Goal: Task Accomplishment & Management: Use online tool/utility

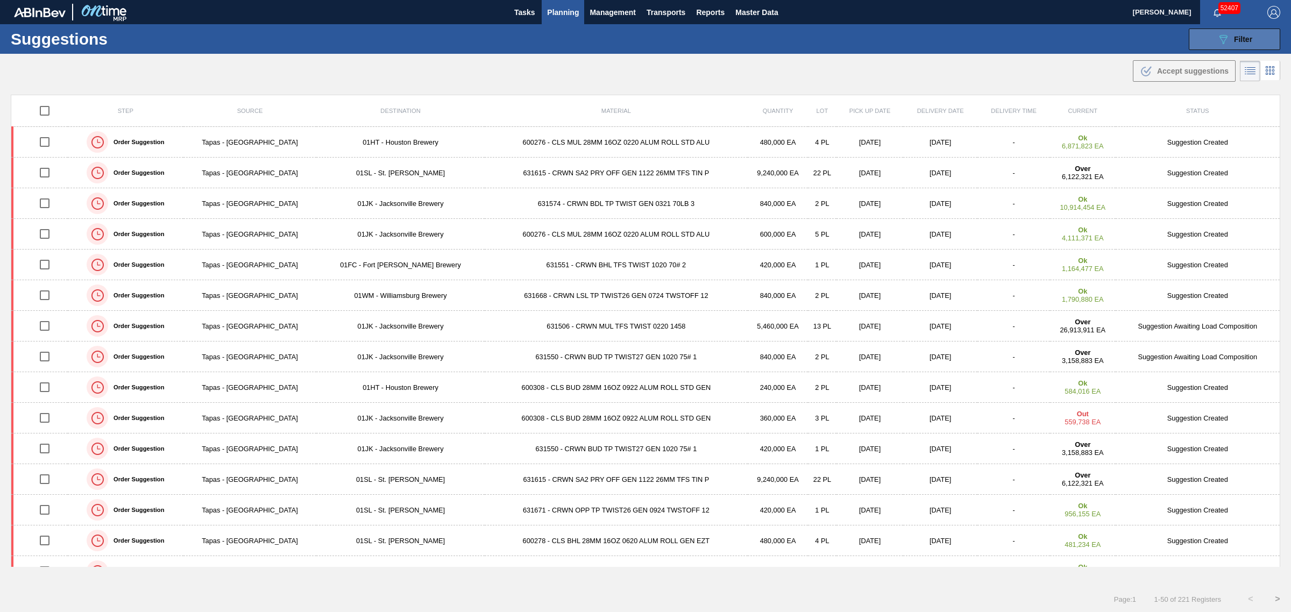
click at [1218, 37] on icon "089F7B8B-B2A5-4AFE-B5C0-19BA573D28AC" at bounding box center [1223, 39] width 13 height 13
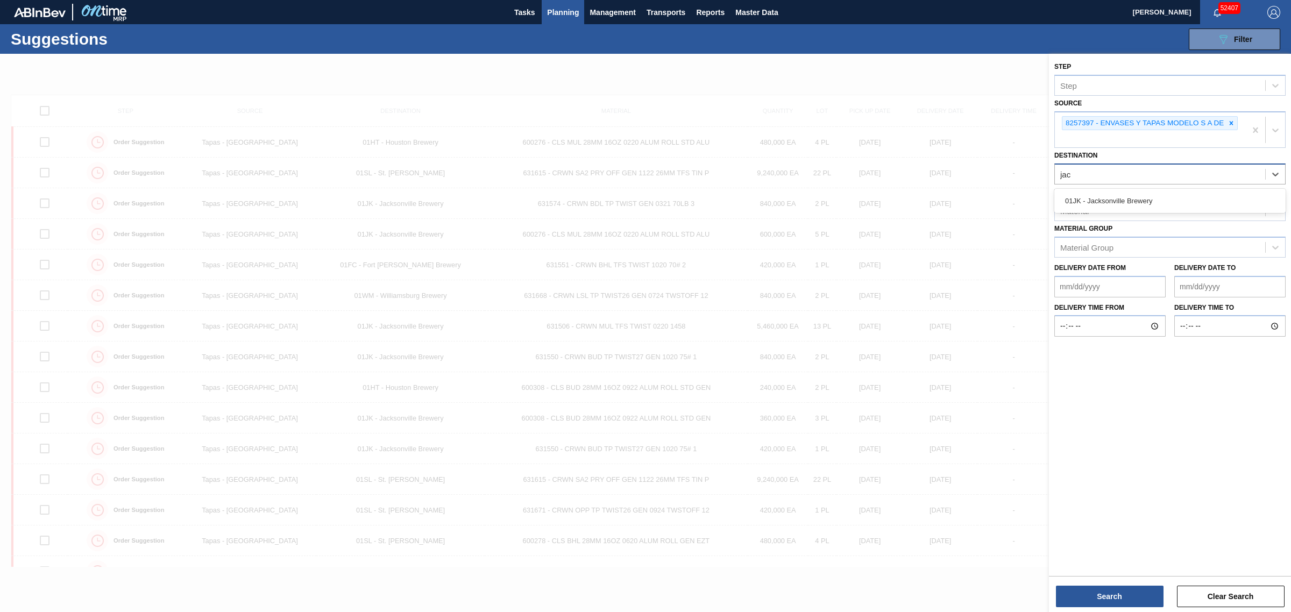
type input "jack"
click at [1107, 595] on button "Search" at bounding box center [1110, 597] width 108 height 22
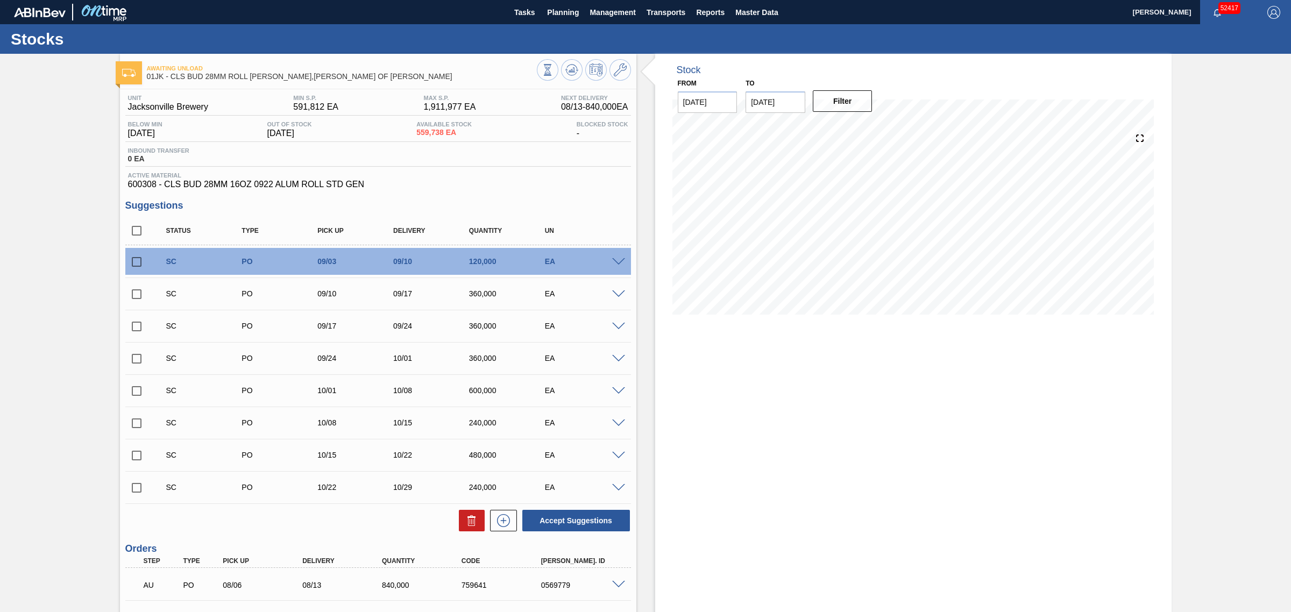
click at [133, 259] on input "checkbox" at bounding box center [136, 262] width 23 height 23
click at [566, 515] on button "Accept Suggestions" at bounding box center [576, 521] width 108 height 22
checkbox input "false"
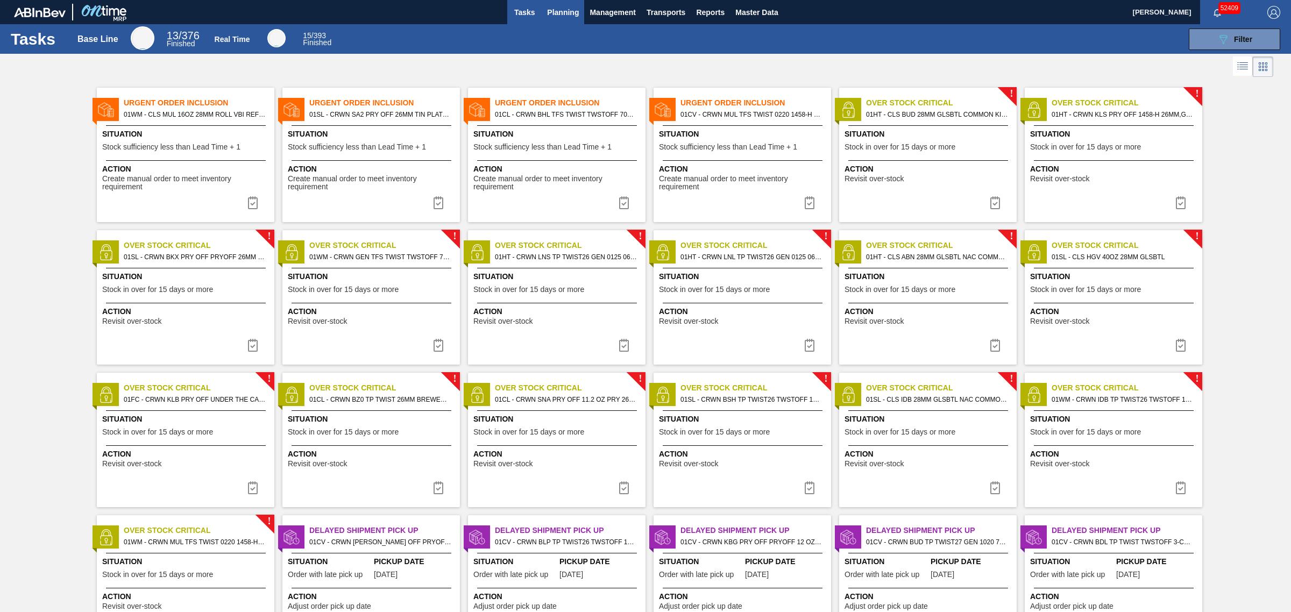
click at [561, 16] on span "Planning" at bounding box center [563, 12] width 32 height 13
click at [563, 17] on span "Planning" at bounding box center [563, 12] width 32 height 13
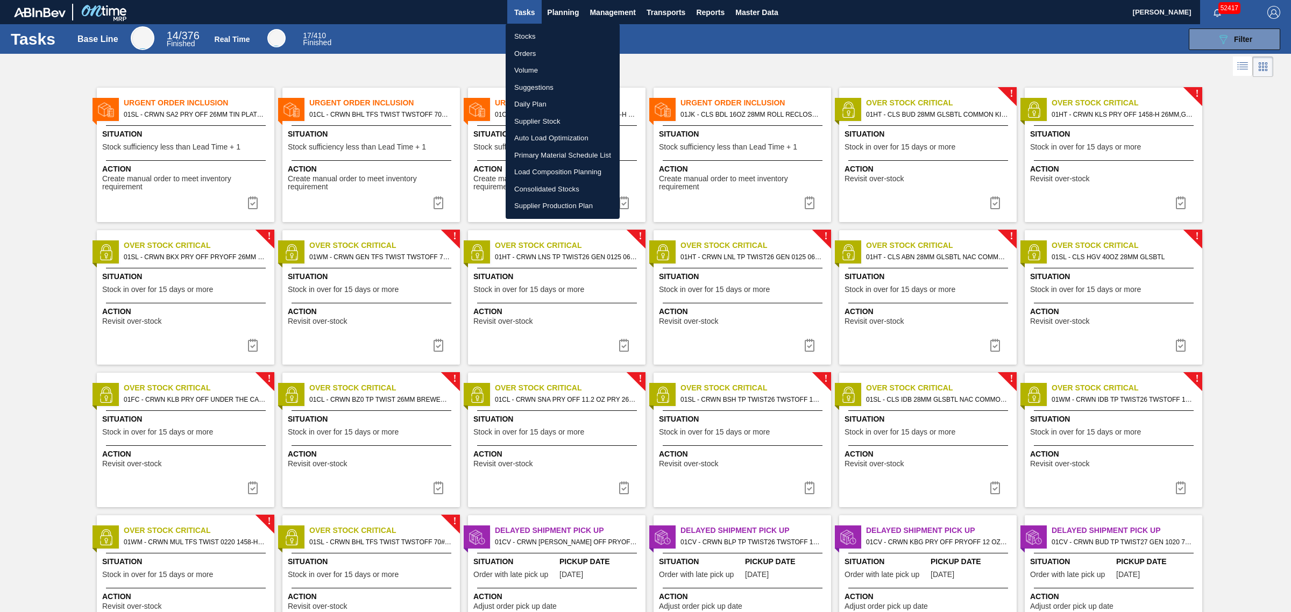
click at [557, 170] on li "Load Composition Planning" at bounding box center [563, 172] width 114 height 17
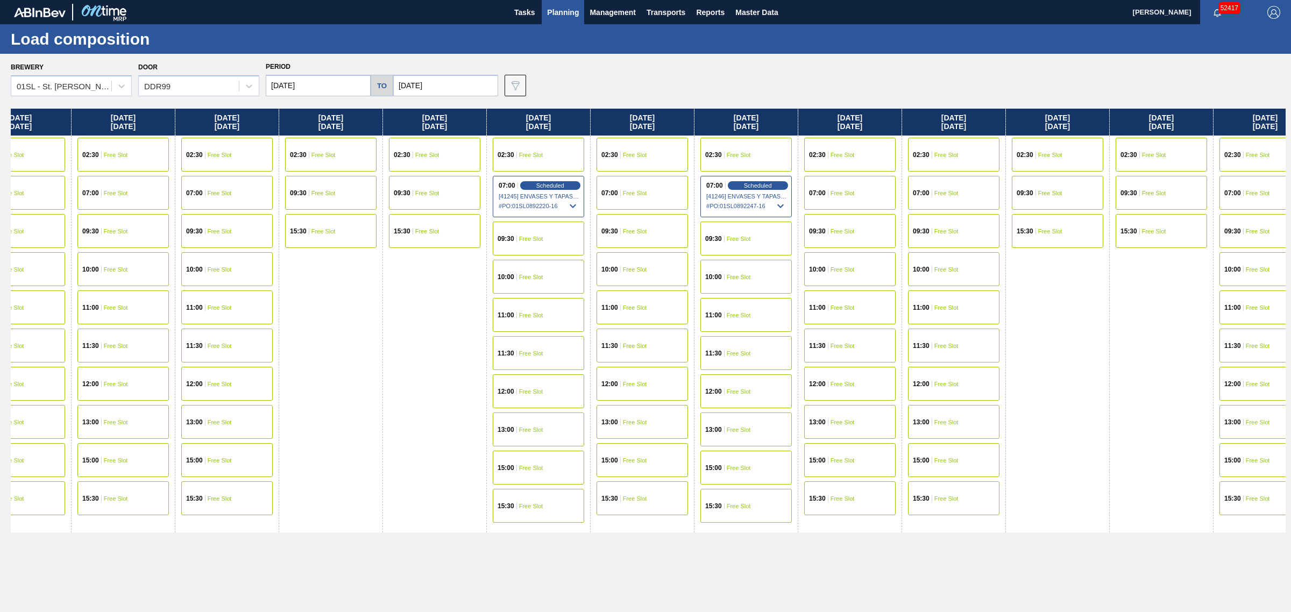
drag, startPoint x: 531, startPoint y: 275, endPoint x: 829, endPoint y: 292, distance: 298.0
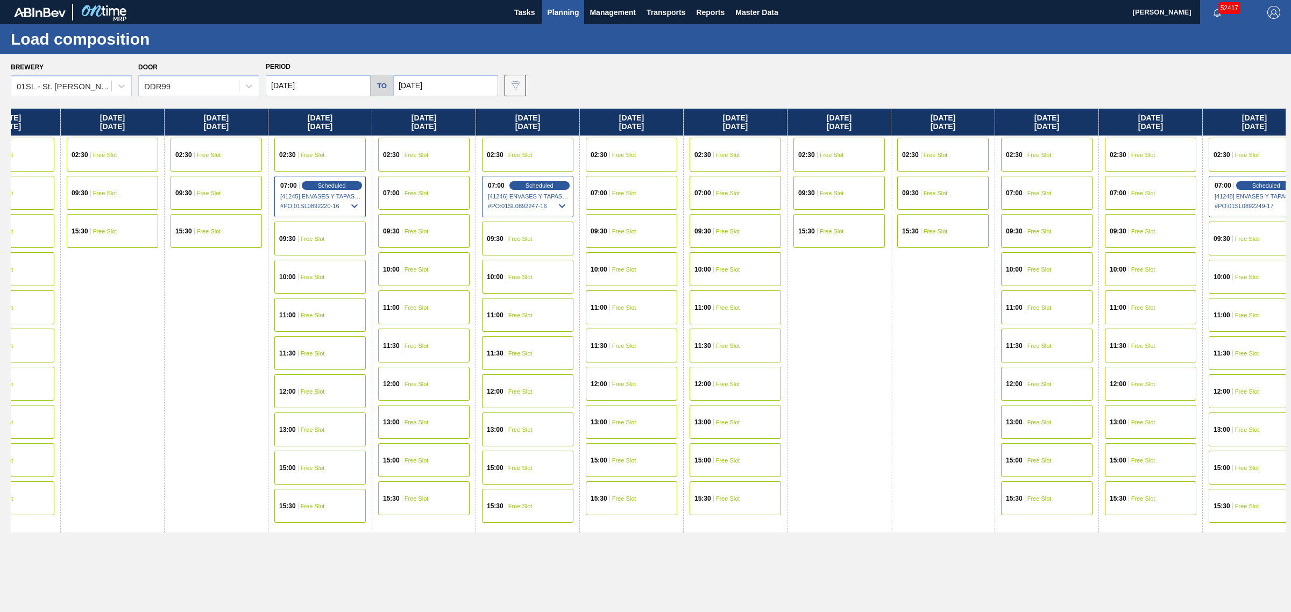
drag, startPoint x: 721, startPoint y: 288, endPoint x: 676, endPoint y: 287, distance: 44.7
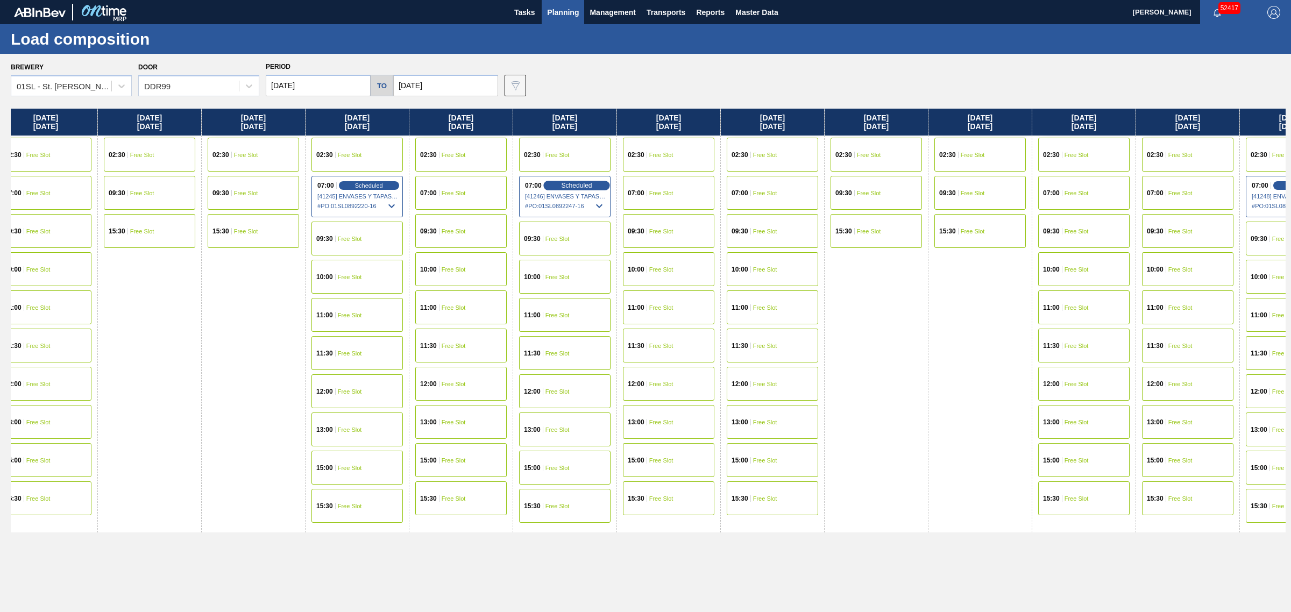
click at [574, 183] on span "Scheduled" at bounding box center [576, 185] width 31 height 7
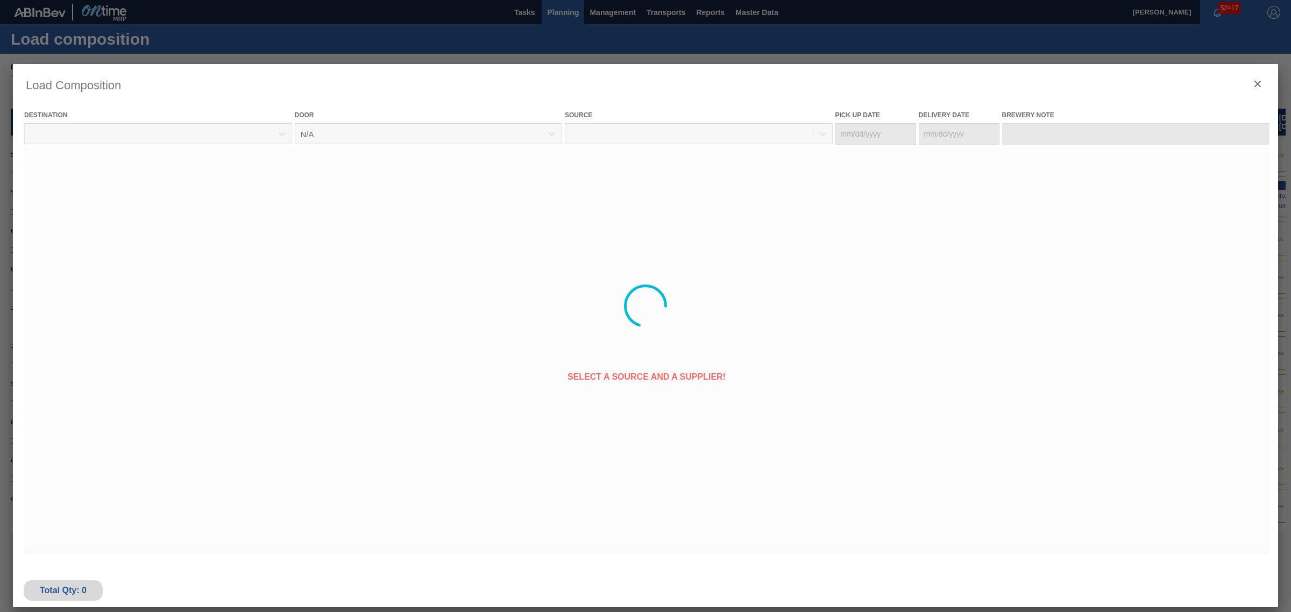
type Date "[DATE]"
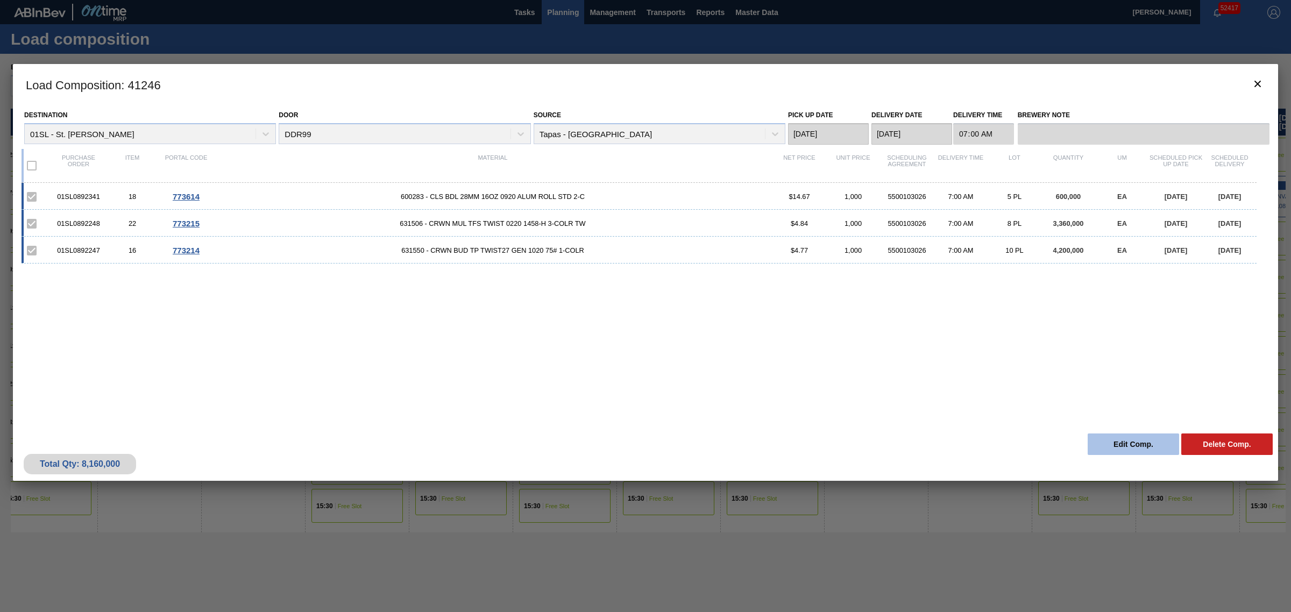
click at [1109, 436] on button "Edit Comp." at bounding box center [1133, 445] width 91 height 22
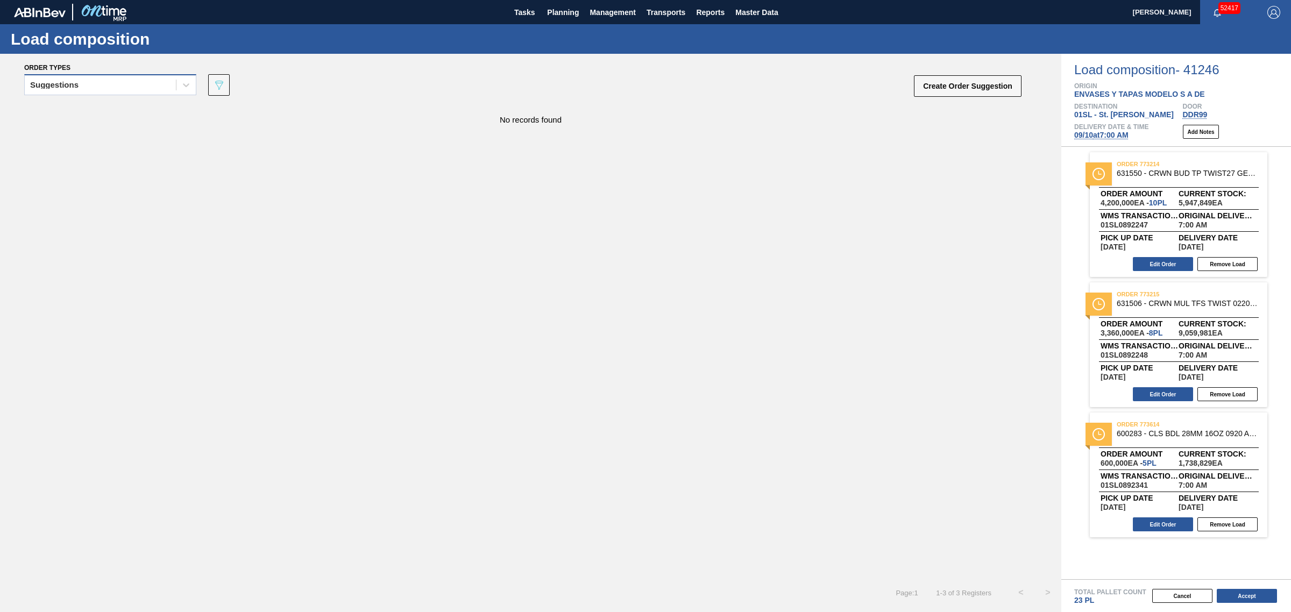
click at [133, 80] on div "Suggestions" at bounding box center [100, 85] width 151 height 16
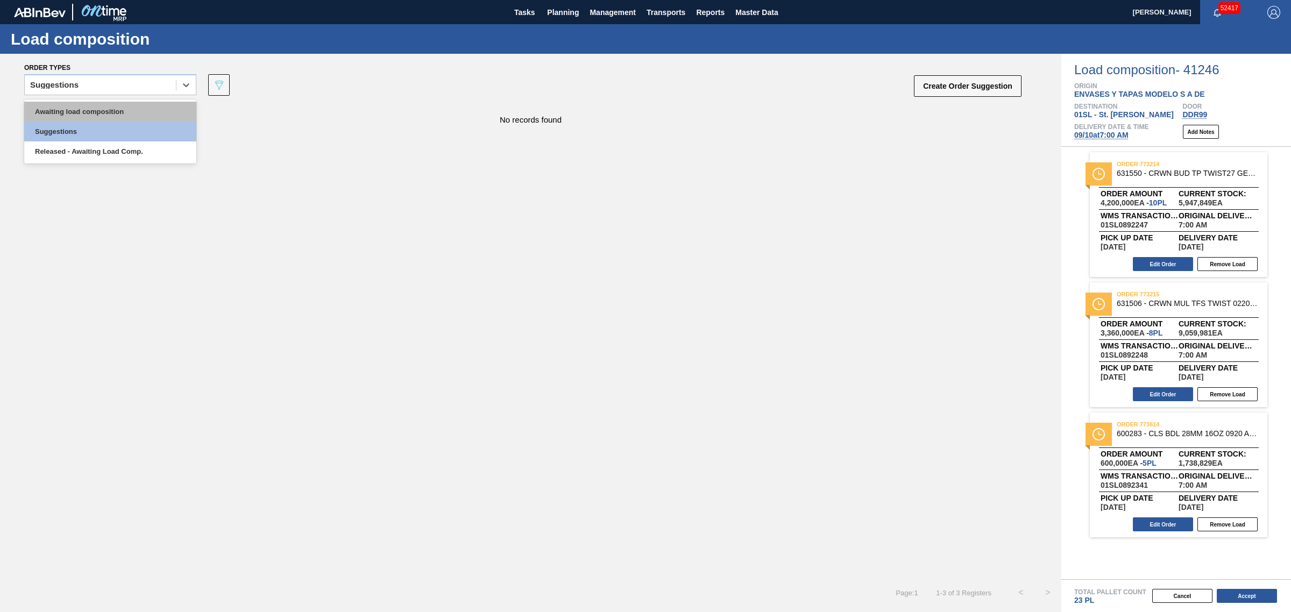
click at [94, 118] on div "Awaiting load composition" at bounding box center [110, 112] width 172 height 20
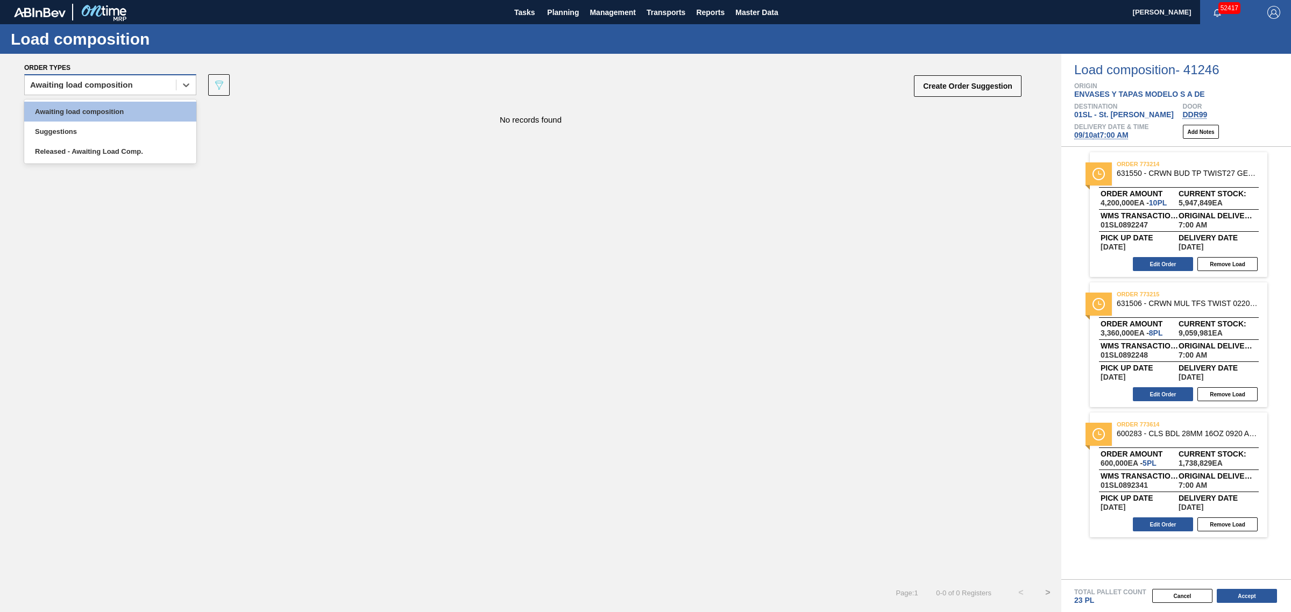
click at [140, 91] on div "Awaiting load composition" at bounding box center [100, 85] width 151 height 16
click at [124, 122] on div "Suggestions" at bounding box center [110, 132] width 172 height 20
click at [120, 86] on div "Suggestions" at bounding box center [100, 85] width 151 height 16
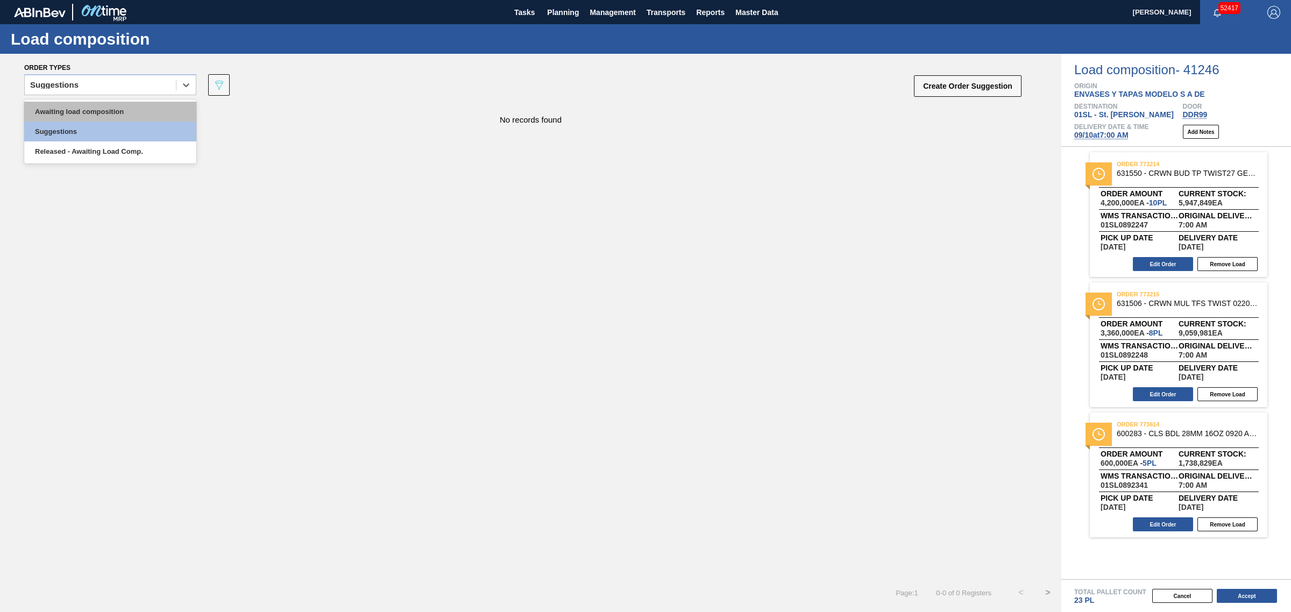
click at [113, 120] on div "Awaiting load composition" at bounding box center [110, 112] width 172 height 20
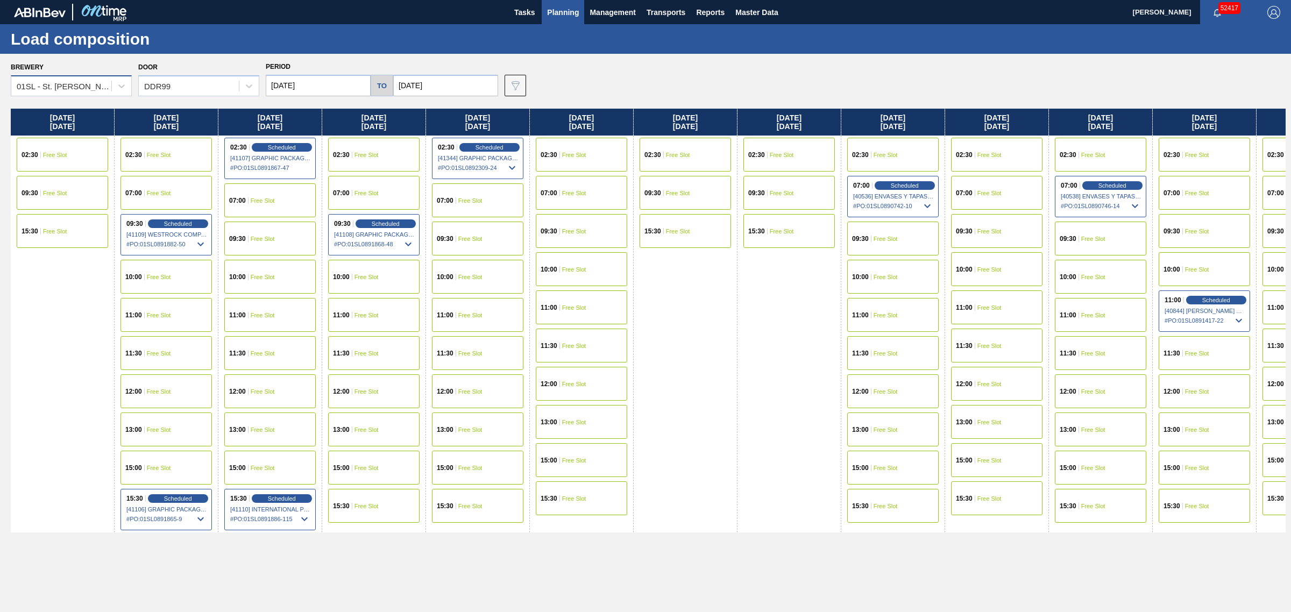
click at [101, 82] on div "01SL - St. Louis Brewery" at bounding box center [65, 86] width 96 height 9
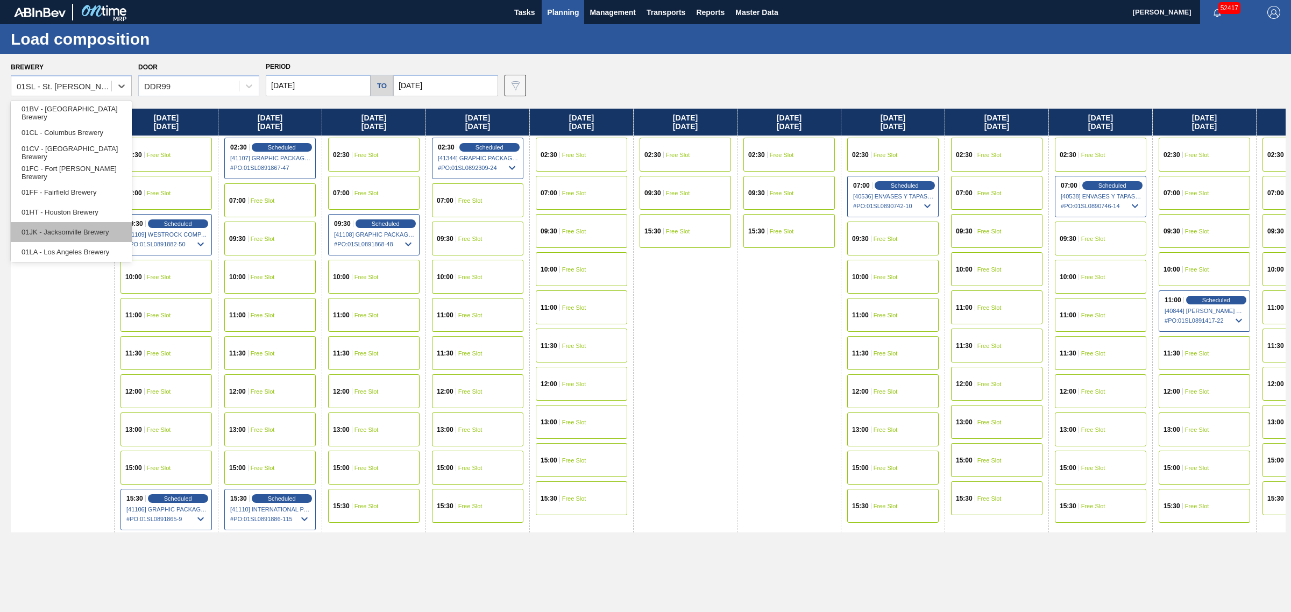
click at [75, 225] on div "01JK - Jacksonville Brewery" at bounding box center [71, 232] width 121 height 20
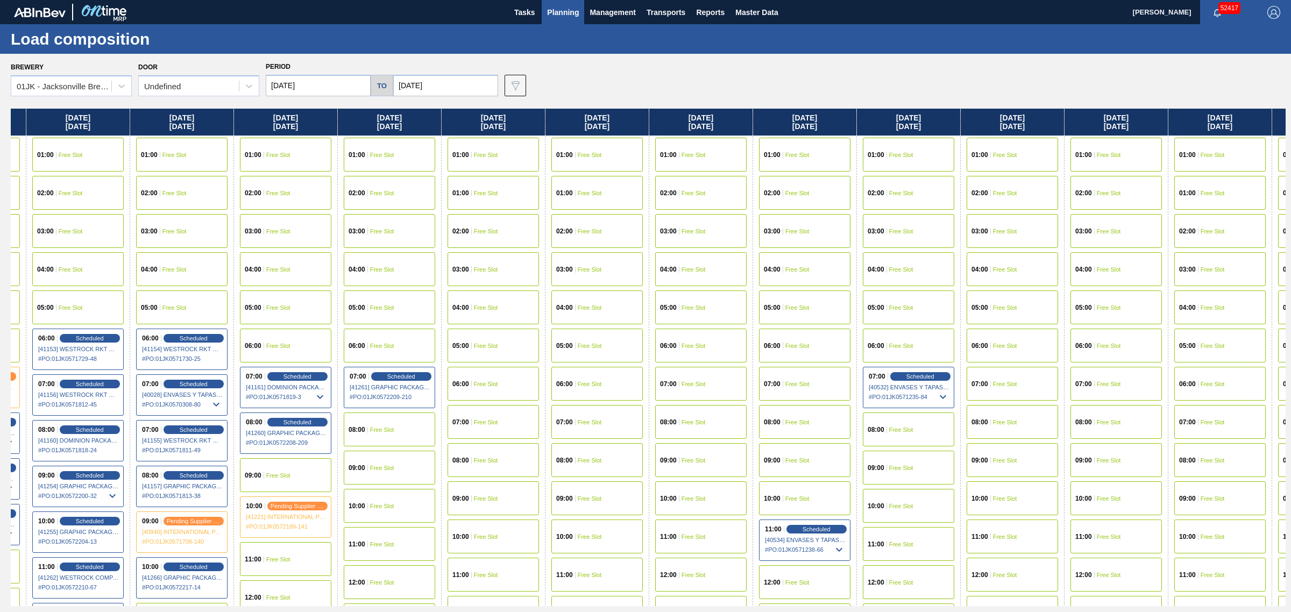
scroll to position [0, 2054]
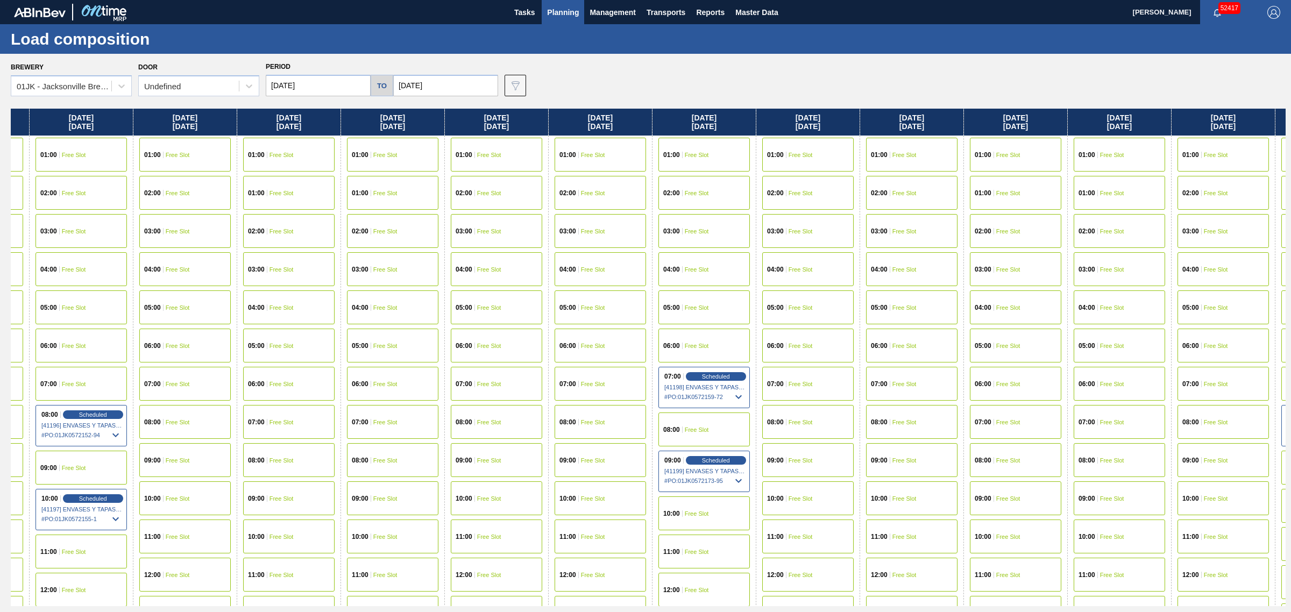
drag, startPoint x: 608, startPoint y: 227, endPoint x: 794, endPoint y: 202, distance: 187.3
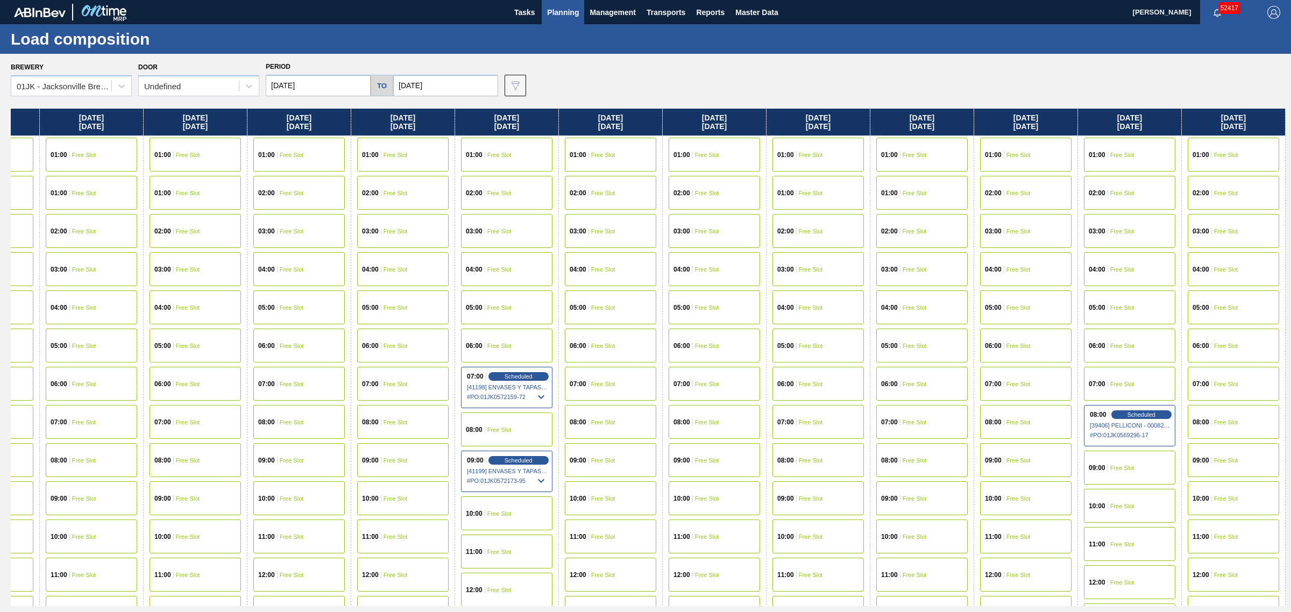
click at [535, 480] on icon at bounding box center [541, 481] width 13 height 13
click at [514, 457] on span "Scheduled" at bounding box center [518, 460] width 31 height 7
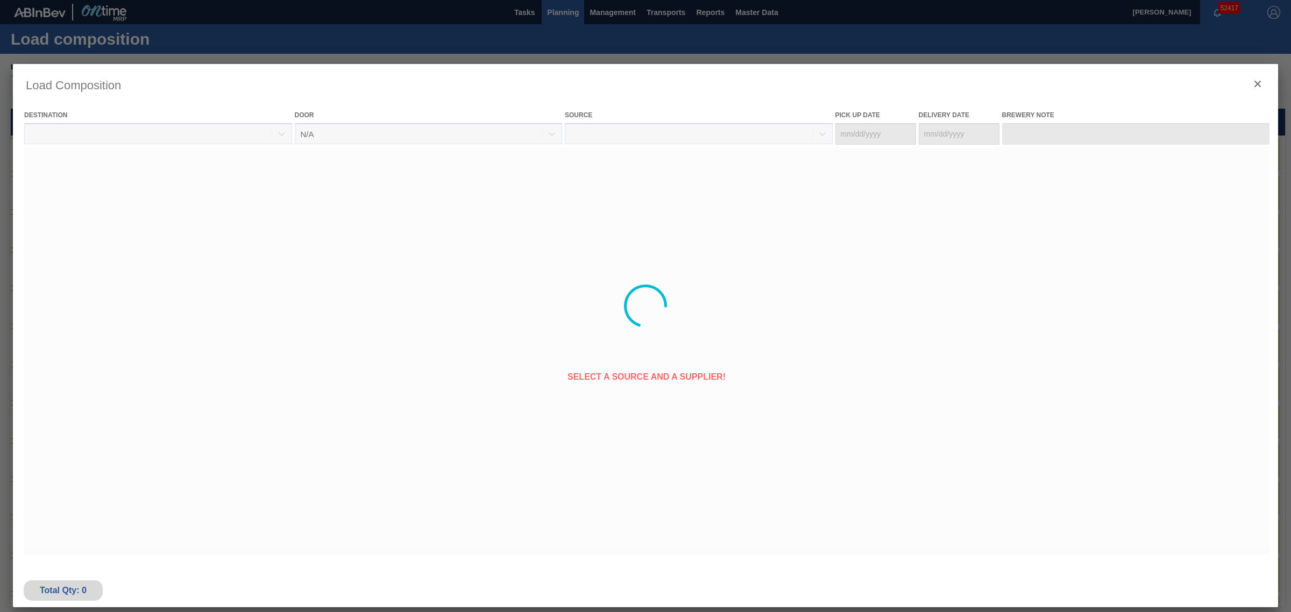
type Date "[DATE]"
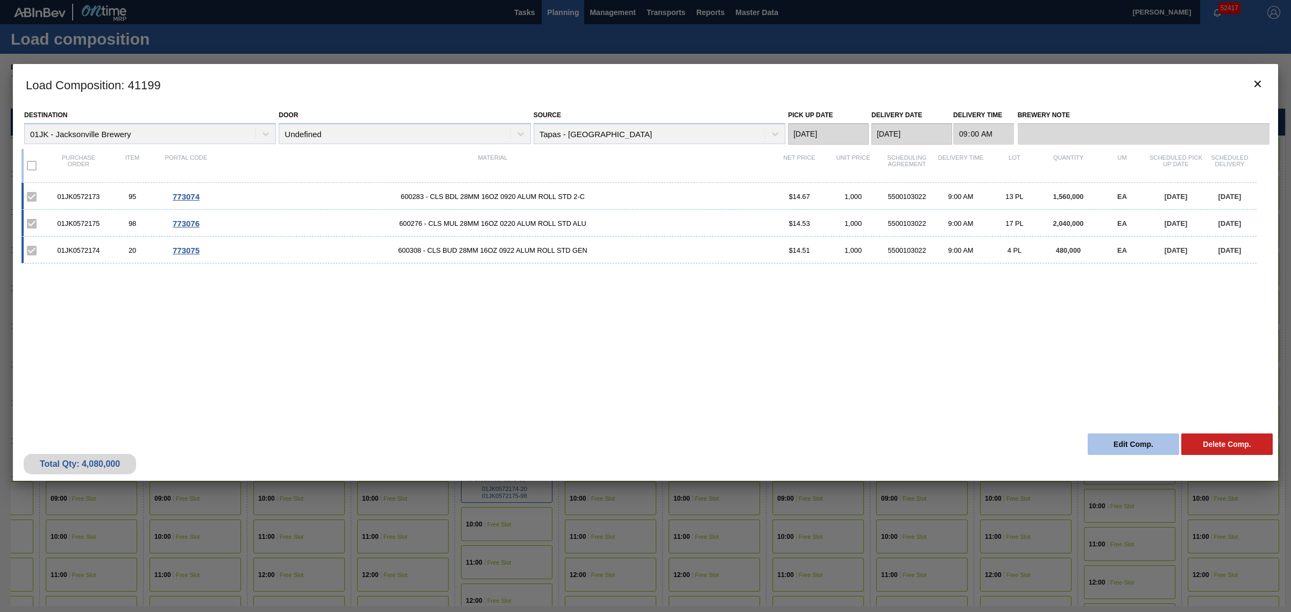
click at [1125, 440] on button "Edit Comp." at bounding box center [1133, 445] width 91 height 22
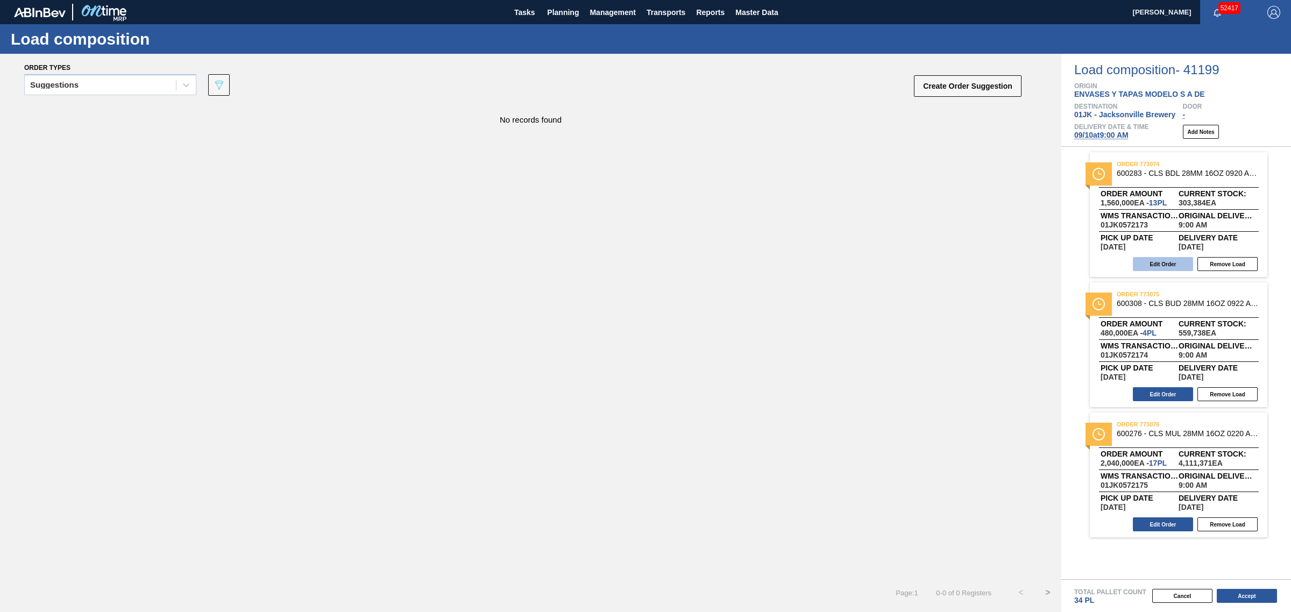
click at [1167, 261] on button "Edit Order" at bounding box center [1163, 264] width 60 height 14
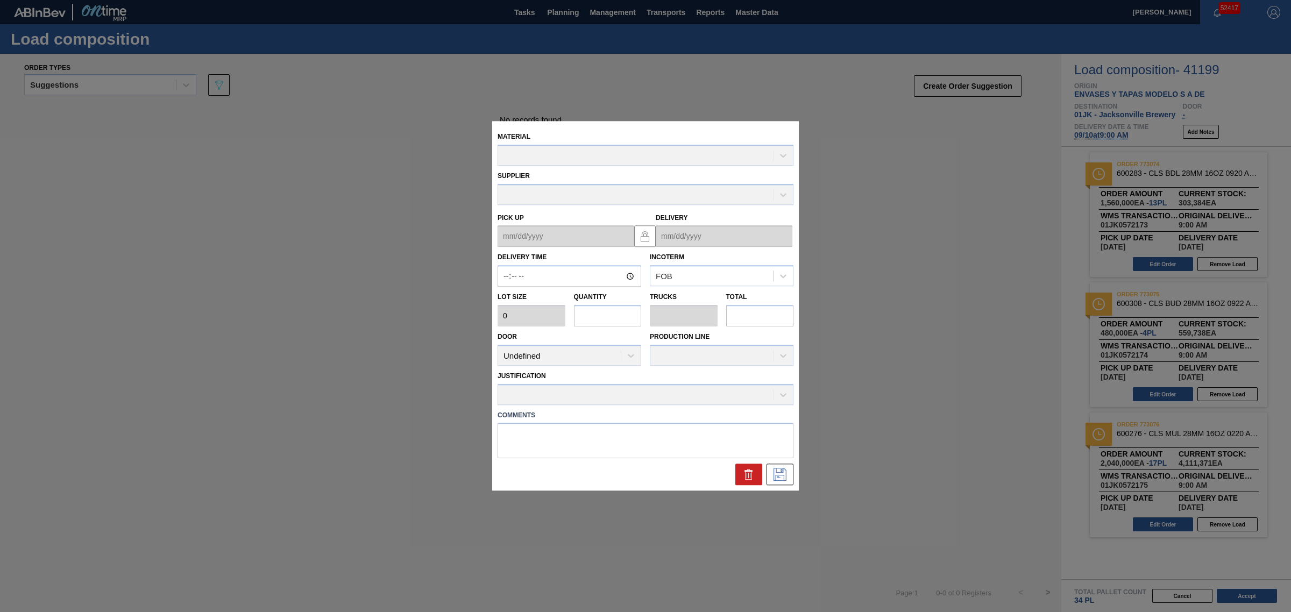
type input "09:00:00"
type input "120,000"
type input "13"
type input "0.406"
type input "1,560,000"
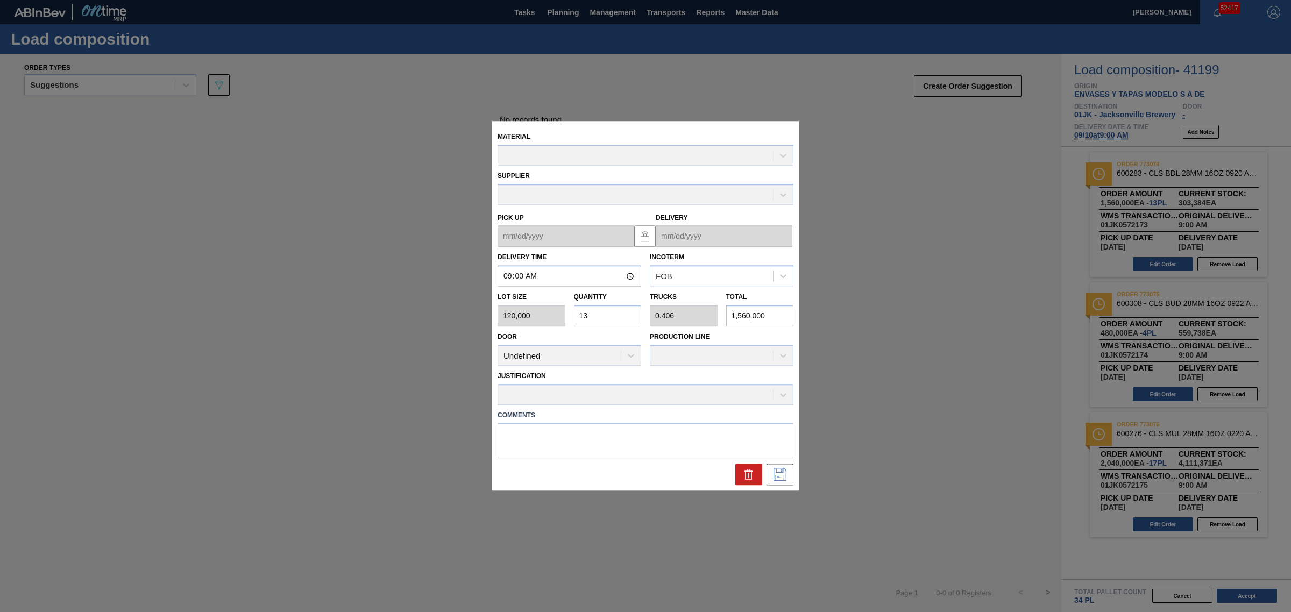
type up "09/03/2025"
type input "[DATE]"
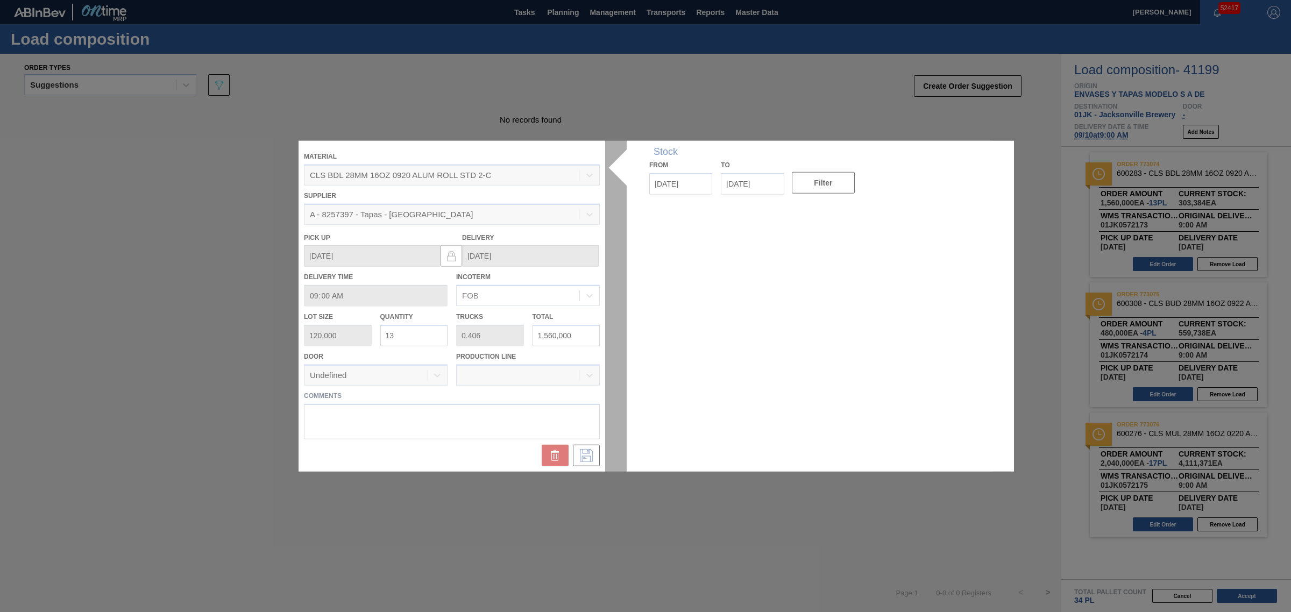
click at [407, 332] on div at bounding box center [646, 306] width 694 height 331
click at [413, 334] on div at bounding box center [646, 306] width 694 height 331
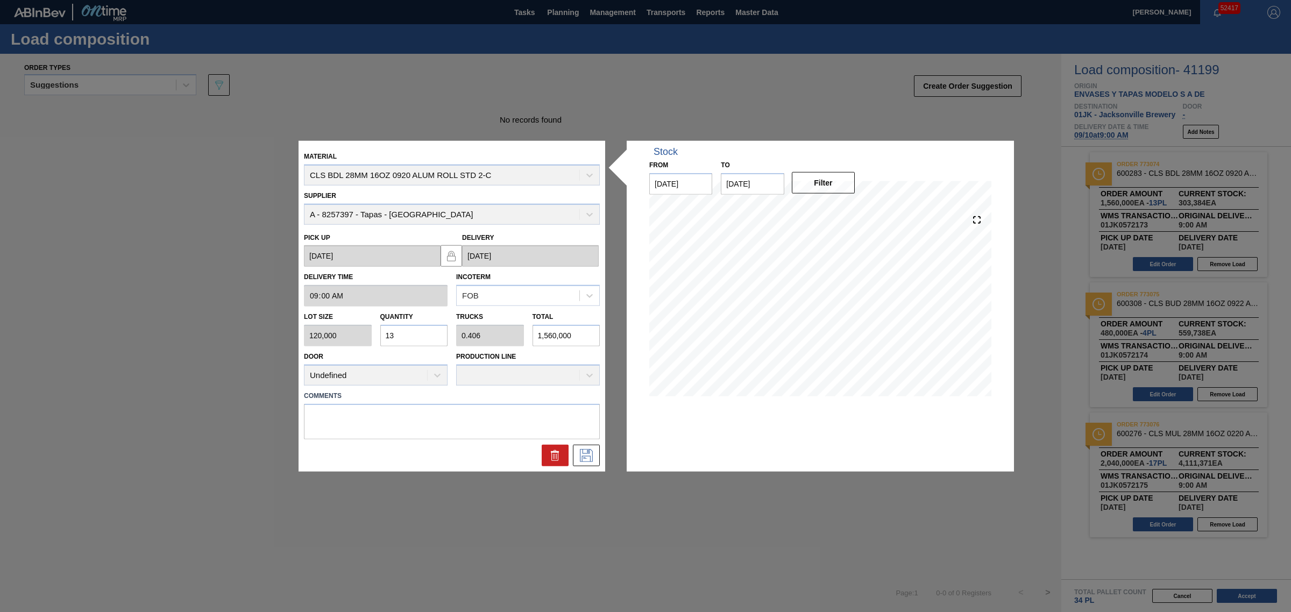
click at [412, 332] on input "13" at bounding box center [414, 336] width 68 height 22
type input "1"
type input "0.031"
type input "120,000"
type input "12"
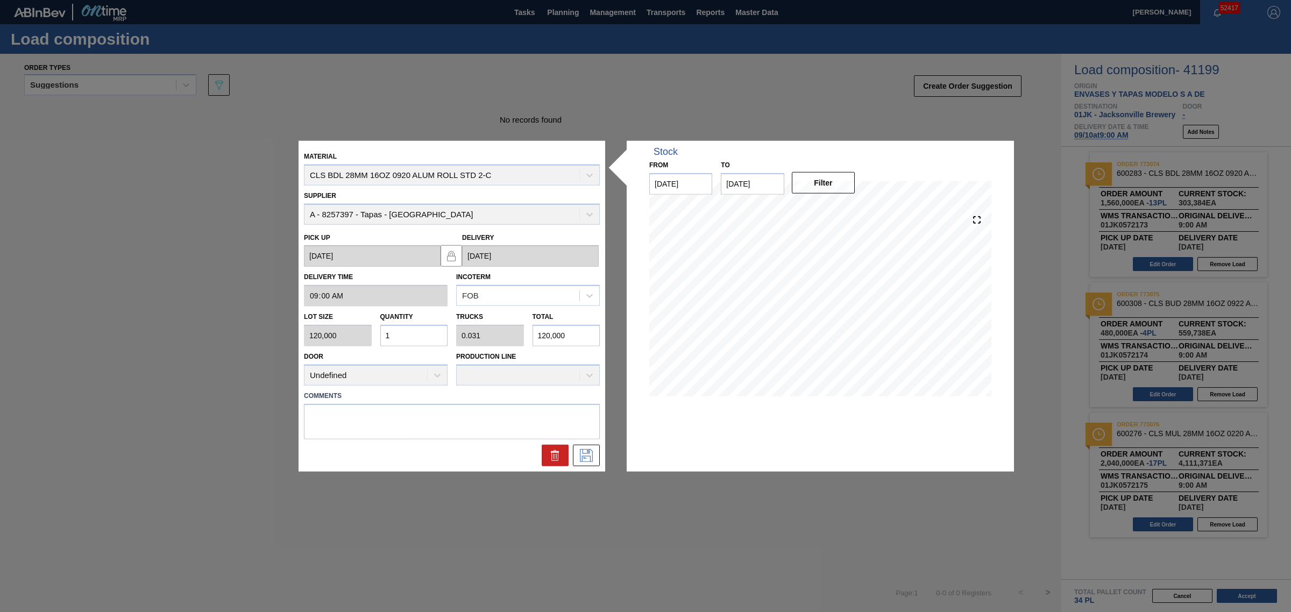
type input "0.375"
type input "1,440,000"
type input "12"
click at [586, 452] on icon at bounding box center [586, 455] width 17 height 13
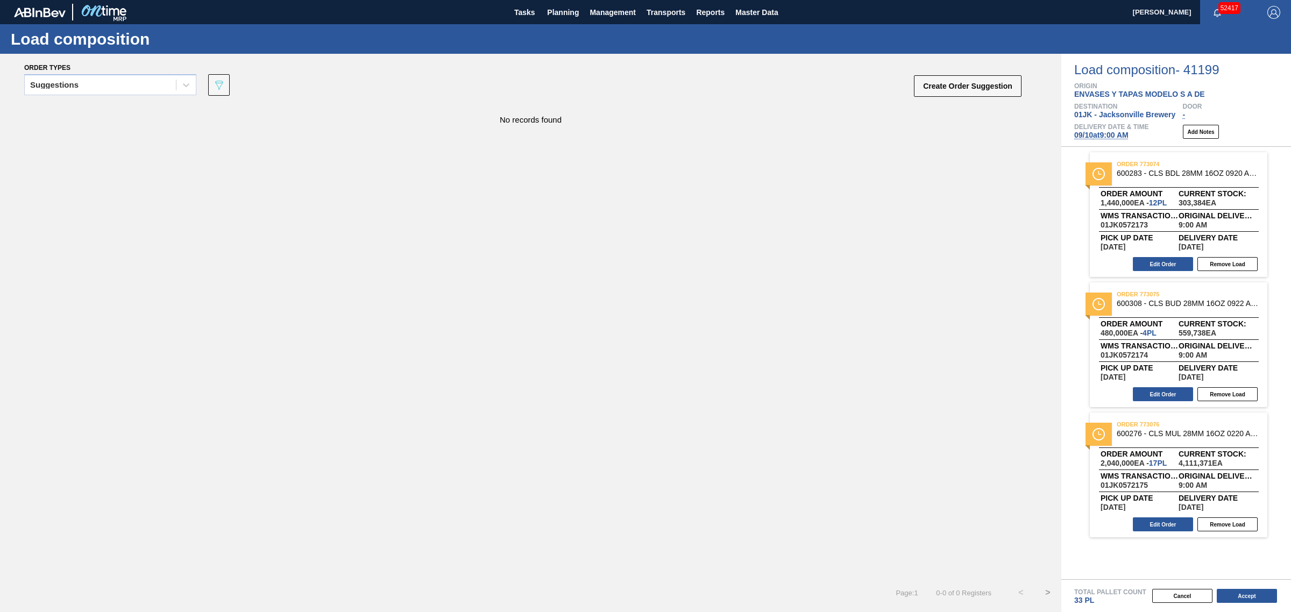
click at [109, 78] on div "Suggestions" at bounding box center [100, 85] width 151 height 16
click at [108, 114] on div "Awaiting load composition" at bounding box center [110, 112] width 172 height 20
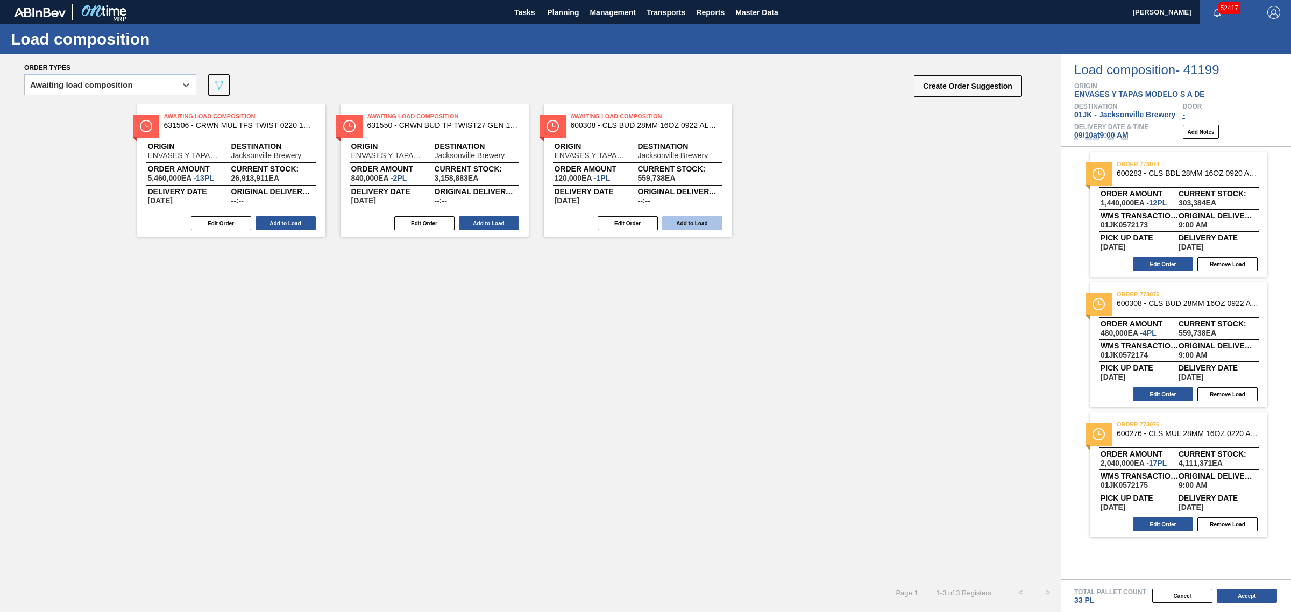
click at [677, 223] on button "Add to Load" at bounding box center [692, 223] width 60 height 14
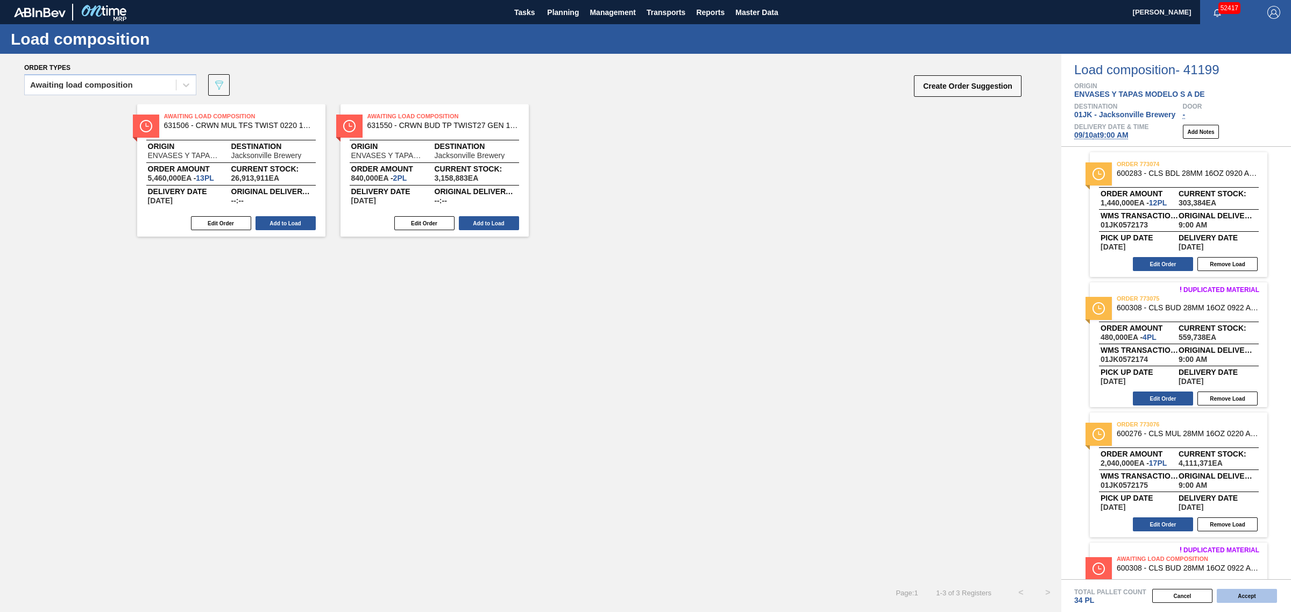
click at [1243, 598] on button "Accept" at bounding box center [1247, 596] width 60 height 14
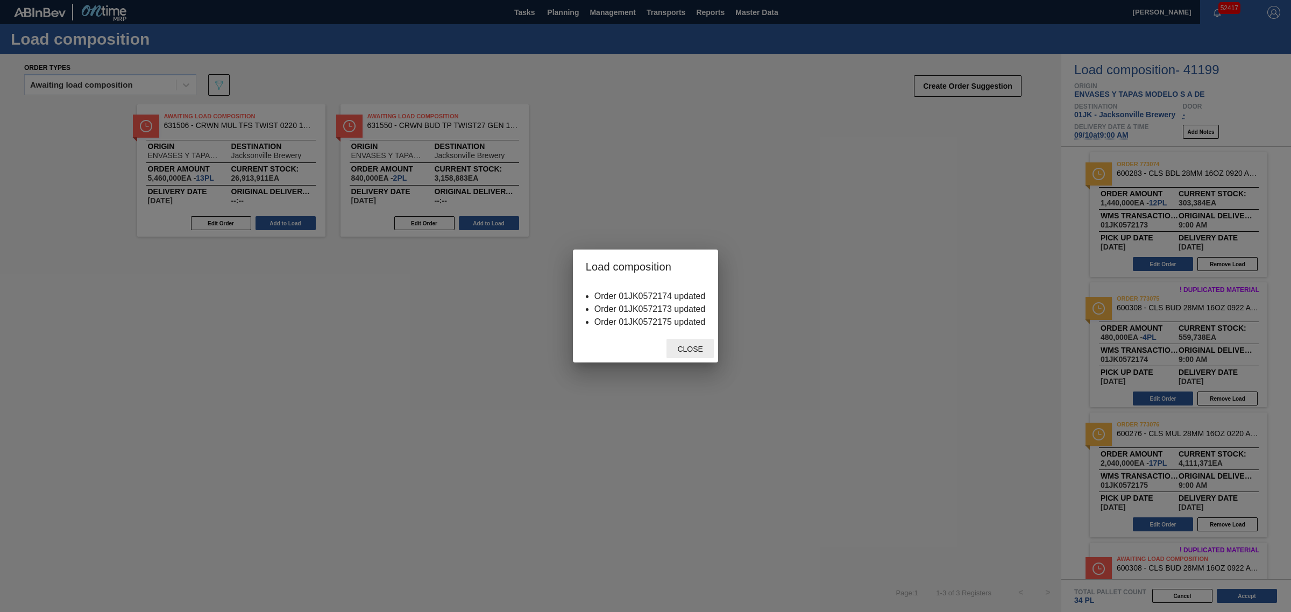
click at [689, 344] on div "Close" at bounding box center [690, 349] width 47 height 20
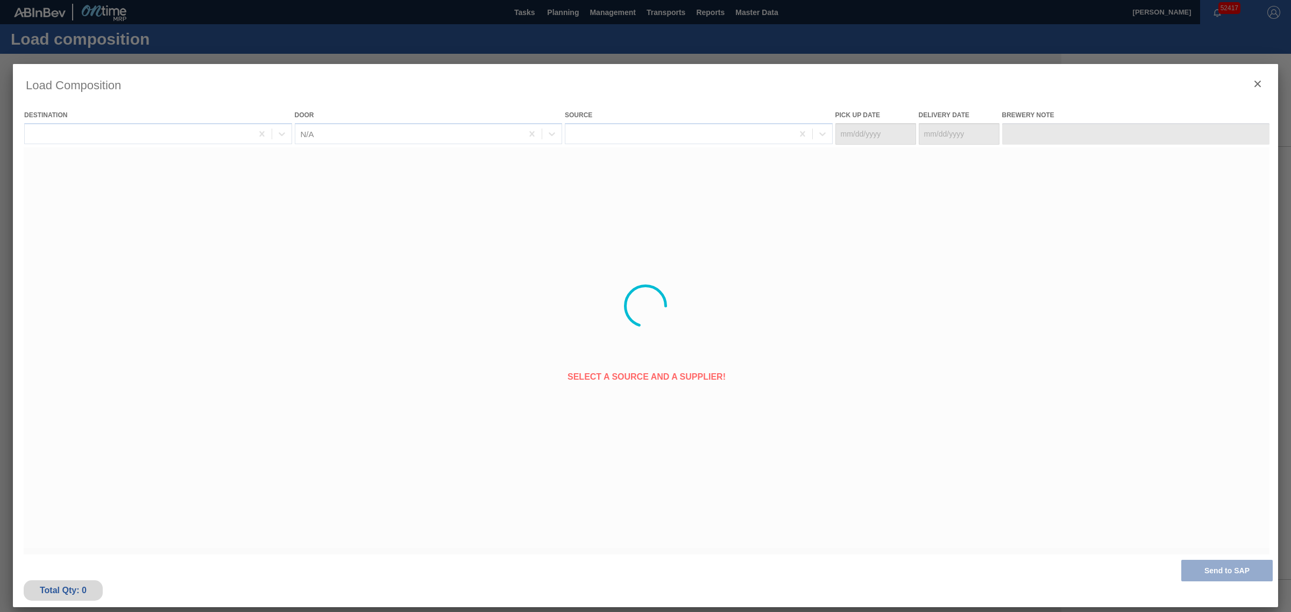
type Date "[DATE]"
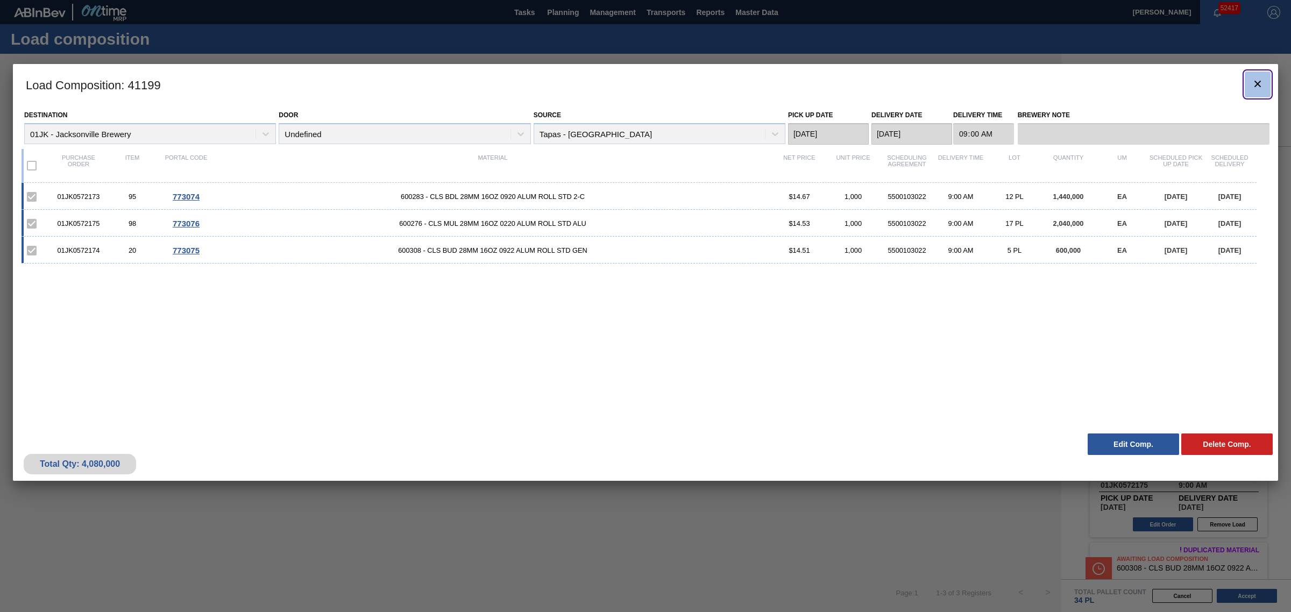
click at [1251, 84] on icon "botão de ícone" at bounding box center [1257, 83] width 13 height 13
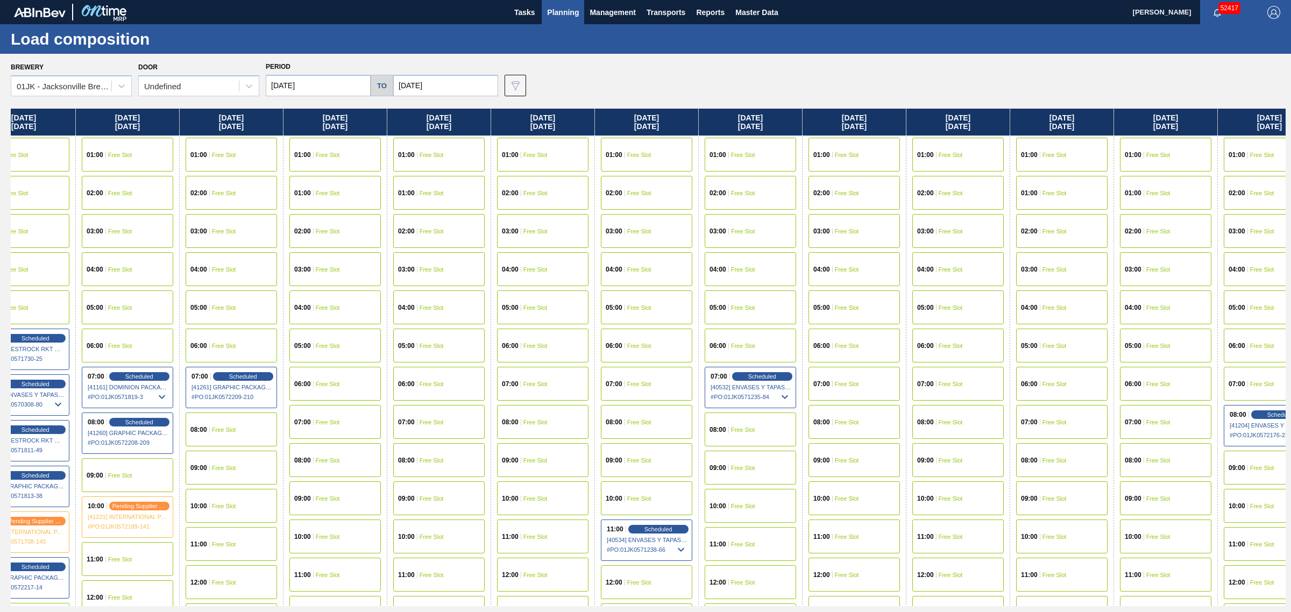
scroll to position [0, 2054]
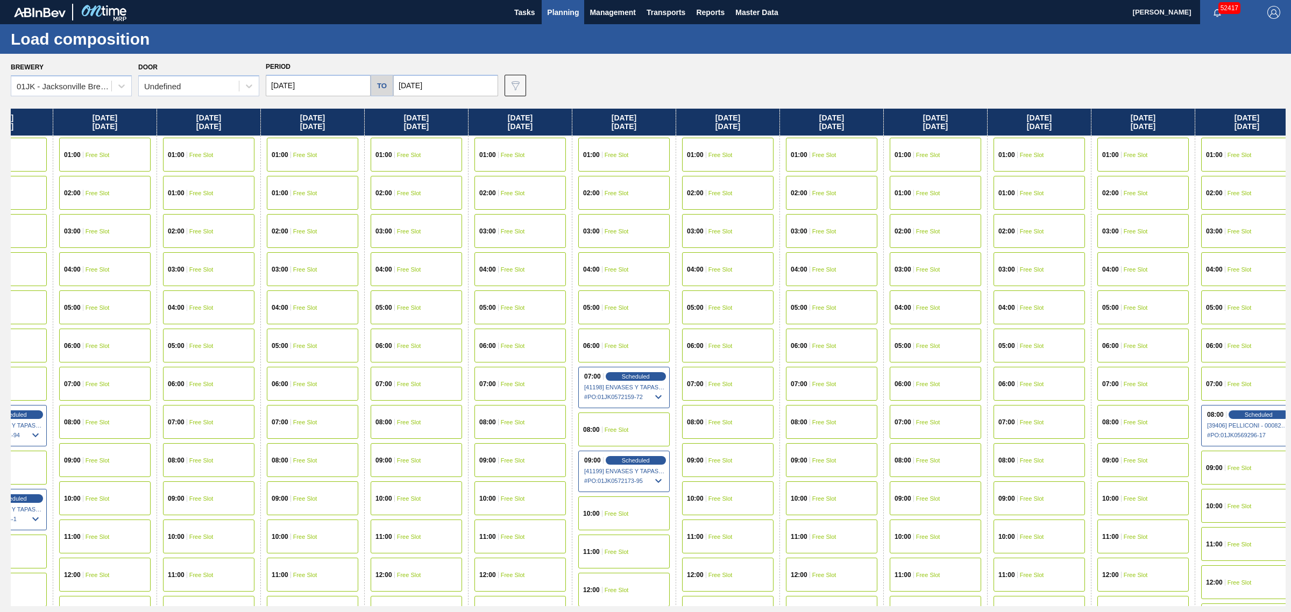
drag, startPoint x: 620, startPoint y: 268, endPoint x: 819, endPoint y: 260, distance: 199.2
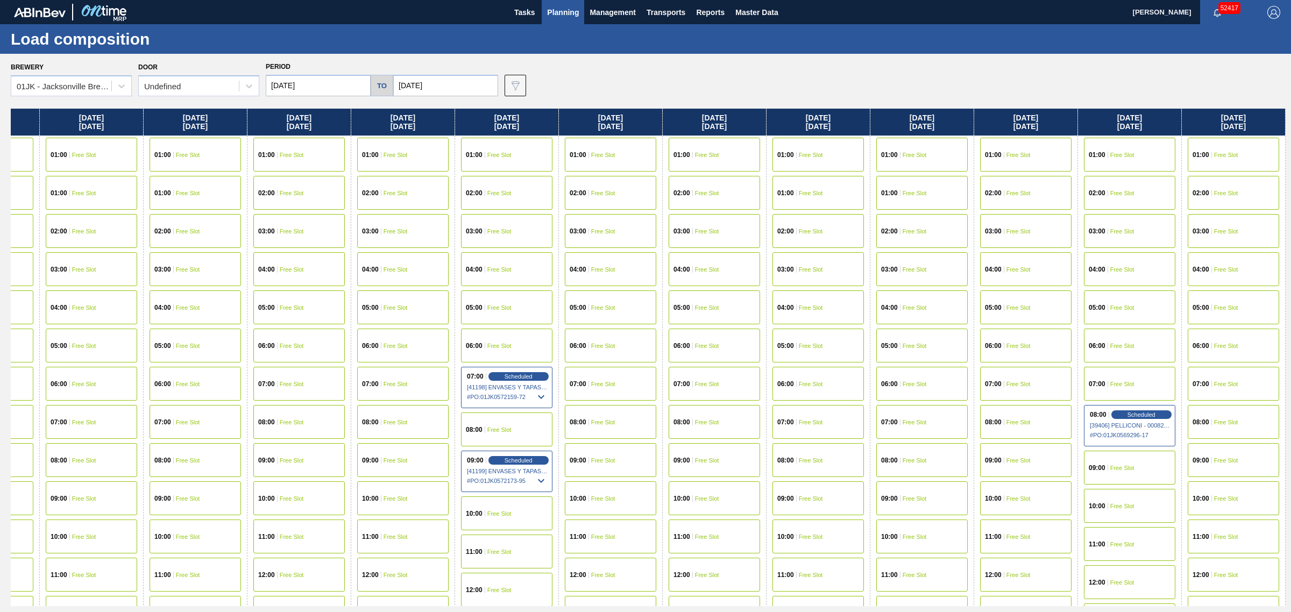
drag, startPoint x: 585, startPoint y: 230, endPoint x: 696, endPoint y: 230, distance: 110.8
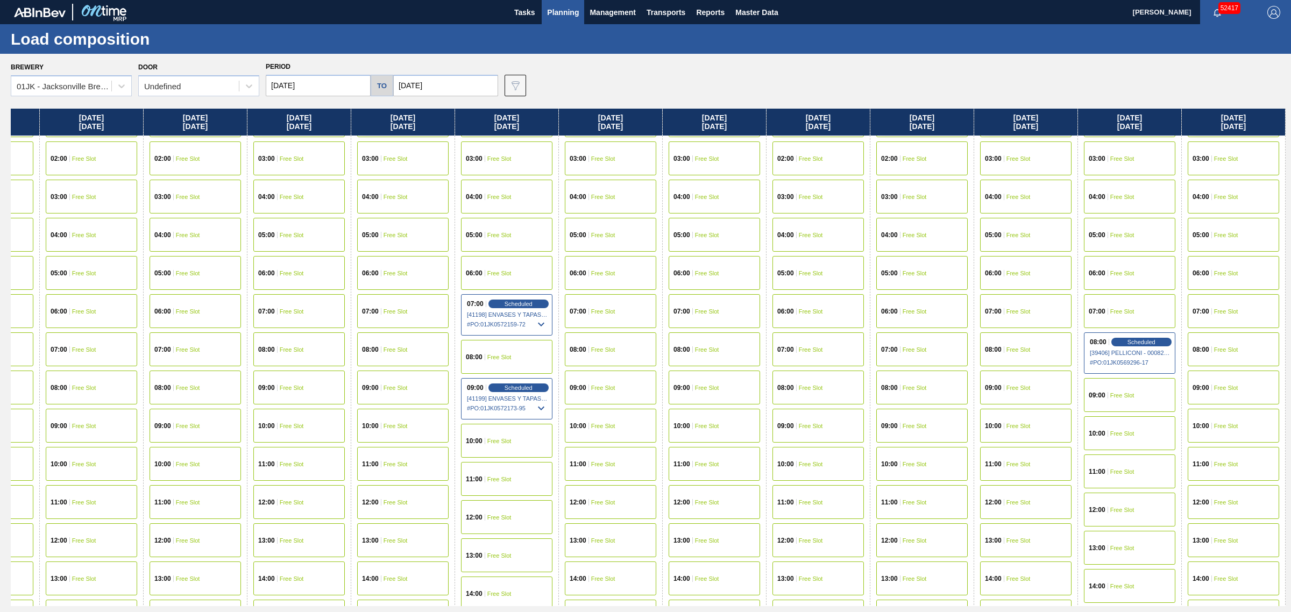
scroll to position [90, 2054]
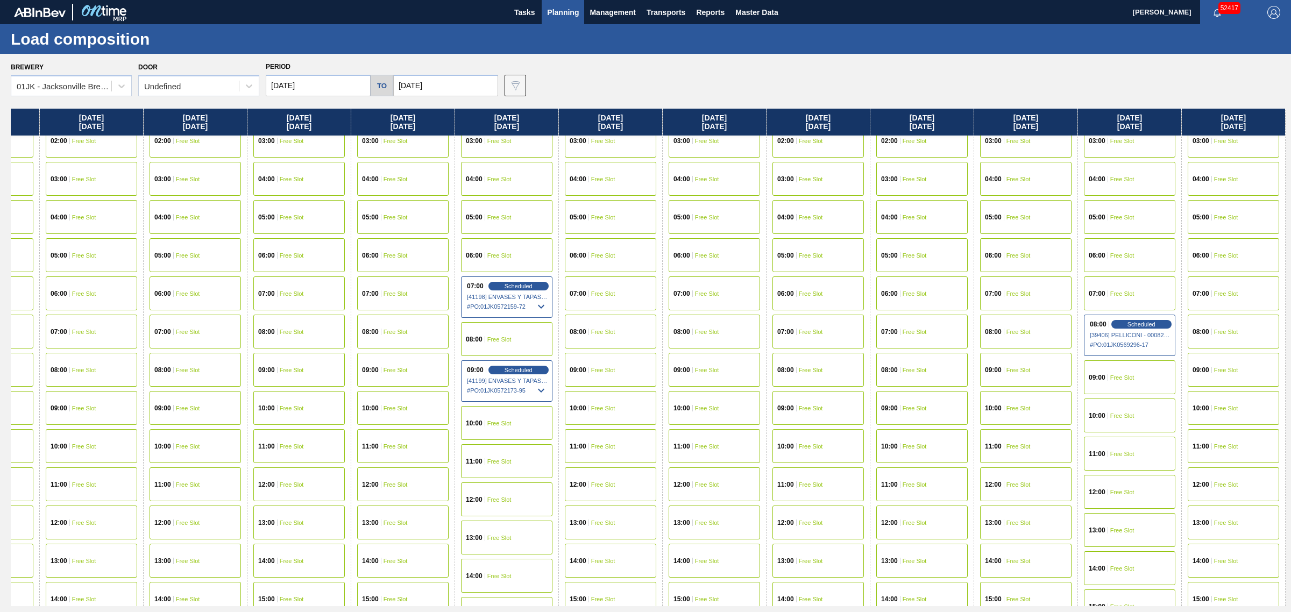
drag, startPoint x: 960, startPoint y: 253, endPoint x: 988, endPoint y: 251, distance: 27.5
click at [1227, 367] on span "Free Slot" at bounding box center [1226, 370] width 24 height 6
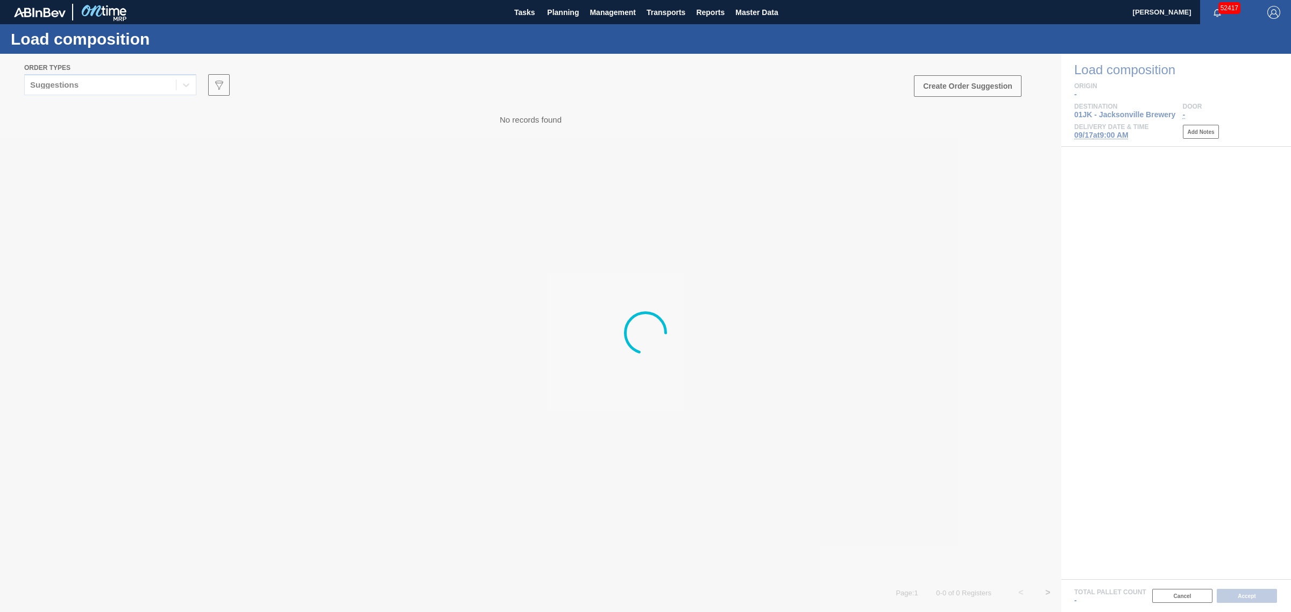
click at [151, 87] on div at bounding box center [645, 333] width 1291 height 558
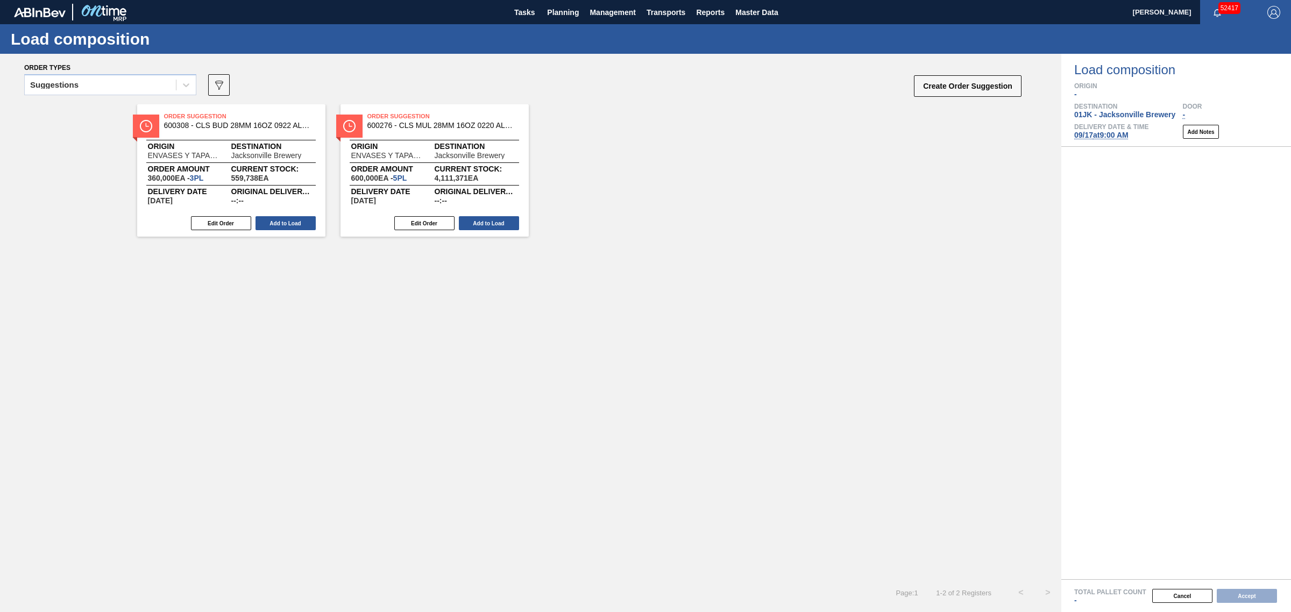
drag, startPoint x: 139, startPoint y: 86, endPoint x: 133, endPoint y: 97, distance: 12.5
click at [138, 87] on div "Suggestions" at bounding box center [100, 85] width 151 height 16
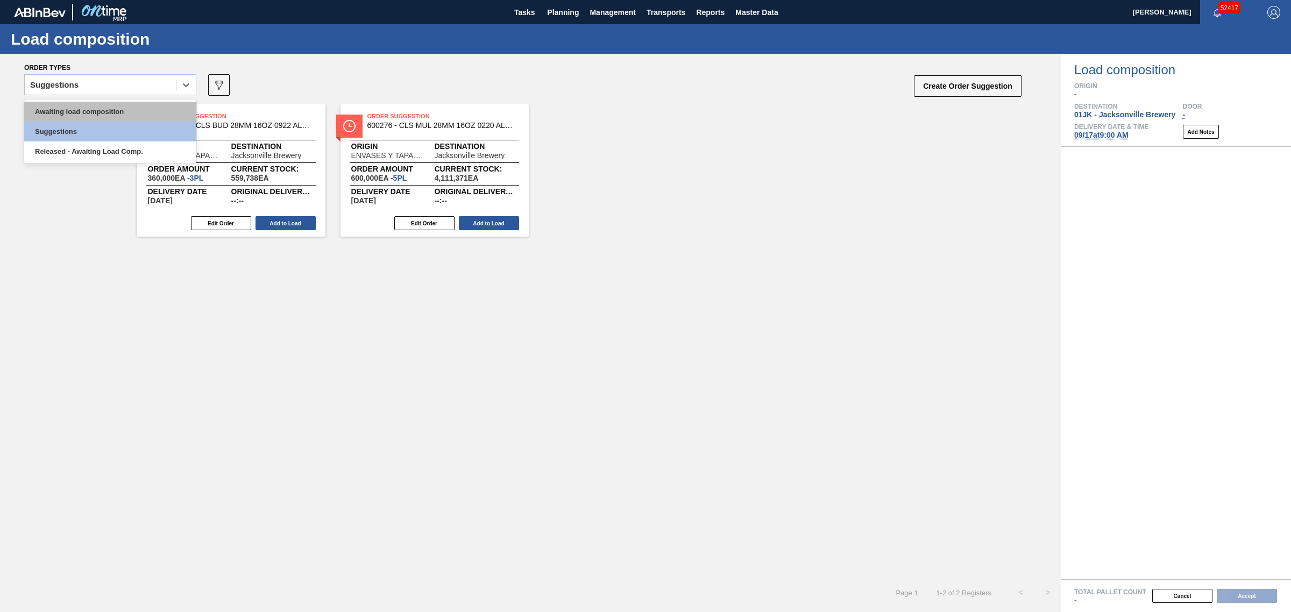
click at [120, 109] on div "Awaiting load composition" at bounding box center [110, 112] width 172 height 20
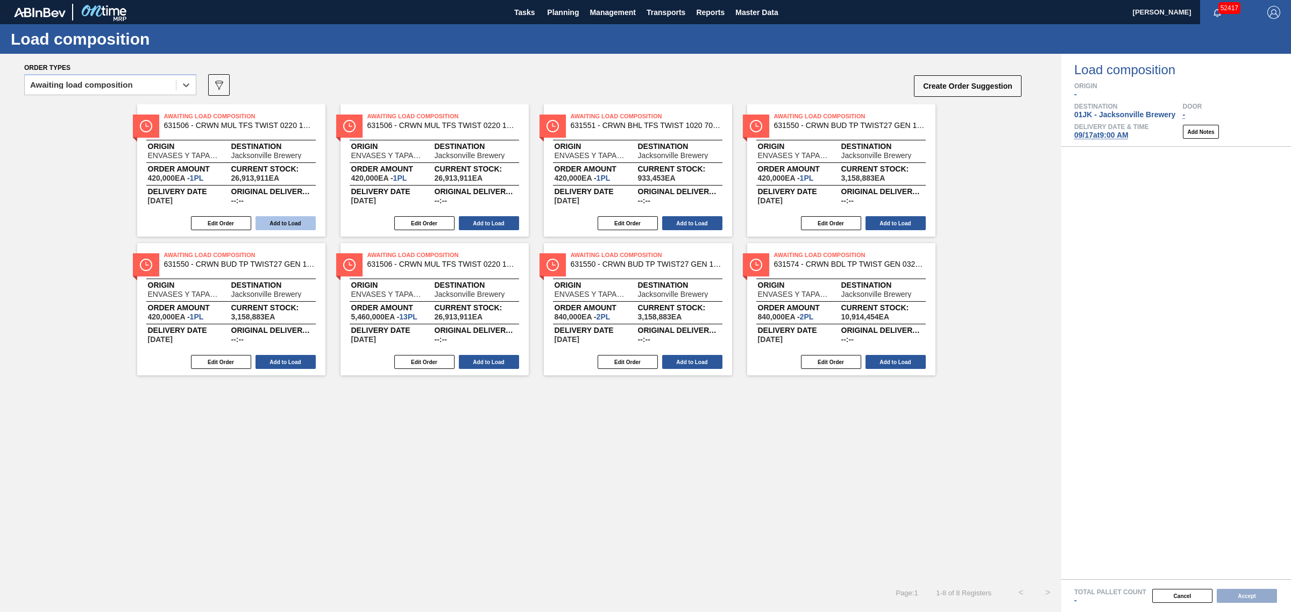
click at [282, 217] on button "Add to Load" at bounding box center [286, 223] width 60 height 14
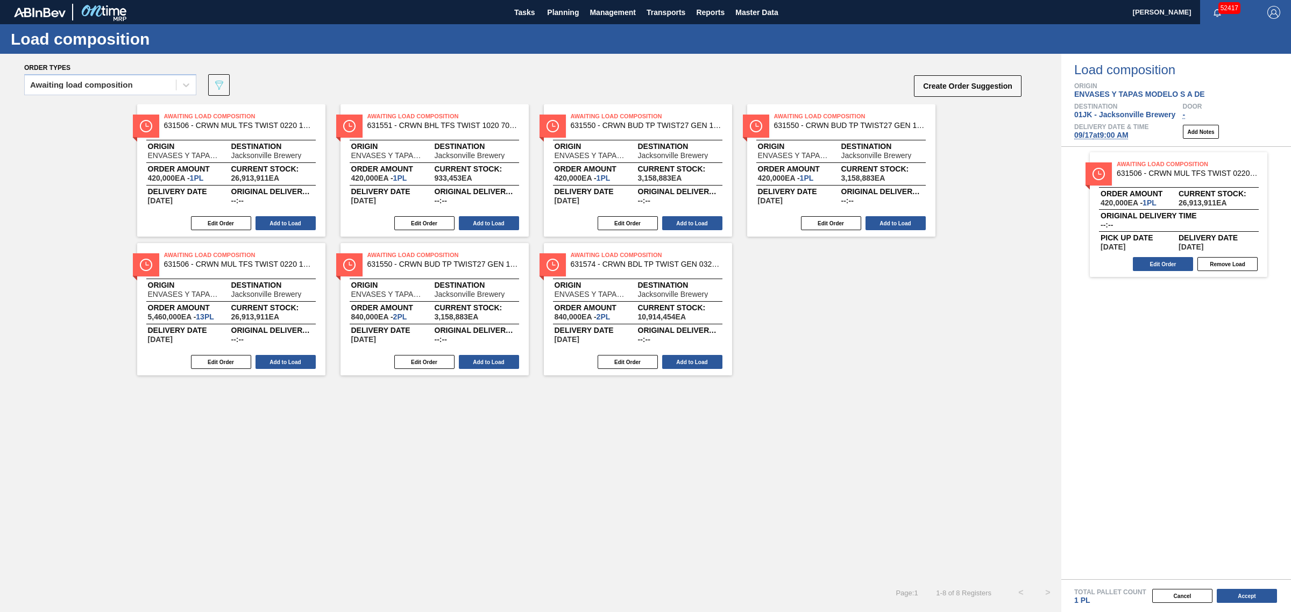
click at [282, 217] on button "Add to Load" at bounding box center [286, 223] width 60 height 14
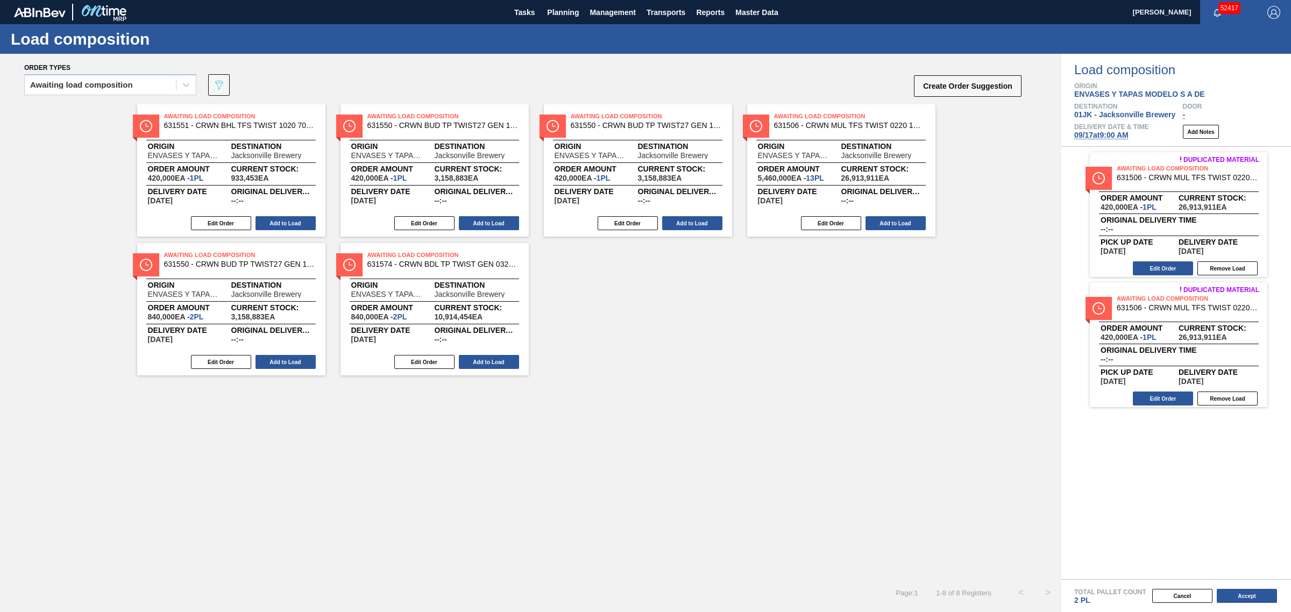
click at [282, 217] on button "Add to Load" at bounding box center [286, 223] width 60 height 14
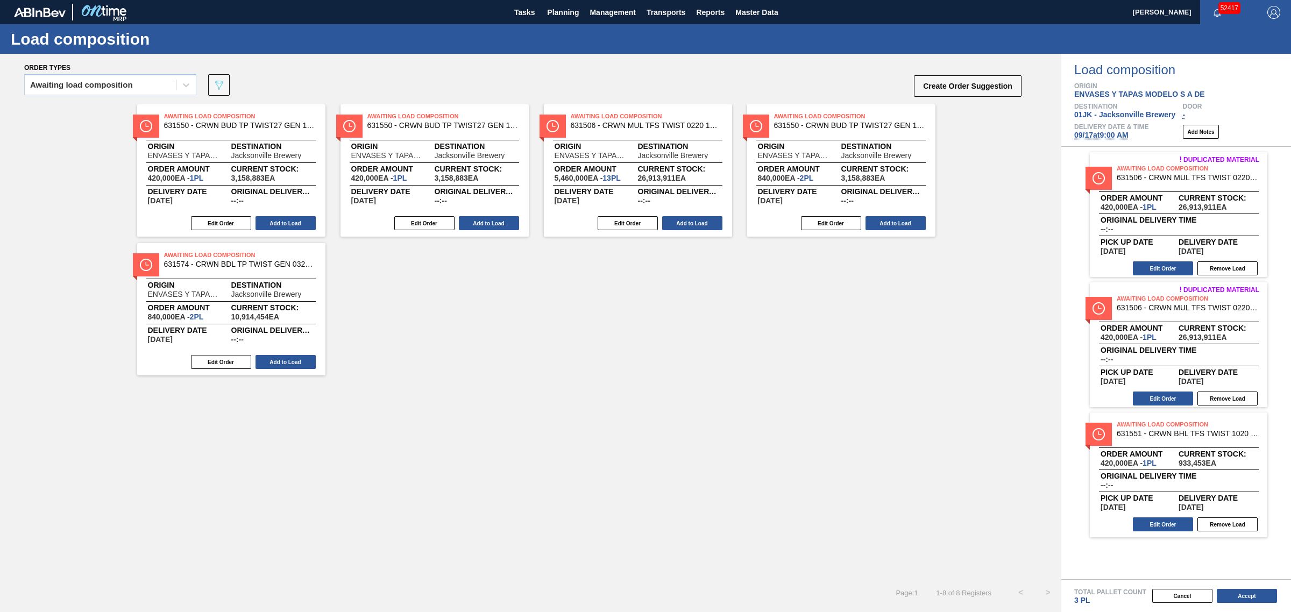
click at [282, 217] on button "Add to Load" at bounding box center [286, 223] width 60 height 14
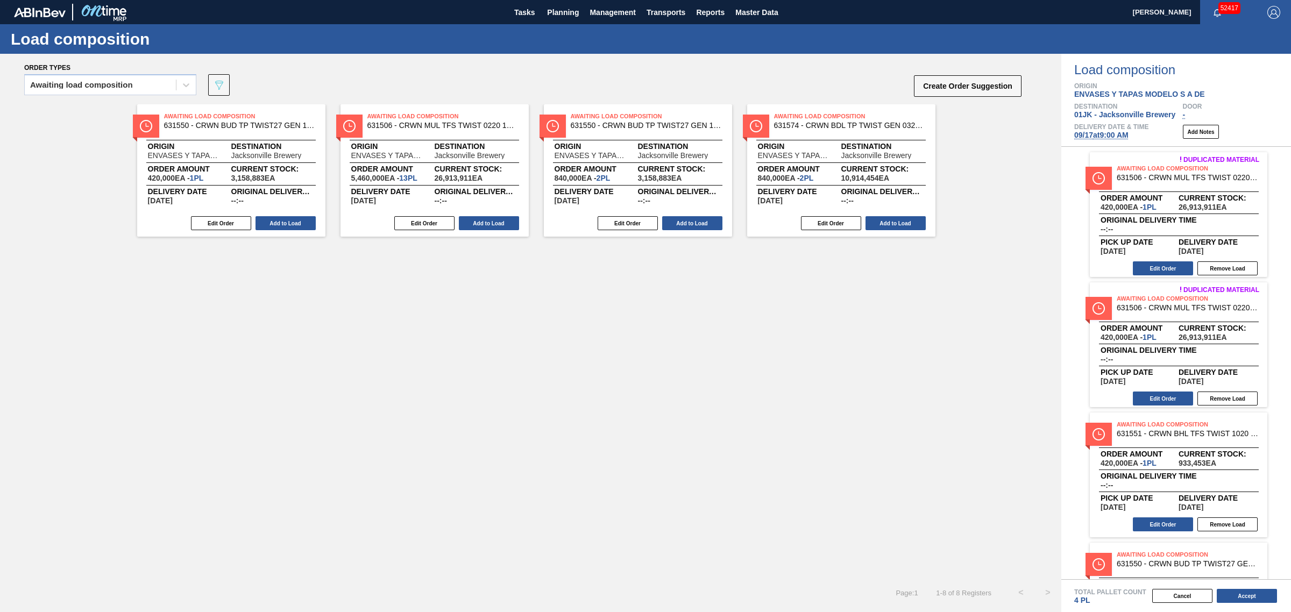
click at [282, 217] on button "Add to Load" at bounding box center [286, 223] width 60 height 14
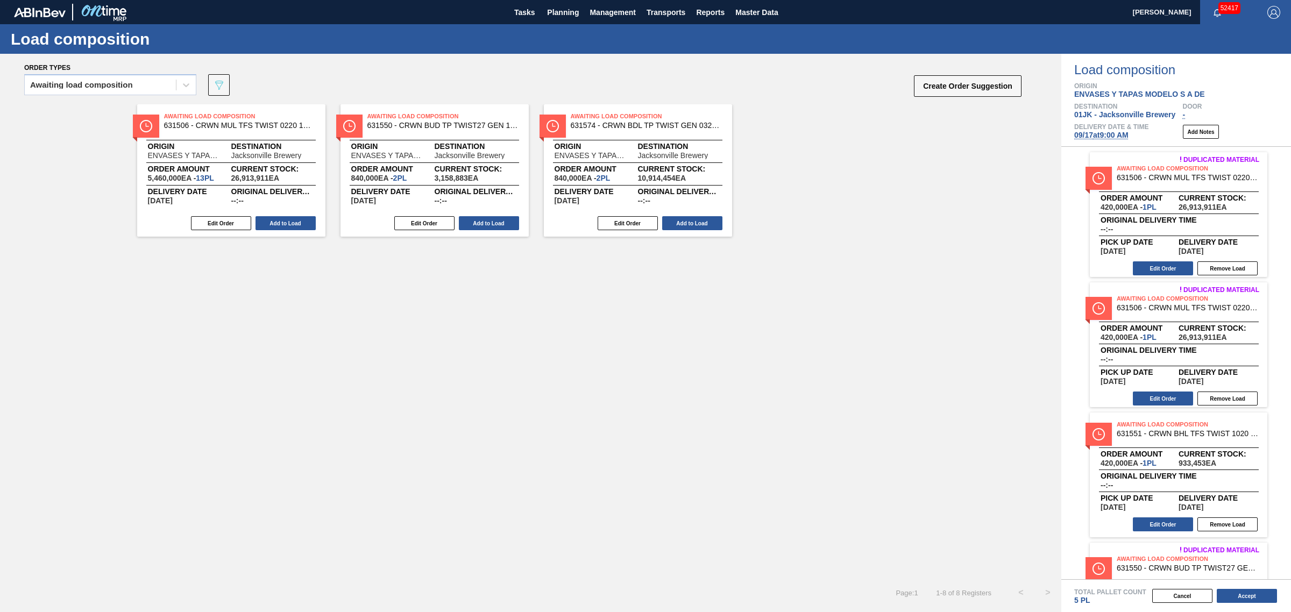
click at [282, 217] on button "Add to Load" at bounding box center [286, 223] width 60 height 14
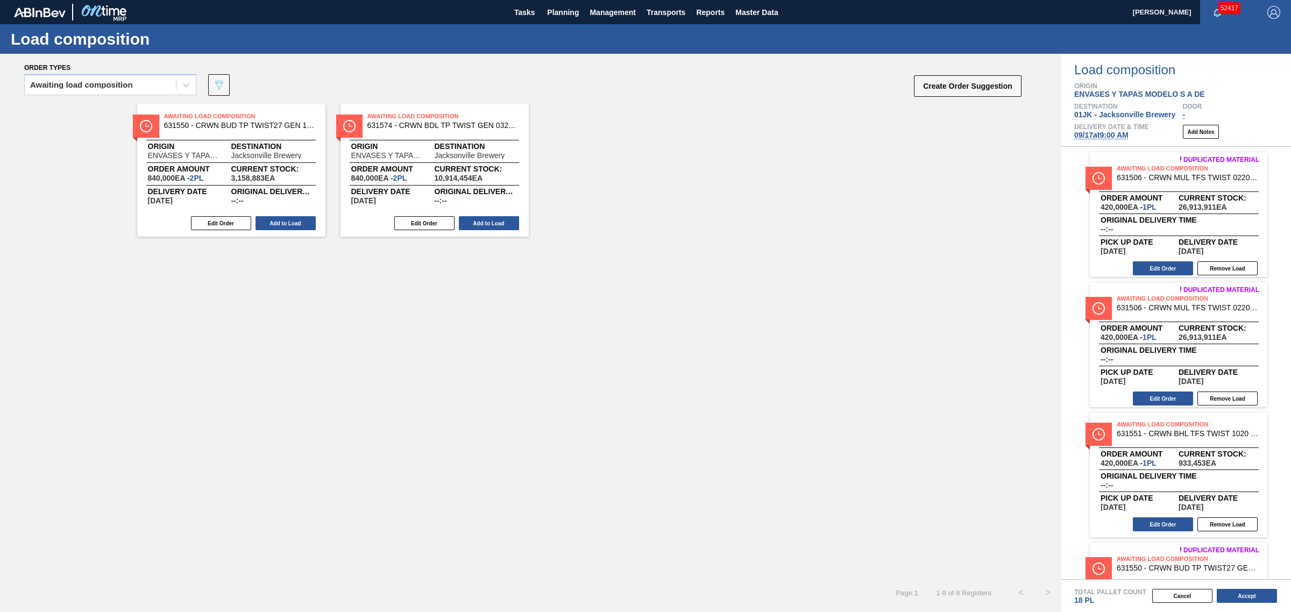
click at [282, 217] on button "Add to Load" at bounding box center [286, 223] width 60 height 14
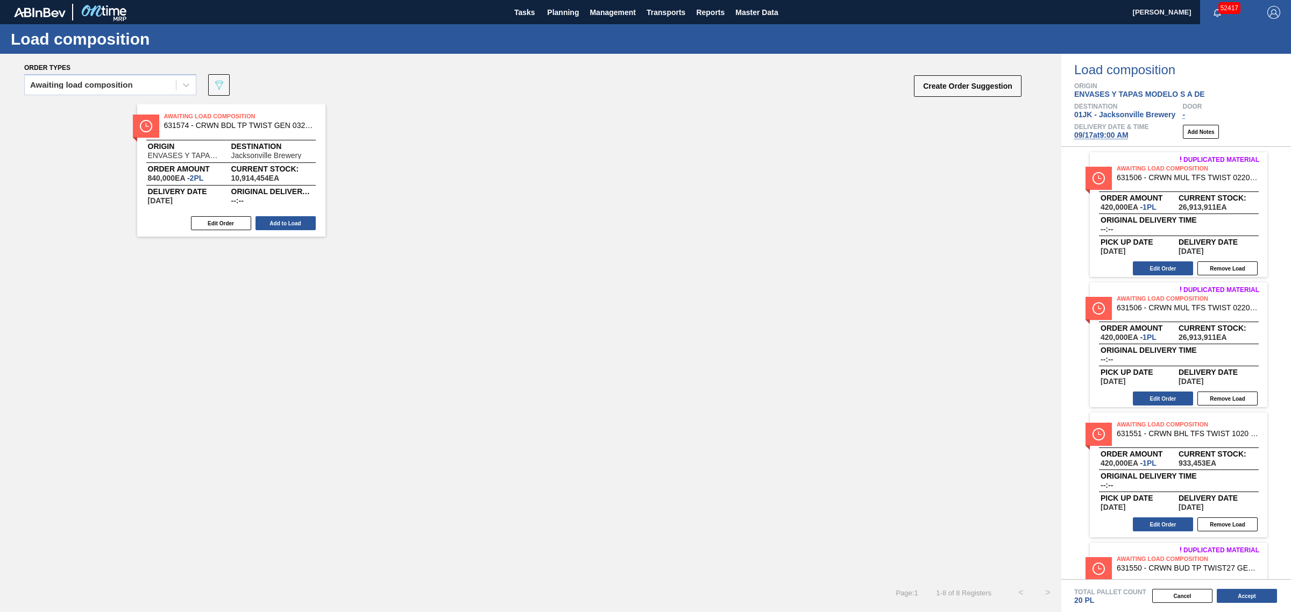
click at [282, 217] on button "Add to Load" at bounding box center [286, 223] width 60 height 14
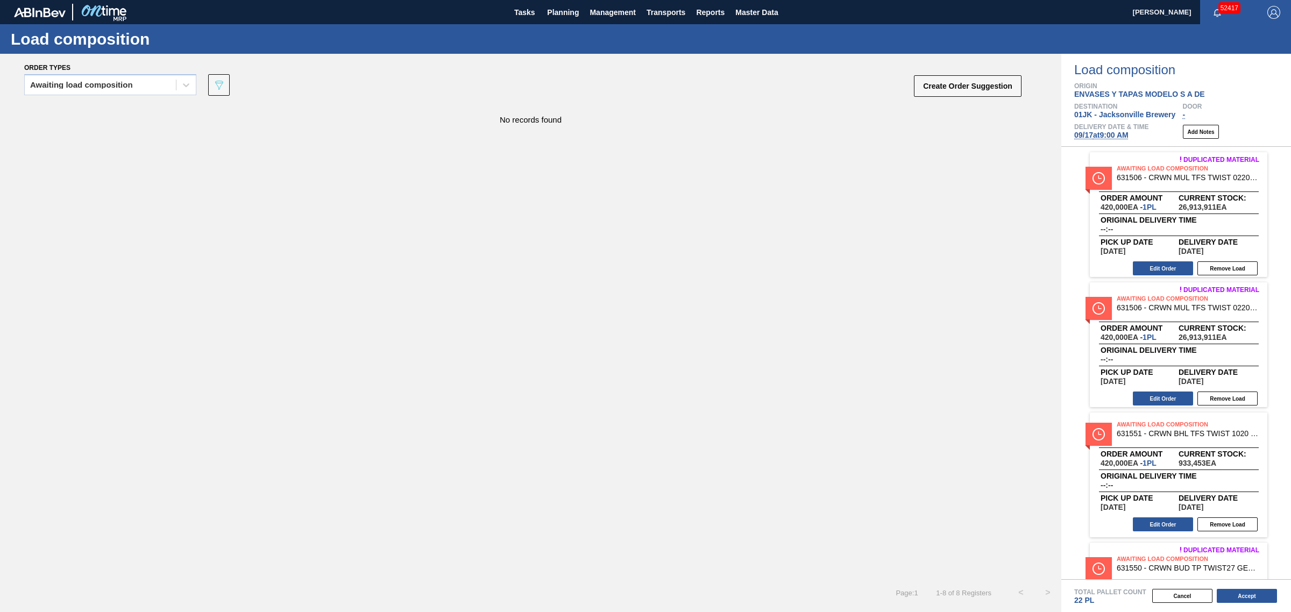
scroll to position [202, 0]
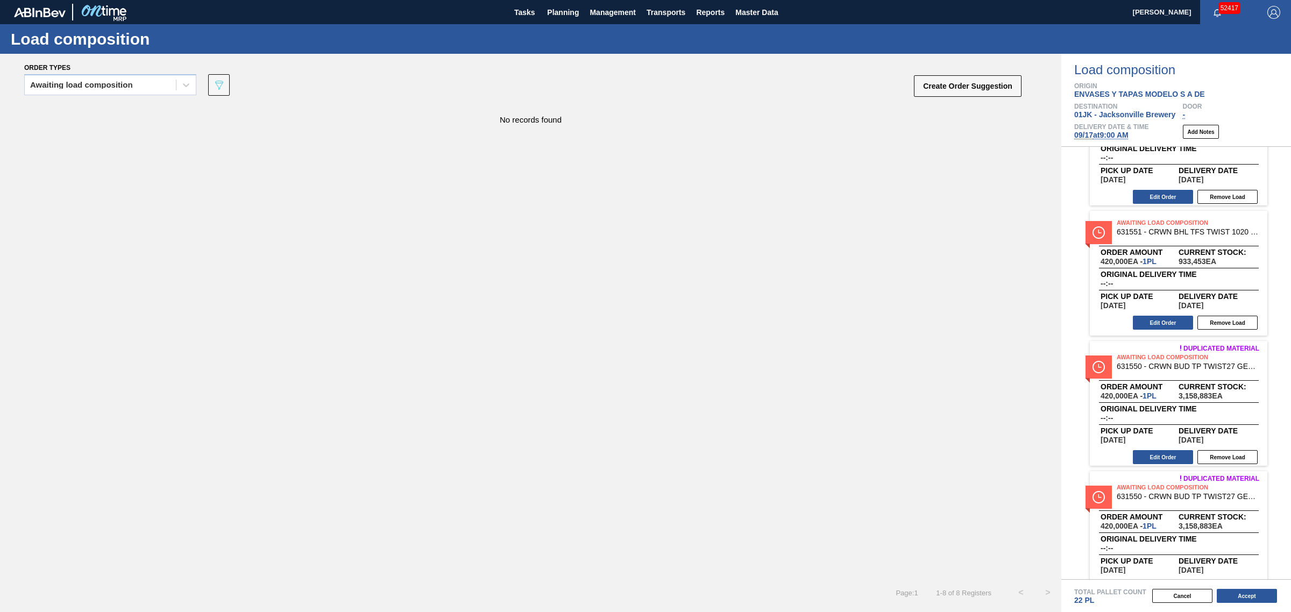
click at [1246, 589] on div "Cancel Accept" at bounding box center [1164, 596] width 230 height 16
click at [1247, 596] on button "Accept" at bounding box center [1247, 596] width 60 height 14
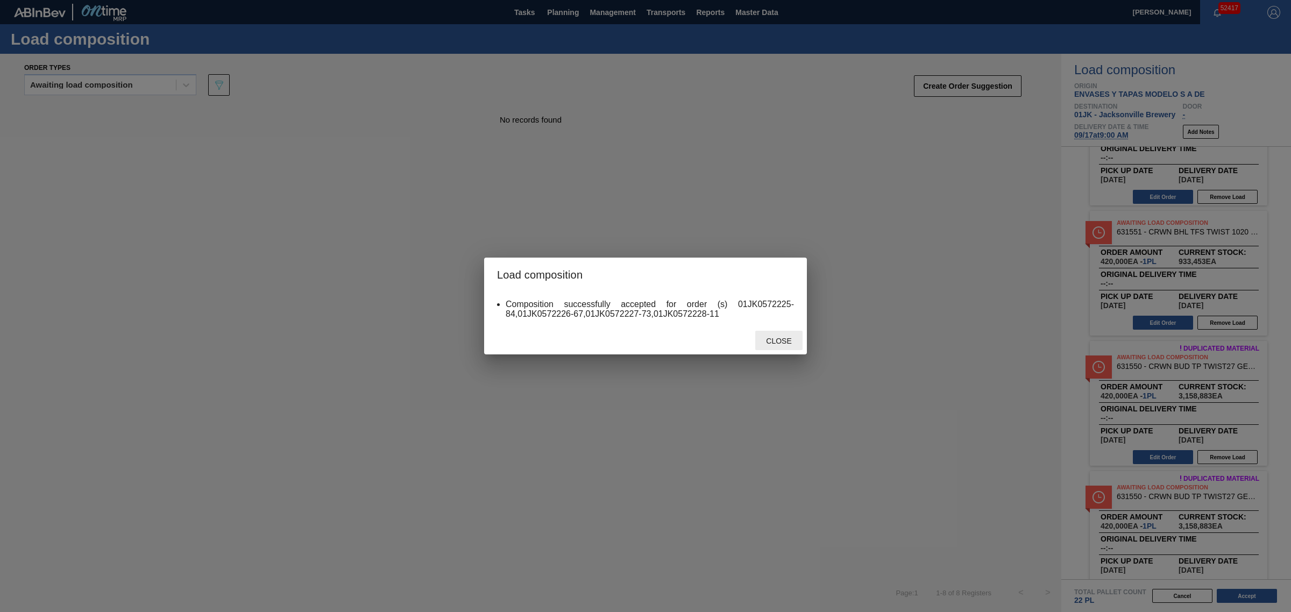
click at [781, 343] on span "Close" at bounding box center [779, 341] width 43 height 9
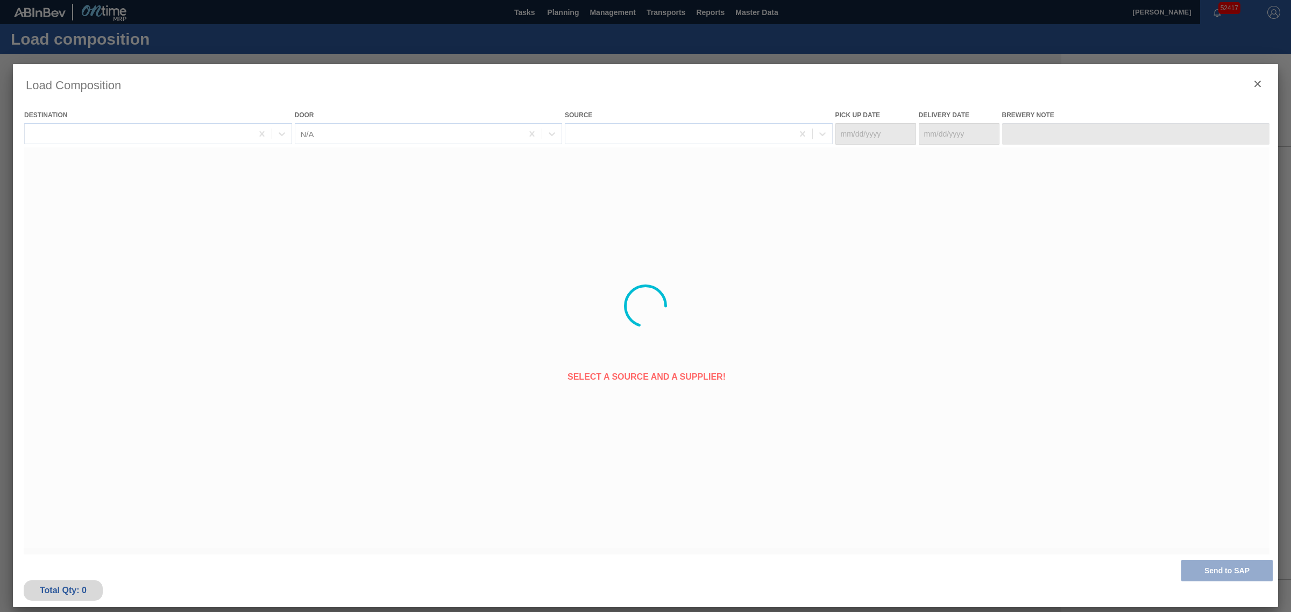
type Date "[DATE]"
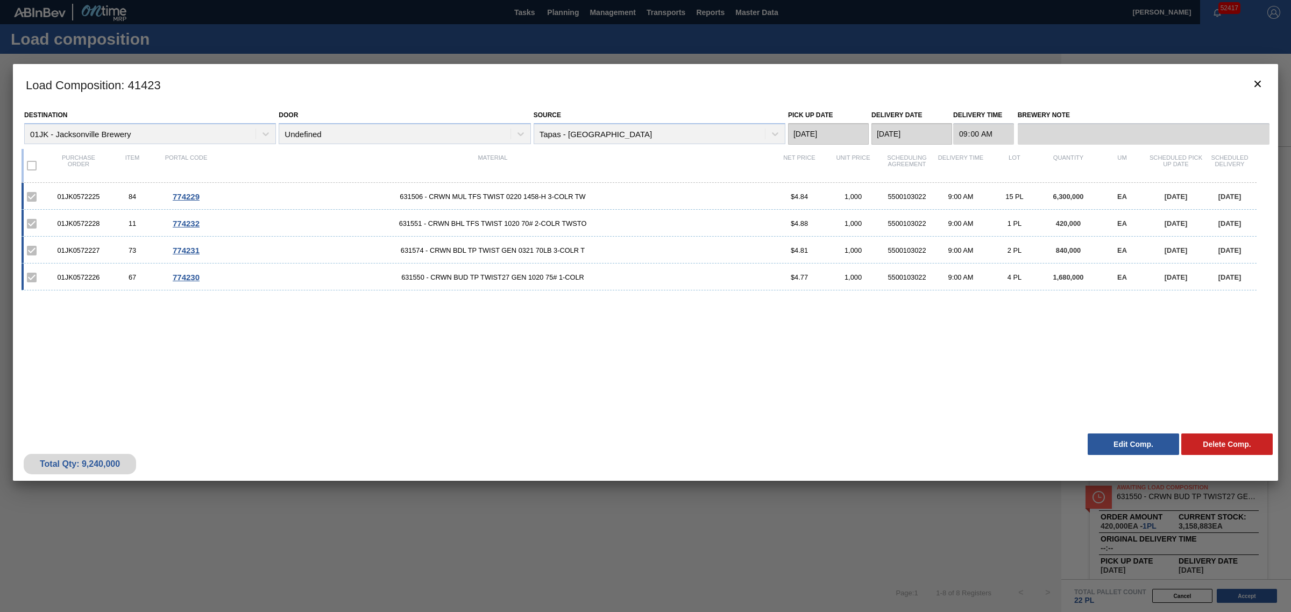
click at [284, 23] on div at bounding box center [645, 306] width 1291 height 612
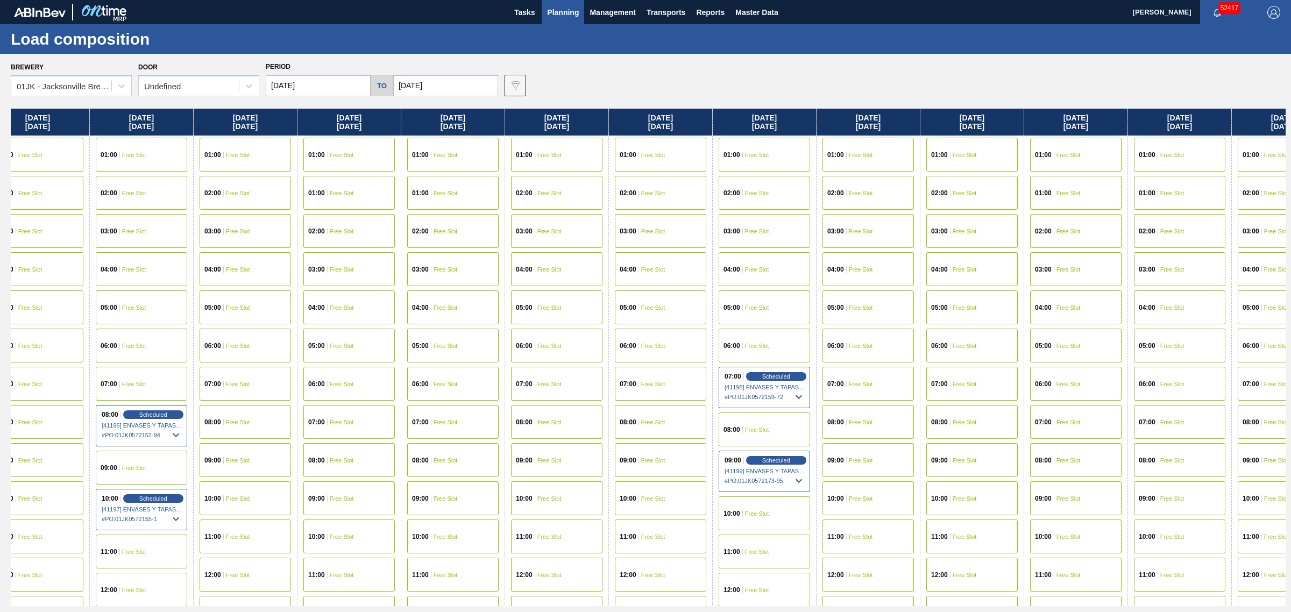
drag, startPoint x: 821, startPoint y: 243, endPoint x: 843, endPoint y: 243, distance: 21.5
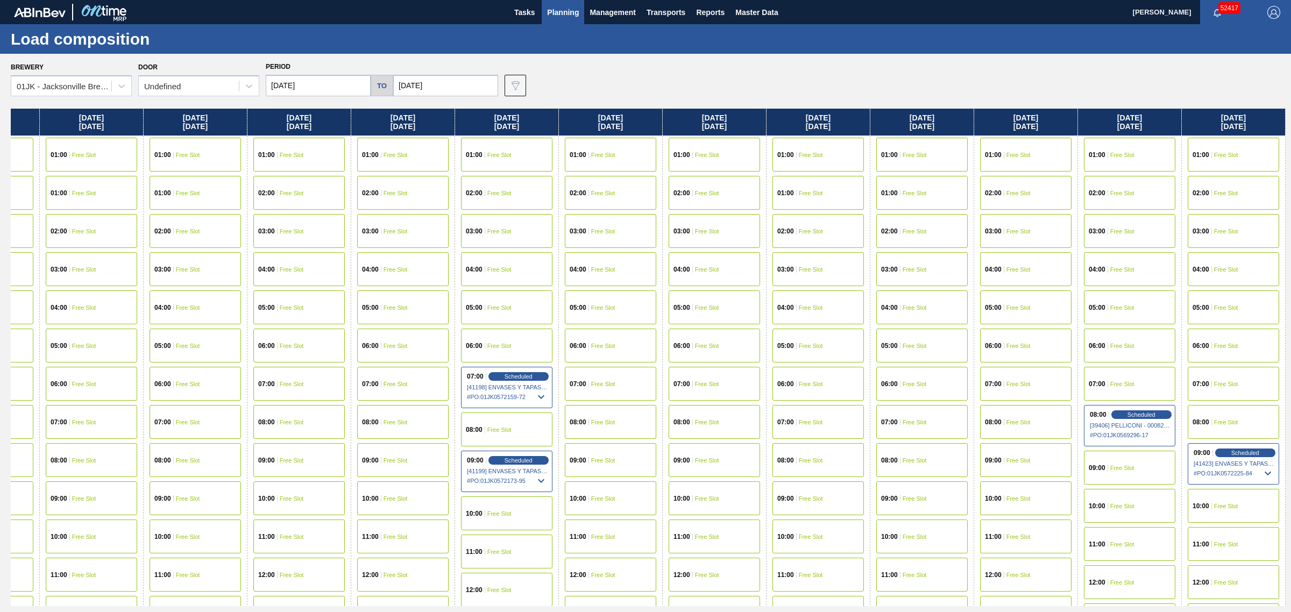
drag, startPoint x: 810, startPoint y: 247, endPoint x: 840, endPoint y: 243, distance: 29.9
click at [1214, 388] on div "07:00 Free Slot" at bounding box center [1233, 384] width 91 height 34
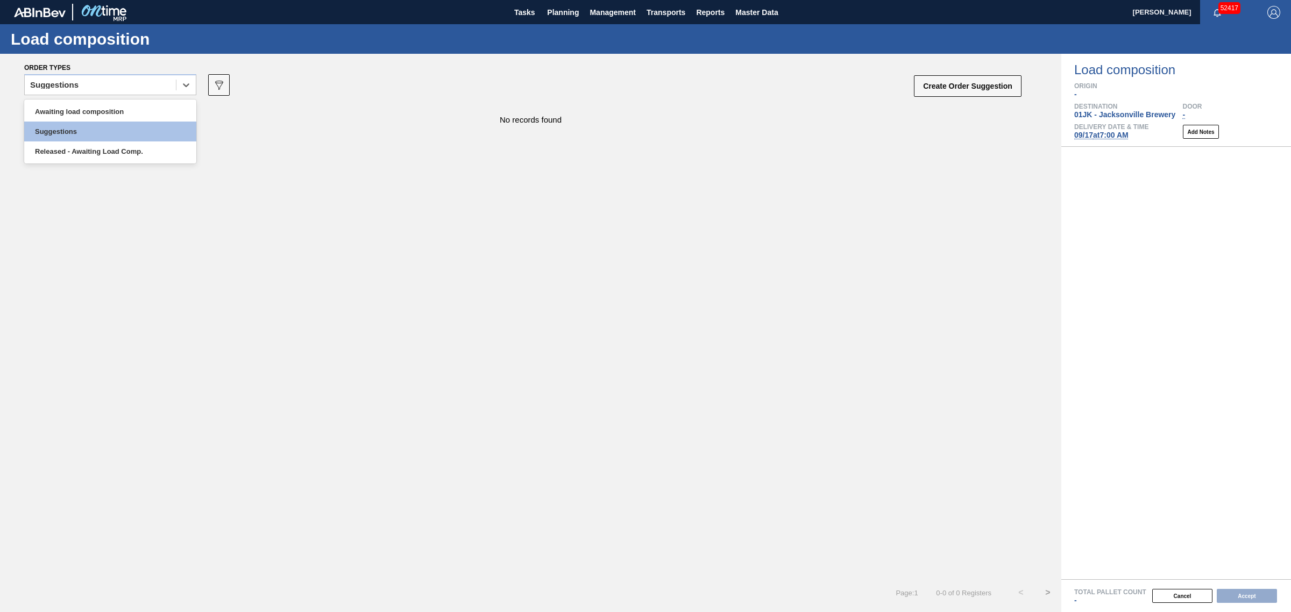
click at [141, 86] on div "Suggestions" at bounding box center [100, 85] width 151 height 16
click at [116, 109] on div "Awaiting load composition" at bounding box center [110, 112] width 172 height 20
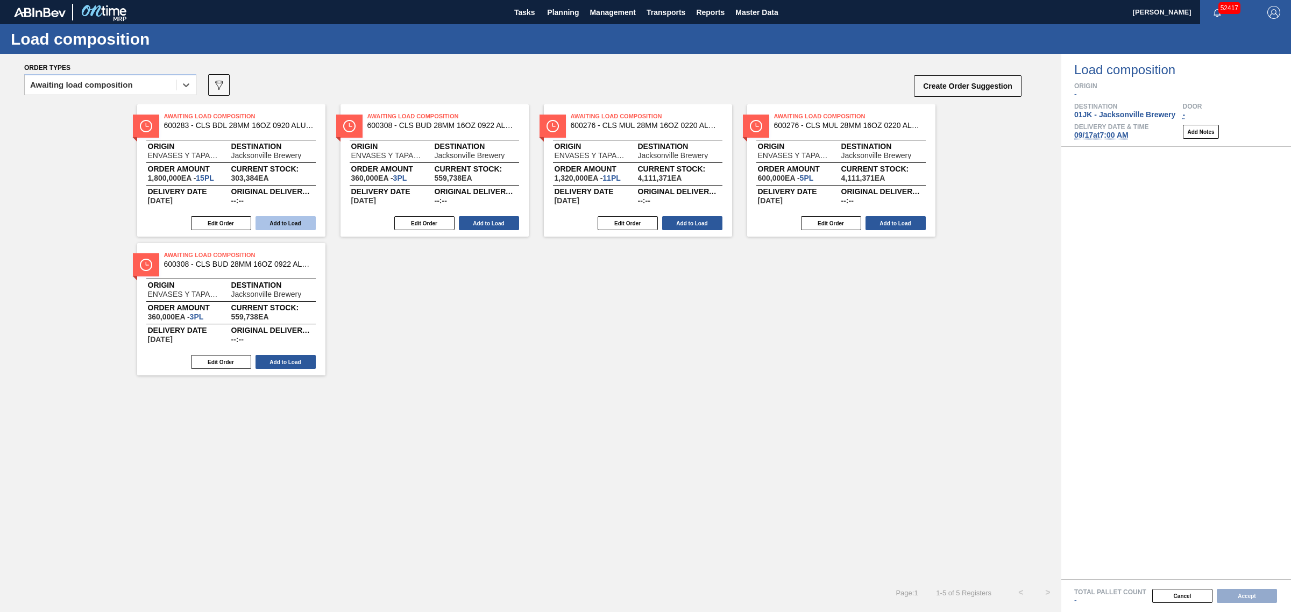
click at [291, 220] on button "Add to Load" at bounding box center [286, 223] width 60 height 14
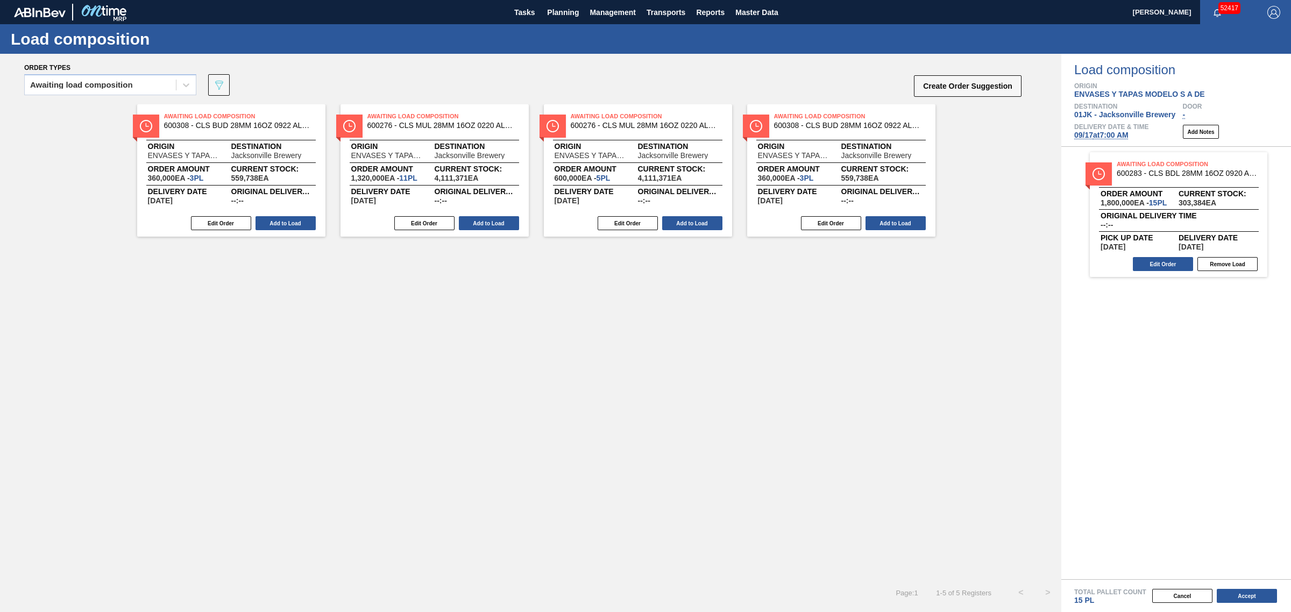
click at [291, 220] on button "Add to Load" at bounding box center [286, 223] width 60 height 14
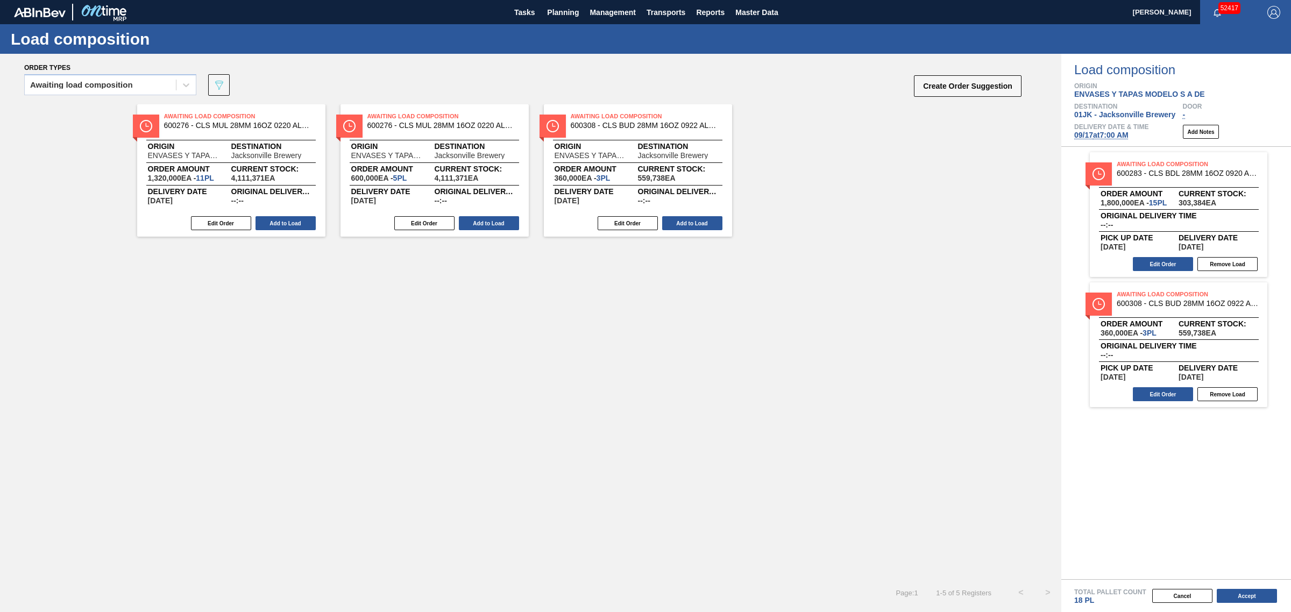
click at [291, 220] on button "Add to Load" at bounding box center [286, 223] width 60 height 14
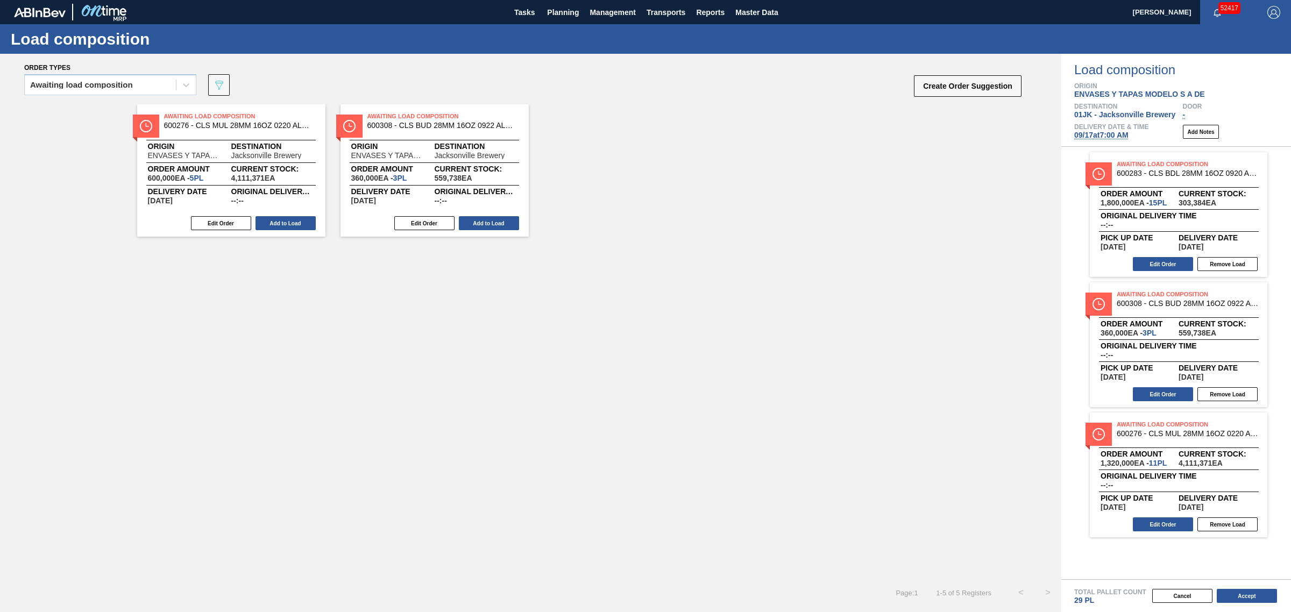
click at [291, 220] on button "Add to Load" at bounding box center [286, 223] width 60 height 14
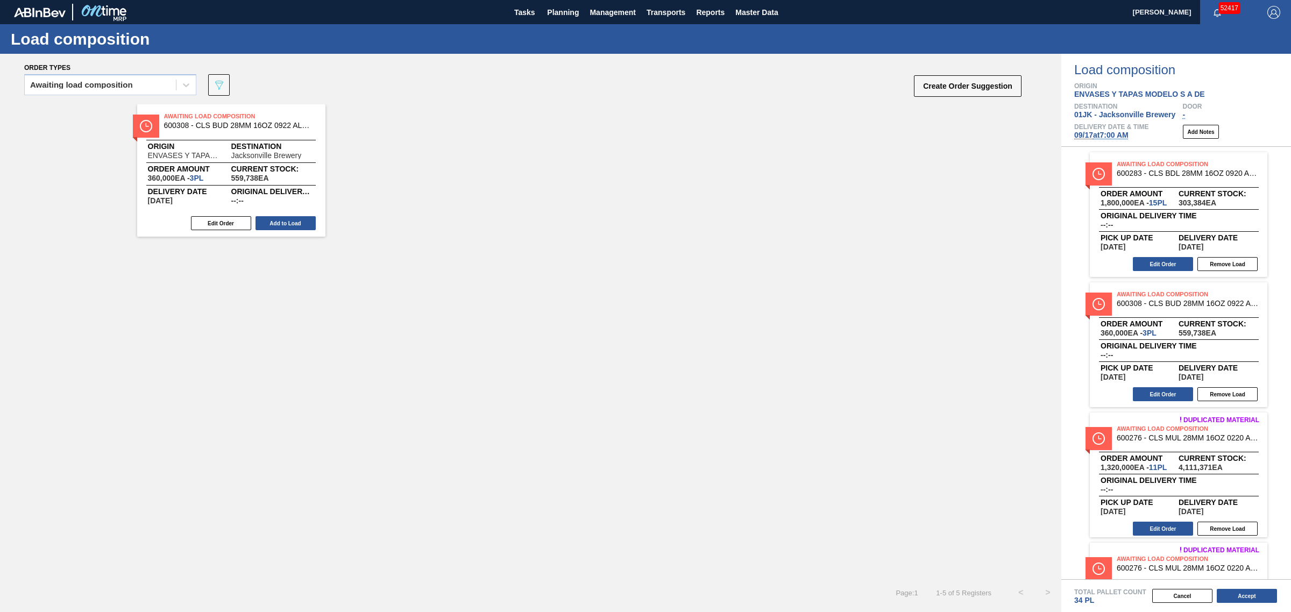
click at [291, 220] on button "Add to Load" at bounding box center [286, 223] width 60 height 14
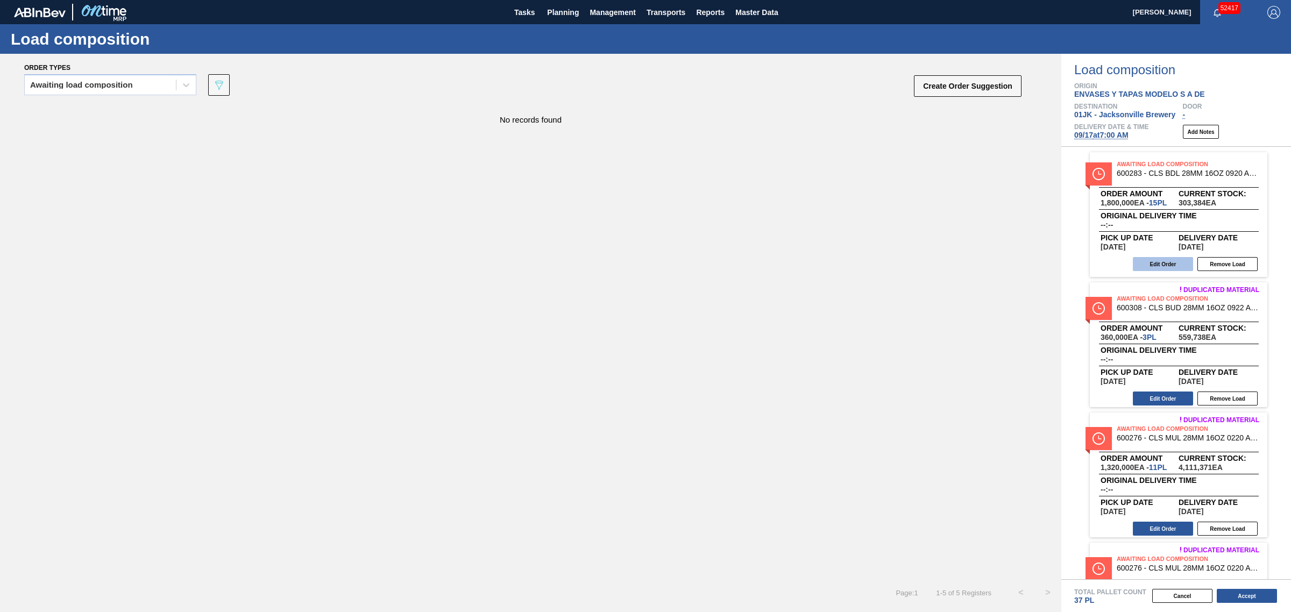
click at [1154, 263] on button "Edit Order" at bounding box center [1163, 264] width 60 height 14
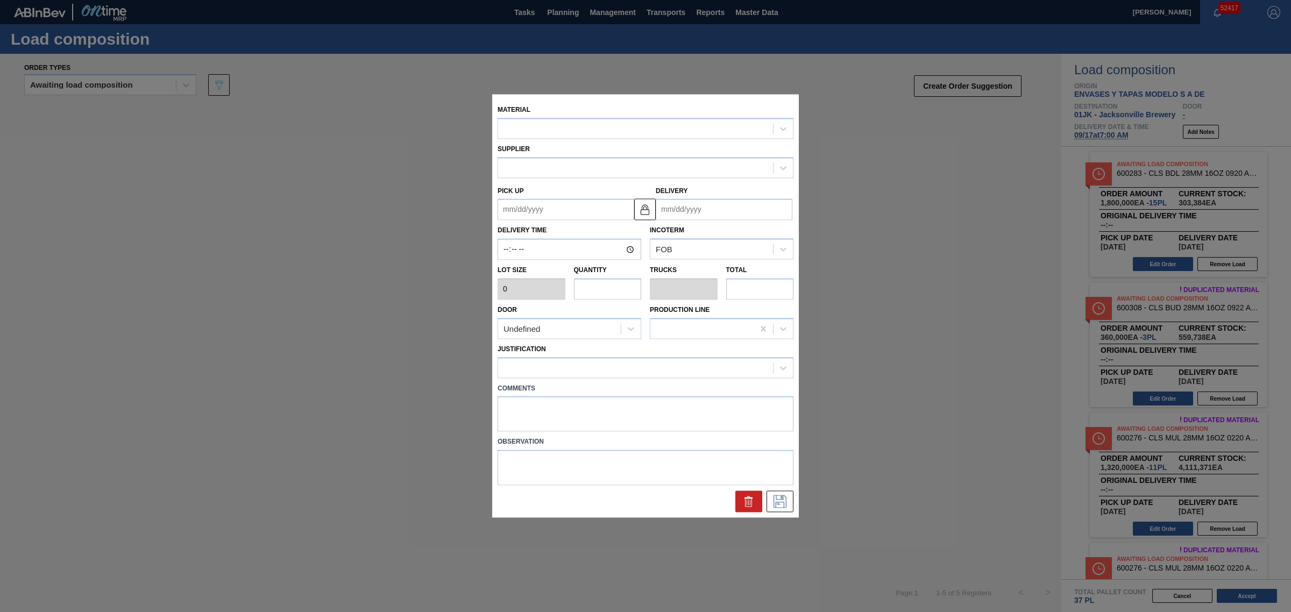
type input "120,000"
type input "15"
type input "0.469"
type input "1,800,000"
type up "09/17/2025"
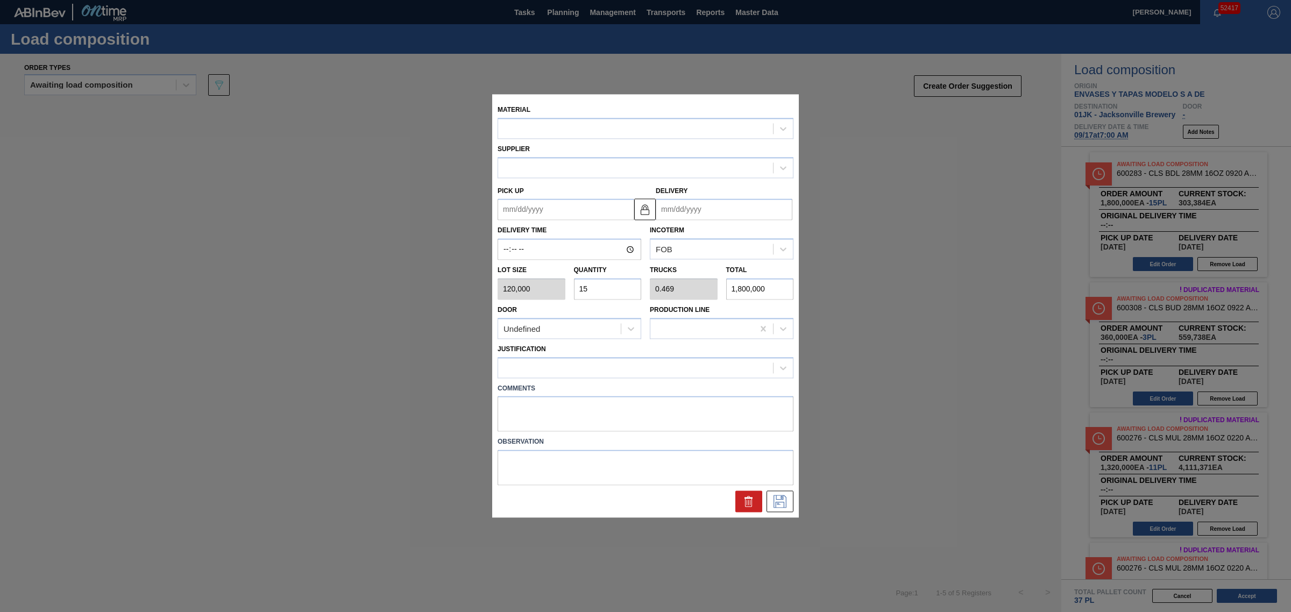
type input "09/24/2025"
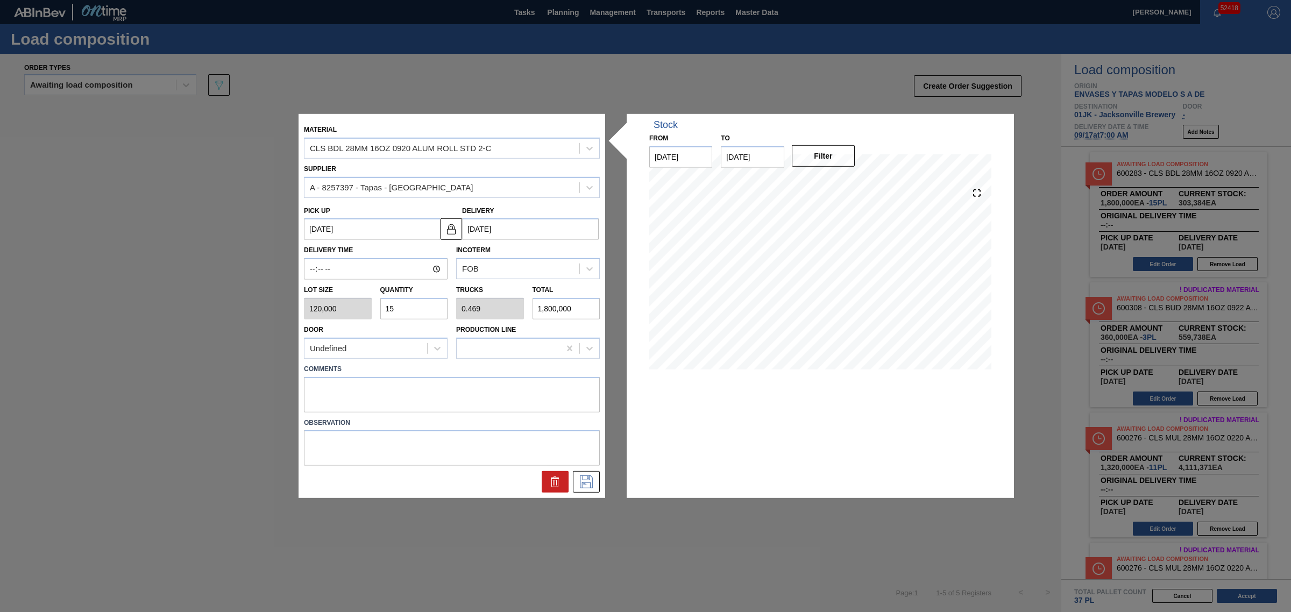
click at [364, 311] on div "Lot size 120,000 Quantity 15 Trucks 0.469 Total 1,800,000" at bounding box center [452, 300] width 305 height 40
type input "1"
type input "0.031"
type input "120,000"
type input "12"
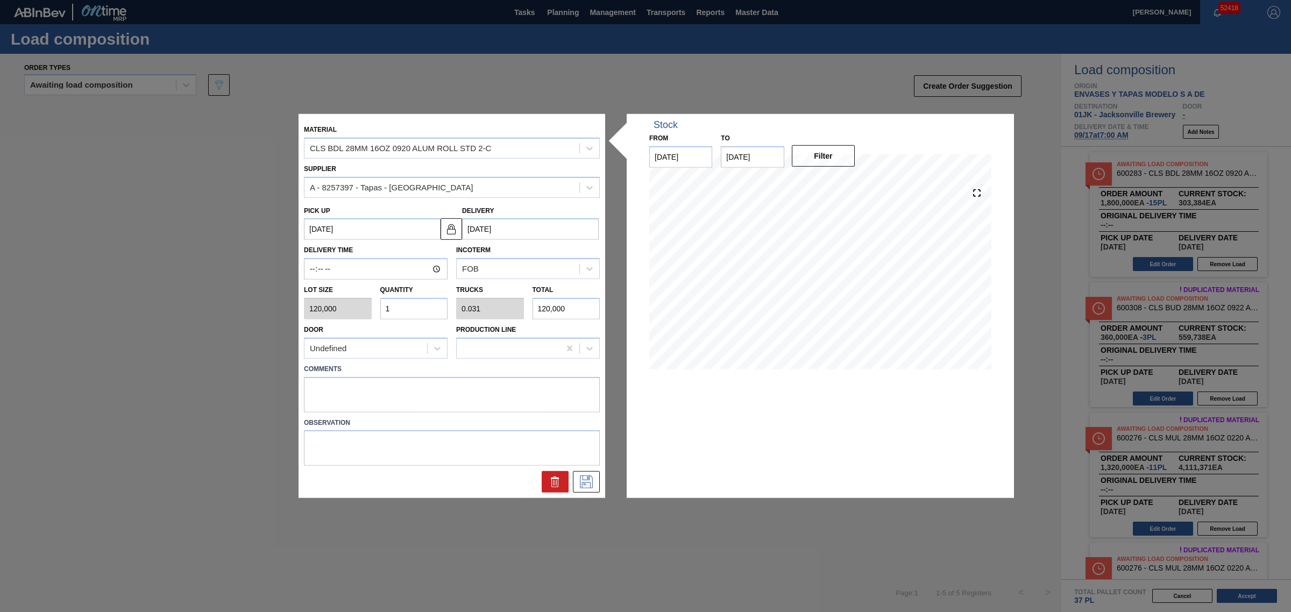
type input "0.375"
type input "1,440,000"
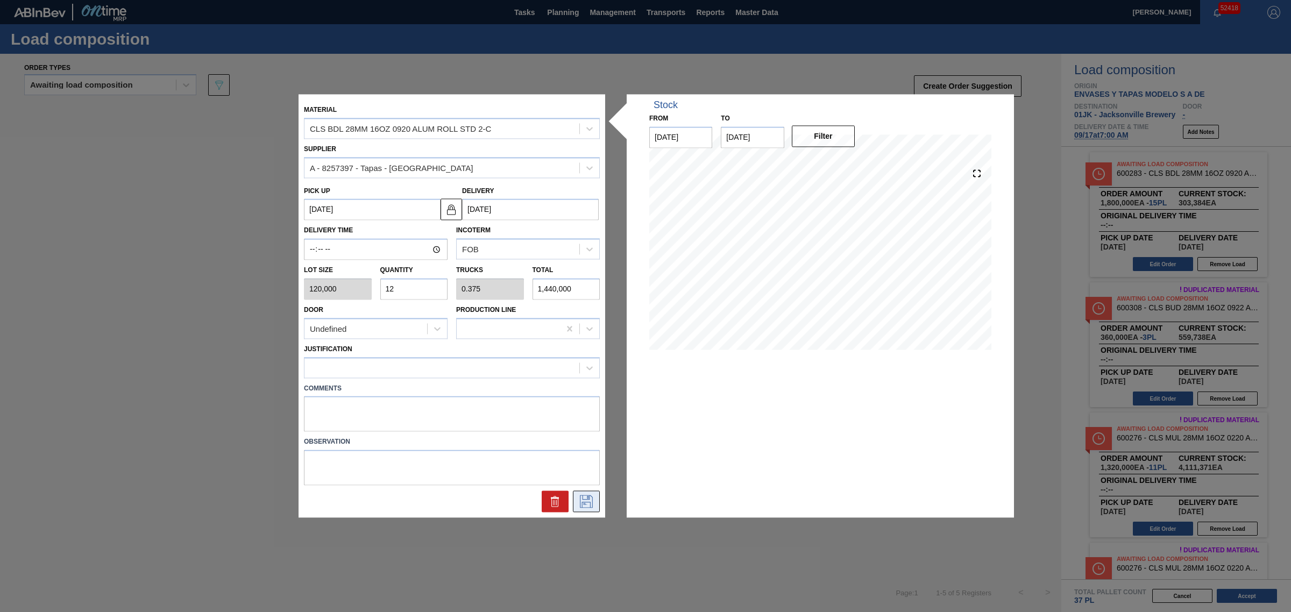
type input "12"
click at [583, 498] on icon at bounding box center [586, 502] width 17 height 13
click at [374, 367] on div at bounding box center [442, 368] width 275 height 16
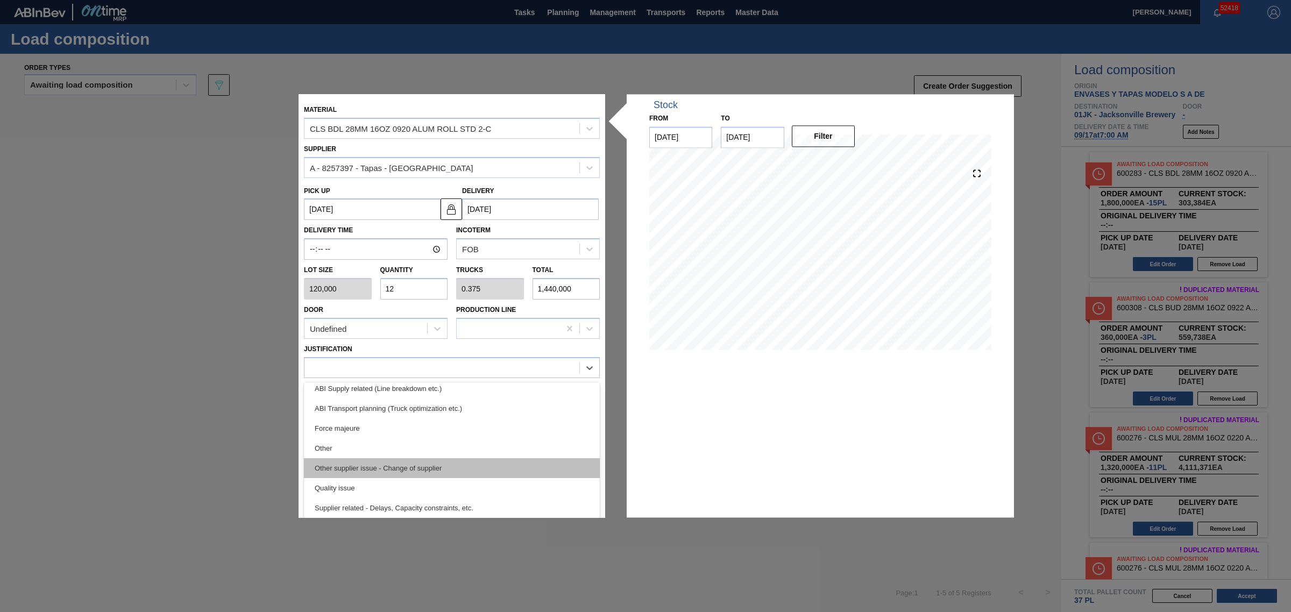
scroll to position [133, 0]
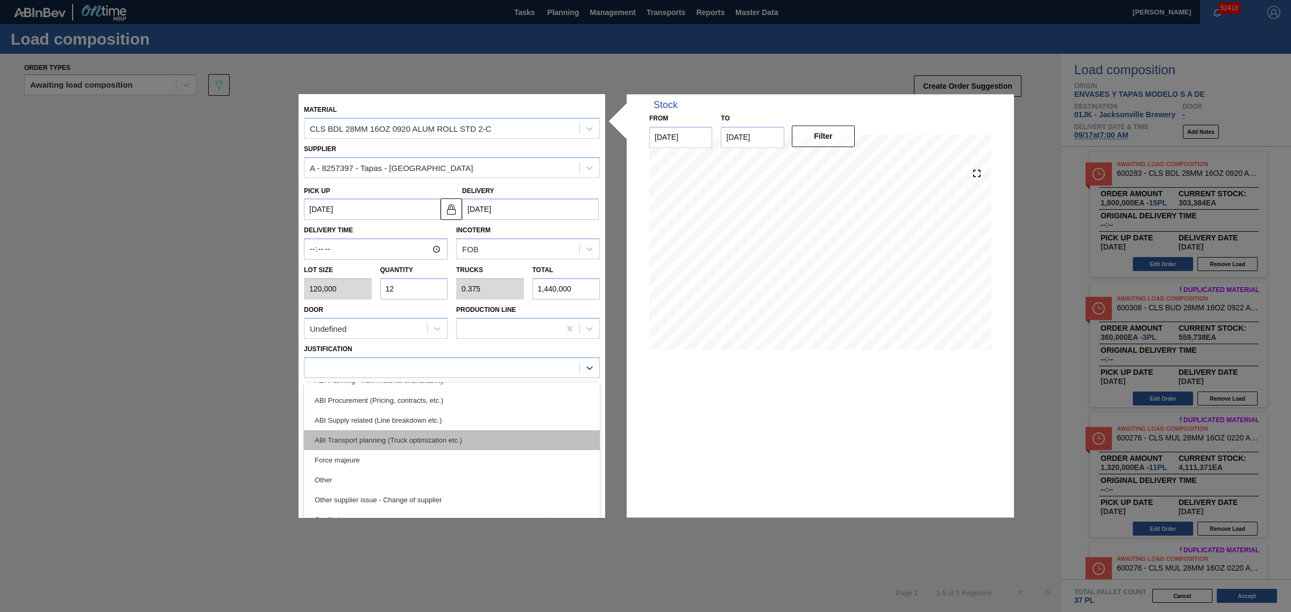
click at [420, 438] on div "ABI Transport planning (Truck optimization etc.)" at bounding box center [452, 440] width 296 height 20
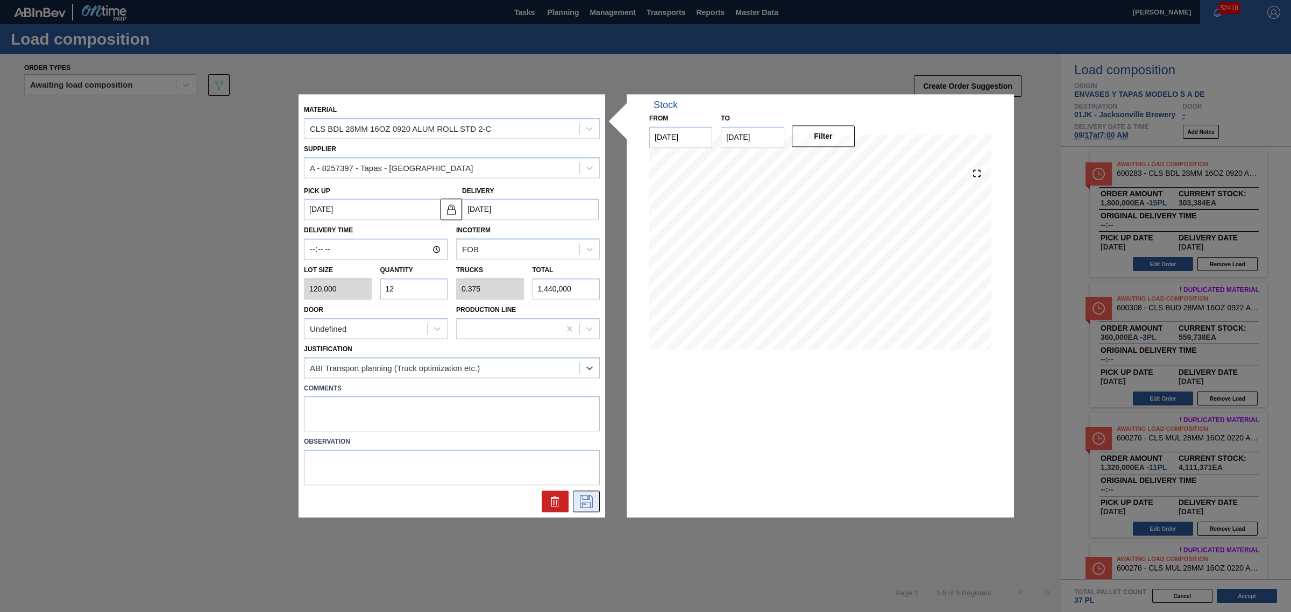
click at [590, 502] on icon at bounding box center [586, 502] width 17 height 13
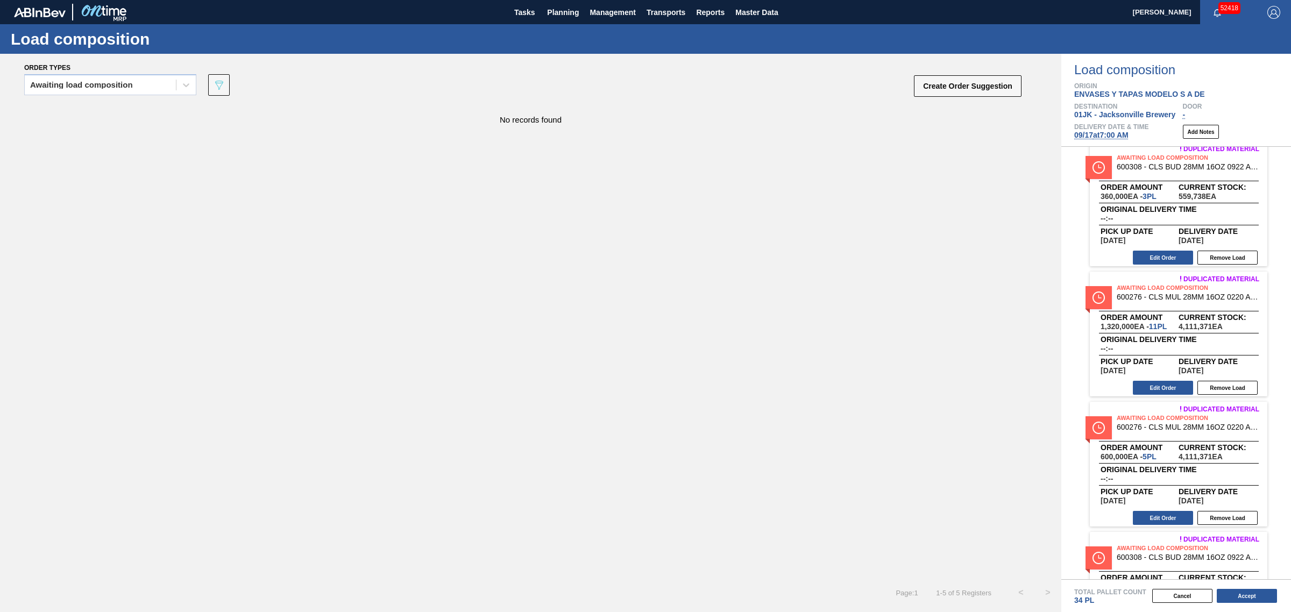
scroll to position [224, 0]
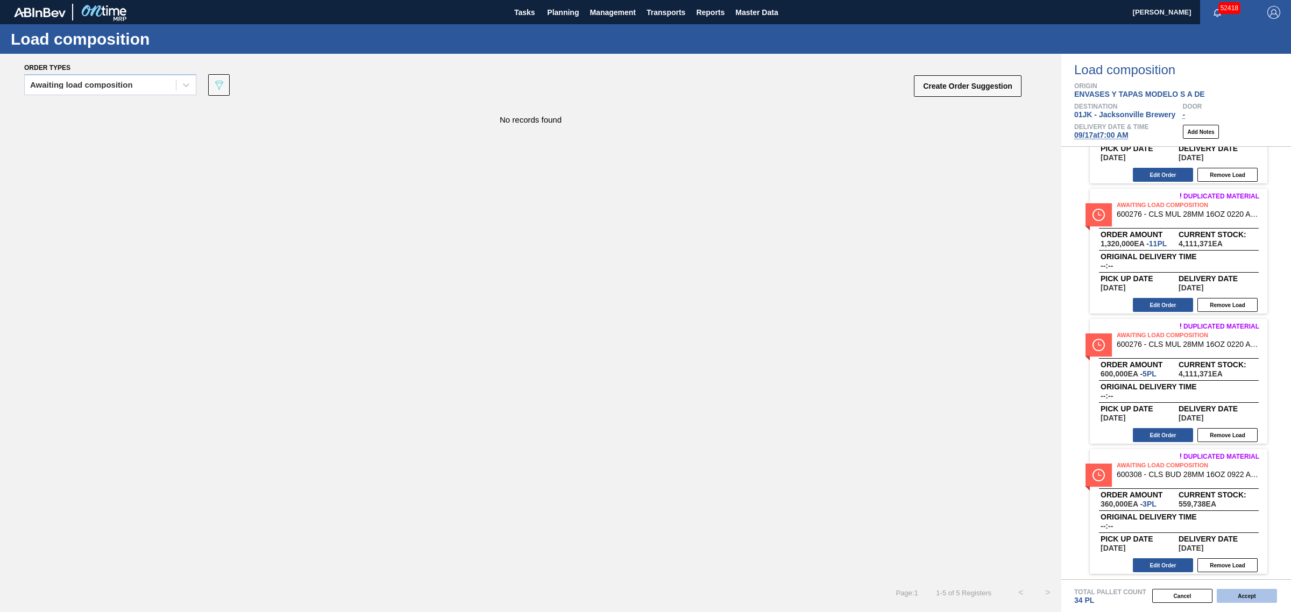
click at [1240, 599] on button "Accept" at bounding box center [1247, 596] width 60 height 14
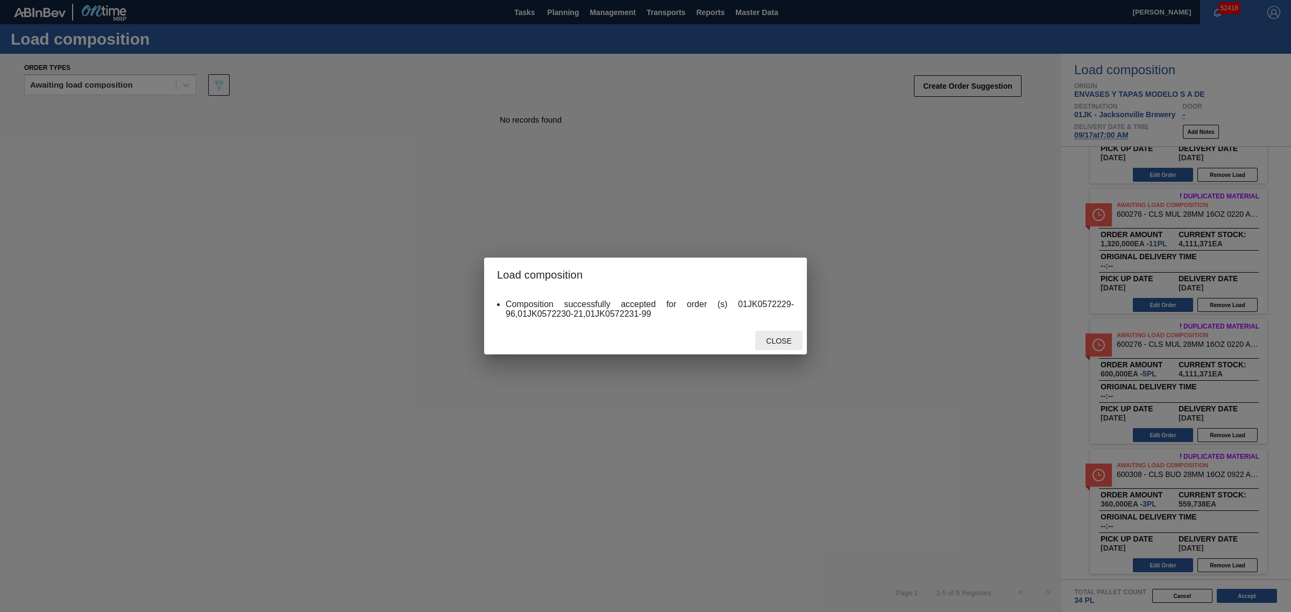
click at [784, 337] on span "Close" at bounding box center [779, 341] width 43 height 9
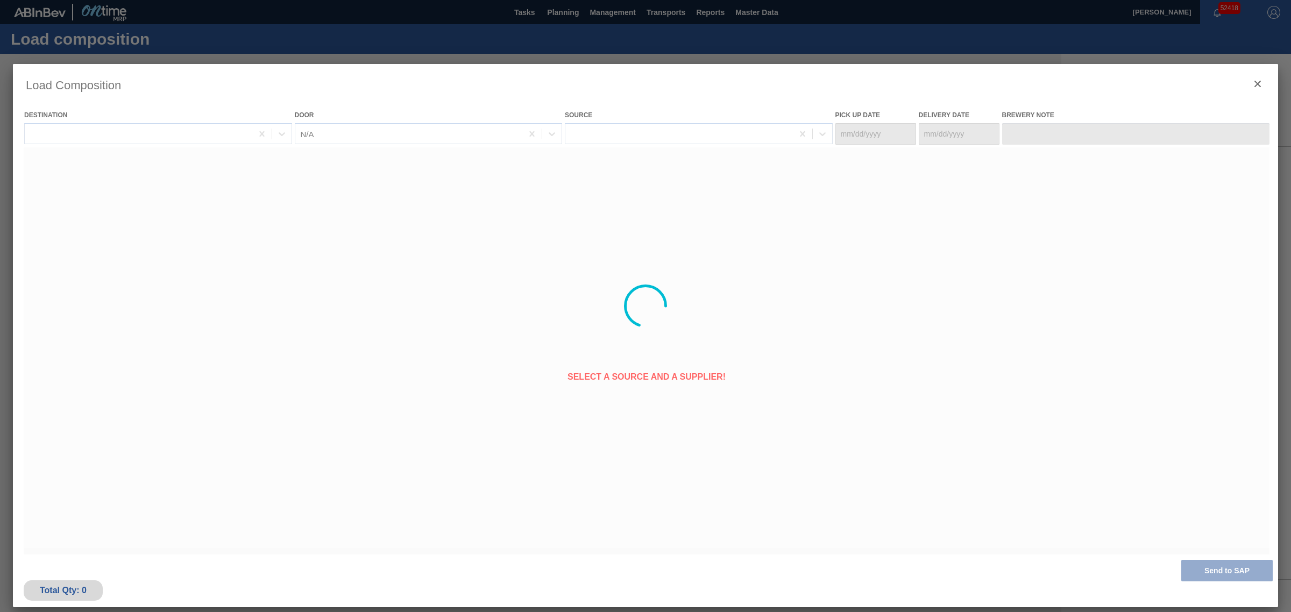
type Date "09/10/2025"
type Date "[DATE]"
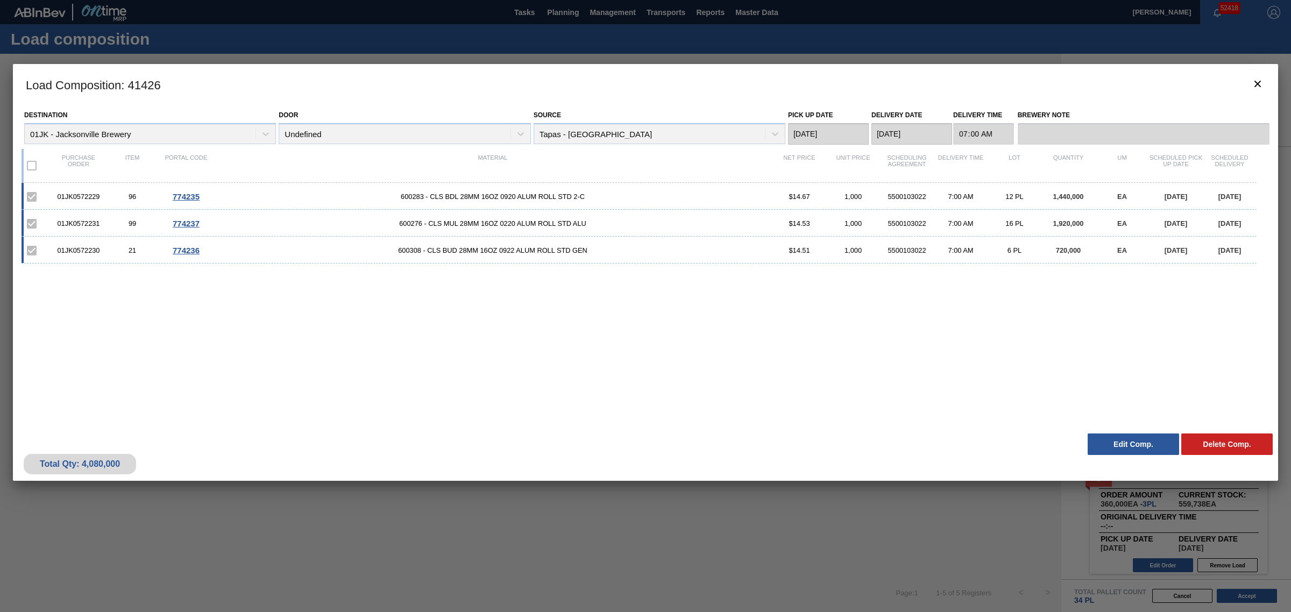
click at [555, 37] on div at bounding box center [645, 306] width 1291 height 612
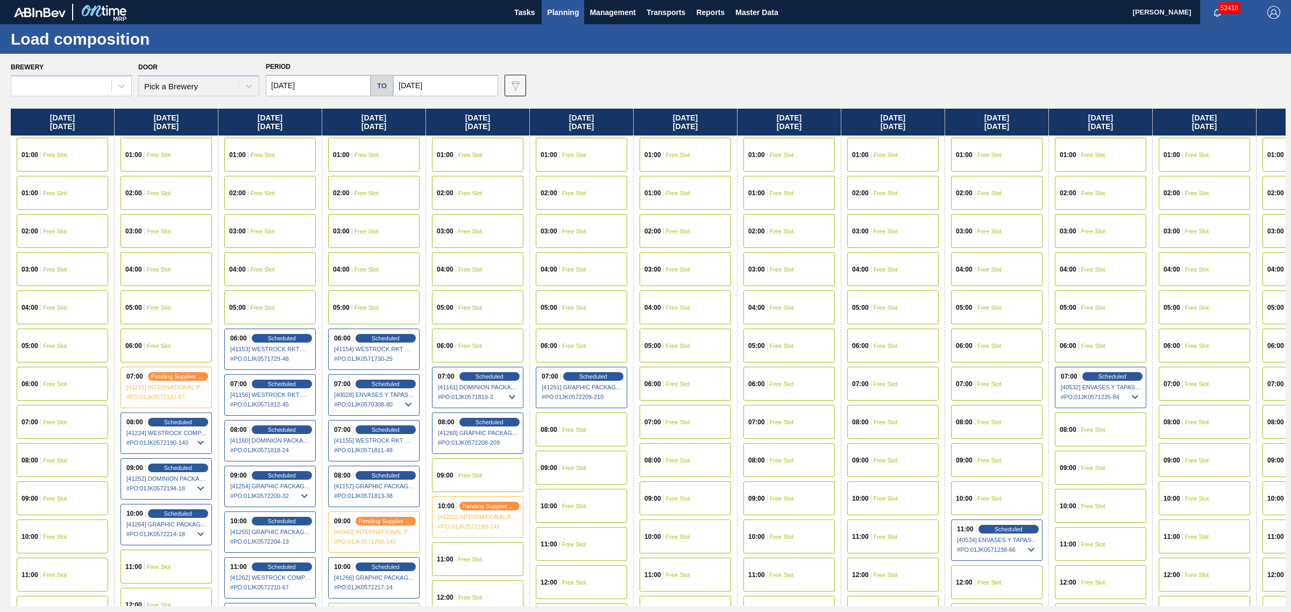
type input "08/17/2025"
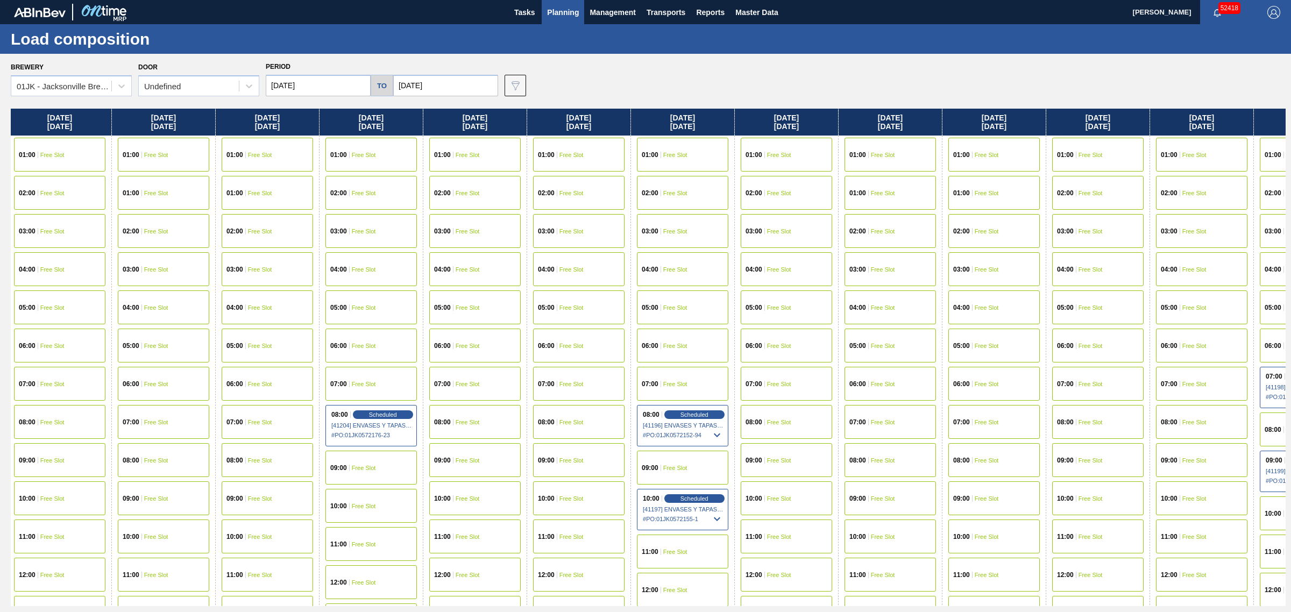
scroll to position [0, 2055]
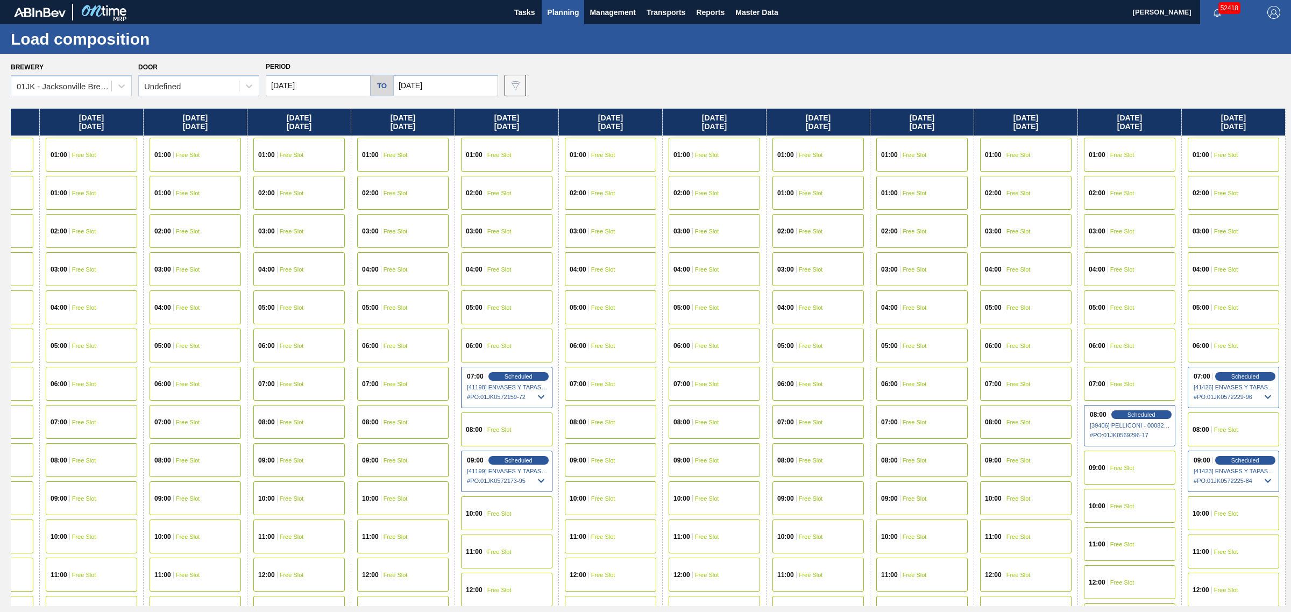
drag, startPoint x: 716, startPoint y: 305, endPoint x: 785, endPoint y: 304, distance: 69.9
click at [409, 84] on input "[DATE]" at bounding box center [445, 86] width 105 height 22
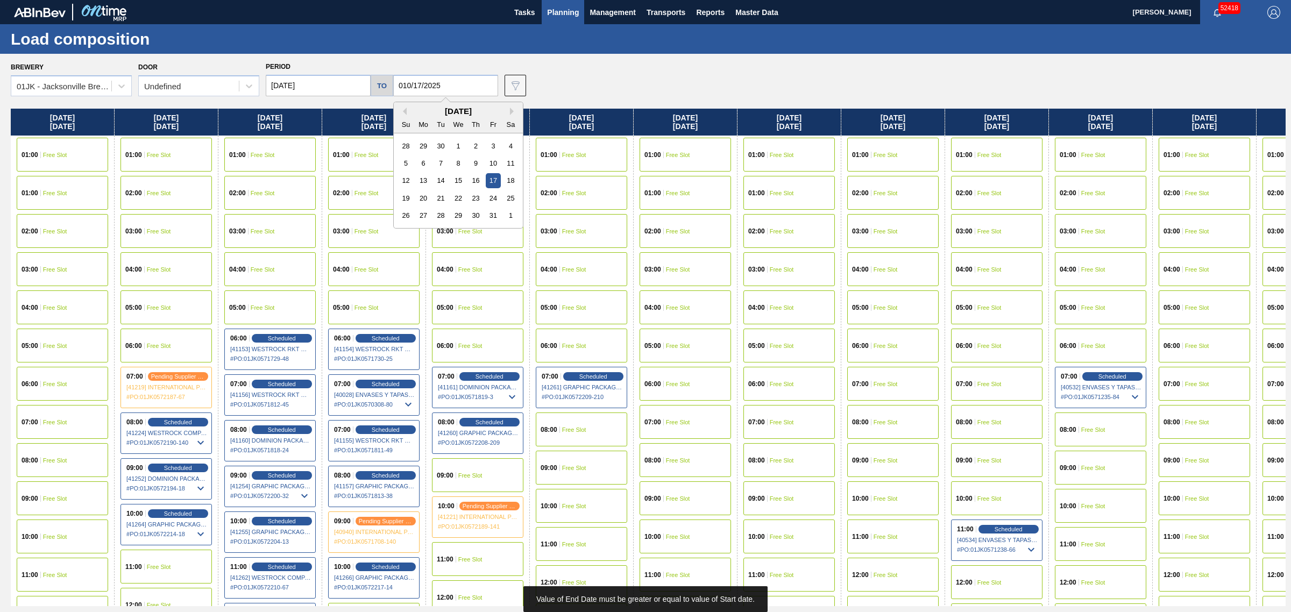
type input "10/17/2025"
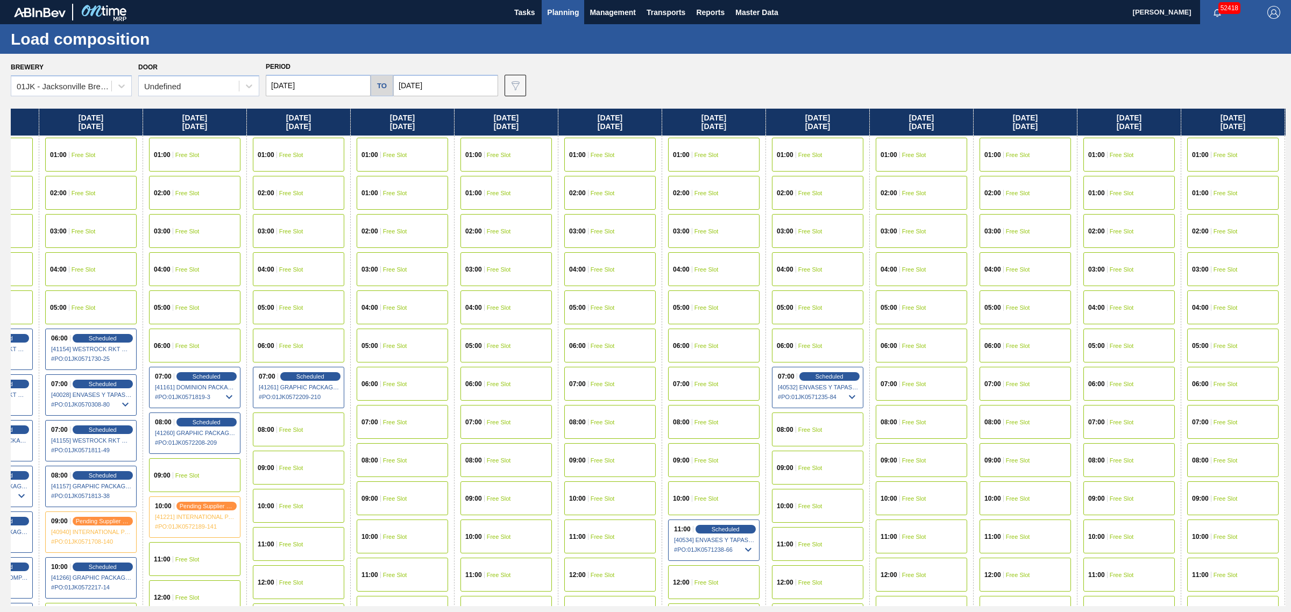
drag, startPoint x: 944, startPoint y: 419, endPoint x: 1136, endPoint y: 365, distance: 198.9
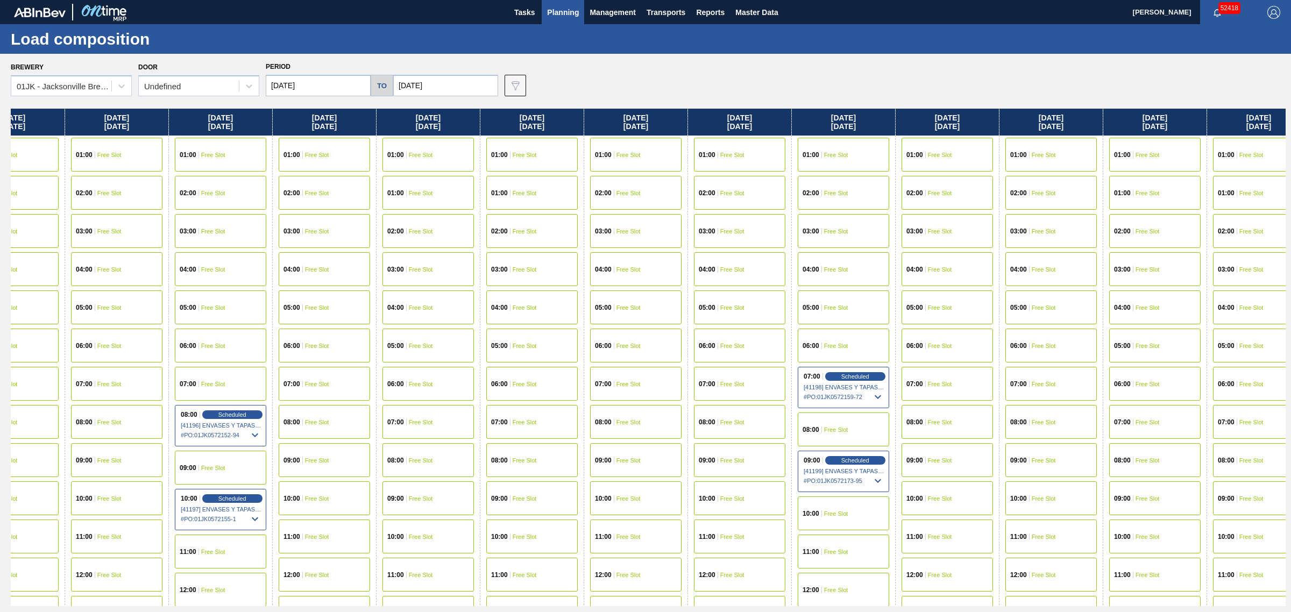
drag, startPoint x: 1007, startPoint y: 370, endPoint x: 1254, endPoint y: 343, distance: 248.5
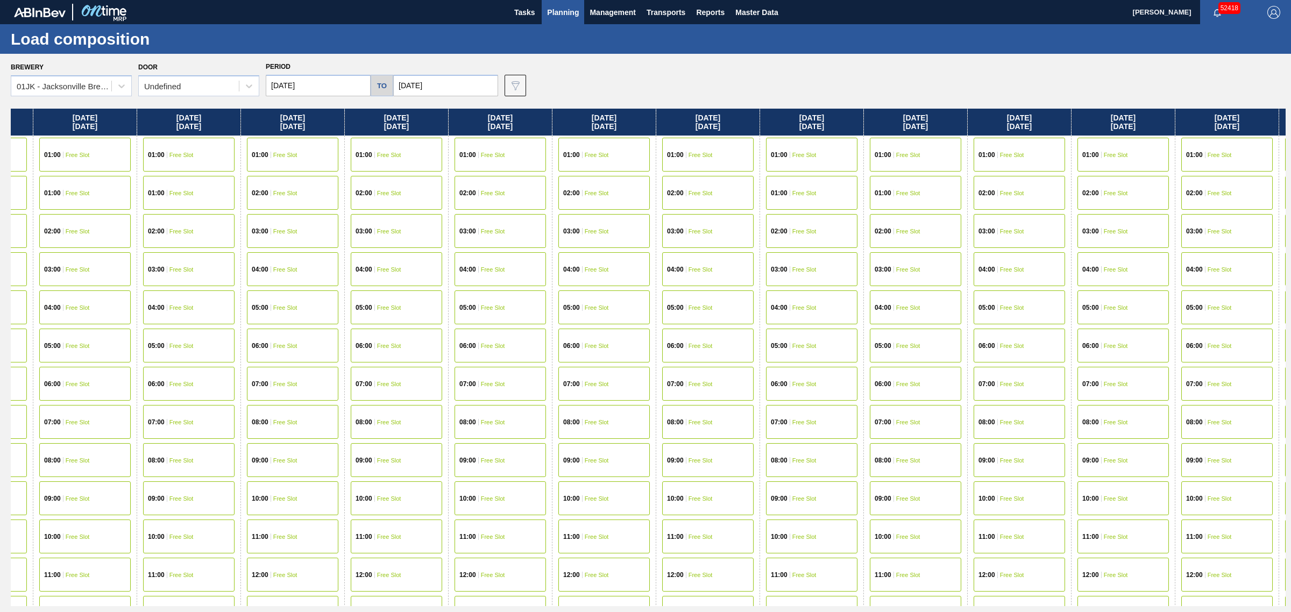
drag, startPoint x: 890, startPoint y: 315, endPoint x: 814, endPoint y: 310, distance: 76.6
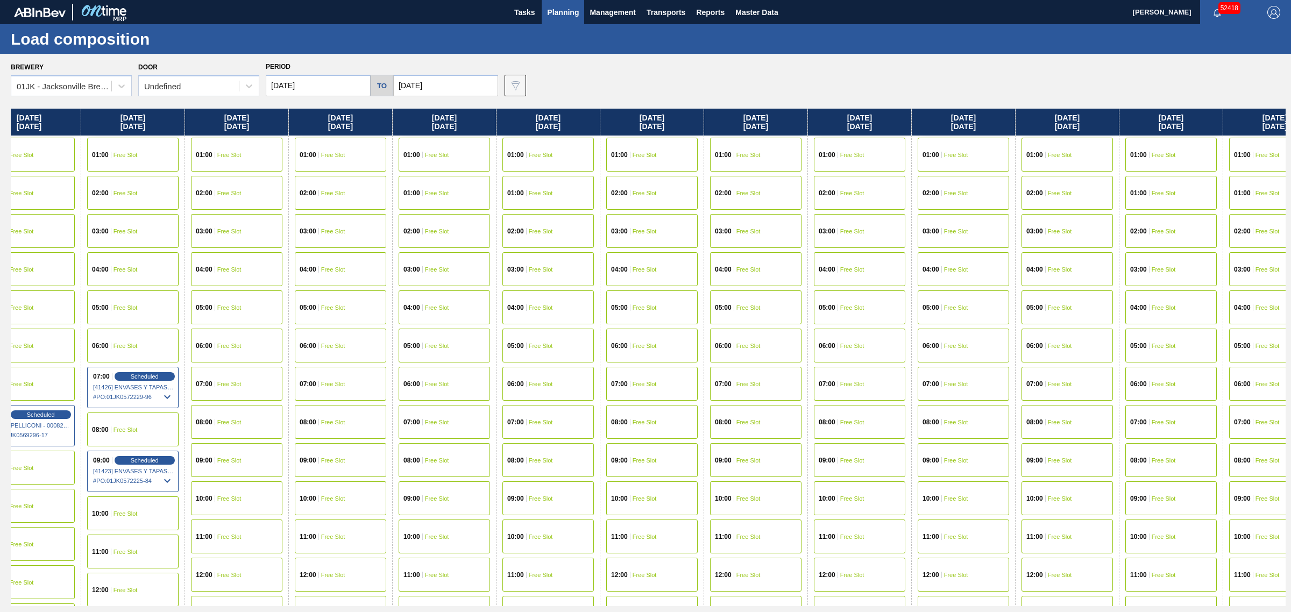
click at [853, 370] on div "07:00 Free Slot" at bounding box center [859, 384] width 91 height 34
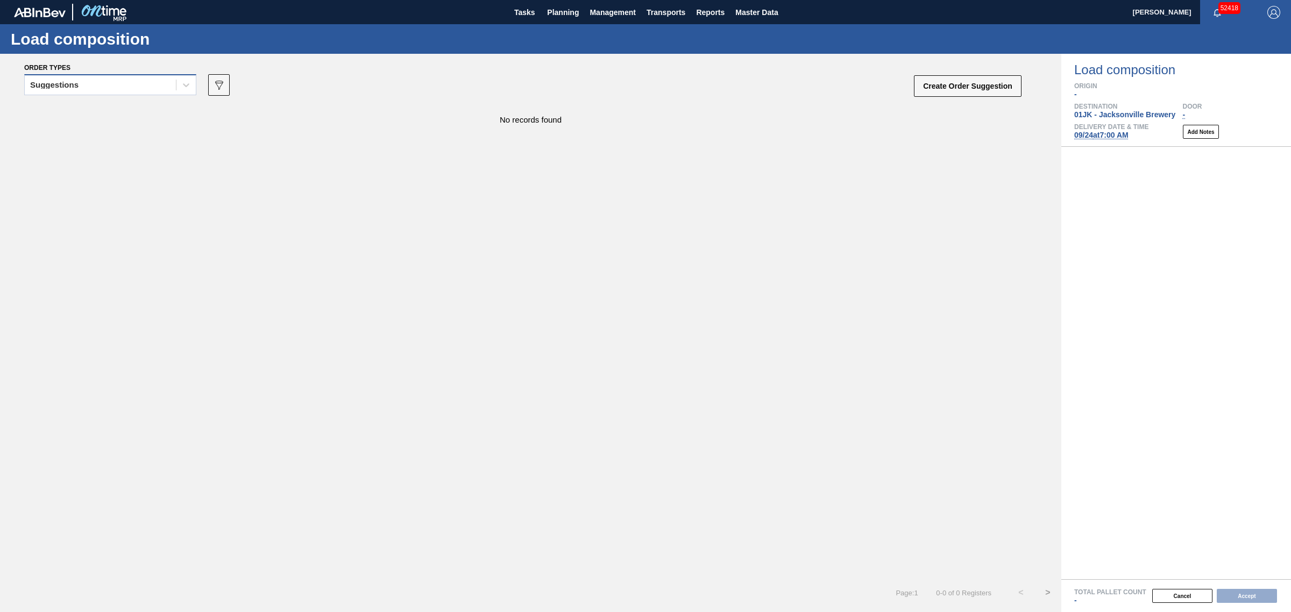
click at [124, 81] on div "Suggestions" at bounding box center [100, 85] width 151 height 16
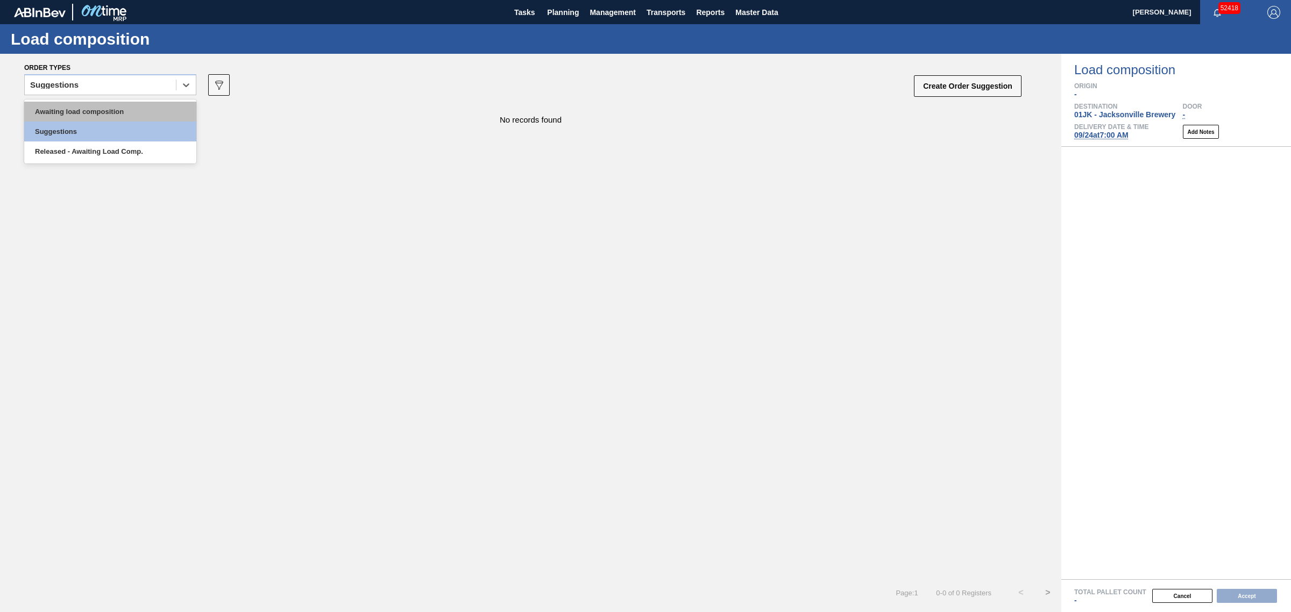
click at [135, 118] on div "Awaiting load composition" at bounding box center [110, 112] width 172 height 20
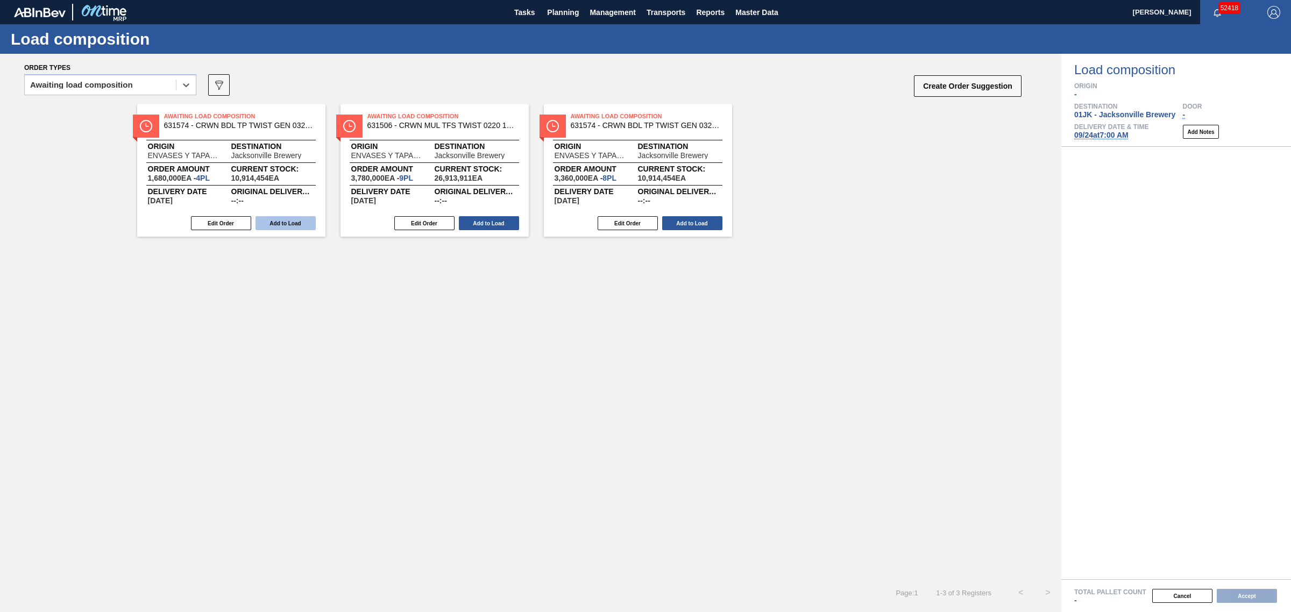
click at [282, 218] on button "Add to Load" at bounding box center [286, 223] width 60 height 14
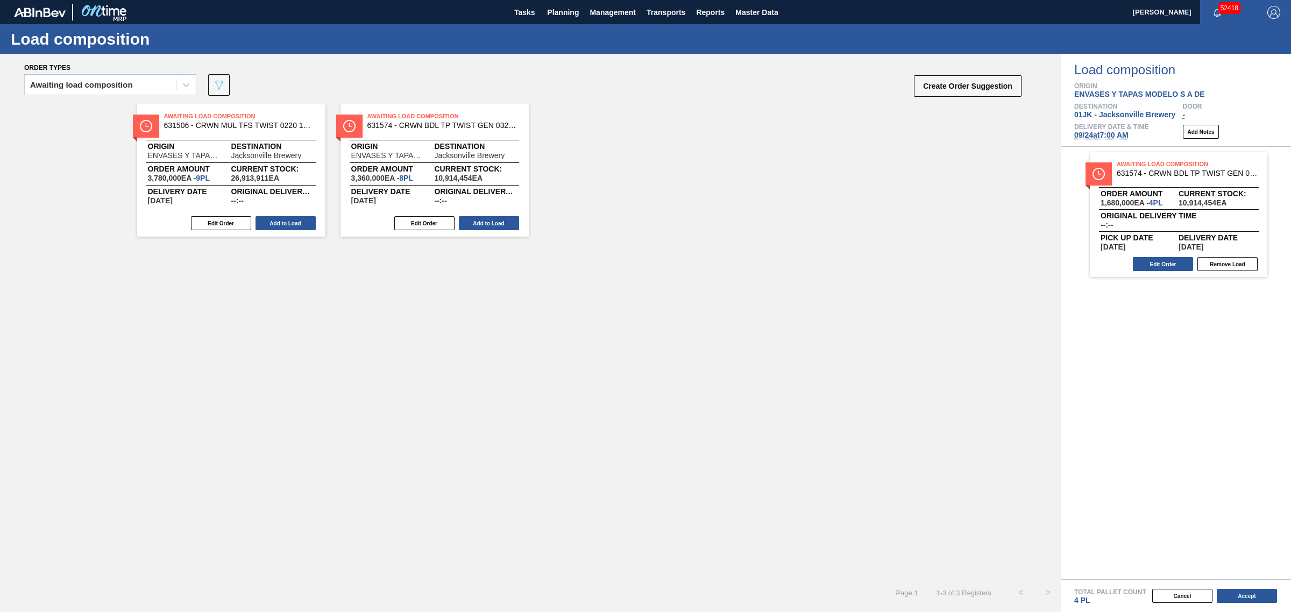
click at [282, 218] on button "Add to Load" at bounding box center [286, 223] width 60 height 14
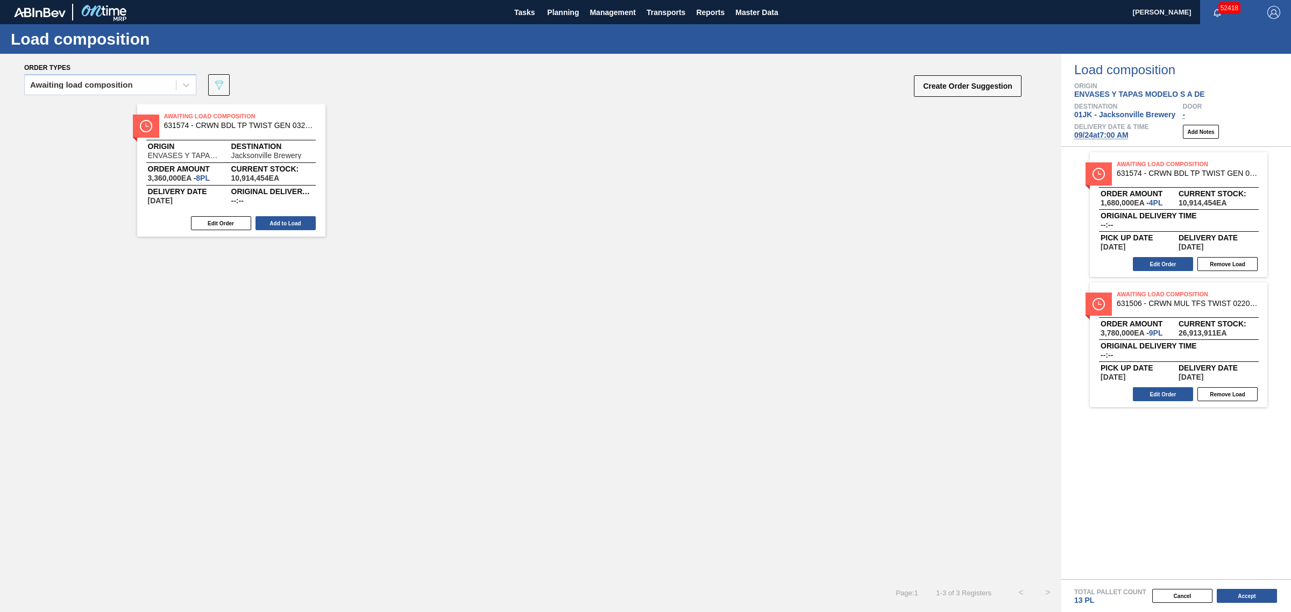
click at [282, 218] on button "Add to Load" at bounding box center [286, 223] width 60 height 14
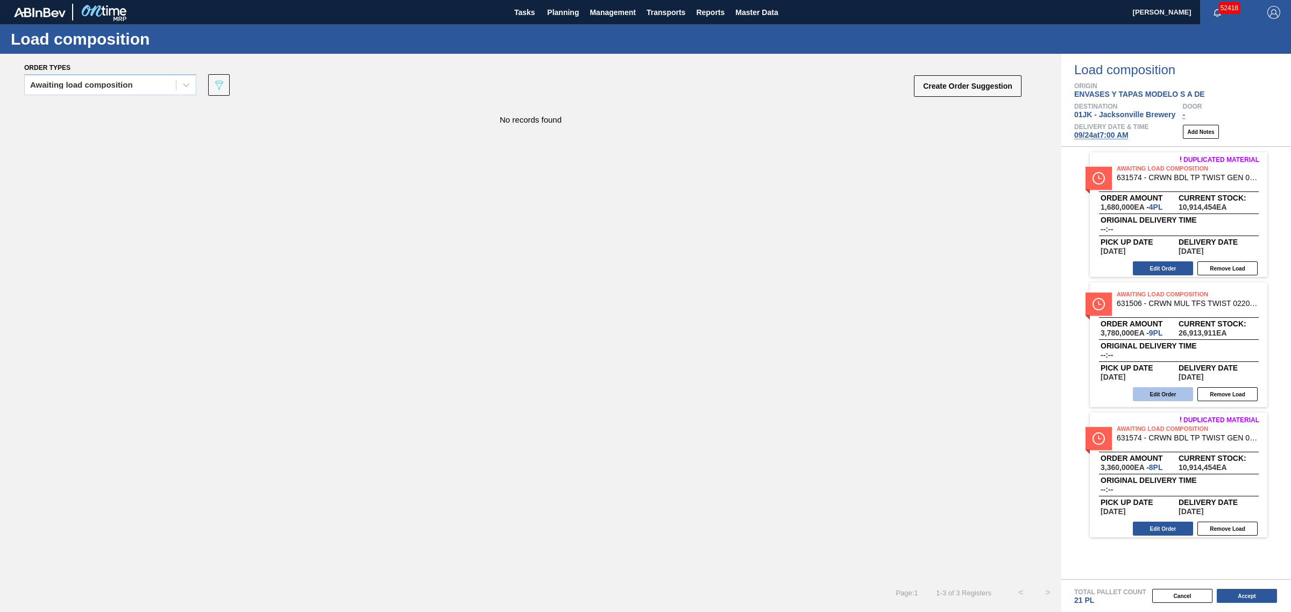
click at [1166, 394] on button "Edit Order" at bounding box center [1163, 394] width 60 height 14
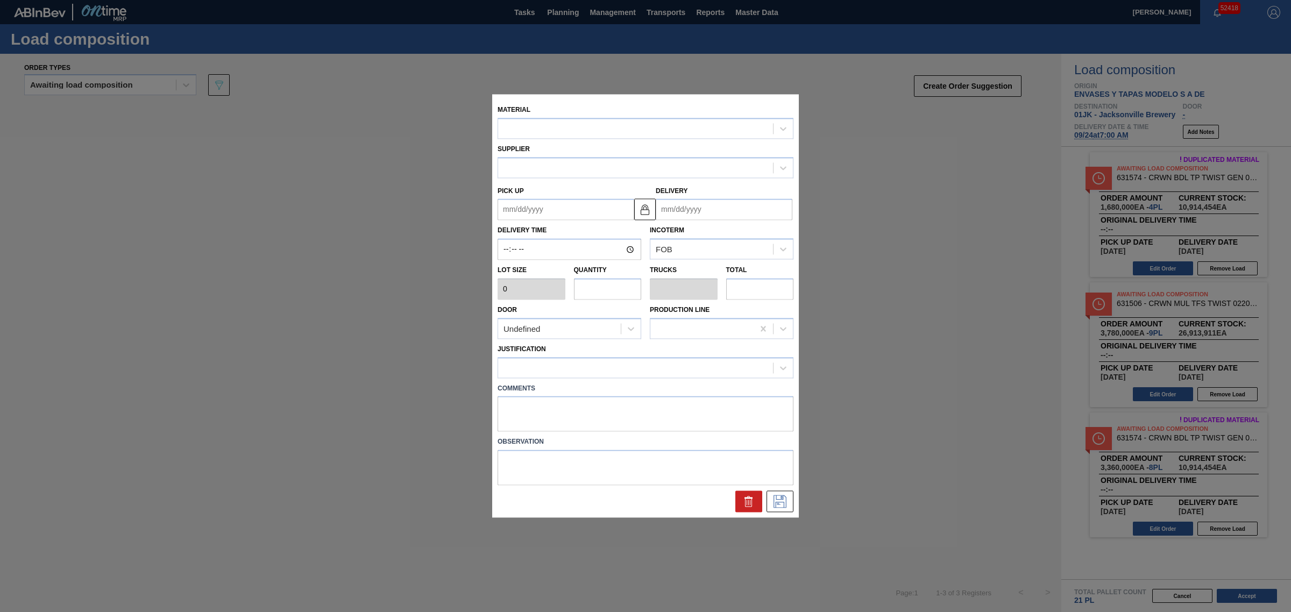
type input "420,000"
type input "9"
type input "0.409"
type input "3,780,000"
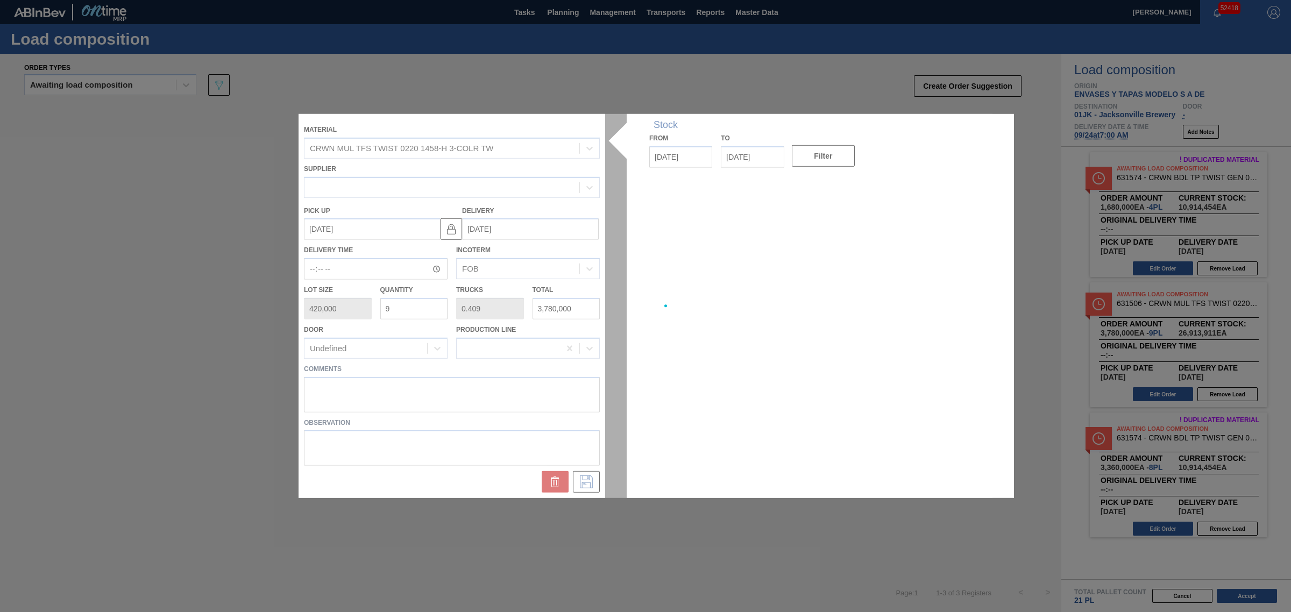
type up "[DATE]"
type input "[DATE]"
drag, startPoint x: 420, startPoint y: 307, endPoint x: 350, endPoint y: 307, distance: 69.9
click at [350, 307] on div at bounding box center [646, 306] width 694 height 384
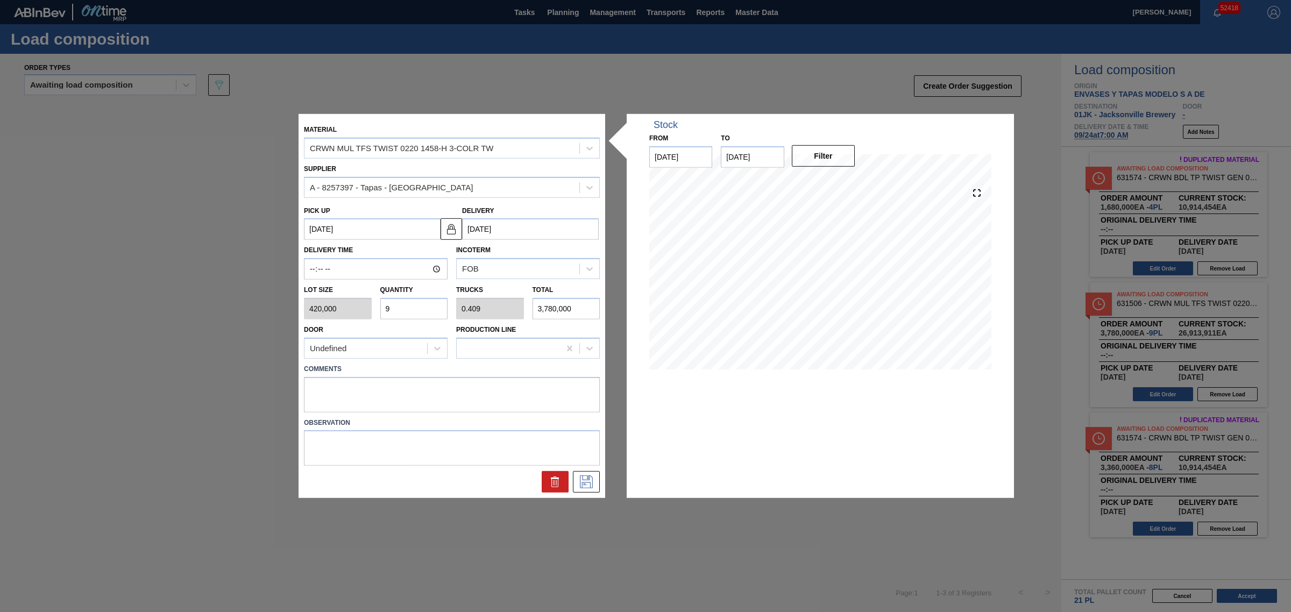
drag, startPoint x: 404, startPoint y: 306, endPoint x: 372, endPoint y: 303, distance: 31.3
click at [372, 304] on div "Lot size 420,000 Quantity 9 Trucks 0.409 Total 3,780,000" at bounding box center [452, 300] width 305 height 40
type input "7"
type input "0.318"
type input "2,940,000"
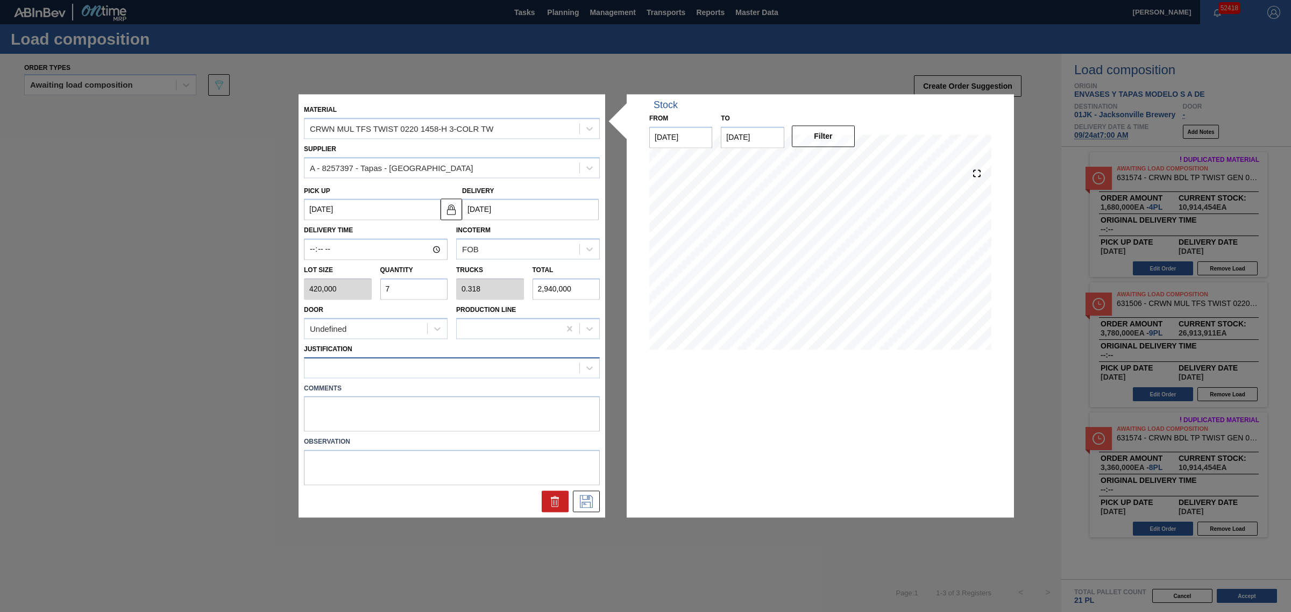
type input "7"
click at [391, 375] on div at bounding box center [442, 368] width 275 height 16
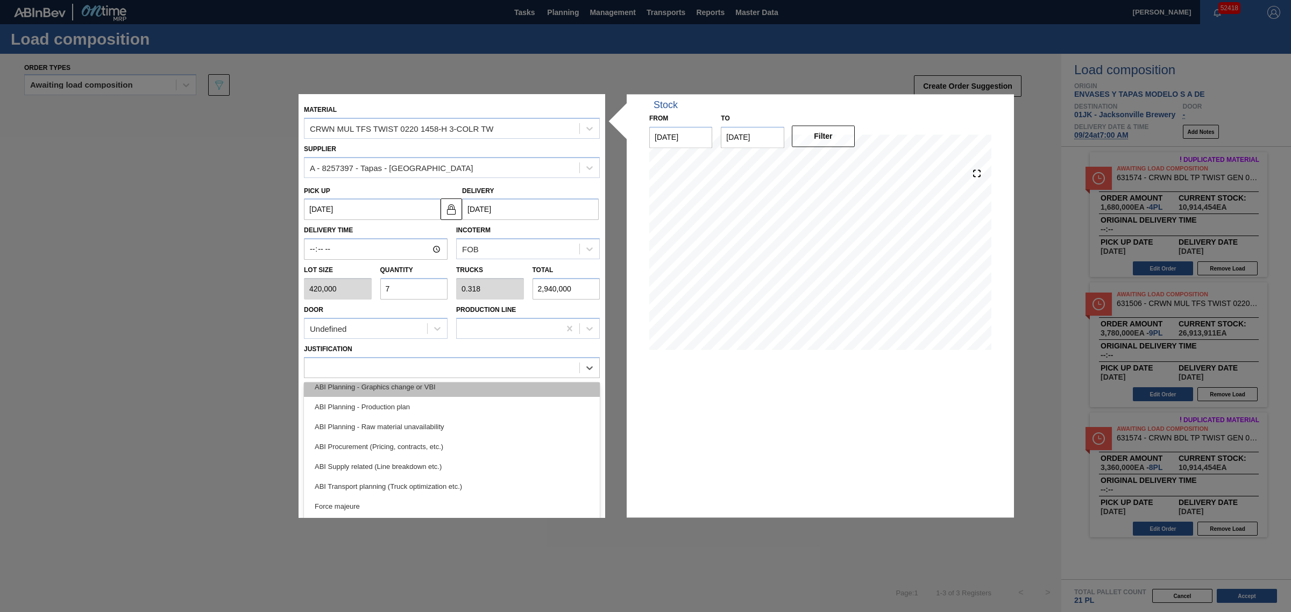
scroll to position [67, 0]
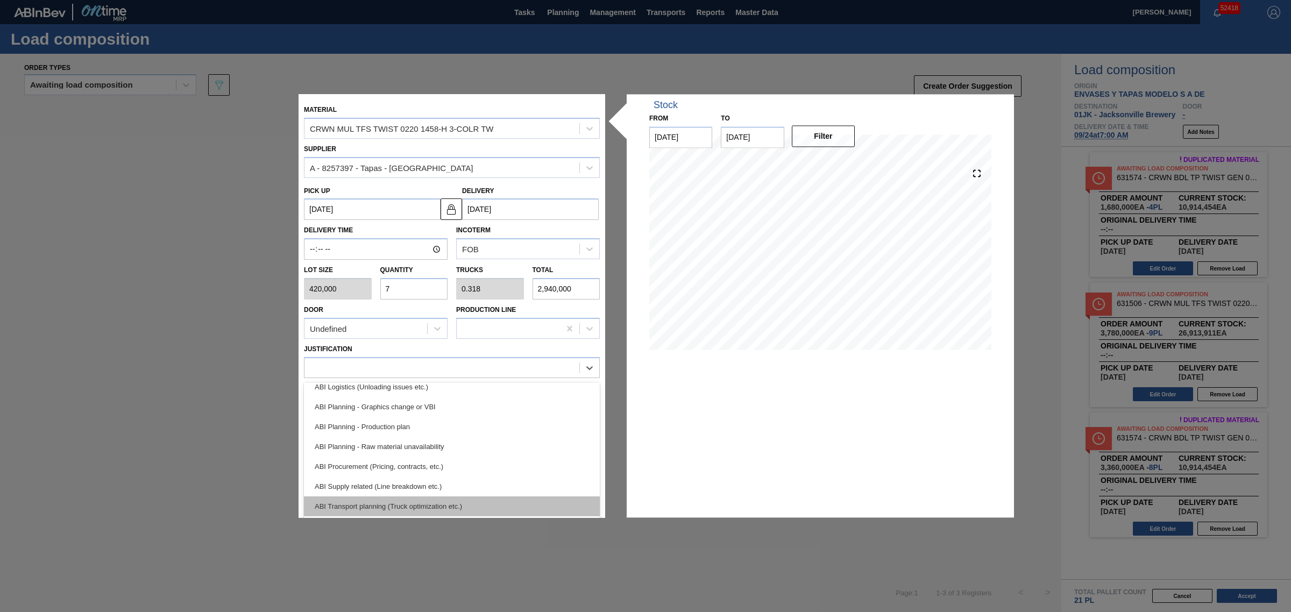
click at [426, 503] on div "ABI Transport planning (Truck optimization etc.)" at bounding box center [452, 507] width 296 height 20
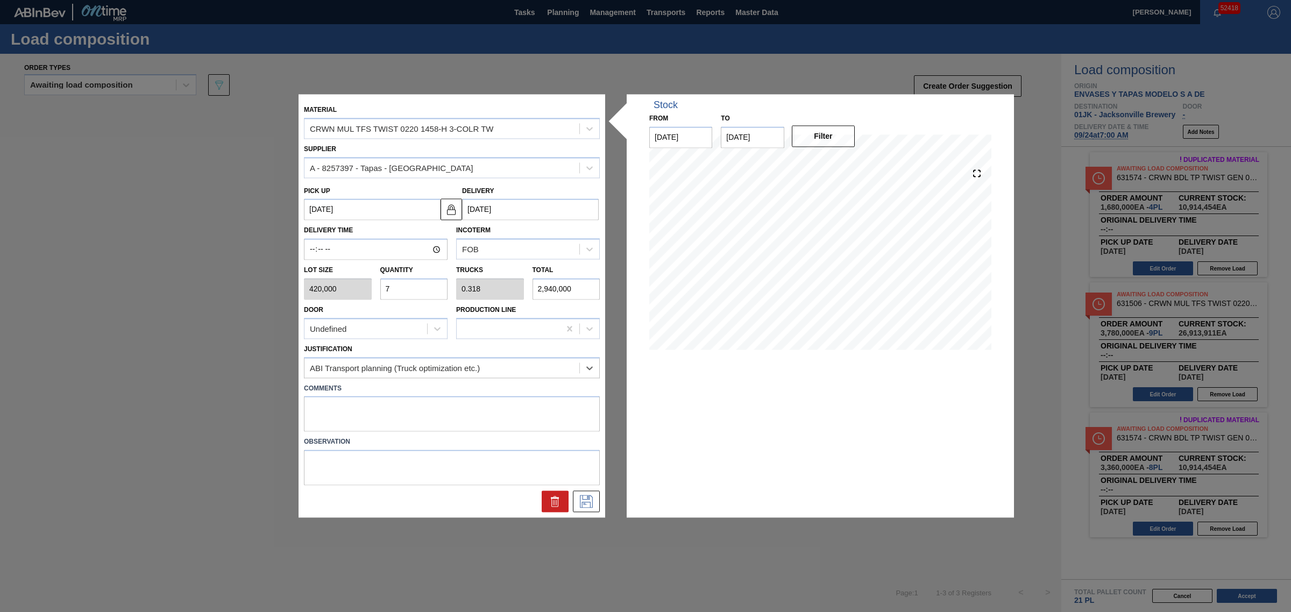
click at [572, 501] on div at bounding box center [452, 502] width 305 height 22
click at [582, 500] on icon at bounding box center [586, 502] width 17 height 13
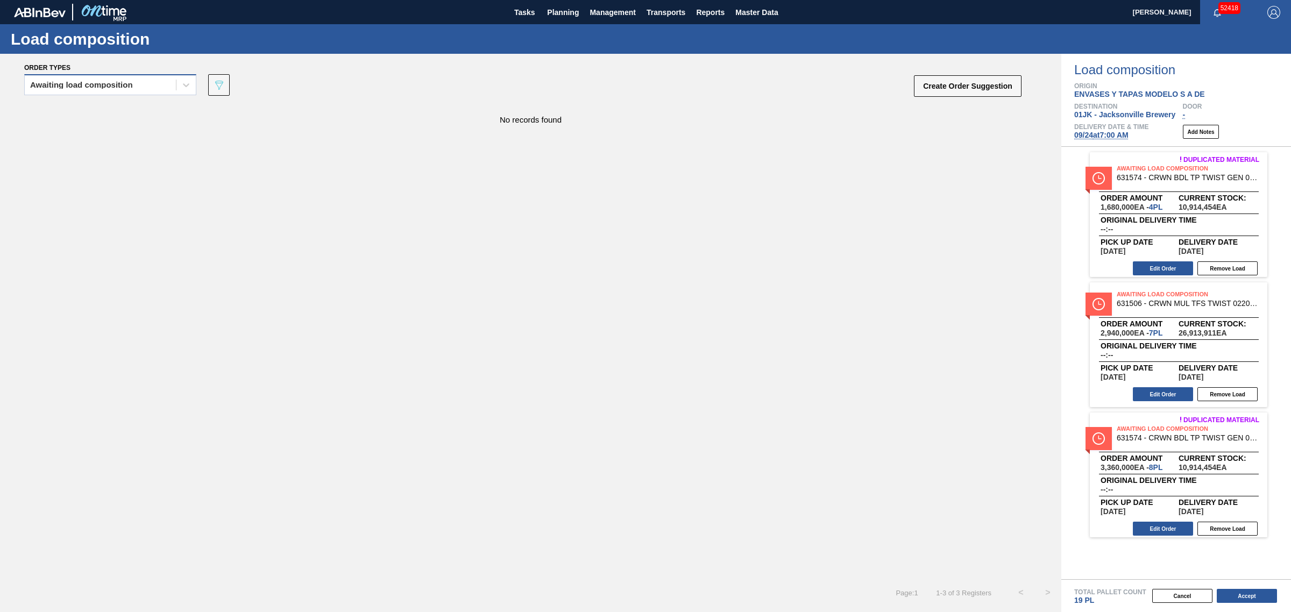
click at [151, 85] on div "Awaiting load composition" at bounding box center [100, 85] width 151 height 16
click at [136, 116] on div "Awaiting load composition" at bounding box center [110, 112] width 172 height 20
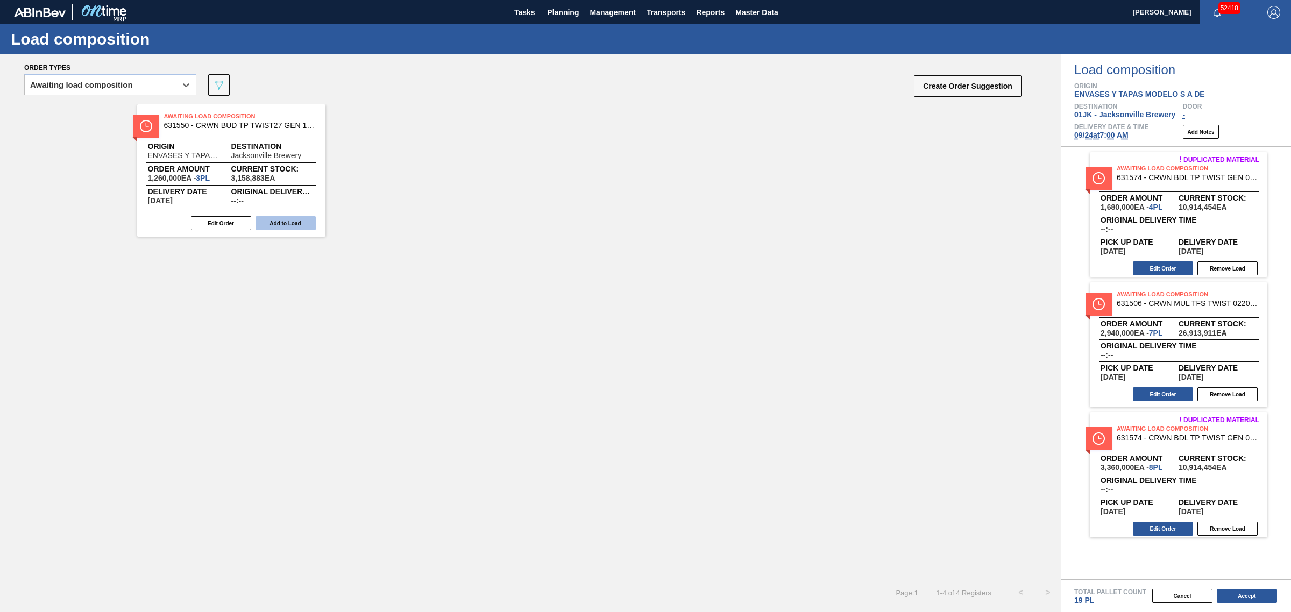
click at [289, 222] on button "Add to Load" at bounding box center [286, 223] width 60 height 14
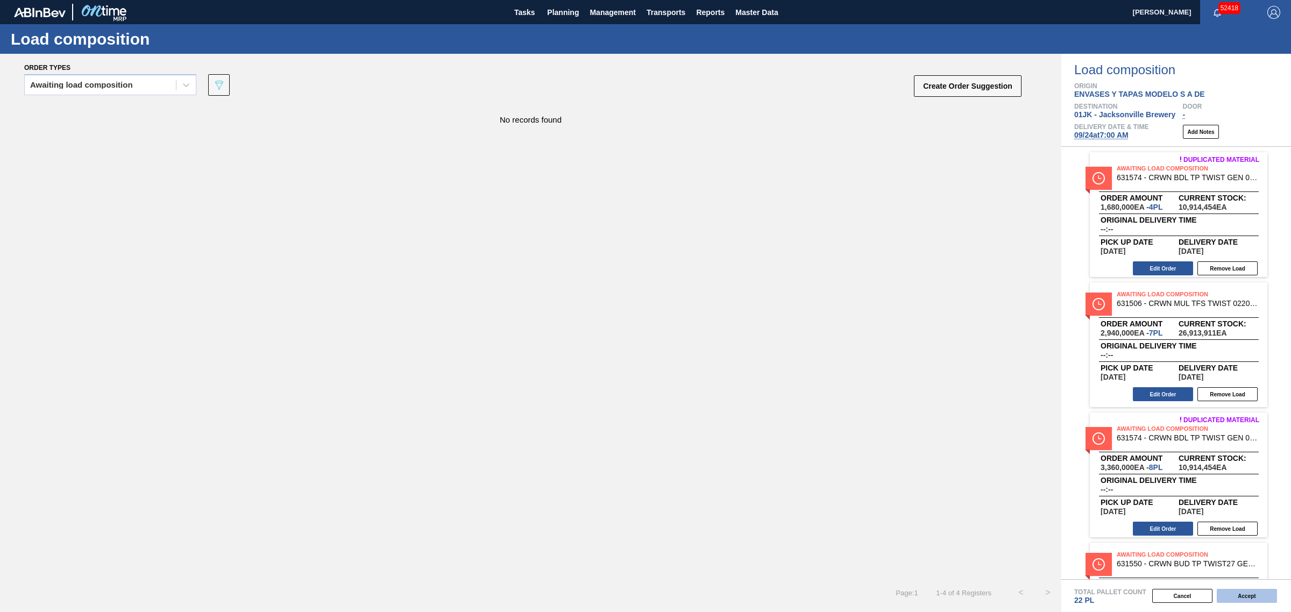
click at [1239, 600] on button "Accept" at bounding box center [1247, 596] width 60 height 14
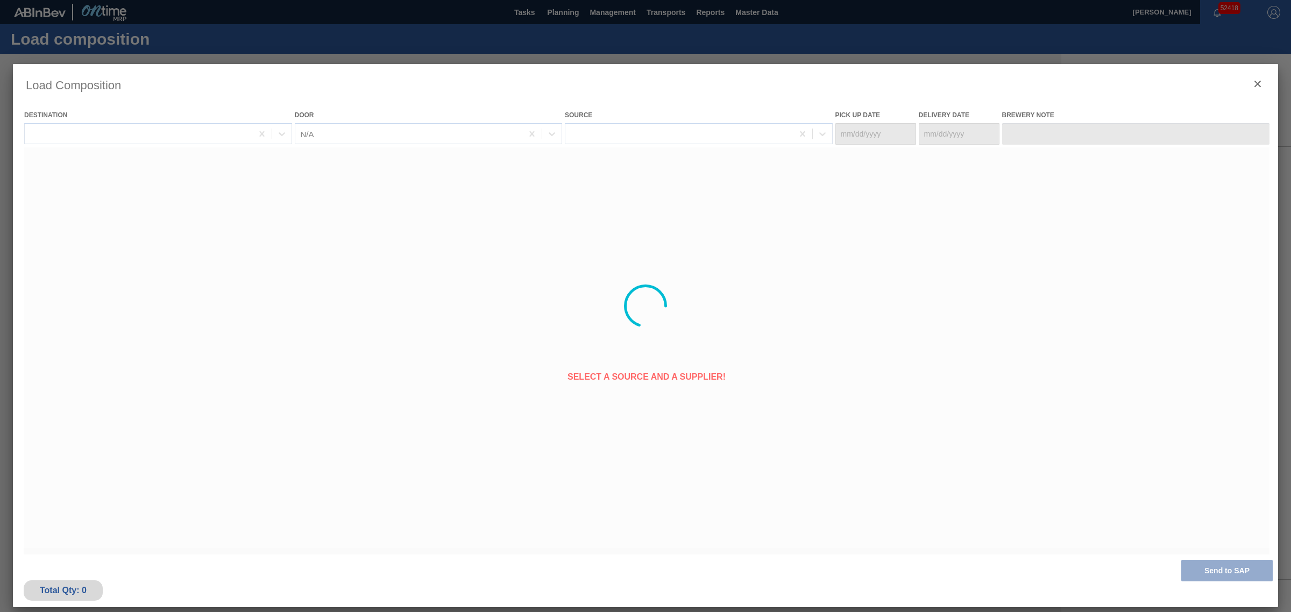
type Date "[DATE]"
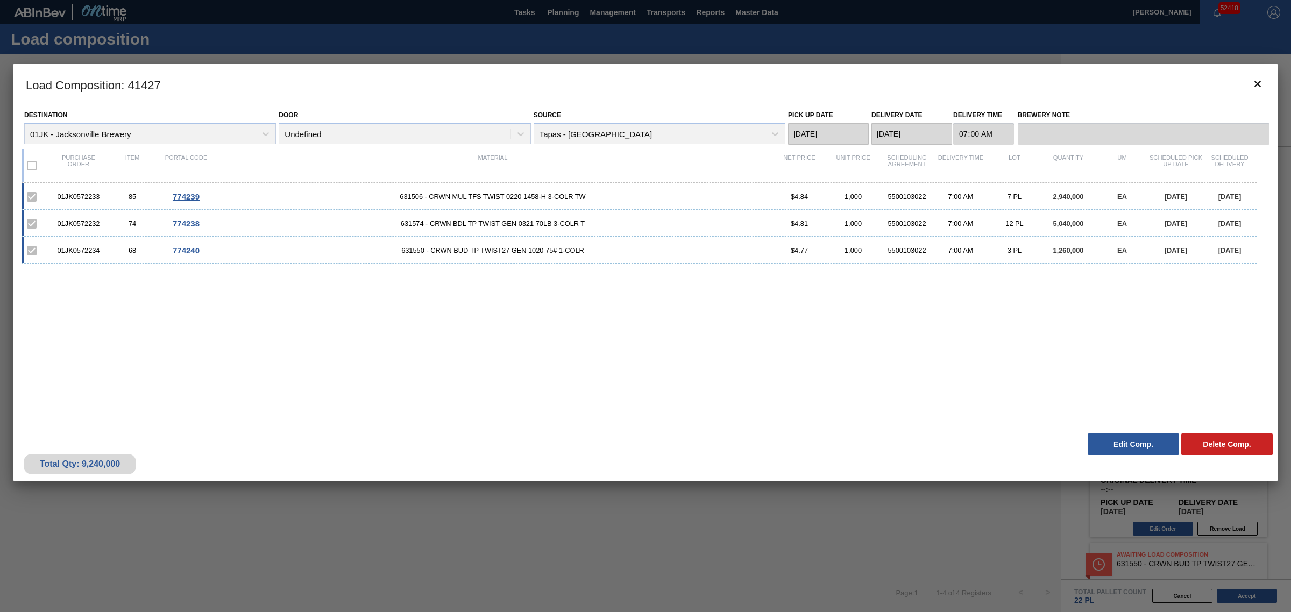
click at [312, 41] on div at bounding box center [645, 306] width 1291 height 612
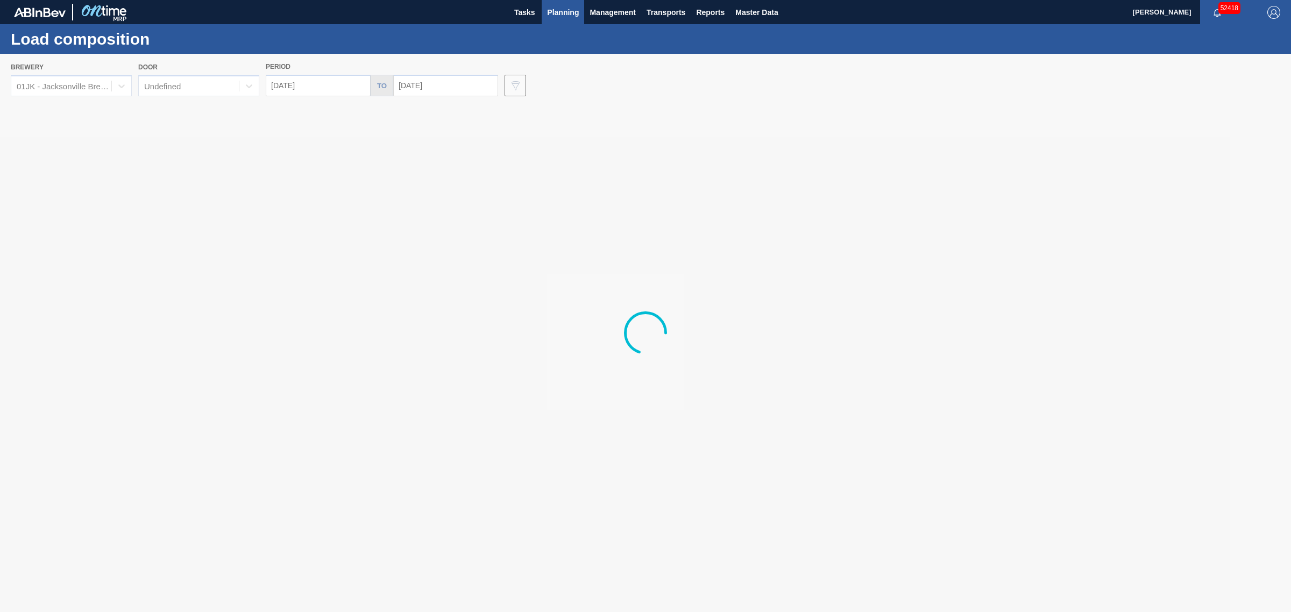
click at [58, 83] on div at bounding box center [645, 333] width 1291 height 558
click at [83, 83] on div at bounding box center [645, 333] width 1291 height 558
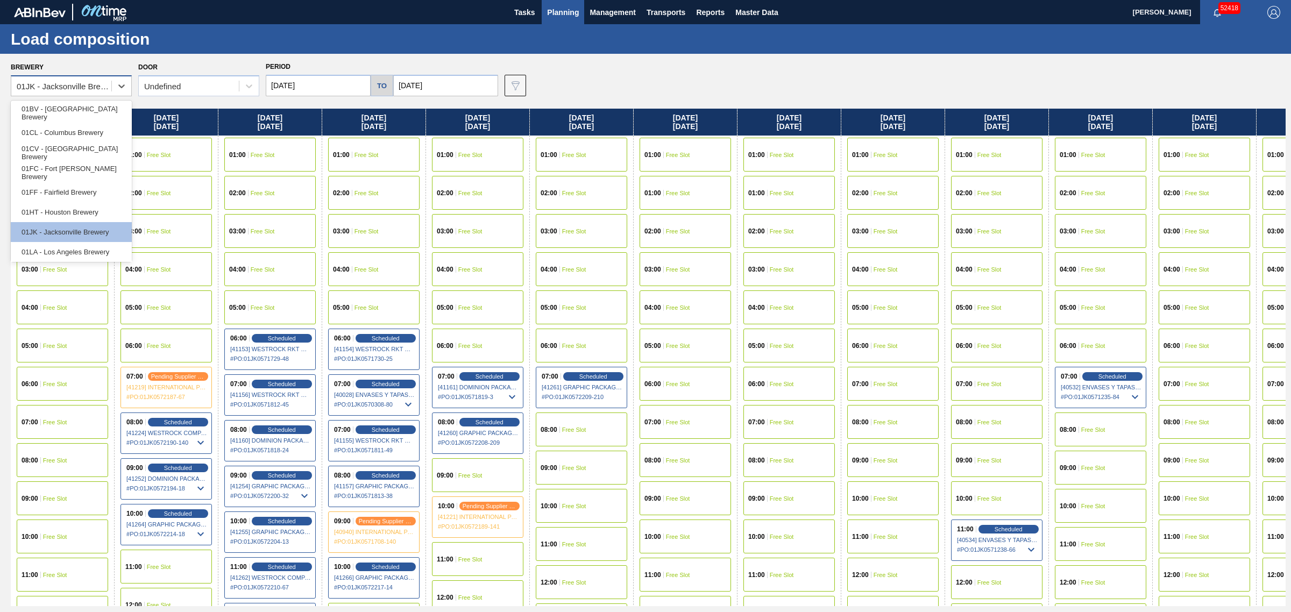
click at [74, 91] on div "01JK - Jacksonville Brewery" at bounding box center [61, 87] width 100 height 16
click at [71, 132] on div "01CL - Columbus Brewery" at bounding box center [71, 133] width 121 height 20
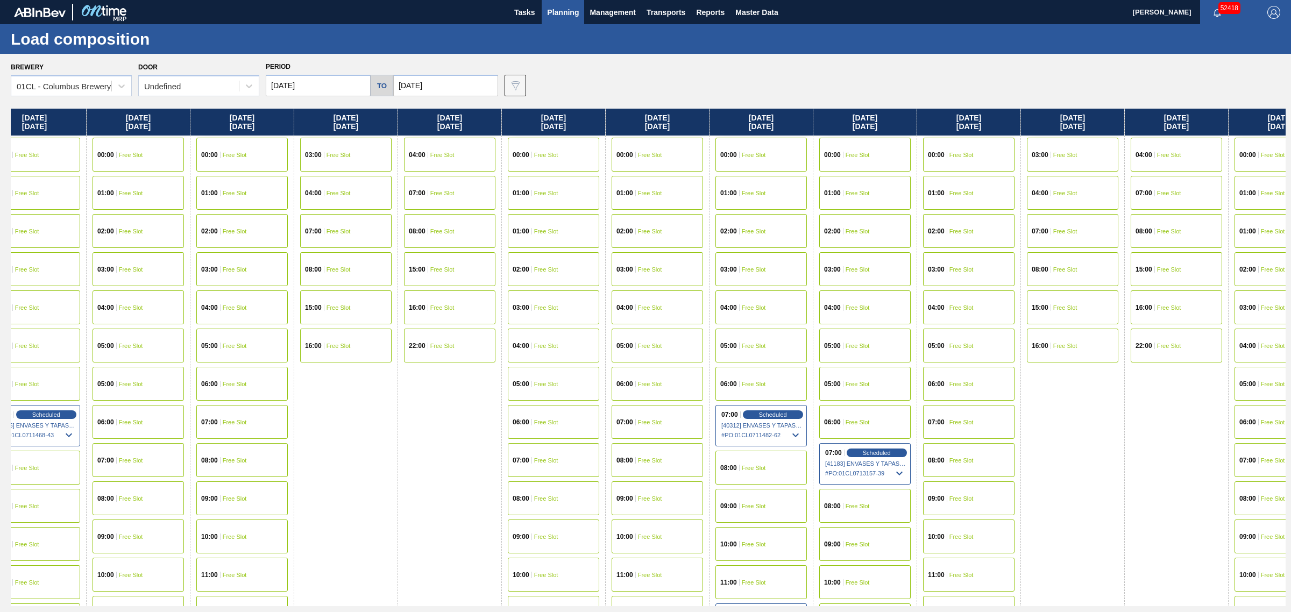
drag, startPoint x: 638, startPoint y: 238, endPoint x: 791, endPoint y: 231, distance: 154.0
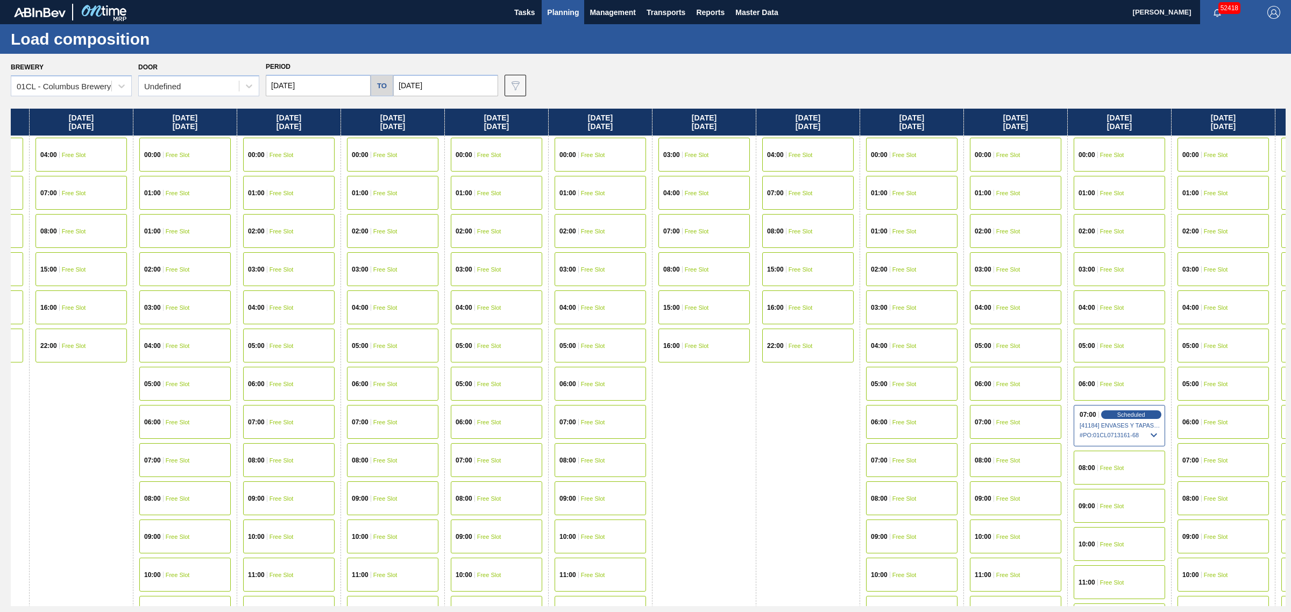
drag, startPoint x: 897, startPoint y: 246, endPoint x: 997, endPoint y: 243, distance: 99.6
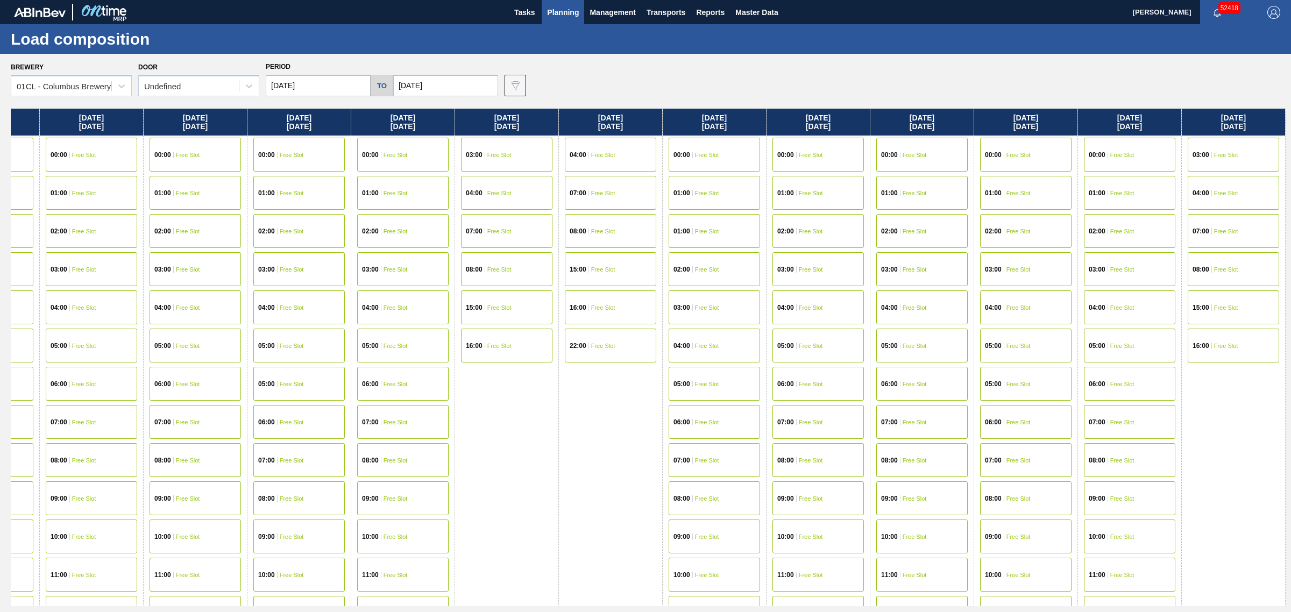
click at [200, 419] on span "Free Slot" at bounding box center [188, 422] width 24 height 6
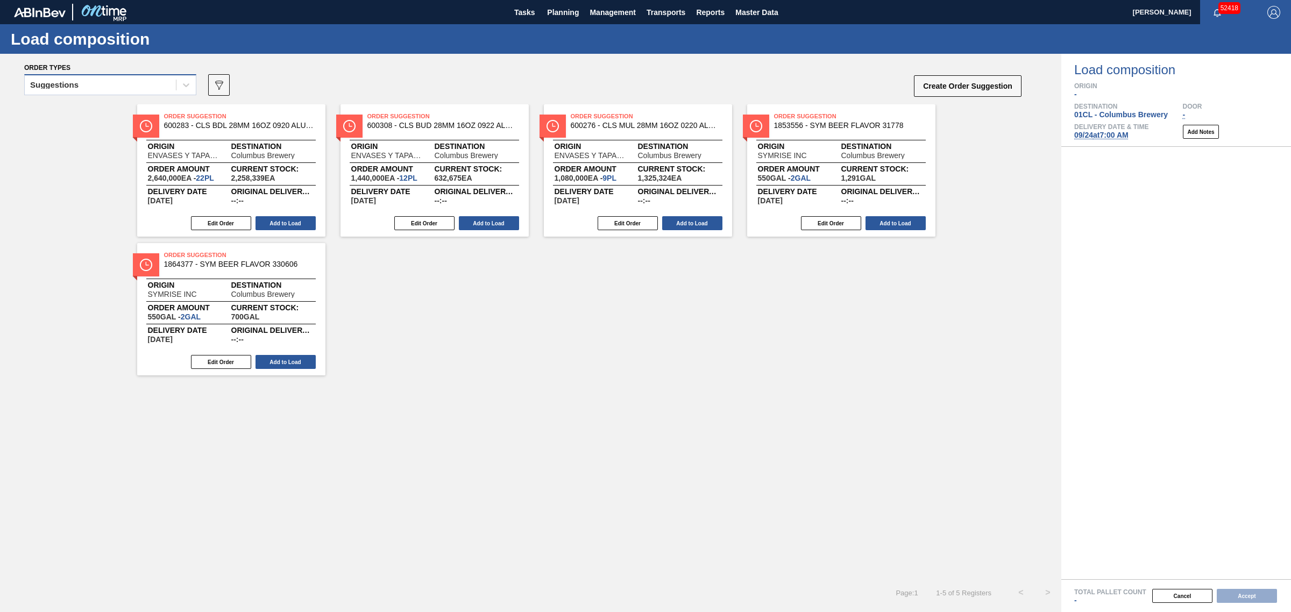
click at [135, 89] on div "Suggestions" at bounding box center [100, 85] width 151 height 16
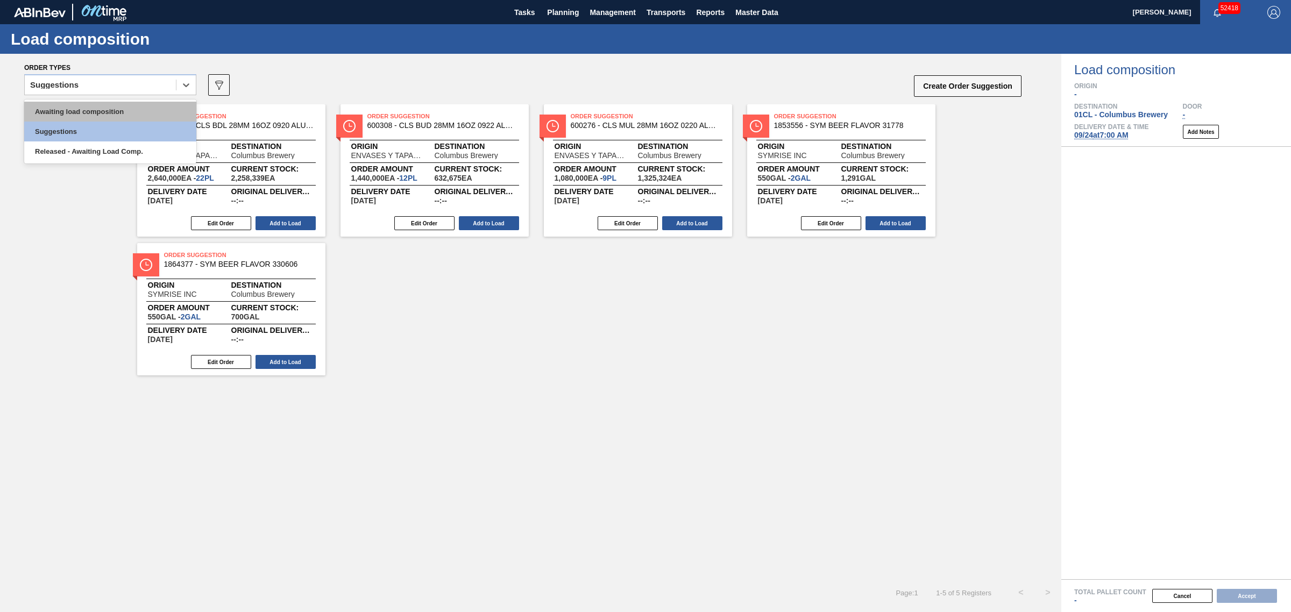
click at [130, 117] on div "Awaiting load composition" at bounding box center [110, 112] width 172 height 20
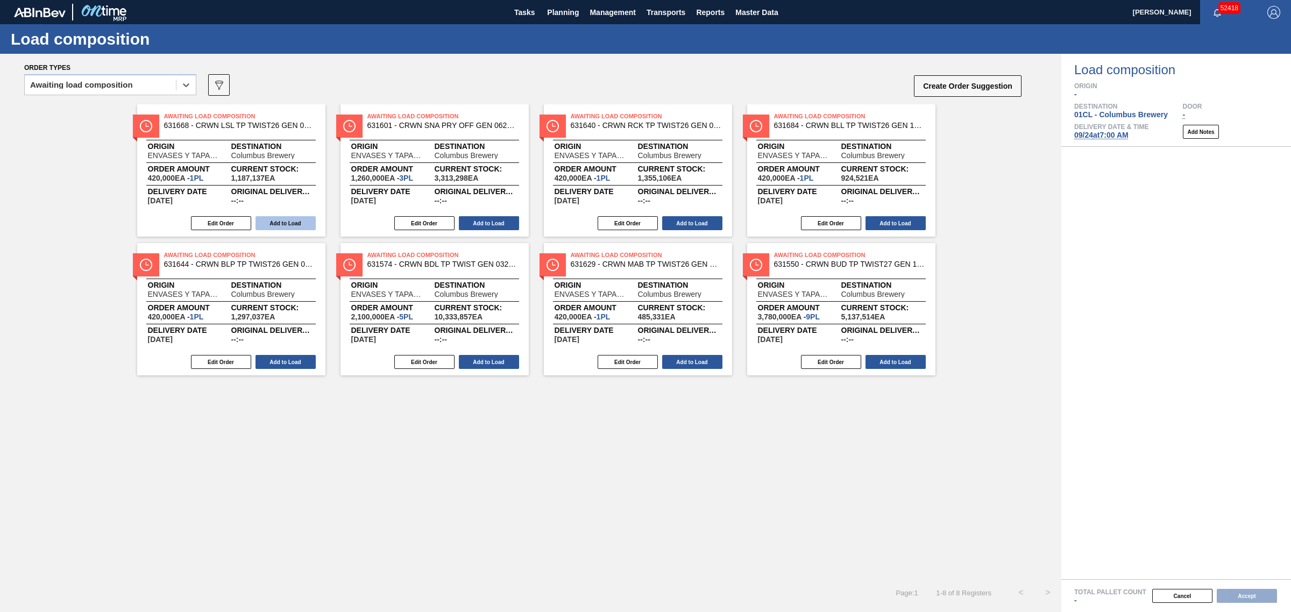
click at [280, 221] on button "Add to Load" at bounding box center [286, 223] width 60 height 14
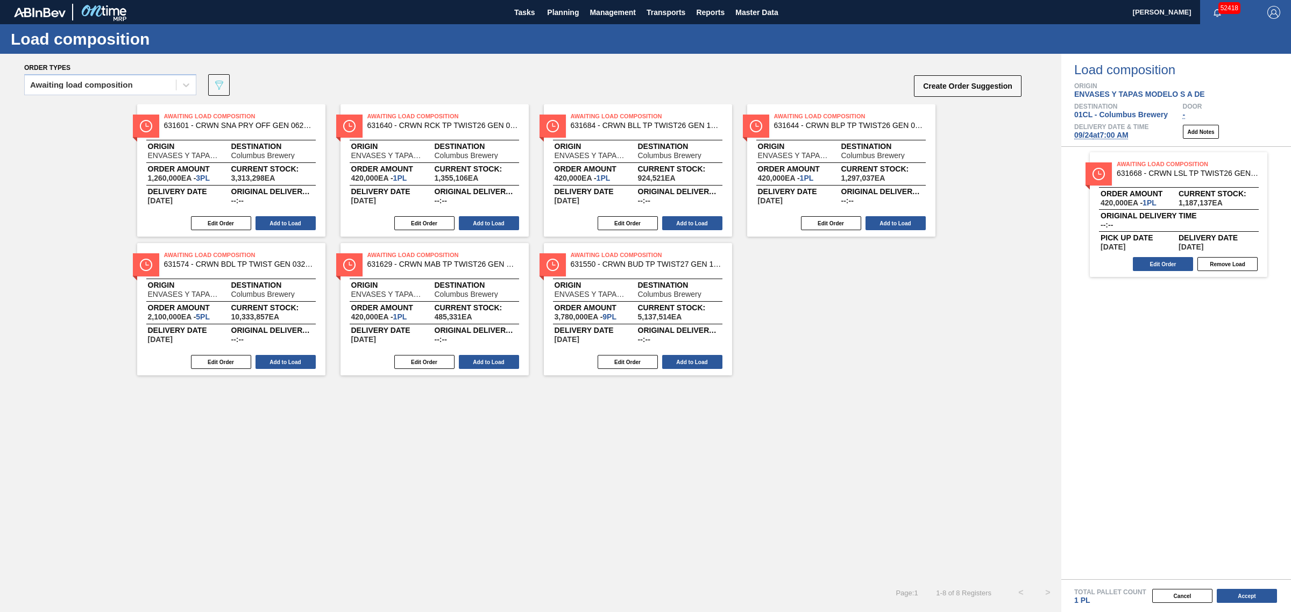
click at [280, 221] on button "Add to Load" at bounding box center [286, 223] width 60 height 14
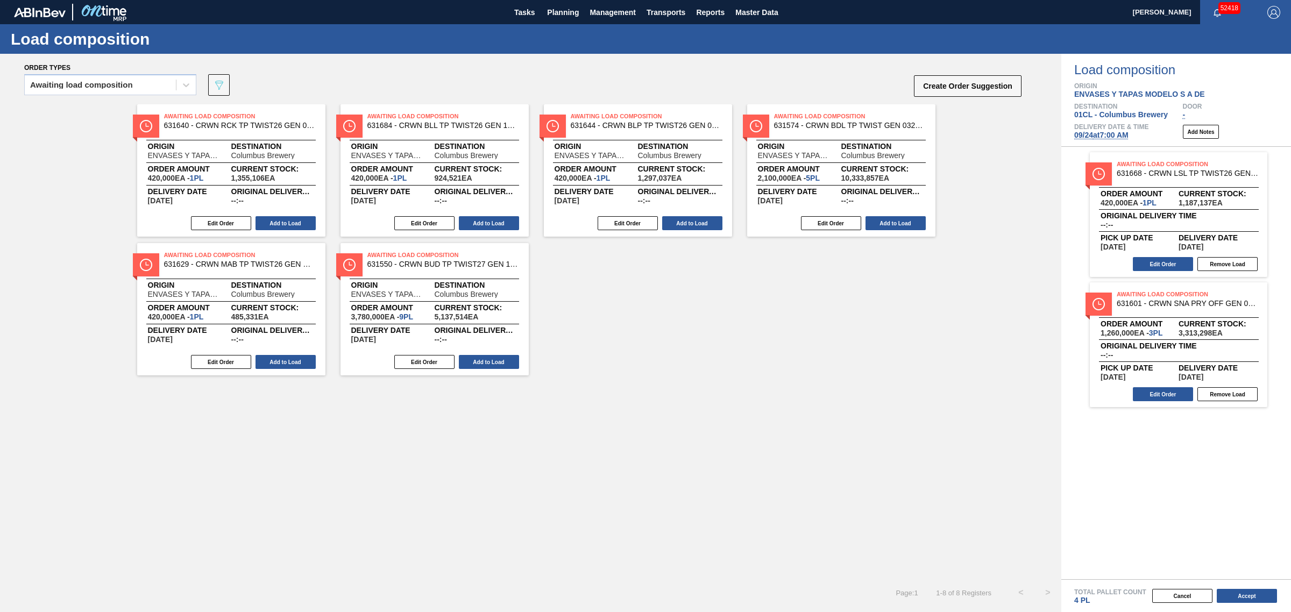
click at [280, 221] on button "Add to Load" at bounding box center [286, 223] width 60 height 14
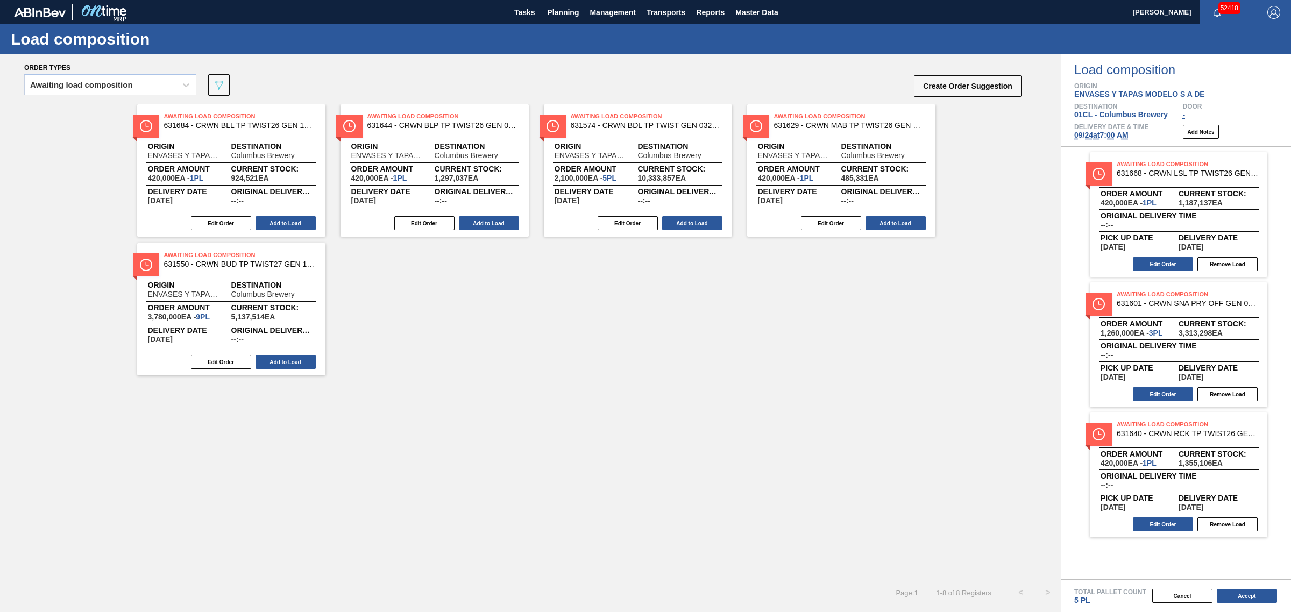
click at [280, 221] on button "Add to Load" at bounding box center [286, 223] width 60 height 14
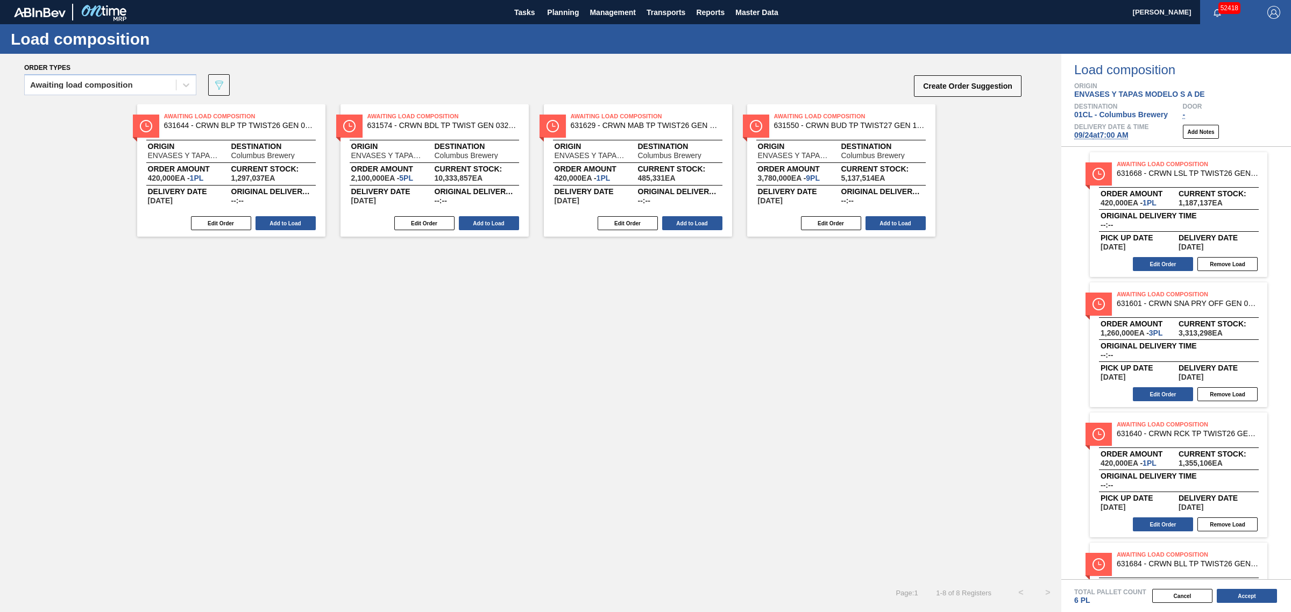
click at [280, 221] on button "Add to Load" at bounding box center [286, 223] width 60 height 14
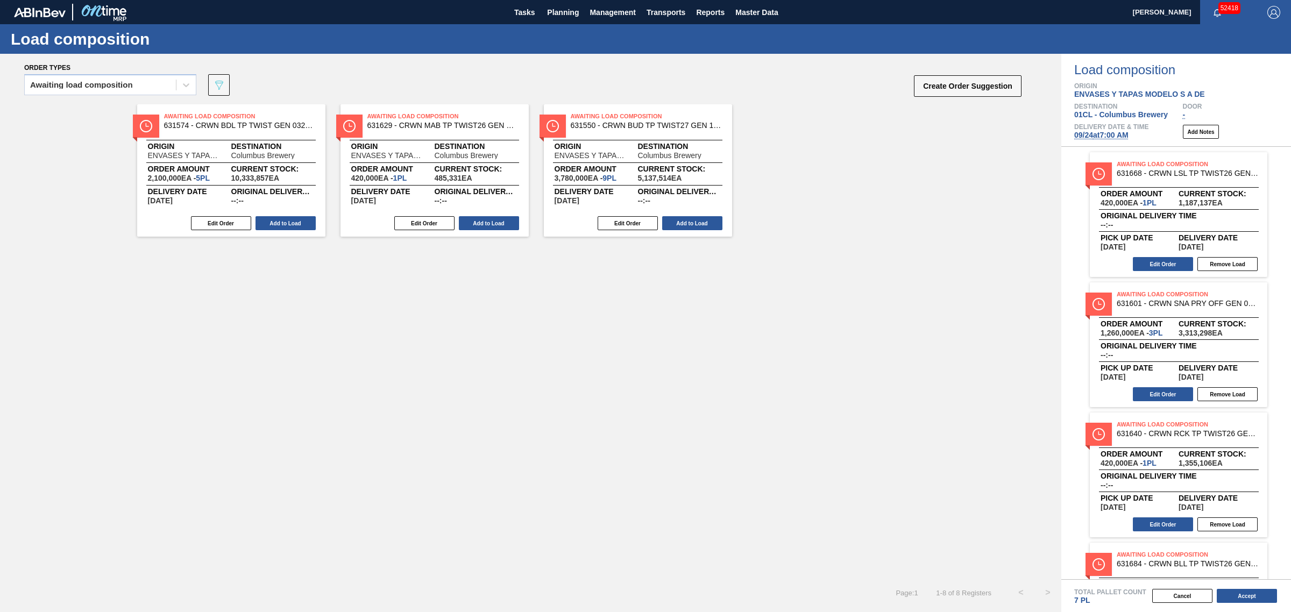
click at [280, 221] on button "Add to Load" at bounding box center [286, 223] width 60 height 14
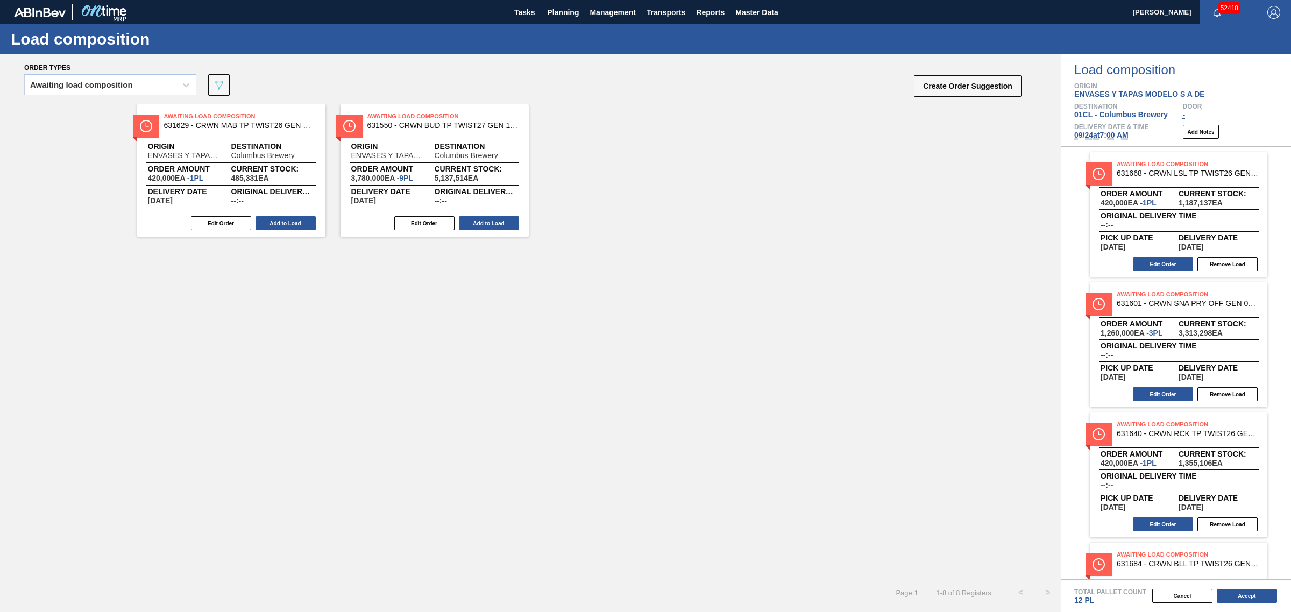
click at [280, 221] on button "Add to Load" at bounding box center [286, 223] width 60 height 14
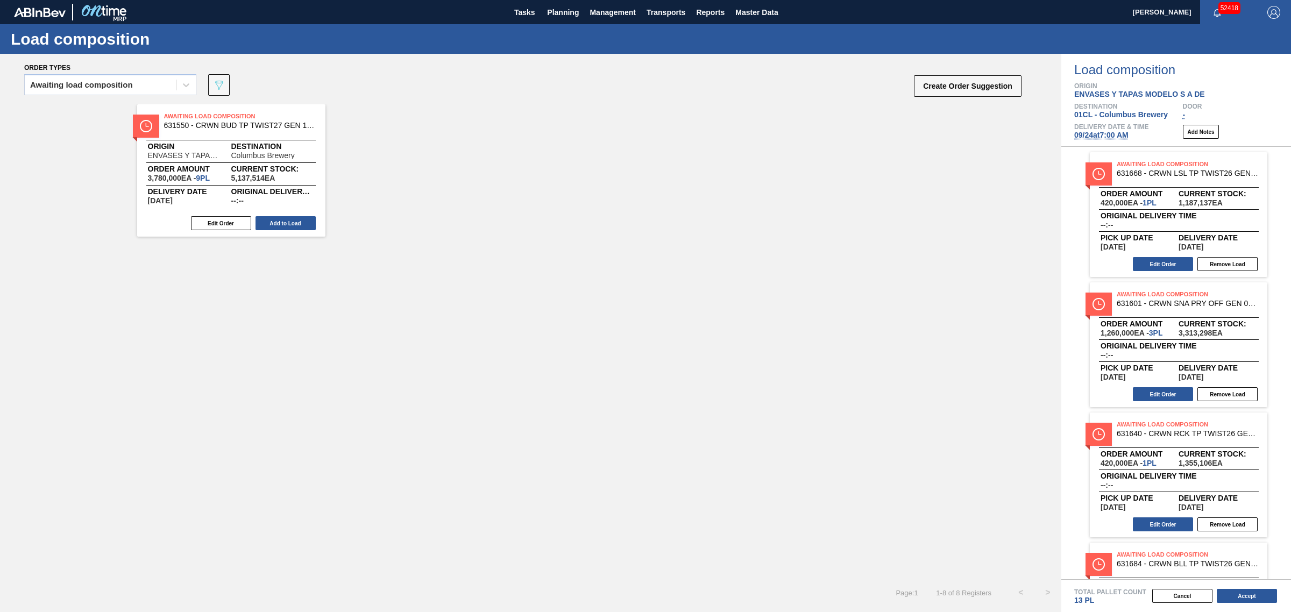
click at [280, 221] on button "Add to Load" at bounding box center [286, 223] width 60 height 14
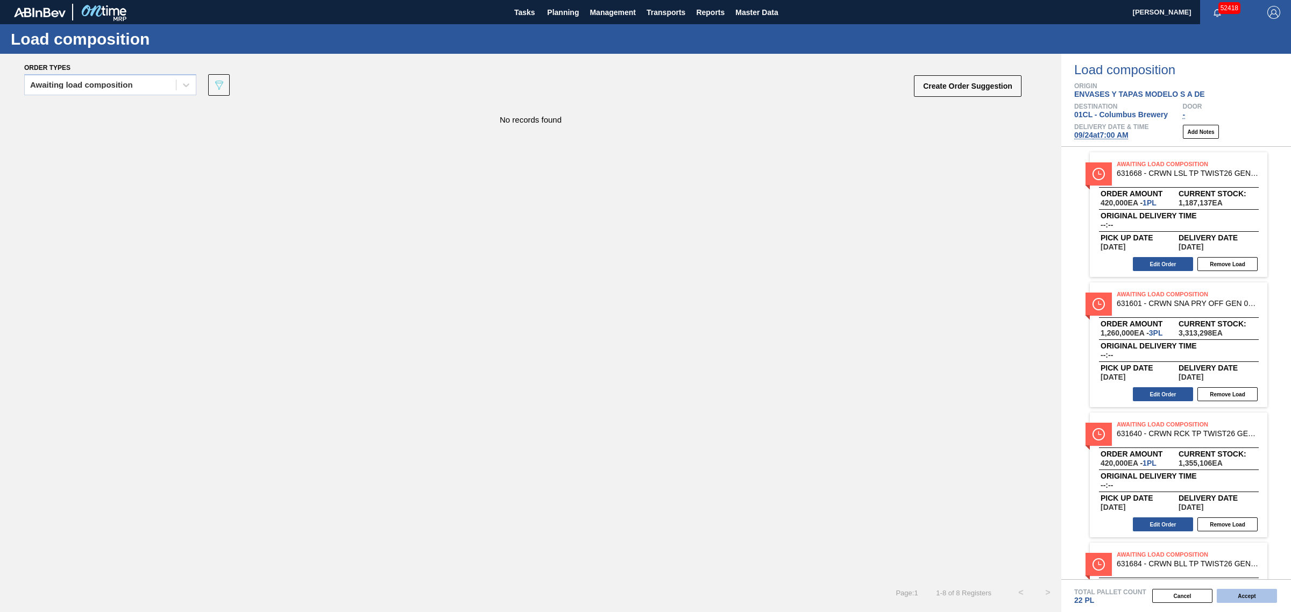
click at [1232, 595] on button "Accept" at bounding box center [1247, 596] width 60 height 14
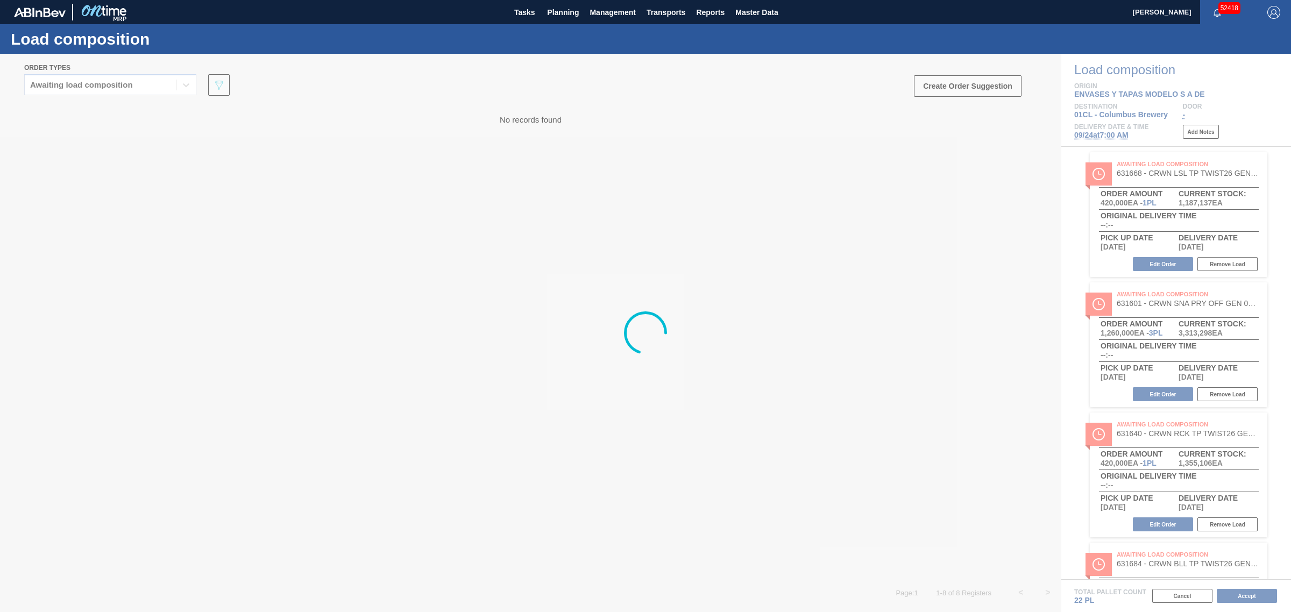
click at [573, 313] on div at bounding box center [645, 333] width 1291 height 558
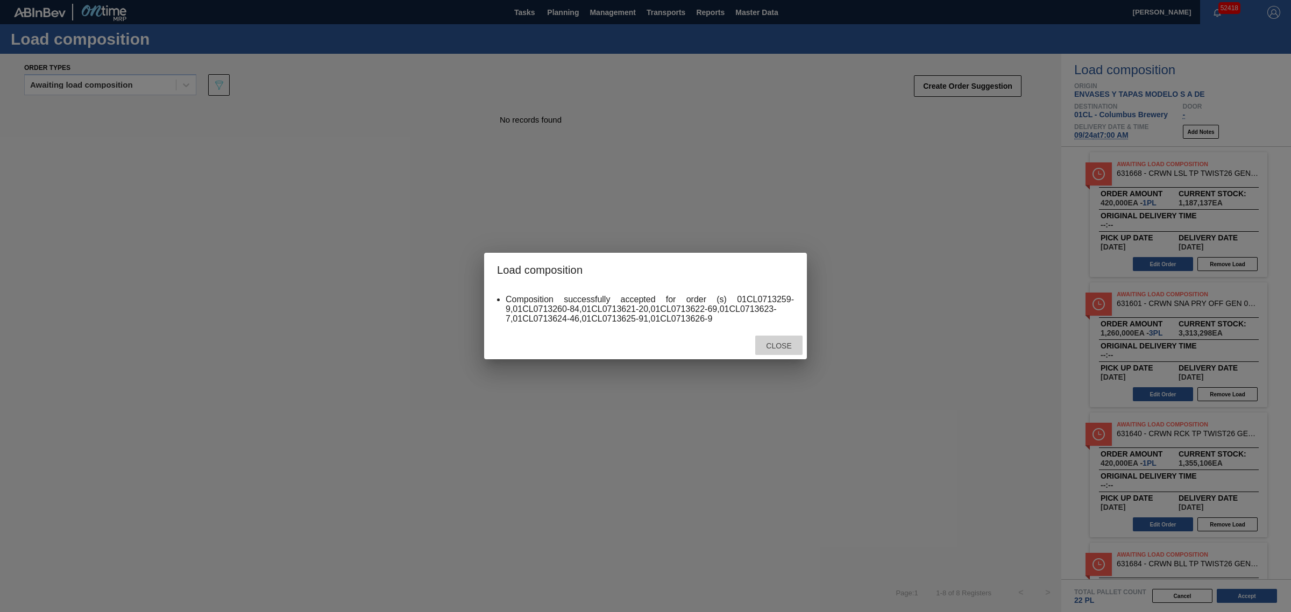
click at [779, 343] on span "Close" at bounding box center [779, 346] width 43 height 9
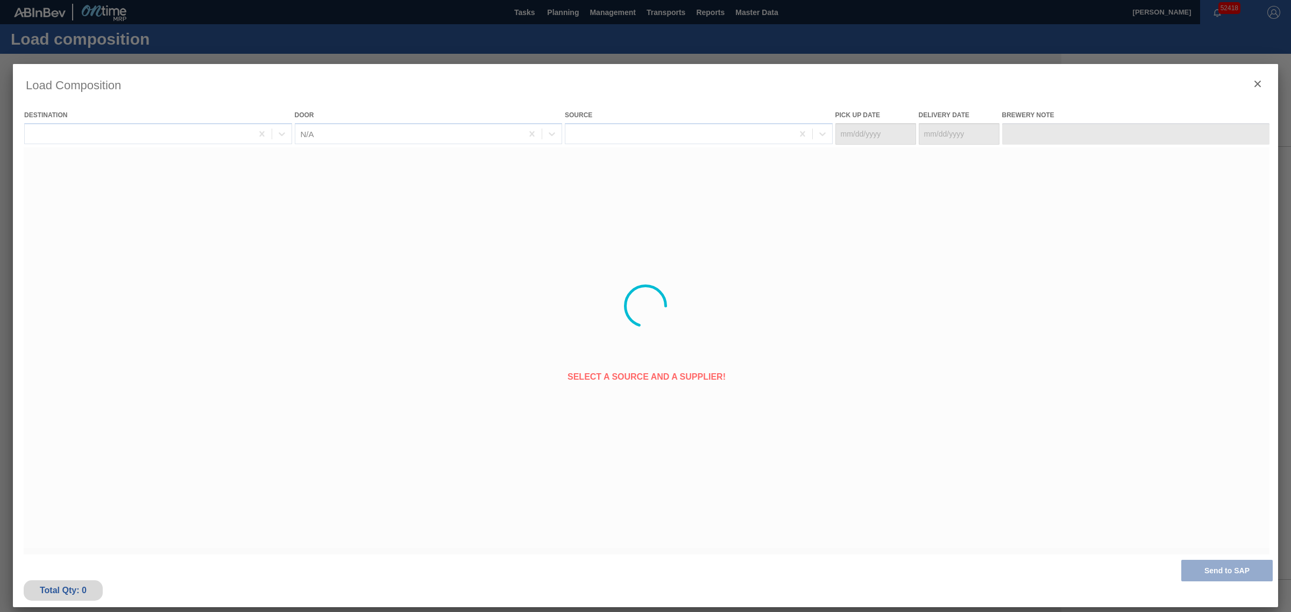
type Date "09/17/2025"
type Date "09/24/2025"
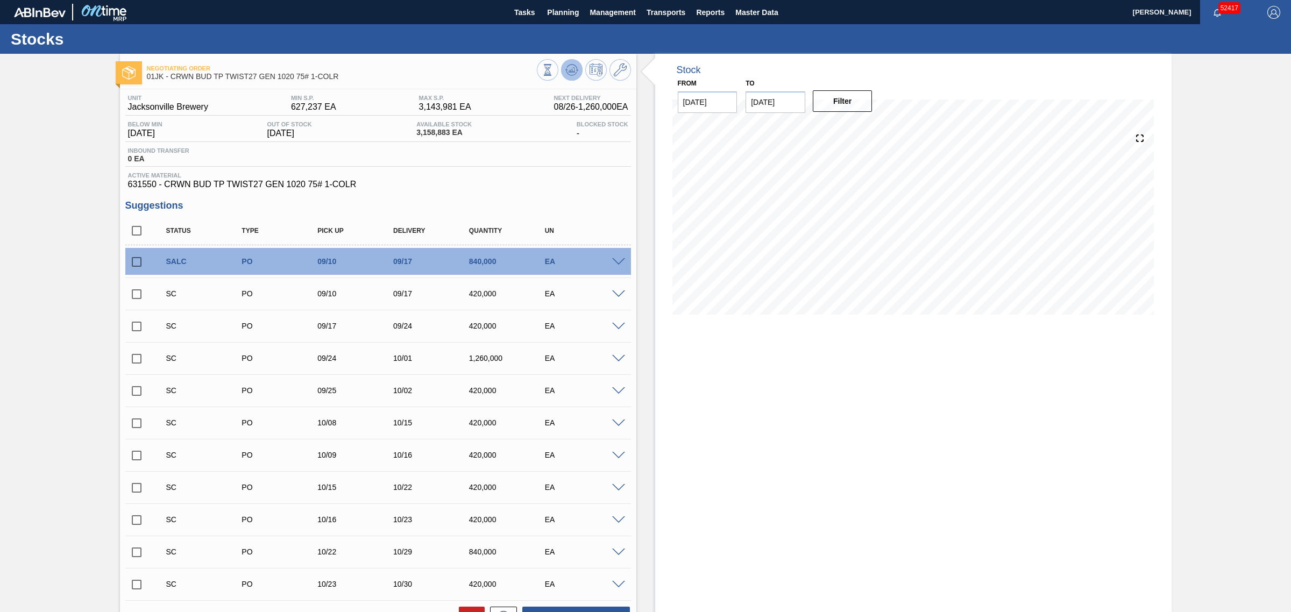
click at [554, 70] on icon at bounding box center [548, 70] width 12 height 12
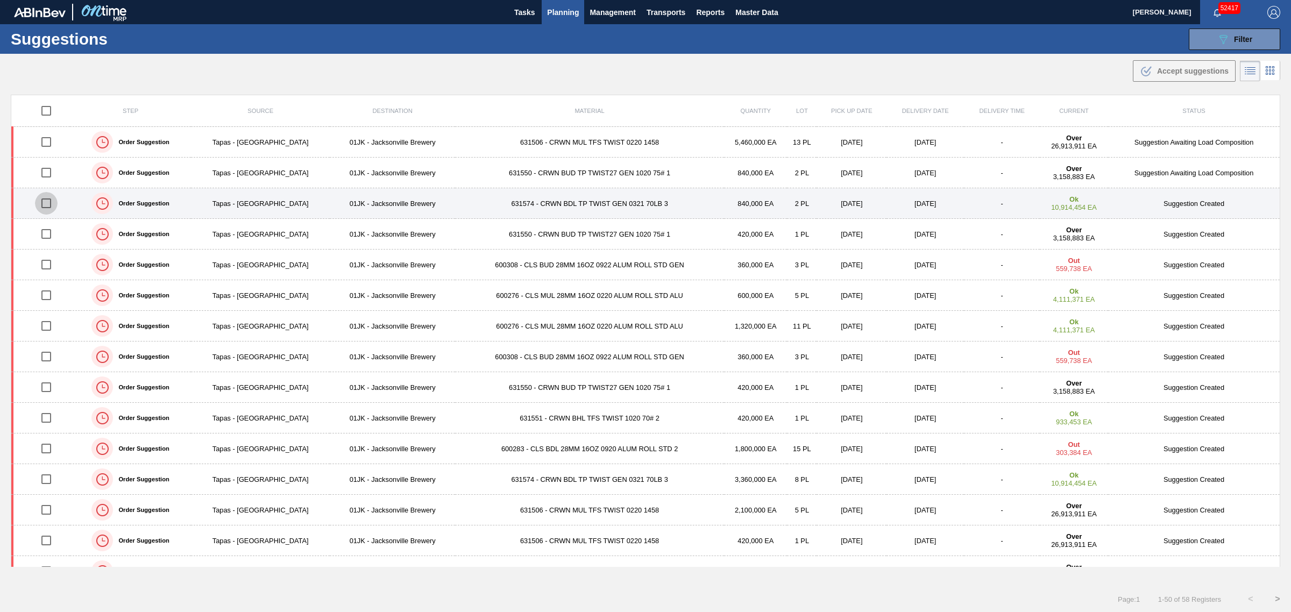
click at [48, 203] on input "checkbox" at bounding box center [46, 203] width 23 height 23
checkbox input "true"
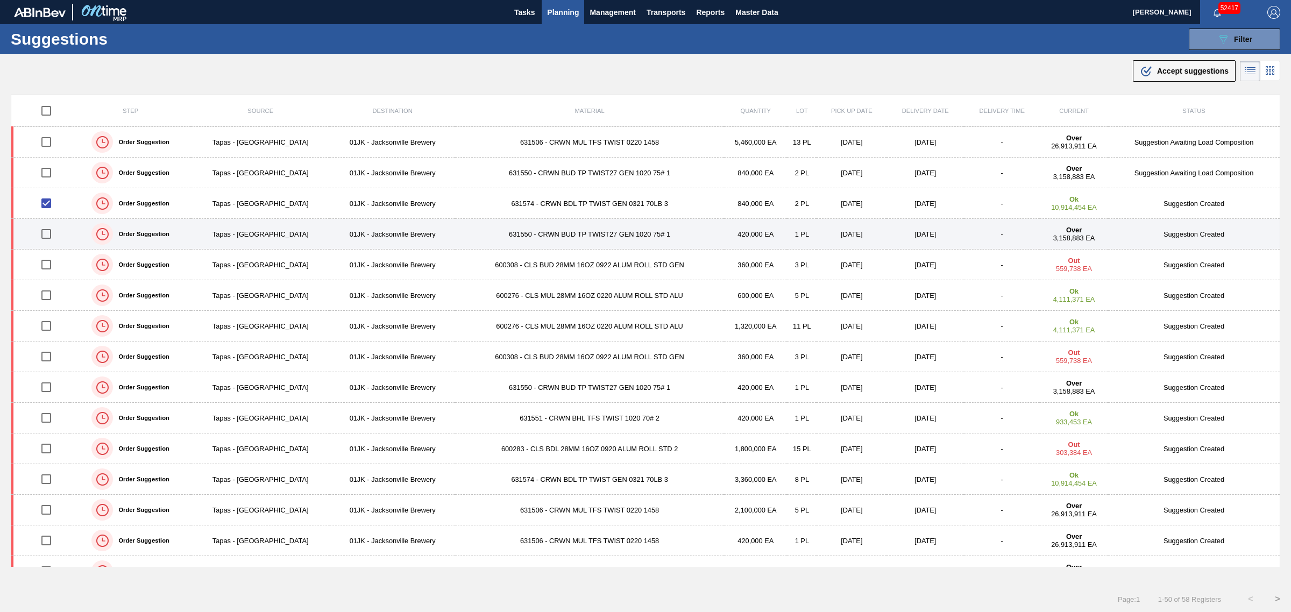
click at [44, 233] on input "checkbox" at bounding box center [46, 234] width 23 height 23
checkbox input "true"
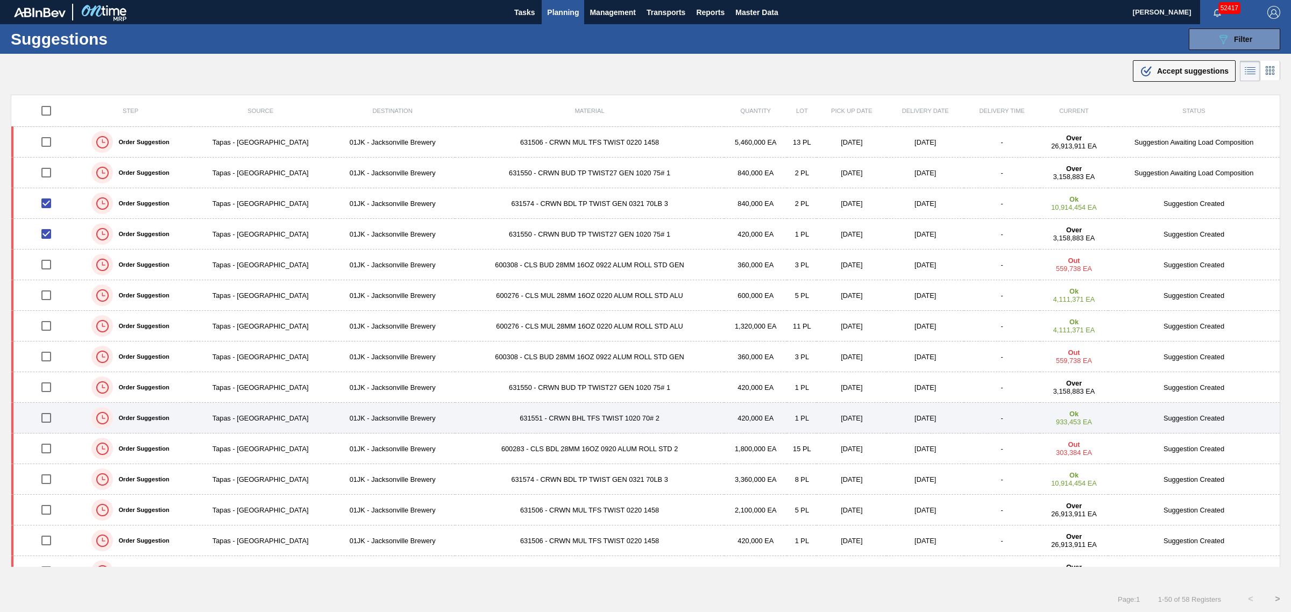
click at [47, 418] on input "checkbox" at bounding box center [46, 418] width 23 height 23
checkbox input "true"
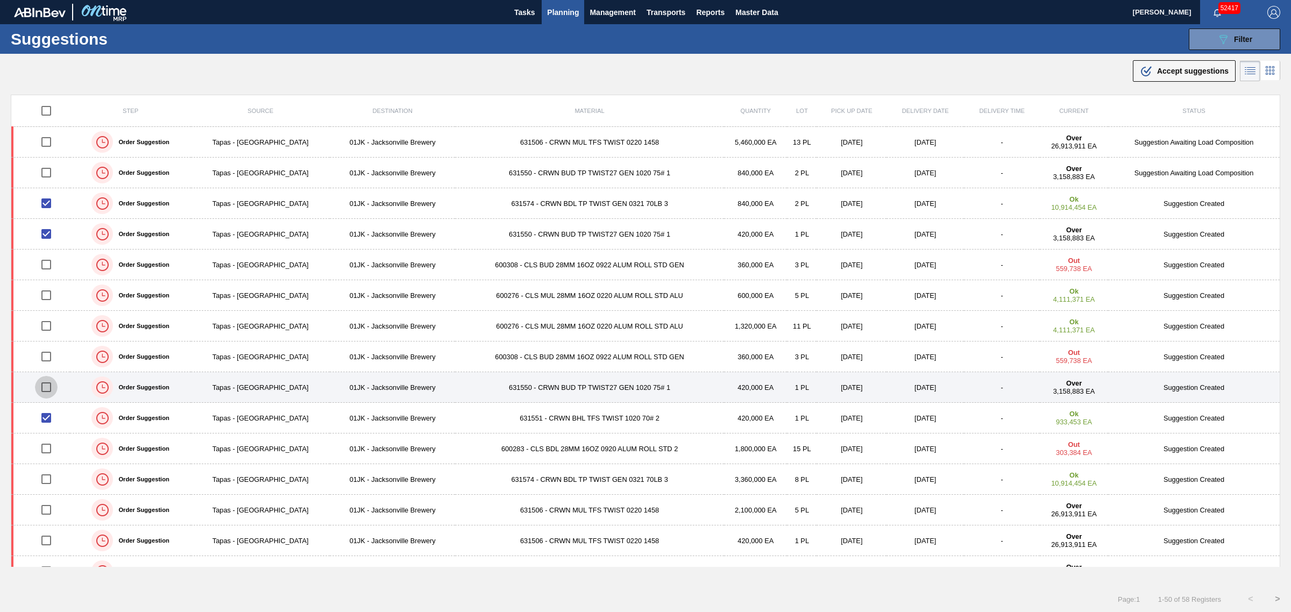
click at [45, 391] on input "checkbox" at bounding box center [46, 387] width 23 height 23
checkbox input "true"
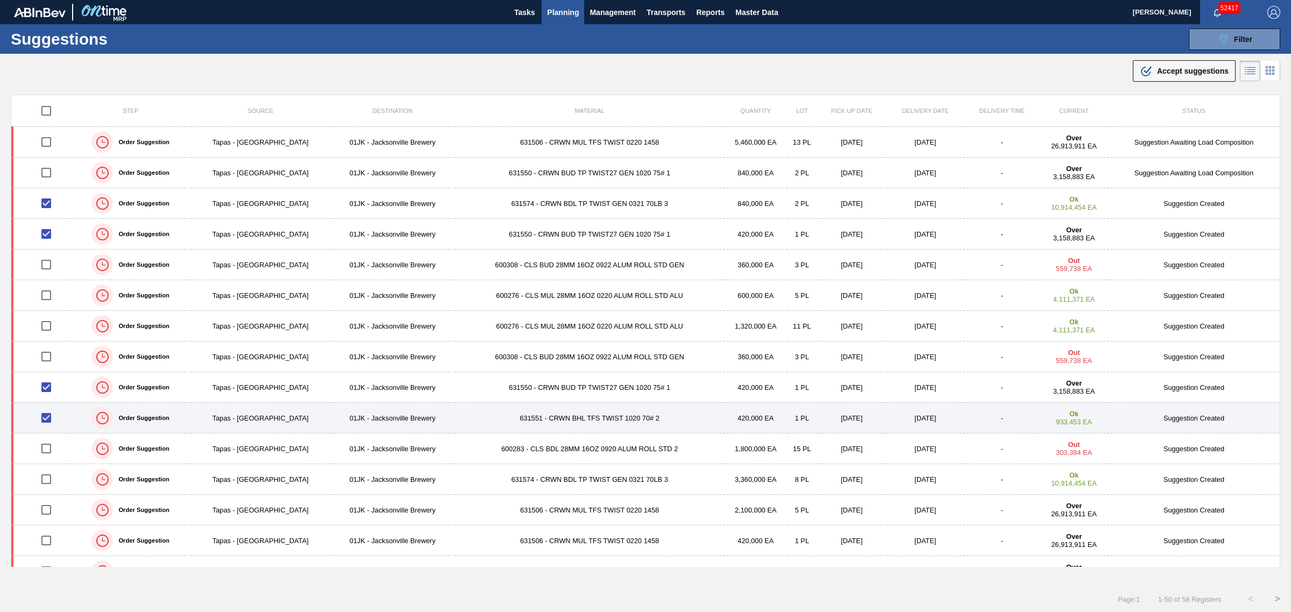
scroll to position [67, 0]
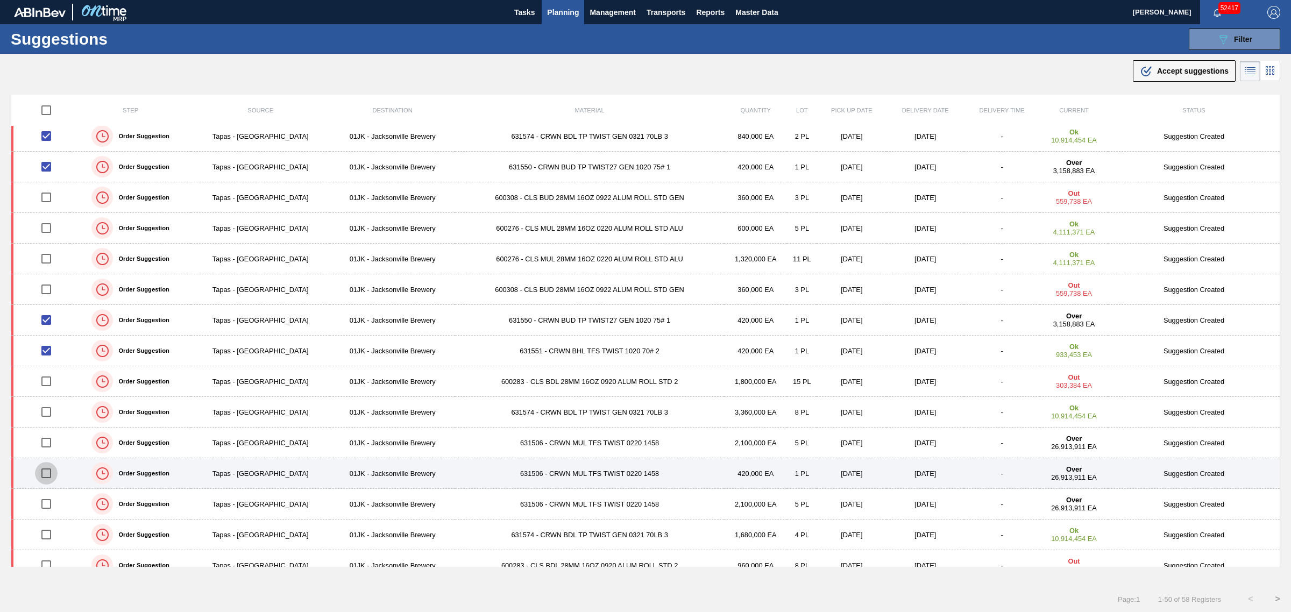
click at [40, 472] on input "checkbox" at bounding box center [46, 473] width 23 height 23
checkbox input "true"
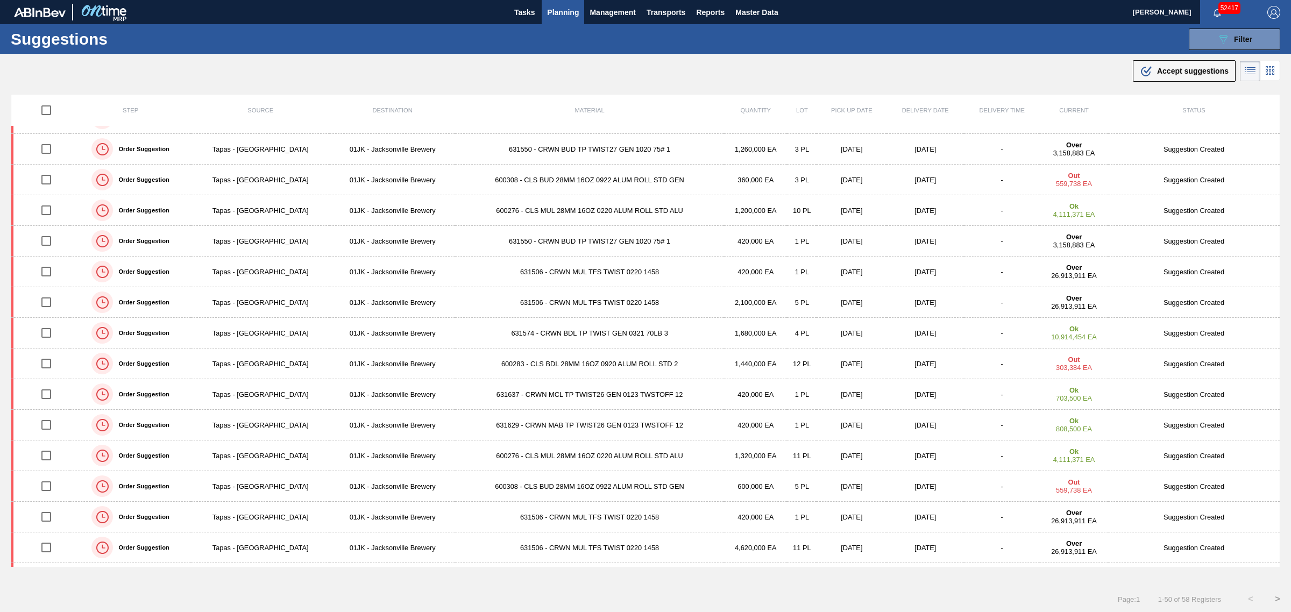
scroll to position [605, 0]
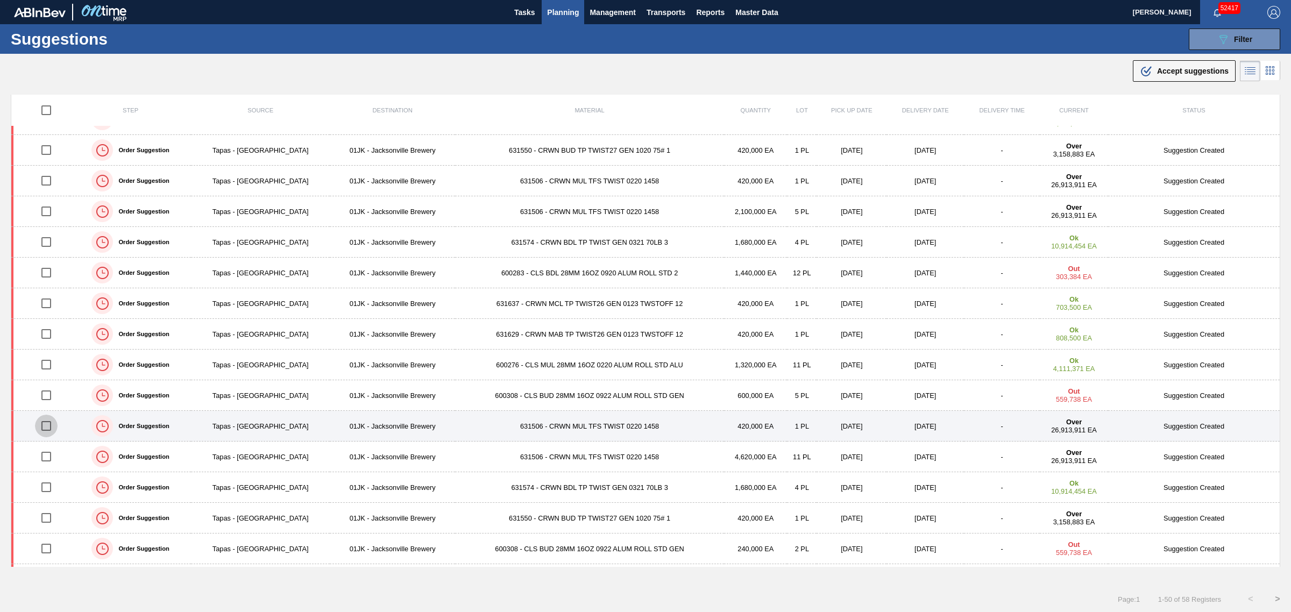
click at [47, 429] on input "checkbox" at bounding box center [46, 426] width 23 height 23
checkbox input "true"
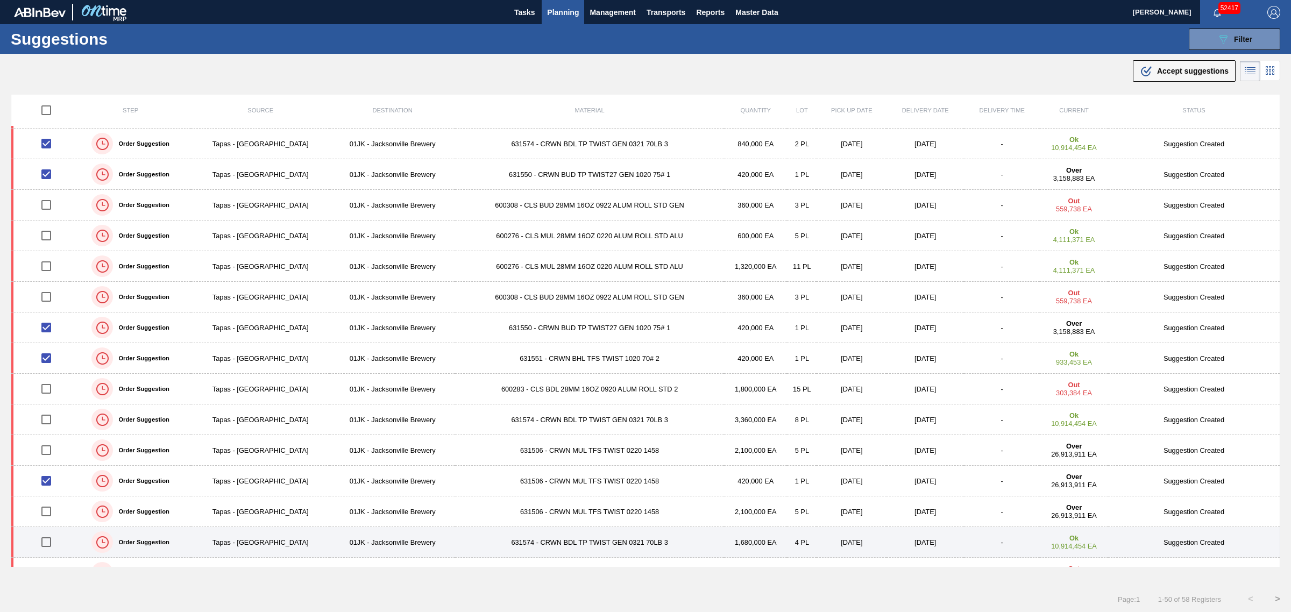
scroll to position [0, 0]
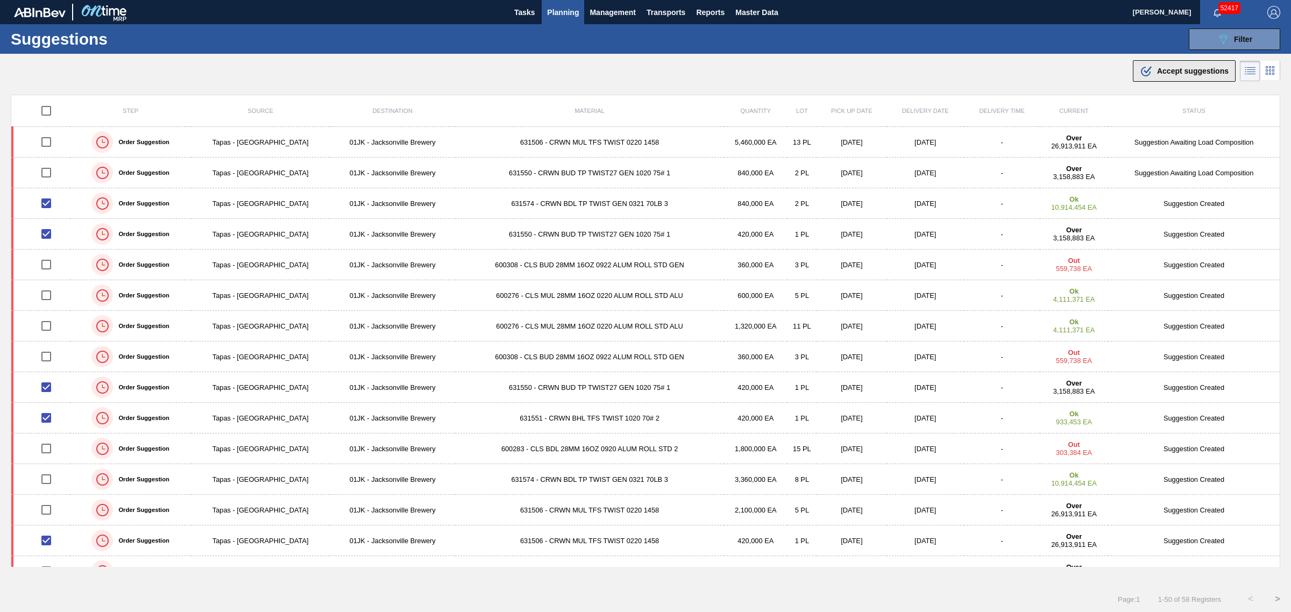
click at [1147, 70] on icon ".b{fill:var(--color-action-default)}" at bounding box center [1146, 71] width 13 height 13
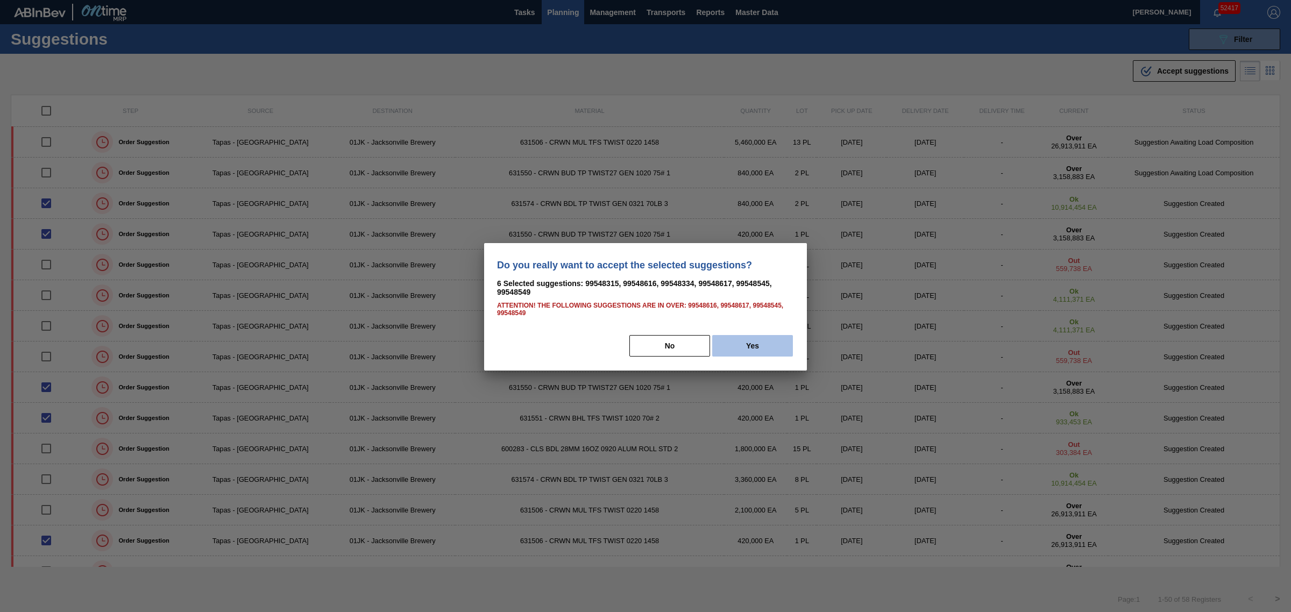
click at [723, 345] on button "Yes" at bounding box center [752, 346] width 81 height 22
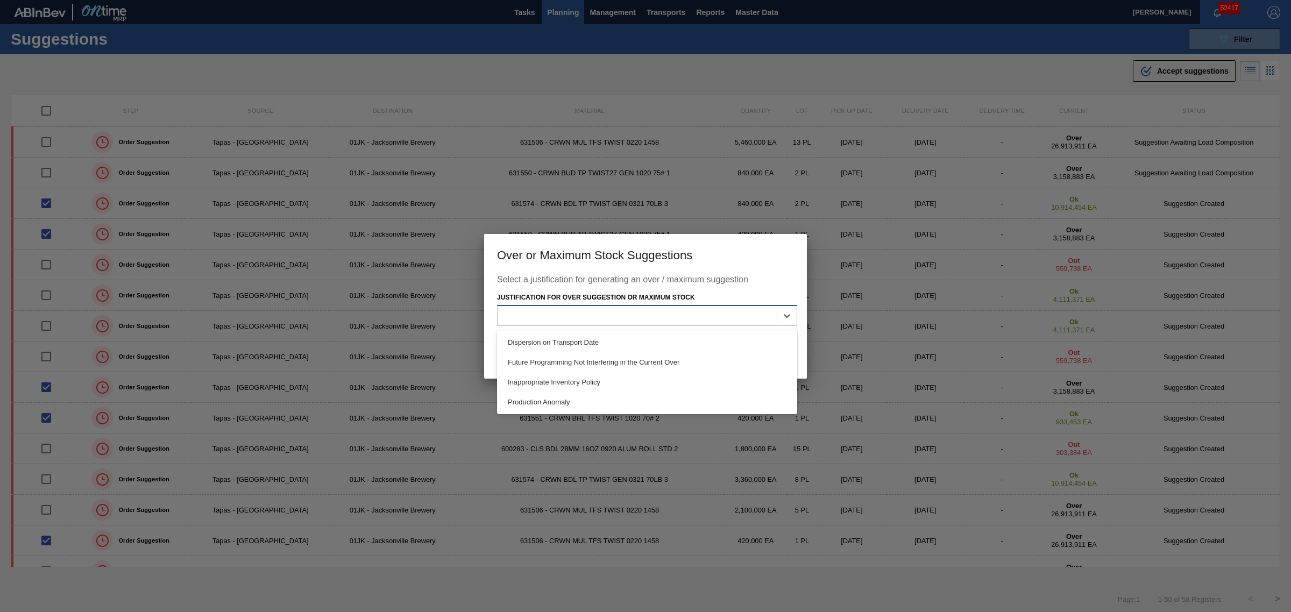
click at [738, 319] on div at bounding box center [637, 316] width 279 height 16
click at [679, 358] on div "Future Programming Not Interfering in the Current Over" at bounding box center [647, 362] width 300 height 20
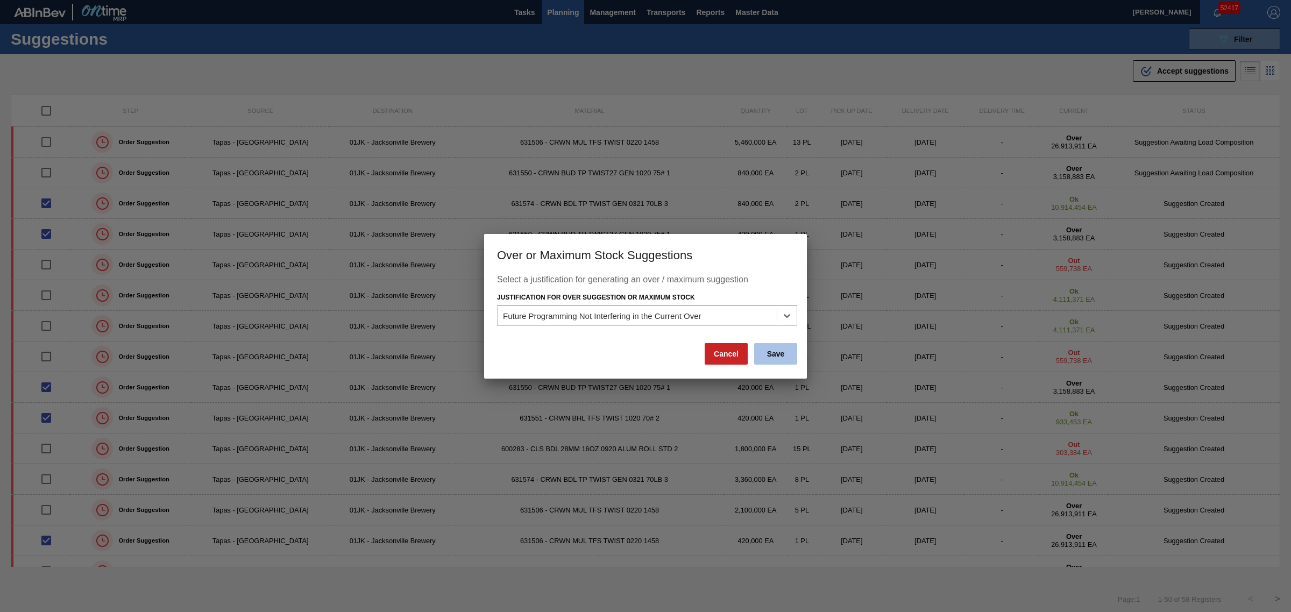
click at [767, 351] on button "Save" at bounding box center [775, 354] width 43 height 22
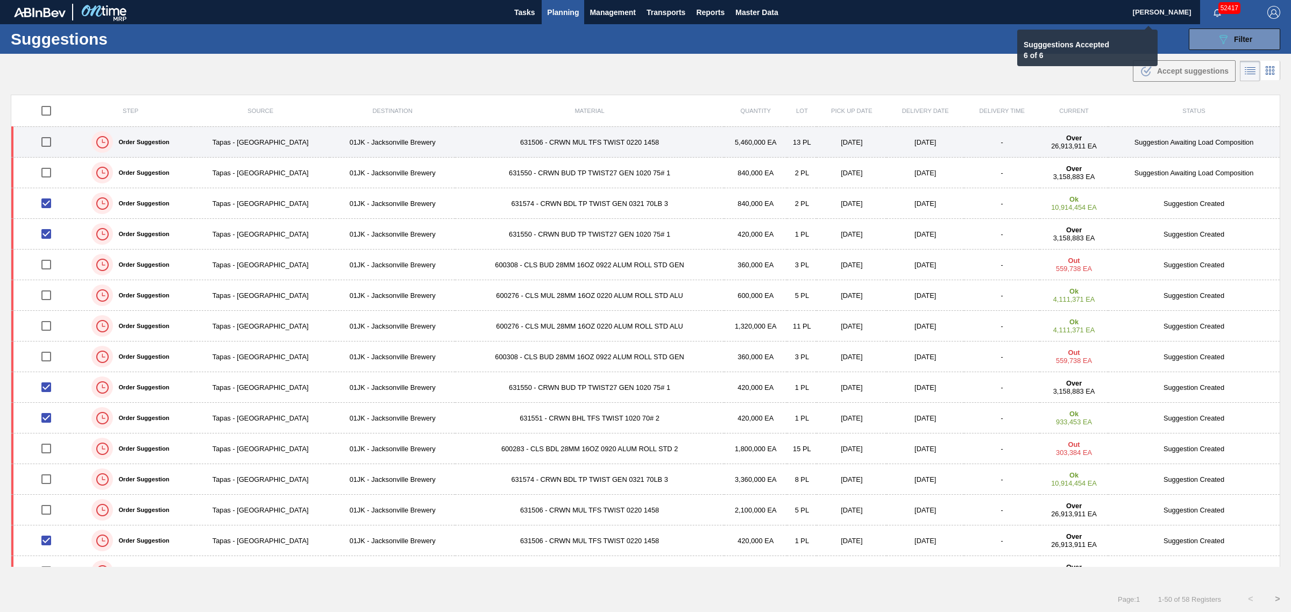
checkbox input "false"
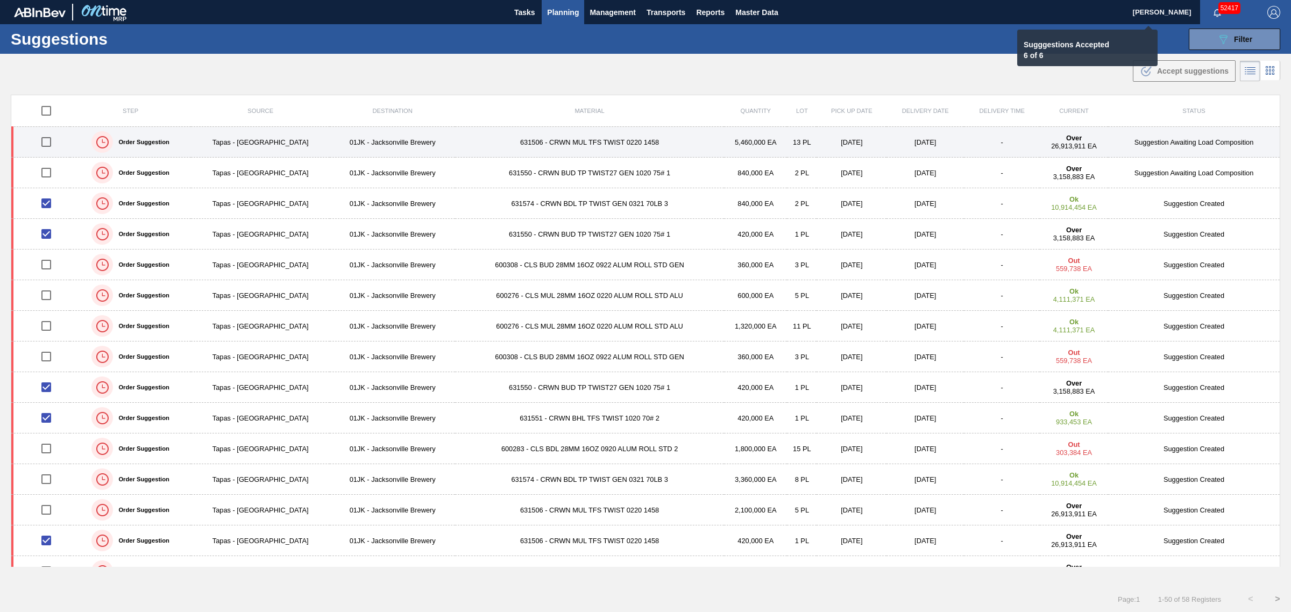
checkbox input "false"
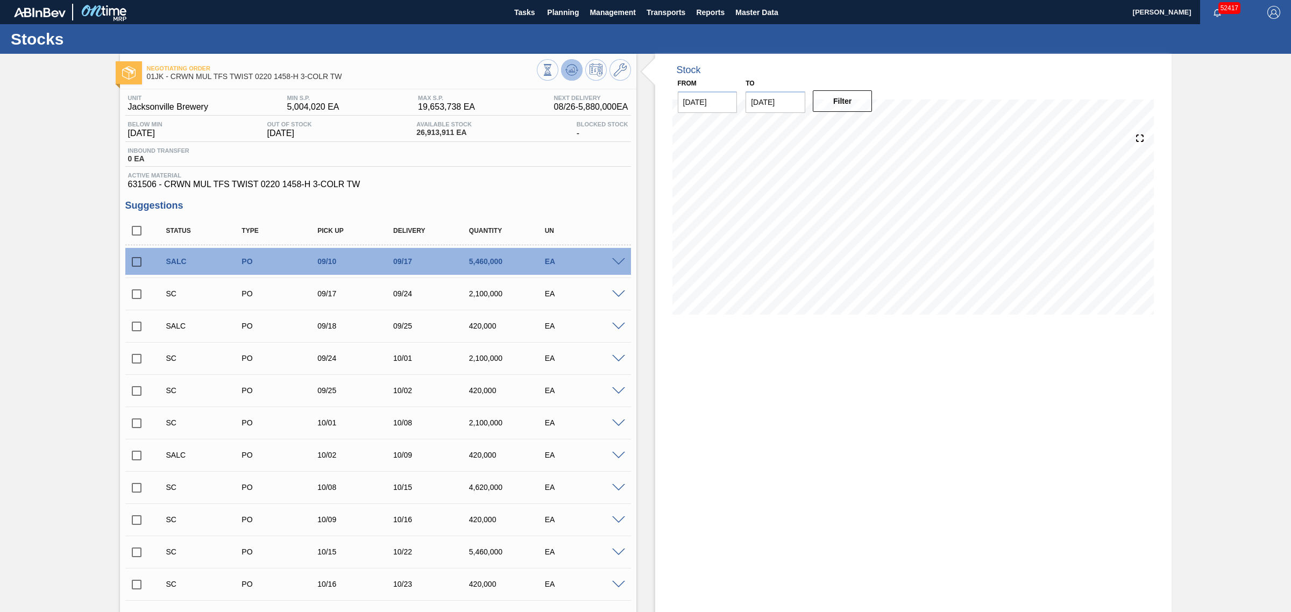
click at [554, 73] on icon at bounding box center [548, 70] width 12 height 12
click at [568, 62] on button at bounding box center [572, 70] width 22 height 22
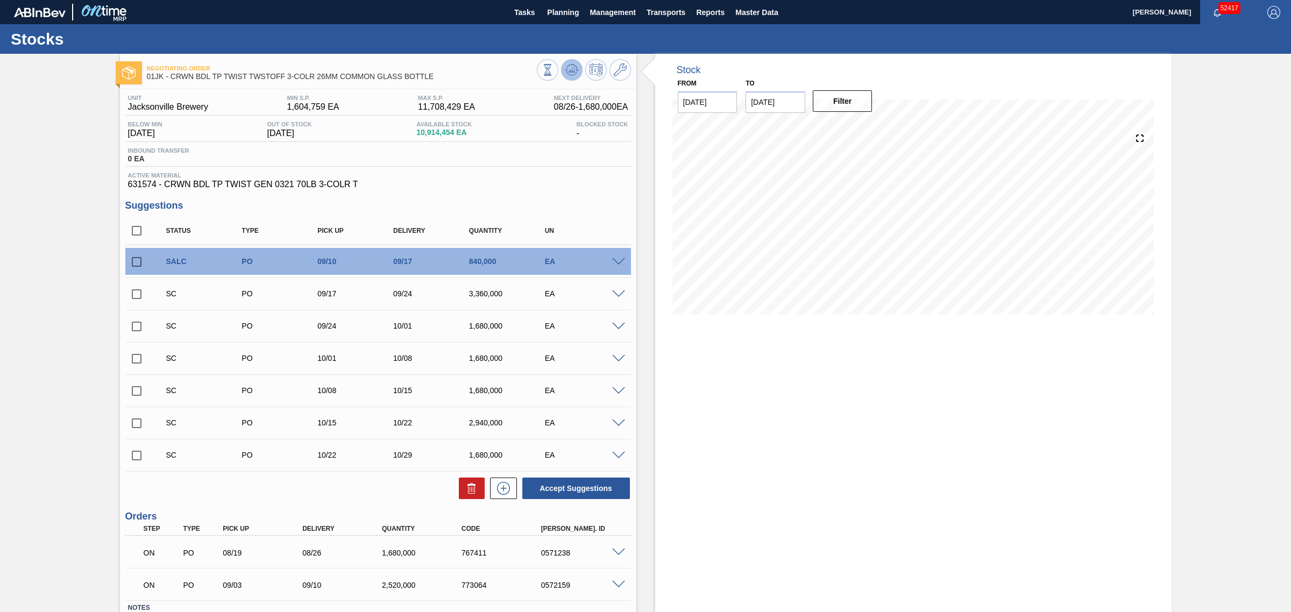
click at [554, 68] on icon at bounding box center [548, 70] width 12 height 12
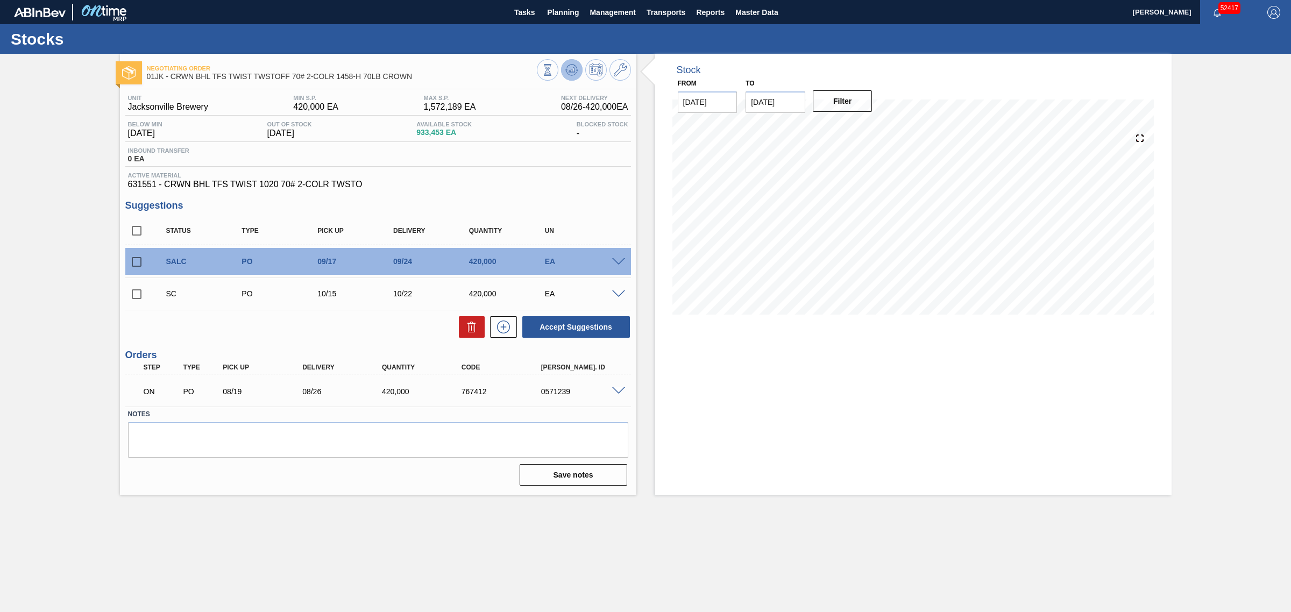
click at [554, 71] on icon at bounding box center [548, 70] width 12 height 12
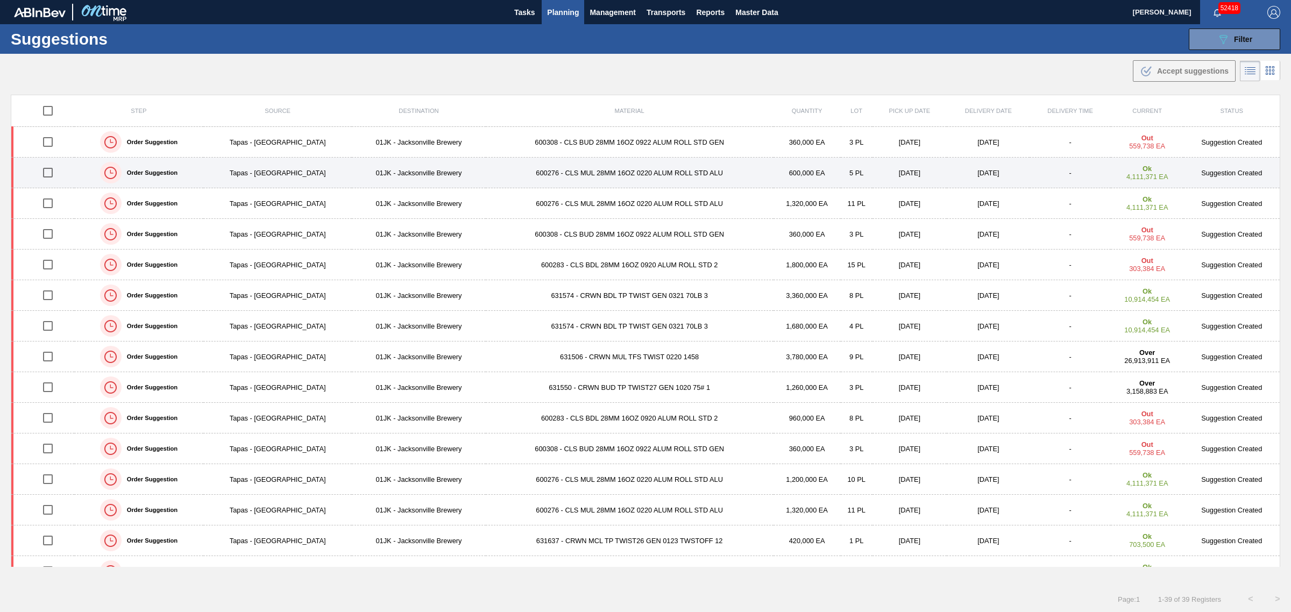
drag, startPoint x: 54, startPoint y: 141, endPoint x: 54, endPoint y: 157, distance: 16.1
click at [54, 141] on input "checkbox" at bounding box center [48, 142] width 23 height 23
checkbox input "true"
click at [51, 171] on input "checkbox" at bounding box center [48, 172] width 23 height 23
checkbox input "true"
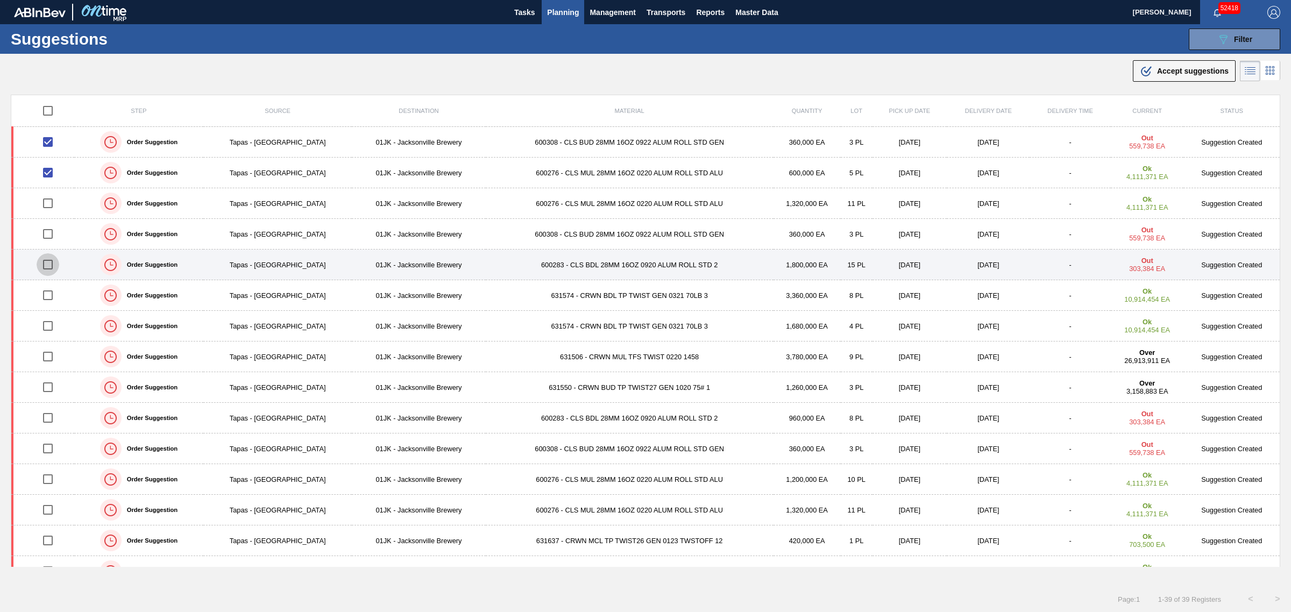
click at [49, 265] on input "checkbox" at bounding box center [48, 264] width 23 height 23
checkbox input "true"
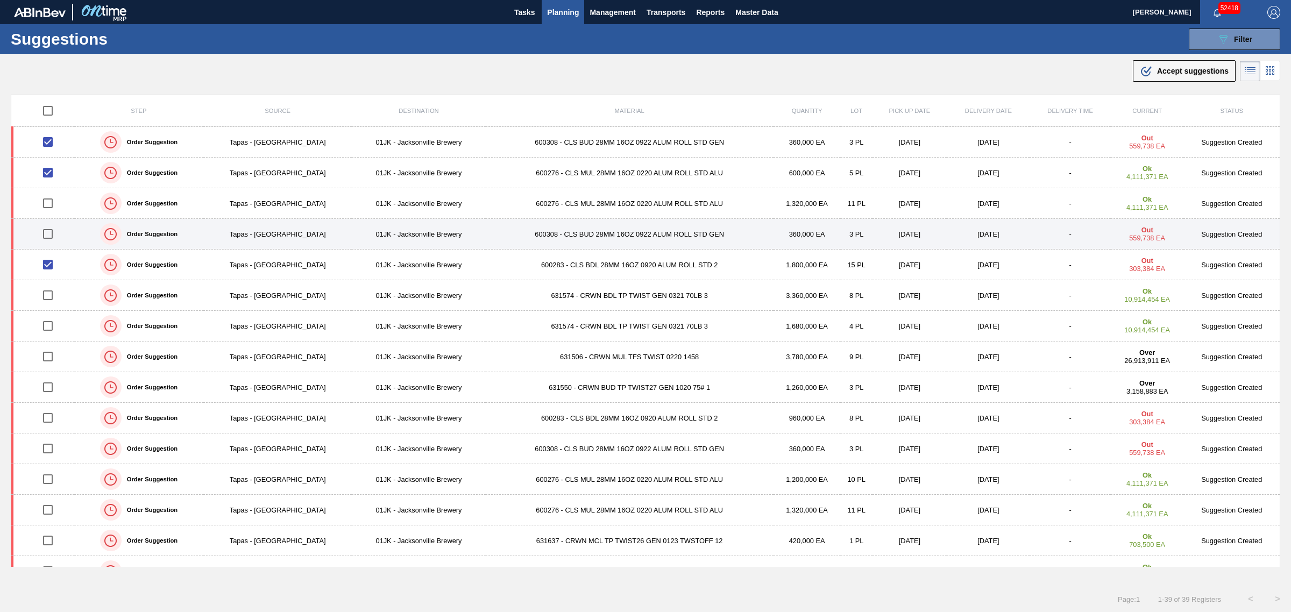
click at [52, 236] on input "checkbox" at bounding box center [48, 234] width 23 height 23
checkbox input "true"
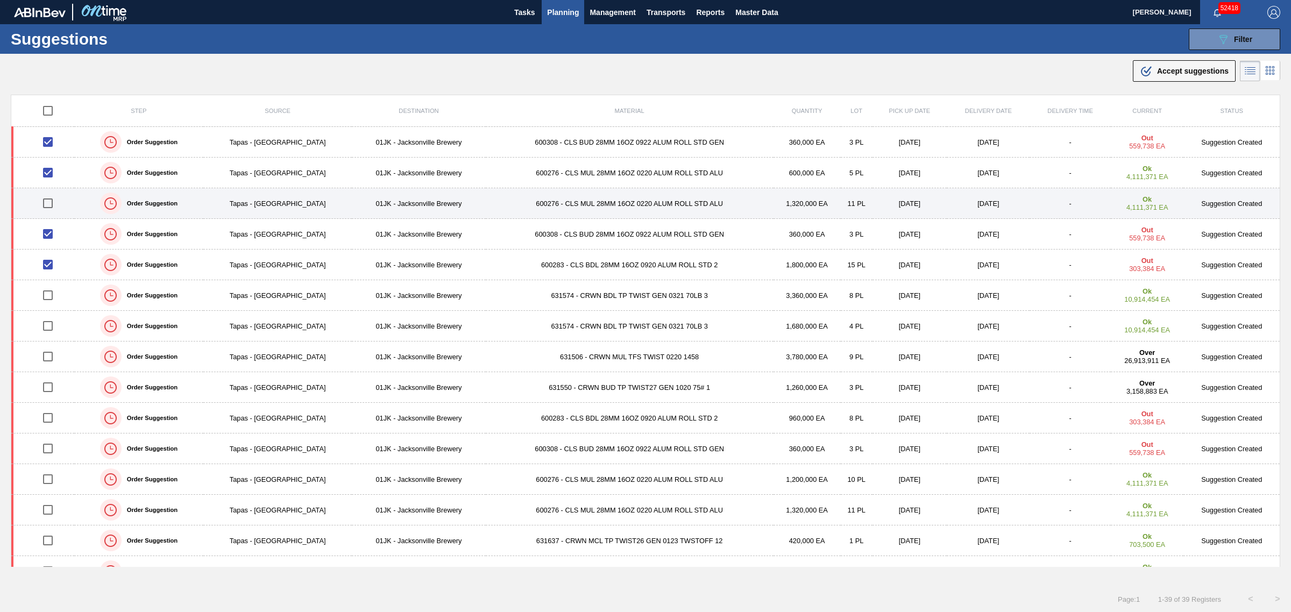
click at [51, 208] on input "checkbox" at bounding box center [48, 203] width 23 height 23
checkbox input "true"
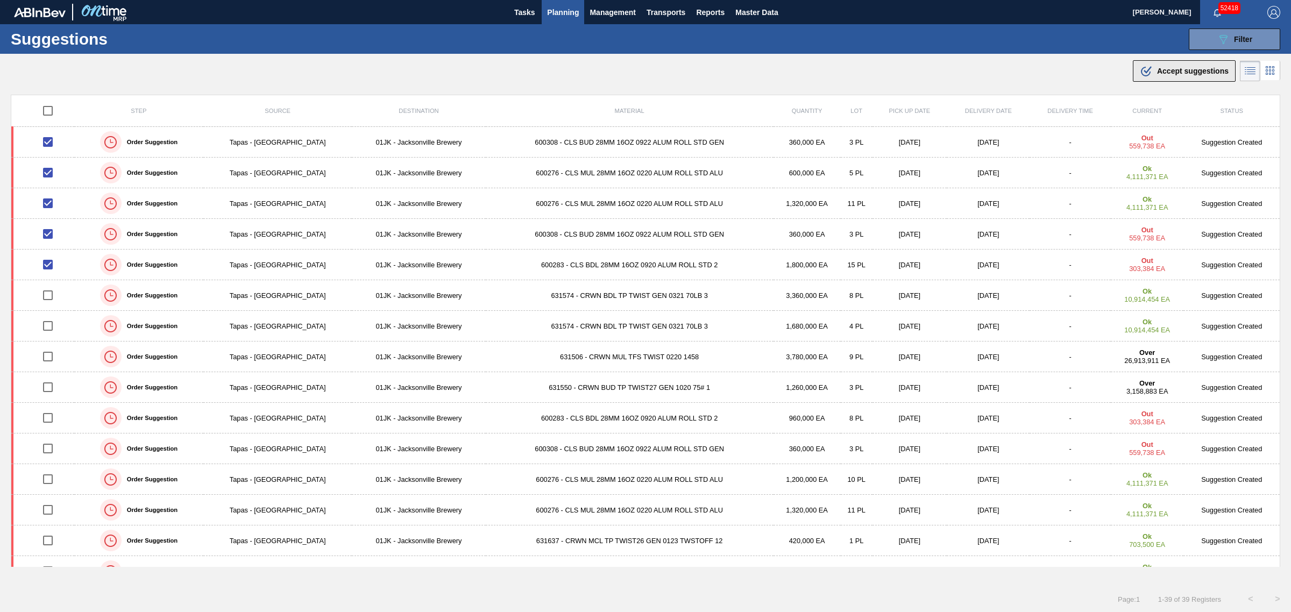
click at [1171, 76] on div ".b{fill:var(--color-action-default)} Accept suggestions" at bounding box center [1184, 71] width 89 height 13
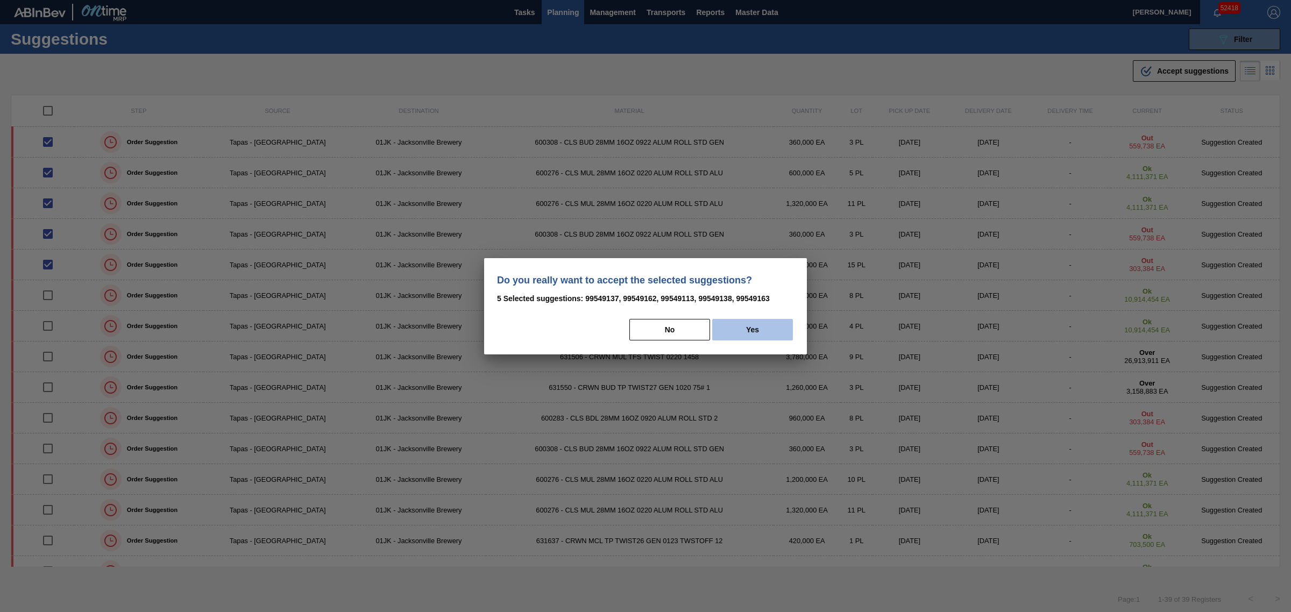
click at [762, 329] on button "Yes" at bounding box center [752, 330] width 81 height 22
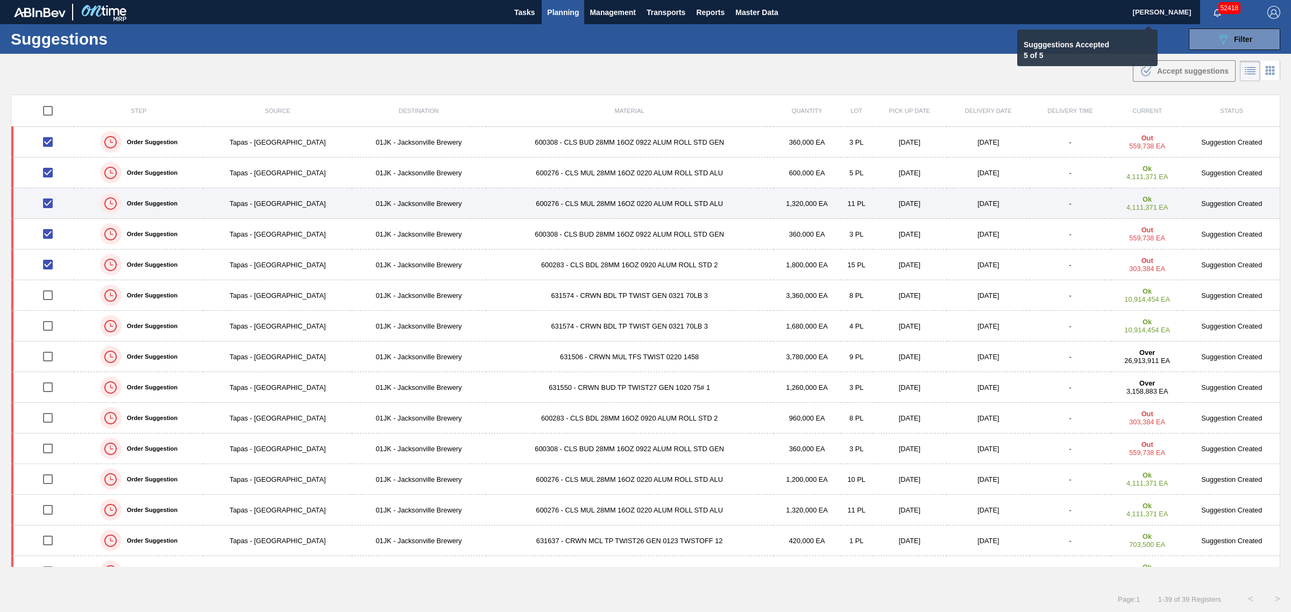
checkbox input "false"
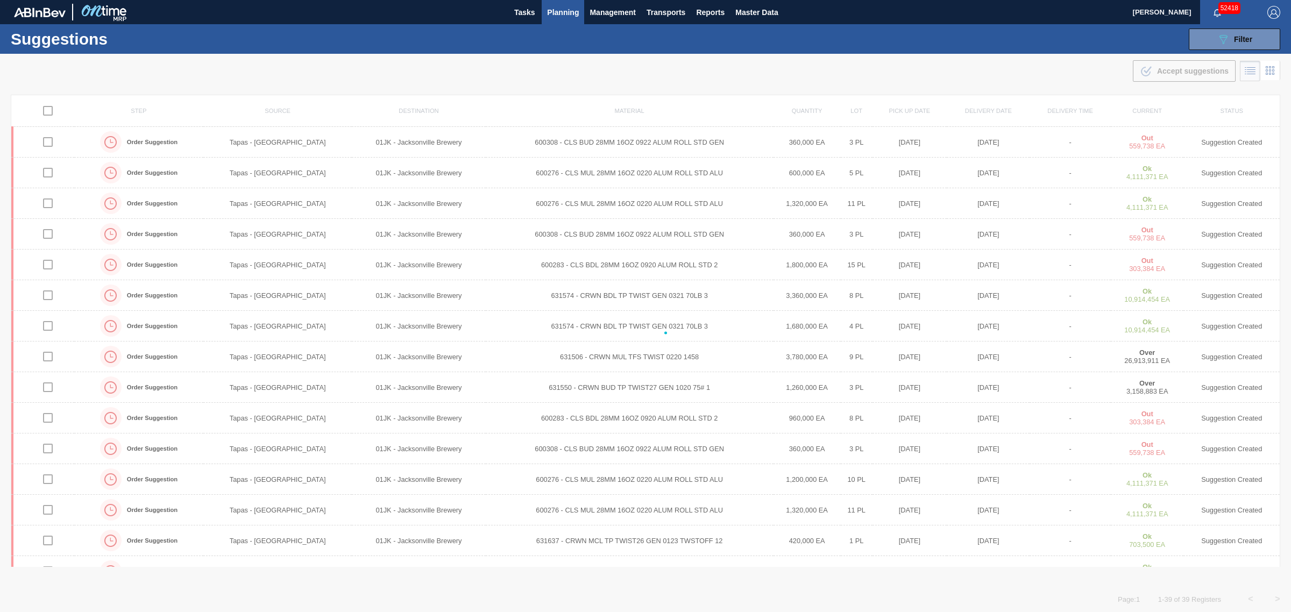
drag, startPoint x: 612, startPoint y: 294, endPoint x: 691, endPoint y: 90, distance: 219.4
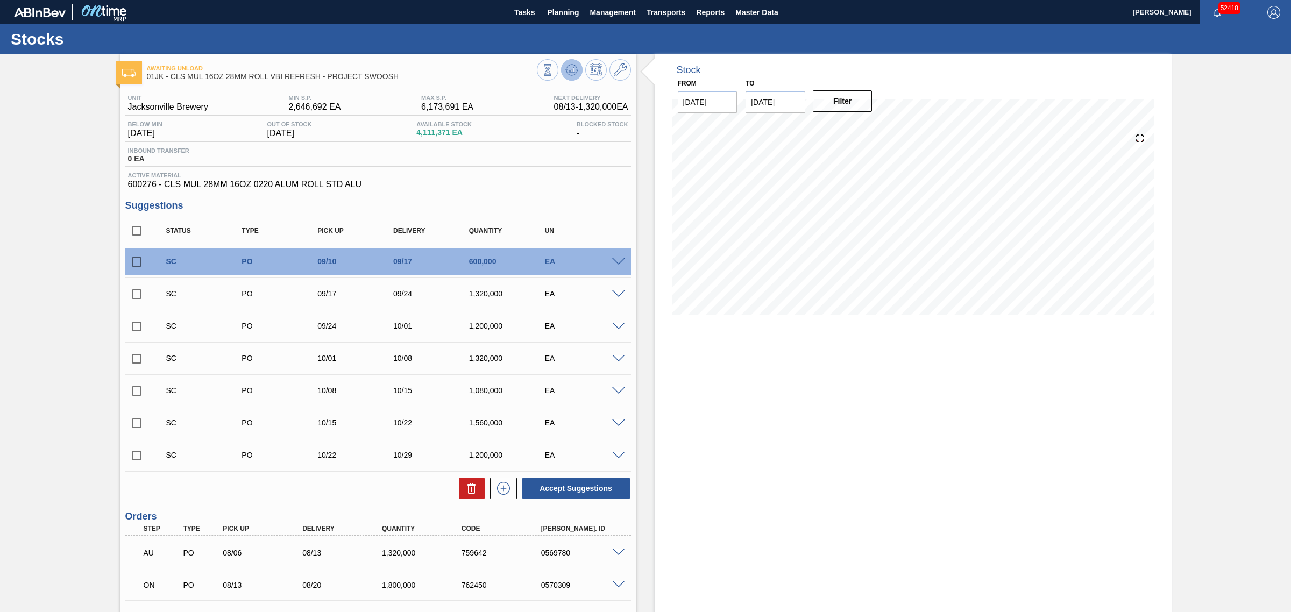
click at [574, 77] on button at bounding box center [572, 70] width 22 height 22
click at [554, 68] on icon at bounding box center [548, 70] width 12 height 12
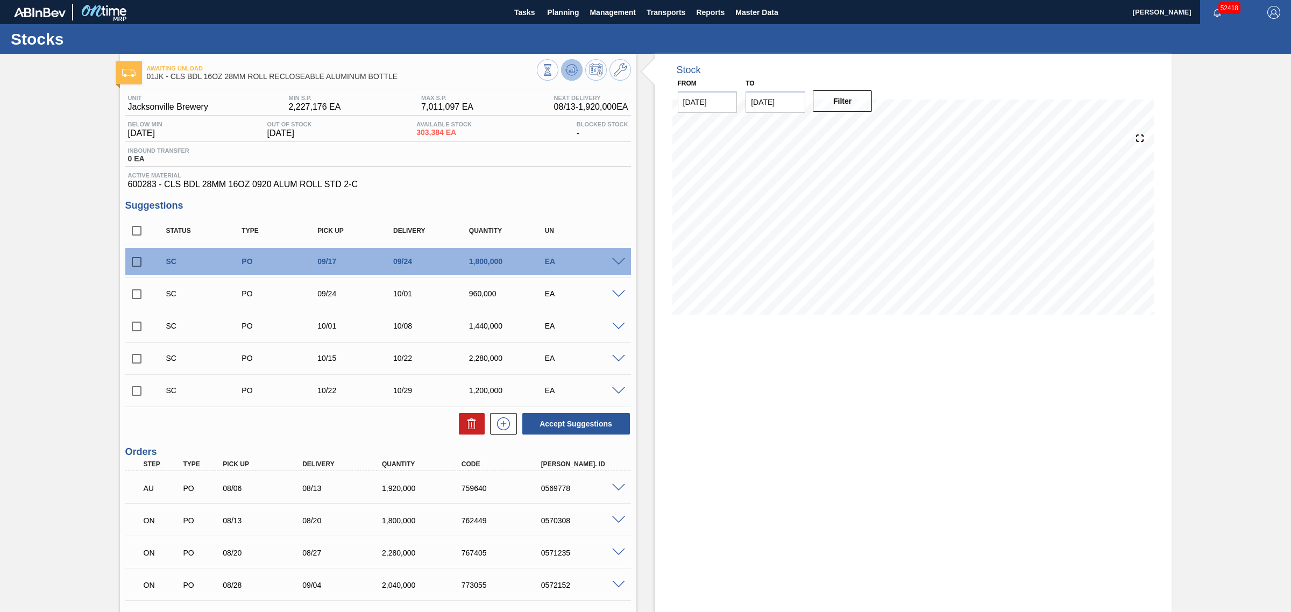
click at [554, 65] on icon at bounding box center [548, 70] width 12 height 12
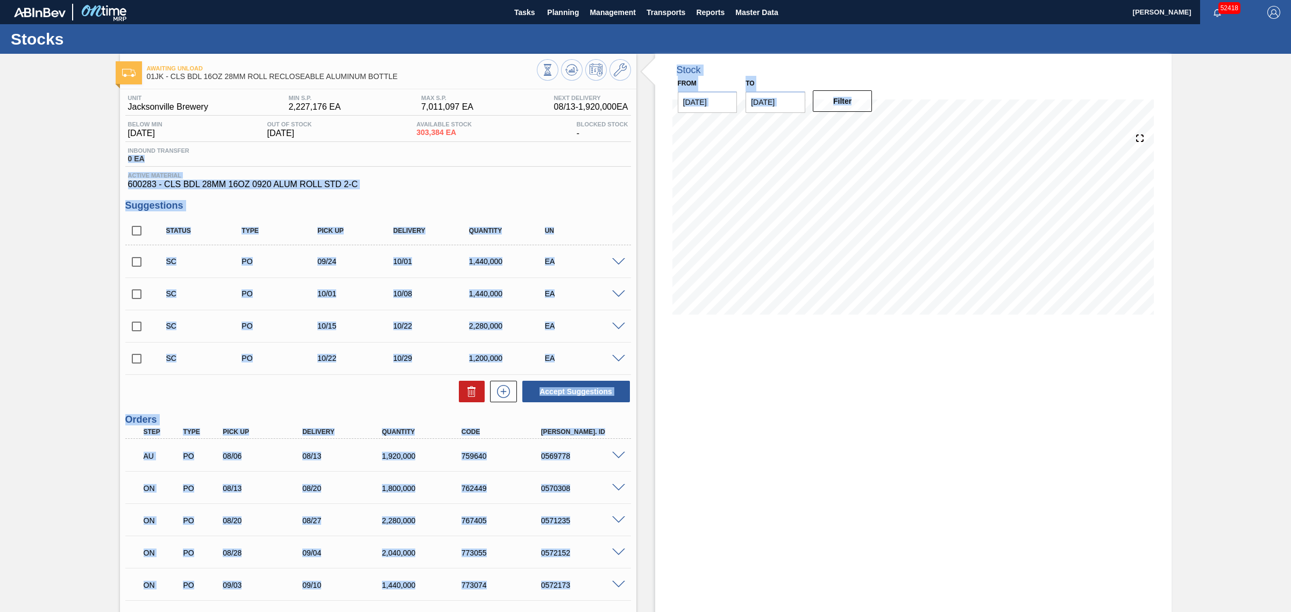
drag, startPoint x: 272, startPoint y: 238, endPoint x: 661, endPoint y: 397, distance: 419.6
click at [661, 397] on div "Awaiting Unload 01JK - CLS BDL 16OZ 28MM ROLL RECLOSEABLE ALUMINUM BOTTLE Unit …" at bounding box center [645, 387] width 1291 height 667
click at [640, 395] on div "Stock From 08/12/2025 to 10/26/2025 Filter" at bounding box center [903, 387] width 535 height 667
drag, startPoint x: 60, startPoint y: 154, endPoint x: 653, endPoint y: 428, distance: 653.1
click at [652, 428] on div "Awaiting Unload 01JK - CLS BDL 16OZ 28MM ROLL RECLOSEABLE ALUMINUM BOTTLE Unit …" at bounding box center [645, 387] width 1291 height 667
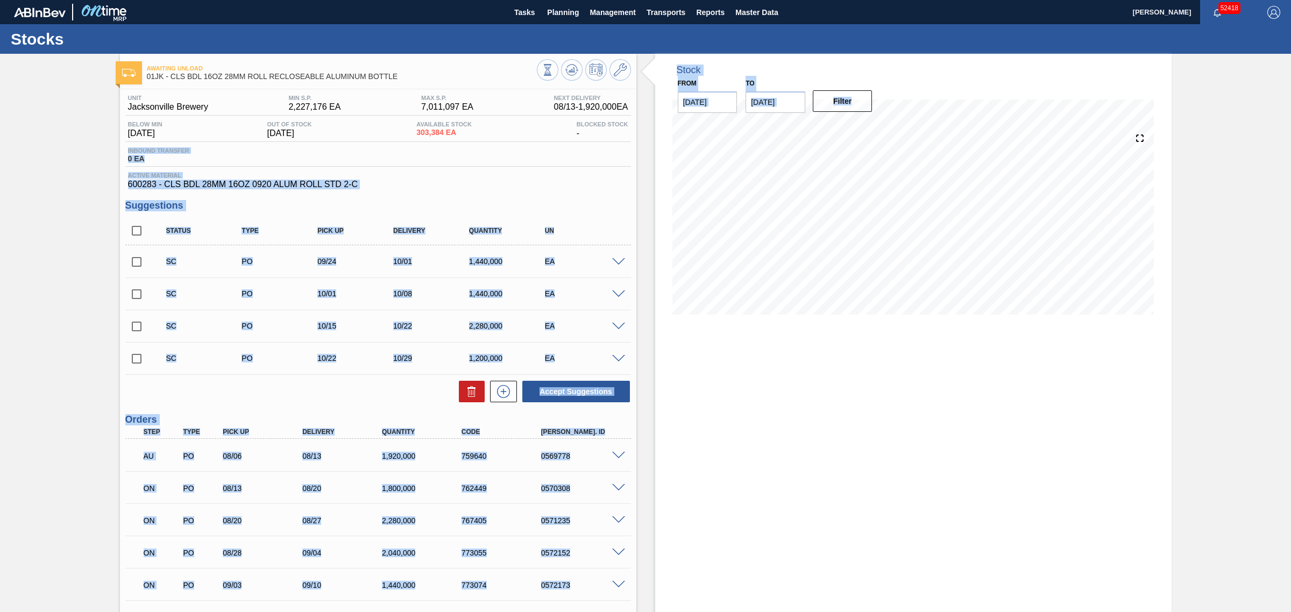
click at [656, 428] on div "Stock From 08/12/2025 to 10/26/2025 Filter" at bounding box center [913, 387] width 516 height 667
drag, startPoint x: 25, startPoint y: 169, endPoint x: 738, endPoint y: 402, distance: 750.0
click at [738, 402] on div "Awaiting Unload 01JK - CLS BDL 16OZ 28MM ROLL RECLOSEABLE ALUMINUM BOTTLE Unit …" at bounding box center [645, 387] width 1291 height 667
click at [738, 409] on div "Stock From 08/12/2025 to 10/26/2025 Filter" at bounding box center [913, 387] width 516 height 667
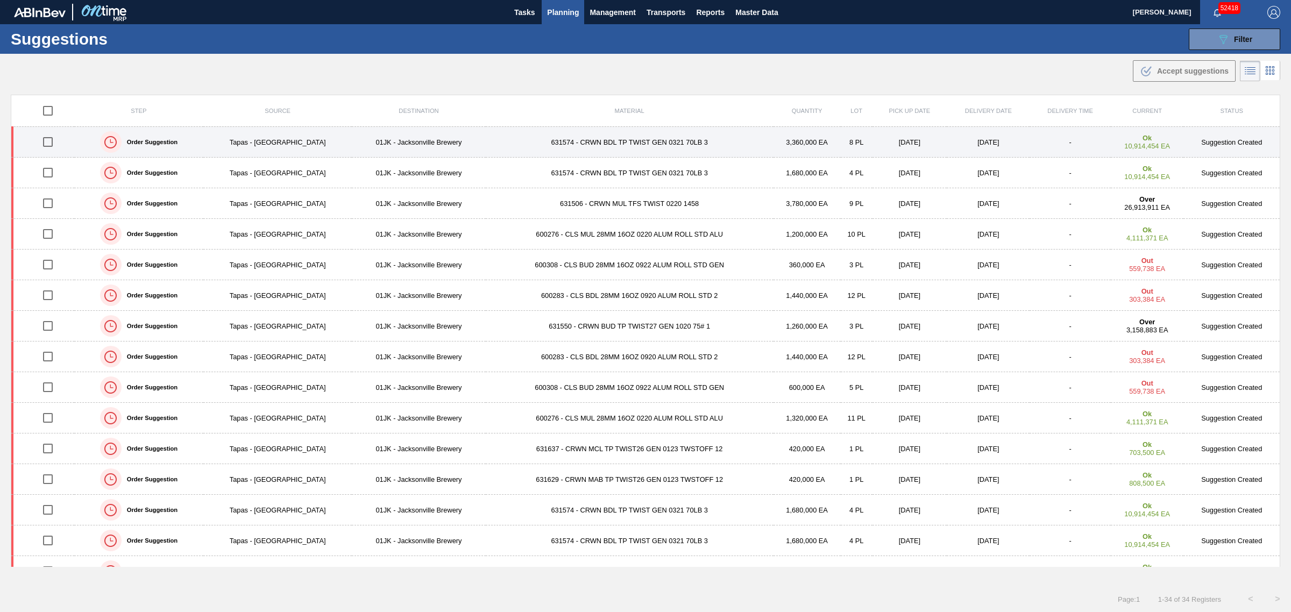
click at [54, 143] on input "checkbox" at bounding box center [48, 142] width 23 height 23
checkbox input "true"
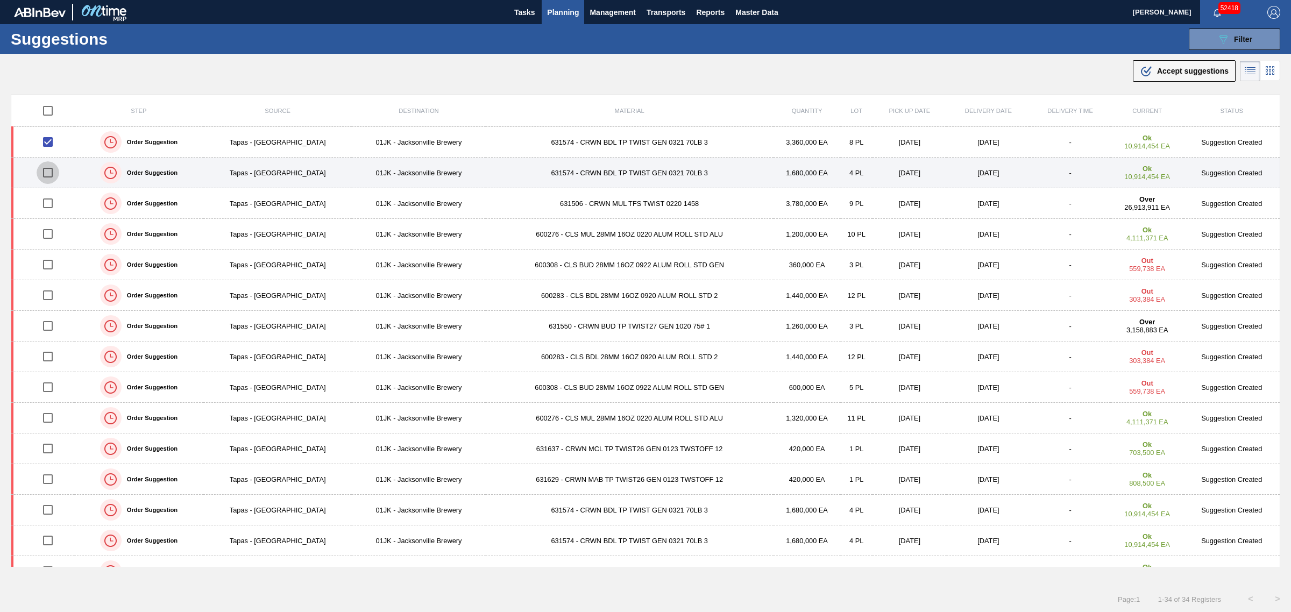
click at [49, 174] on input "checkbox" at bounding box center [48, 172] width 23 height 23
checkbox input "true"
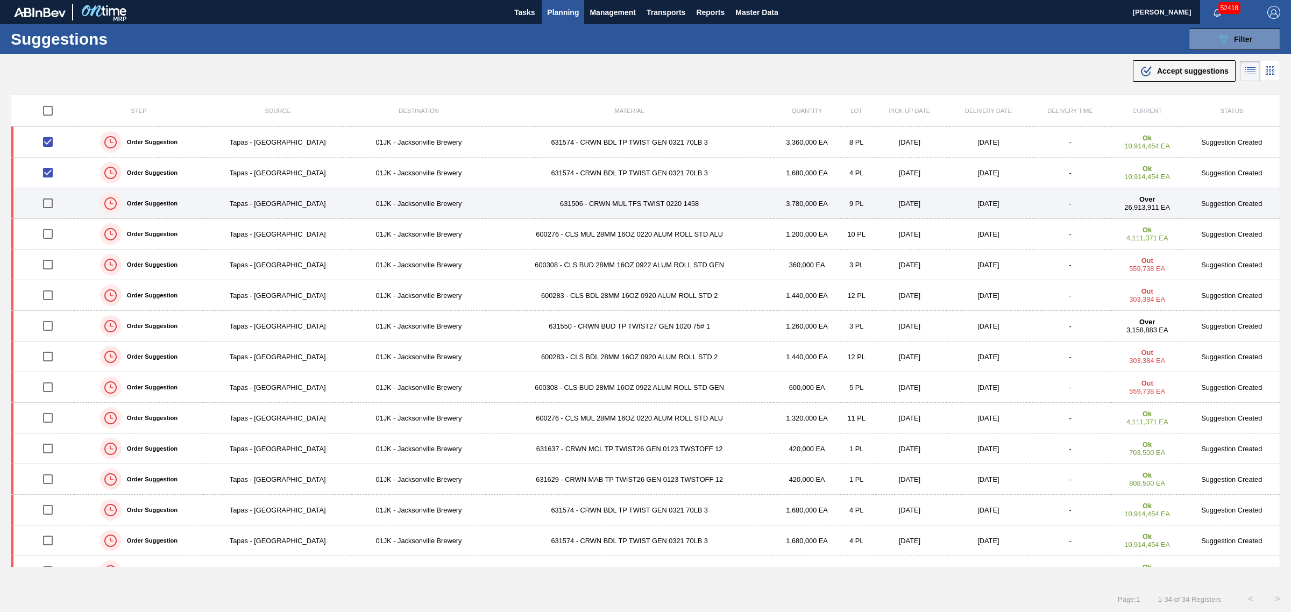
click at [47, 205] on input "checkbox" at bounding box center [48, 203] width 23 height 23
checkbox input "true"
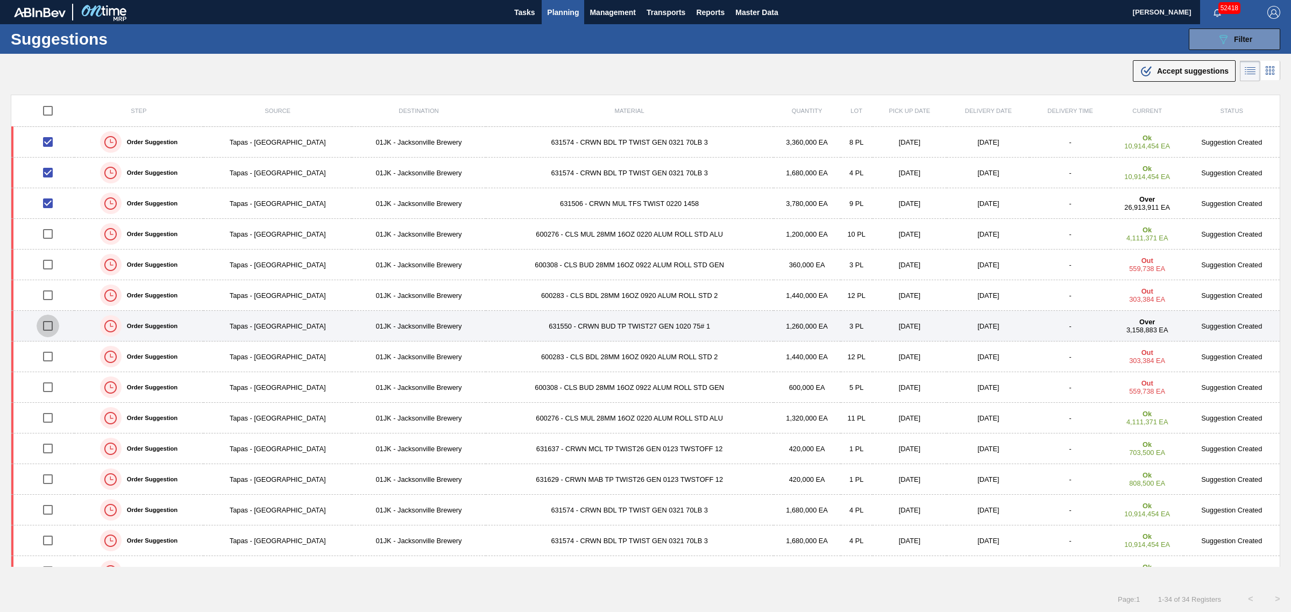
click at [51, 328] on input "checkbox" at bounding box center [48, 326] width 23 height 23
drag, startPoint x: 52, startPoint y: 326, endPoint x: 58, endPoint y: 323, distance: 6.7
click at [52, 326] on input "checkbox" at bounding box center [48, 326] width 23 height 23
click at [53, 325] on input "checkbox" at bounding box center [48, 326] width 23 height 23
click at [50, 324] on input "checkbox" at bounding box center [48, 326] width 23 height 23
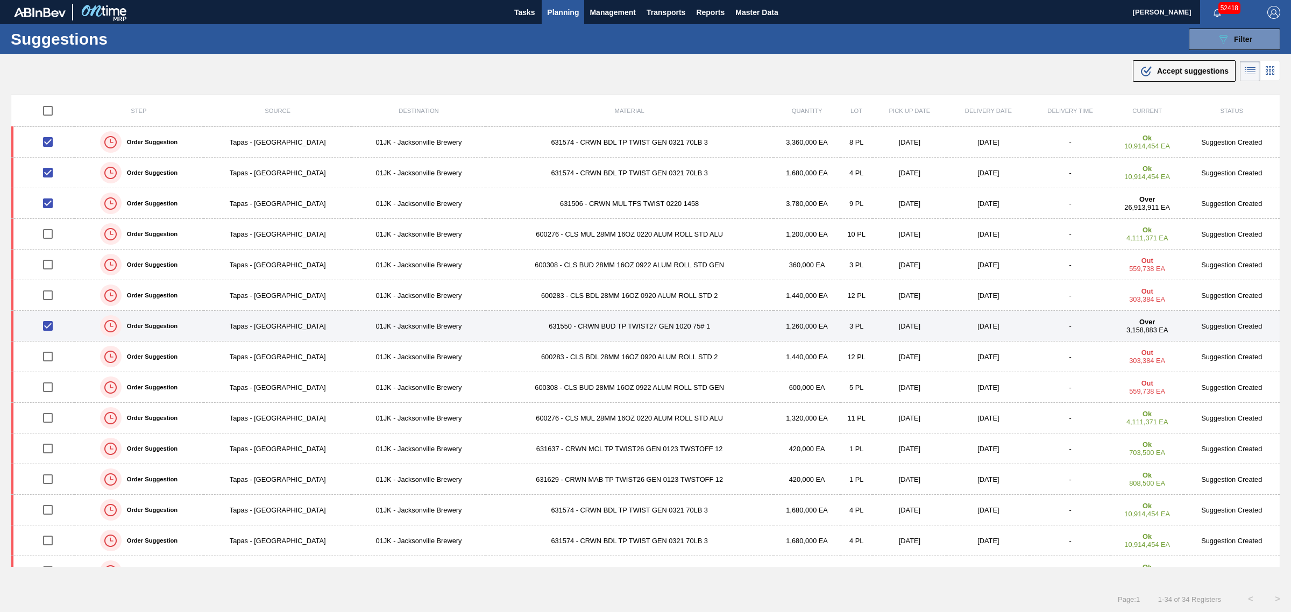
checkbox input "false"
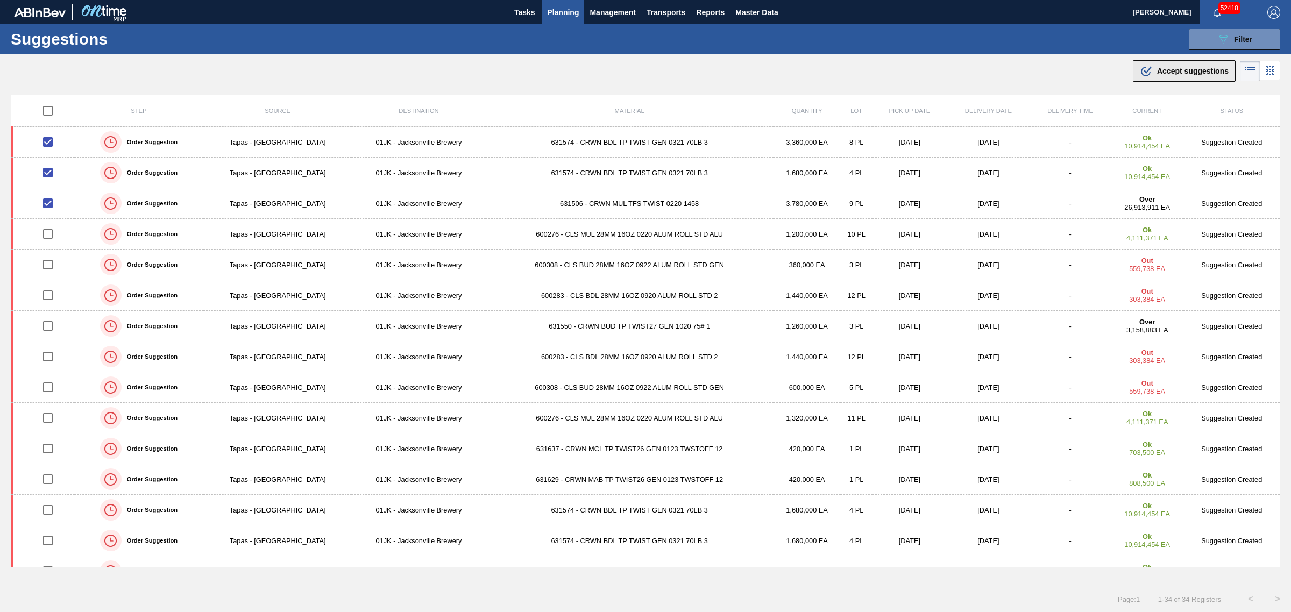
click at [1153, 73] on div ".b{fill:var(--color-action-default)} Accept suggestions" at bounding box center [1184, 71] width 89 height 13
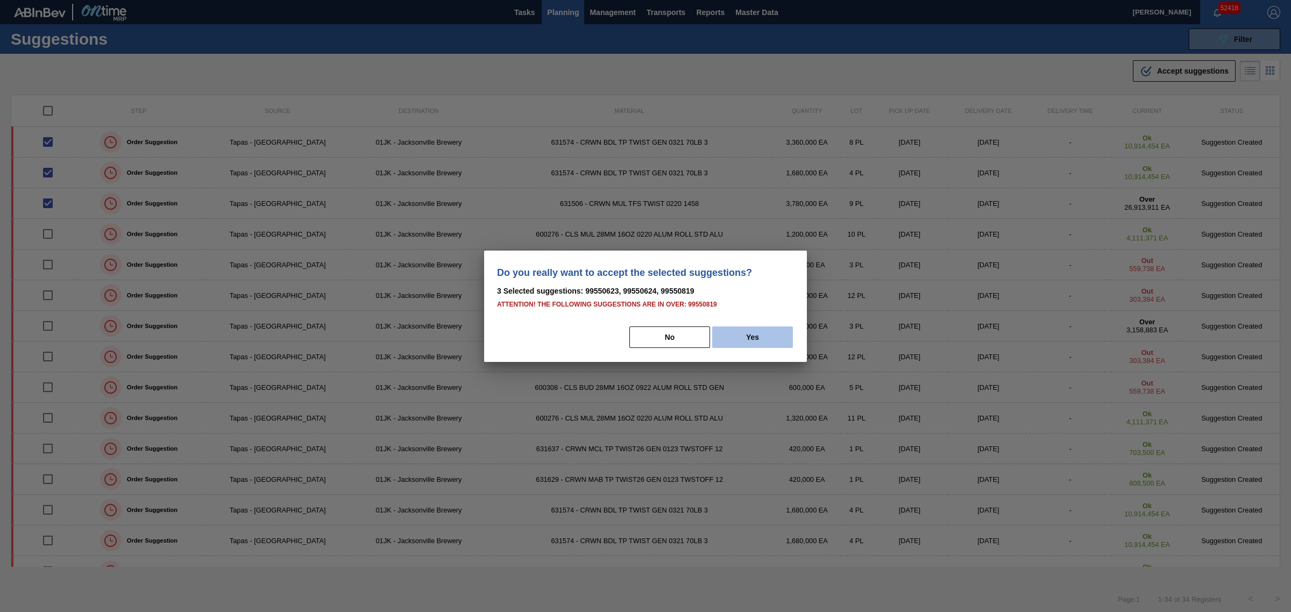
click at [754, 327] on button "Yes" at bounding box center [752, 338] width 81 height 22
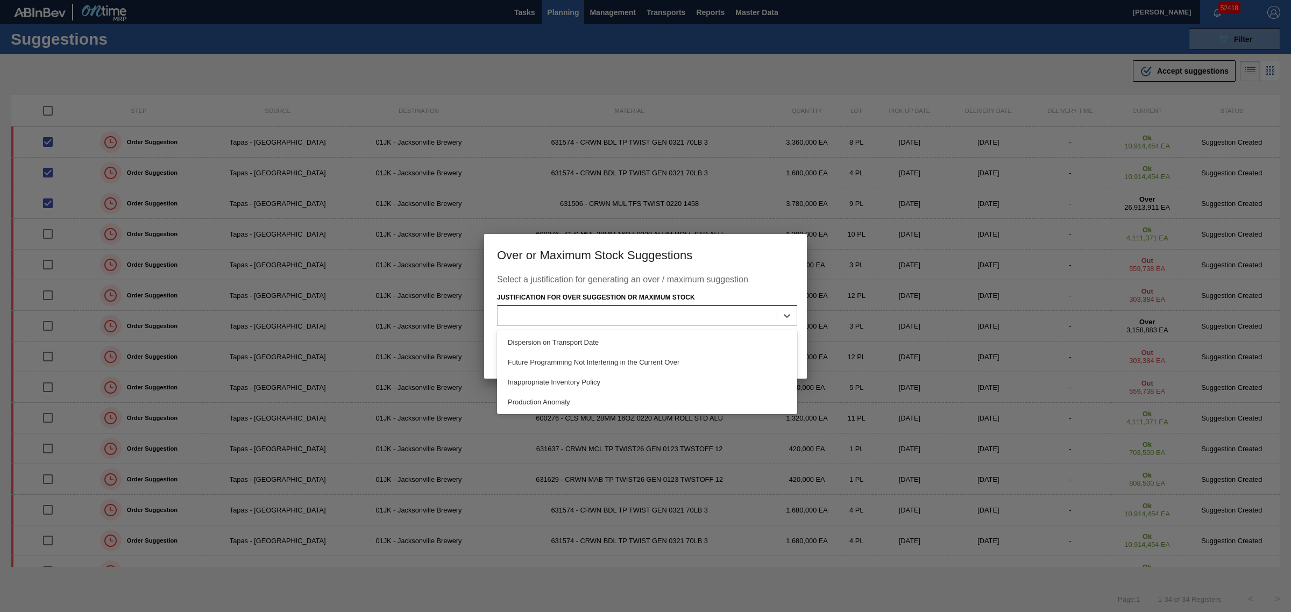
click at [700, 316] on div at bounding box center [637, 316] width 279 height 16
click at [615, 362] on div "Future Programming Not Interfering in the Current Over" at bounding box center [647, 362] width 300 height 20
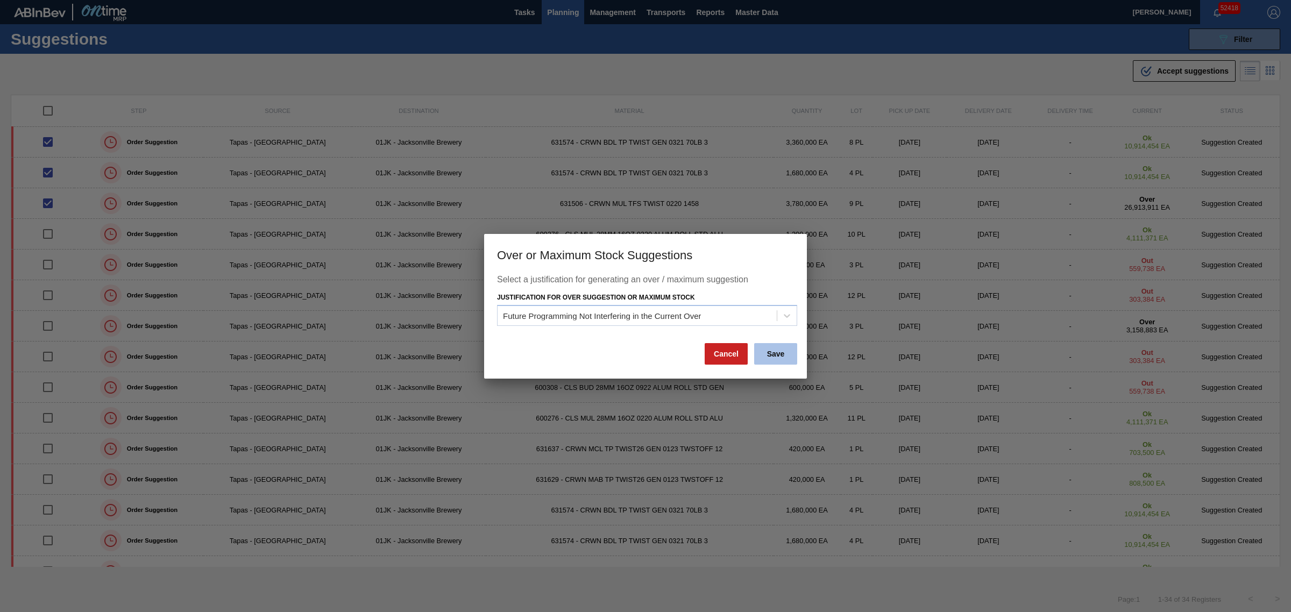
click at [781, 350] on button "Save" at bounding box center [775, 354] width 43 height 22
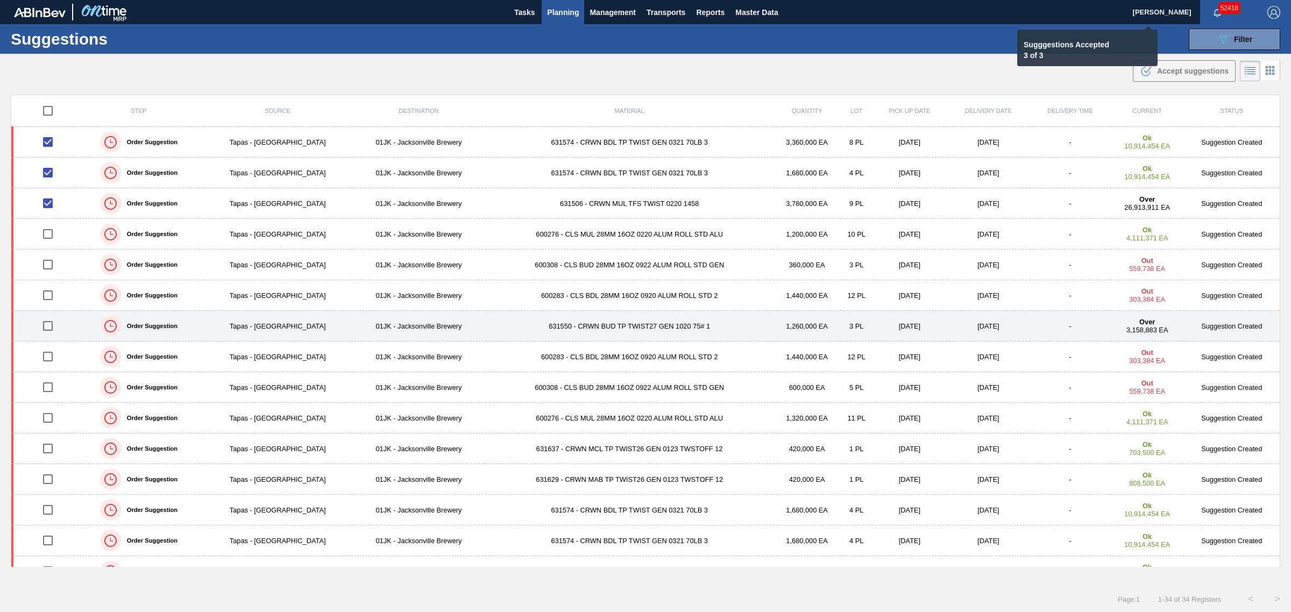
checkbox input "false"
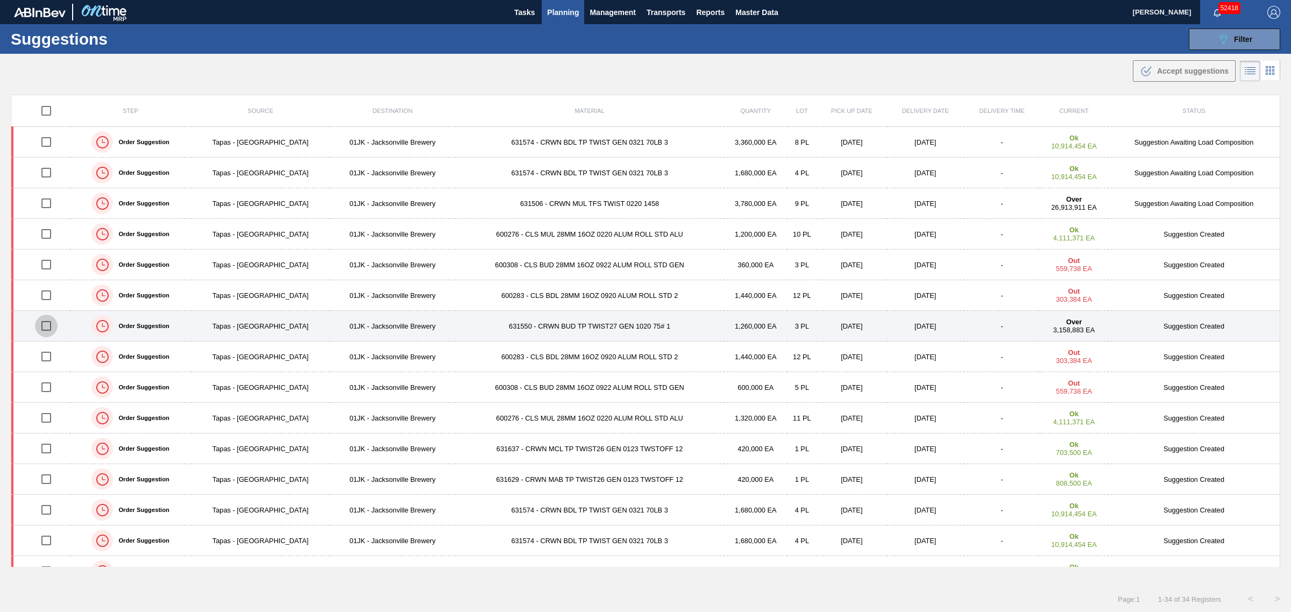
click at [47, 324] on input "checkbox" at bounding box center [46, 326] width 23 height 23
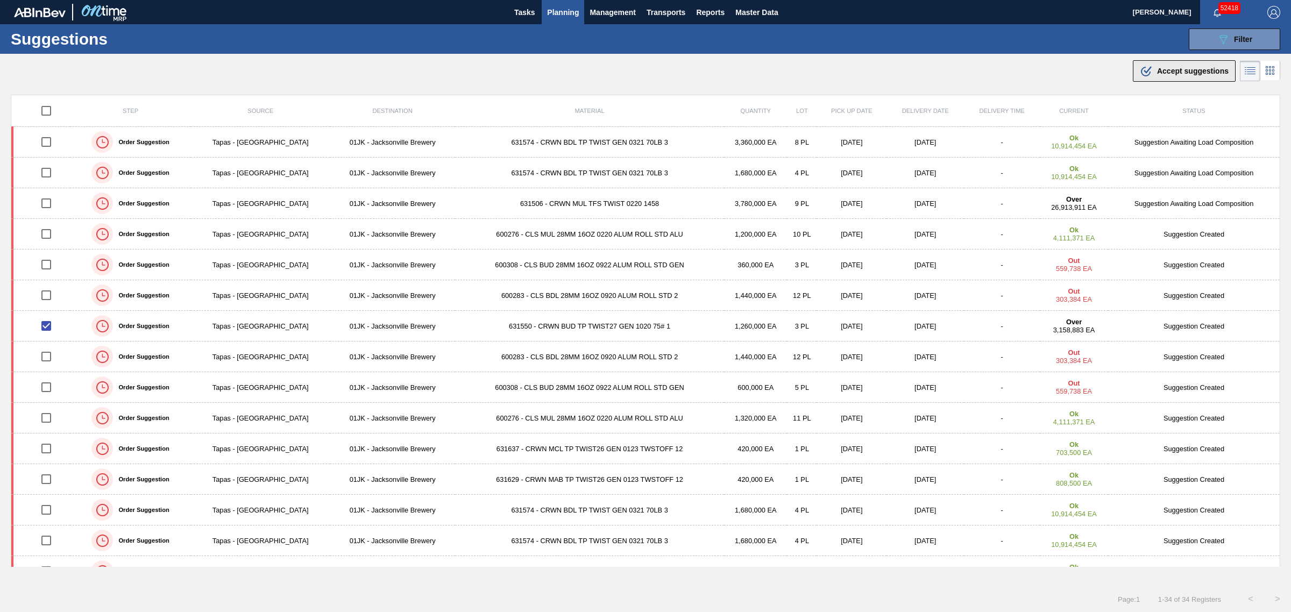
click at [1134, 76] on button ".b{fill:var(--color-action-default)} Accept suggestions" at bounding box center [1184, 71] width 103 height 22
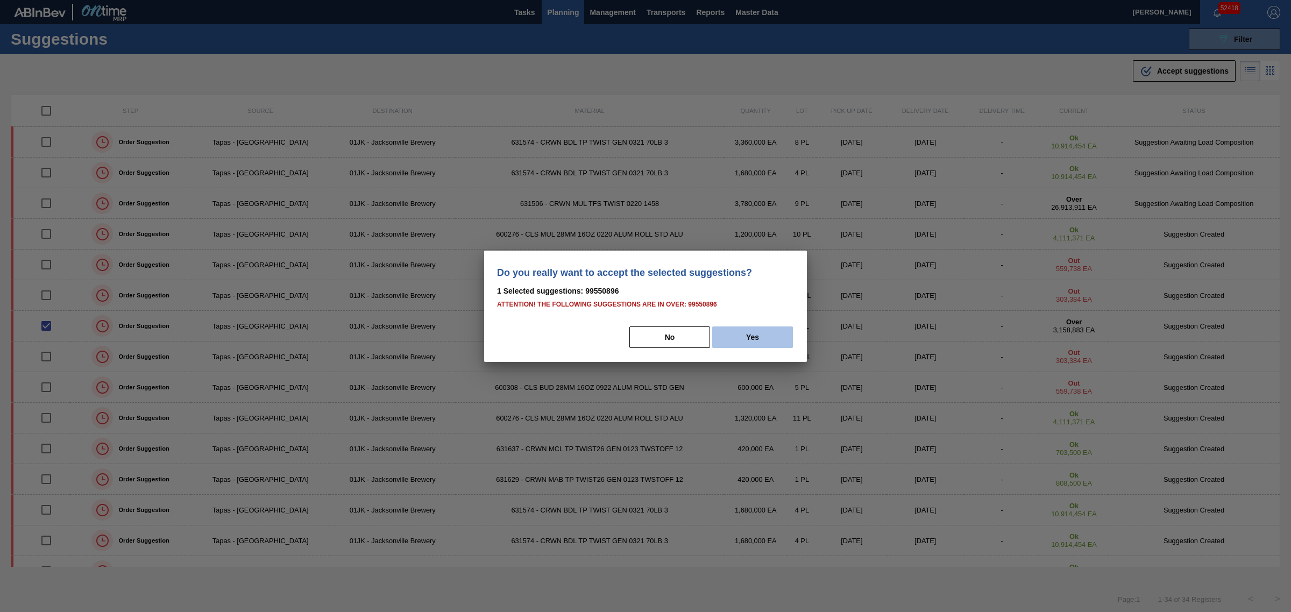
click at [735, 331] on button "Yes" at bounding box center [752, 338] width 81 height 22
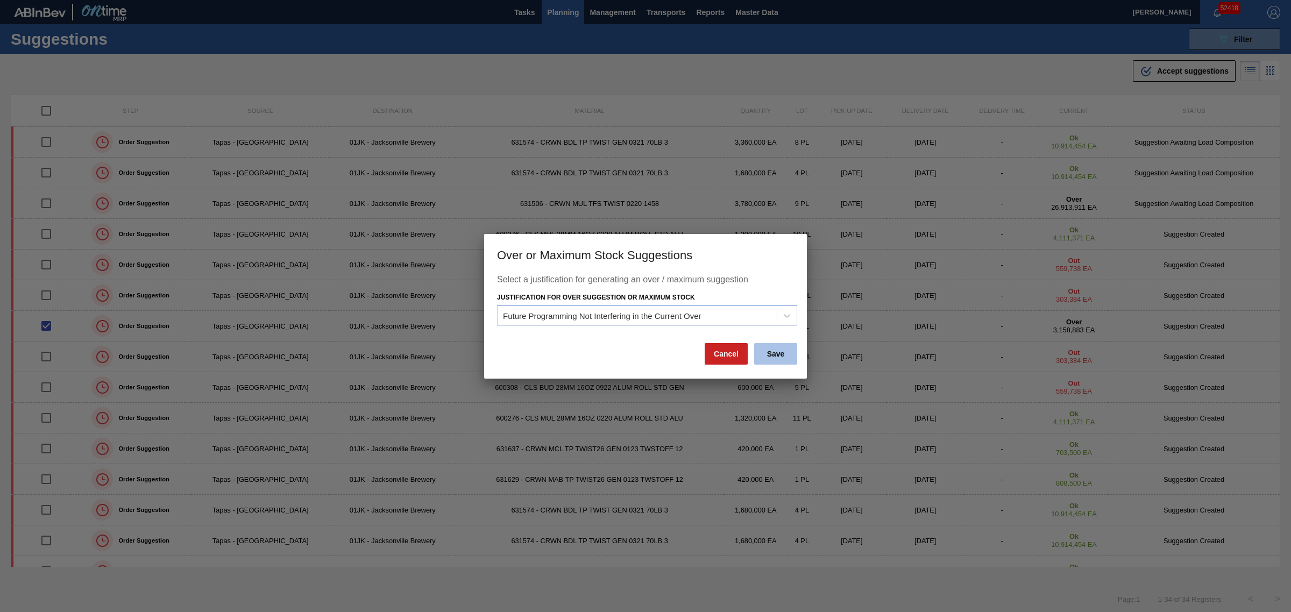
click at [757, 355] on button "Save" at bounding box center [775, 354] width 43 height 22
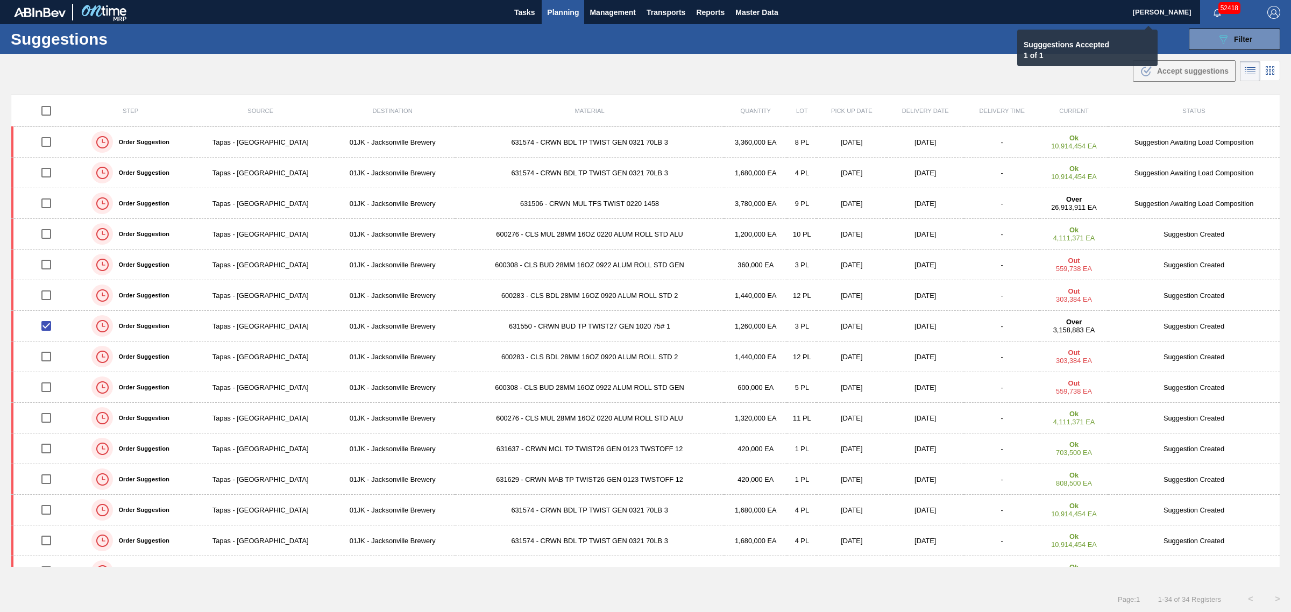
checkbox input "false"
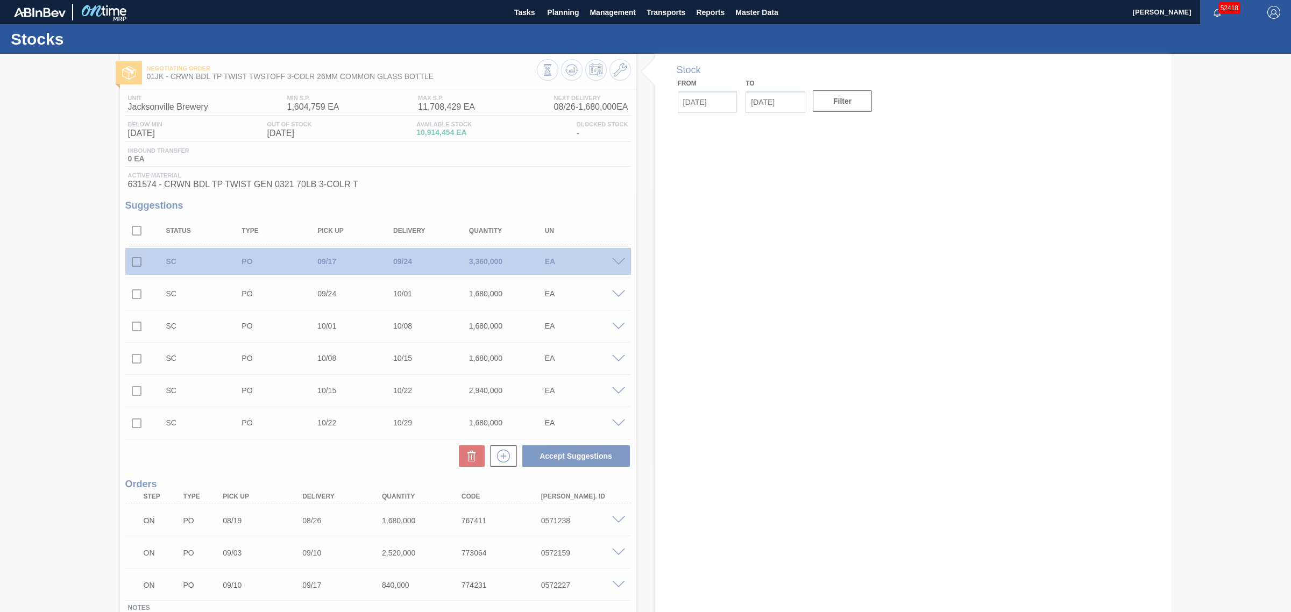
type input "[DATE]"
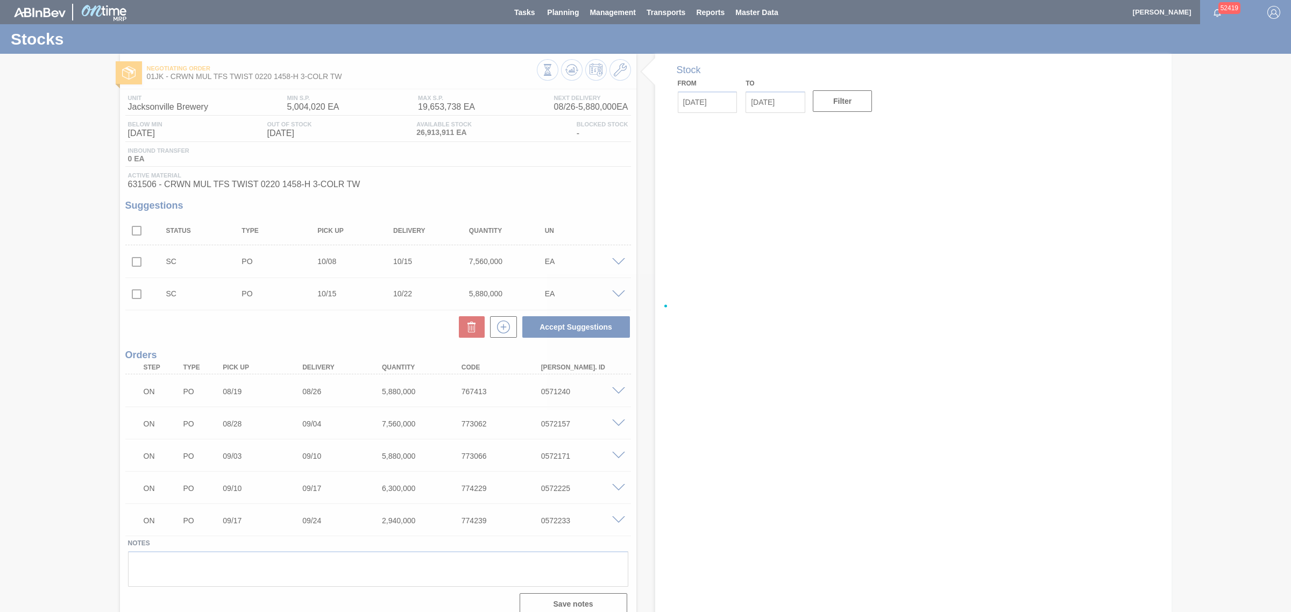
click at [568, 72] on div at bounding box center [645, 306] width 1291 height 612
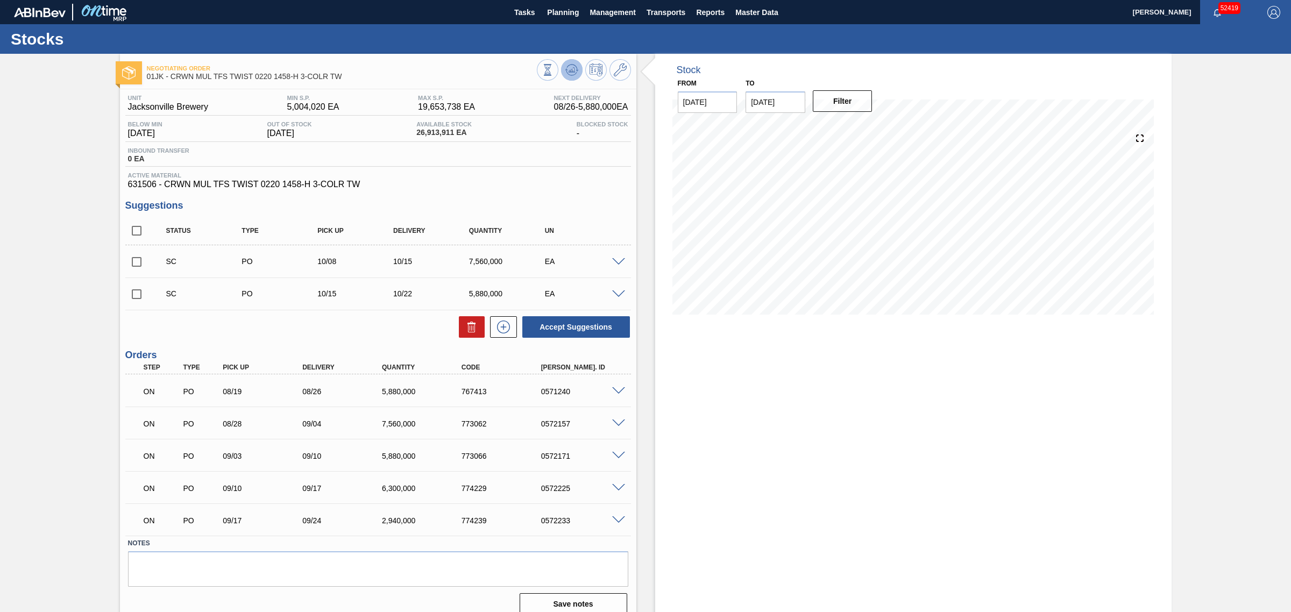
click at [572, 65] on icon at bounding box center [572, 68] width 11 height 6
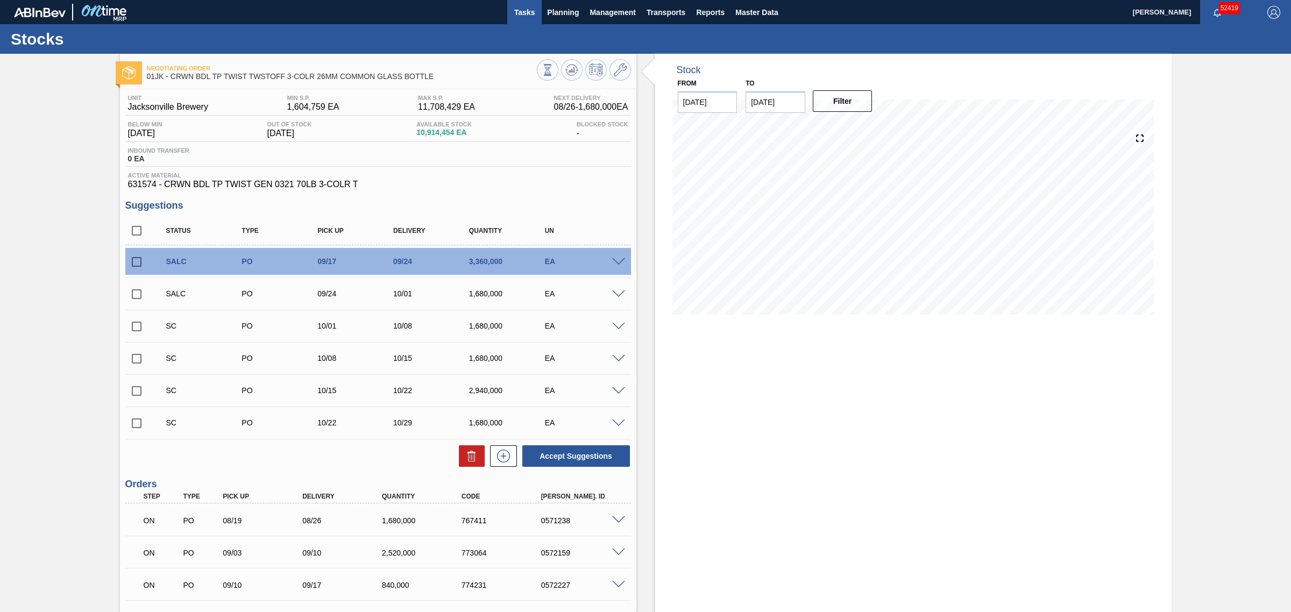
drag, startPoint x: 574, startPoint y: 65, endPoint x: 525, endPoint y: 3, distance: 78.9
click at [554, 65] on icon at bounding box center [548, 70] width 12 height 12
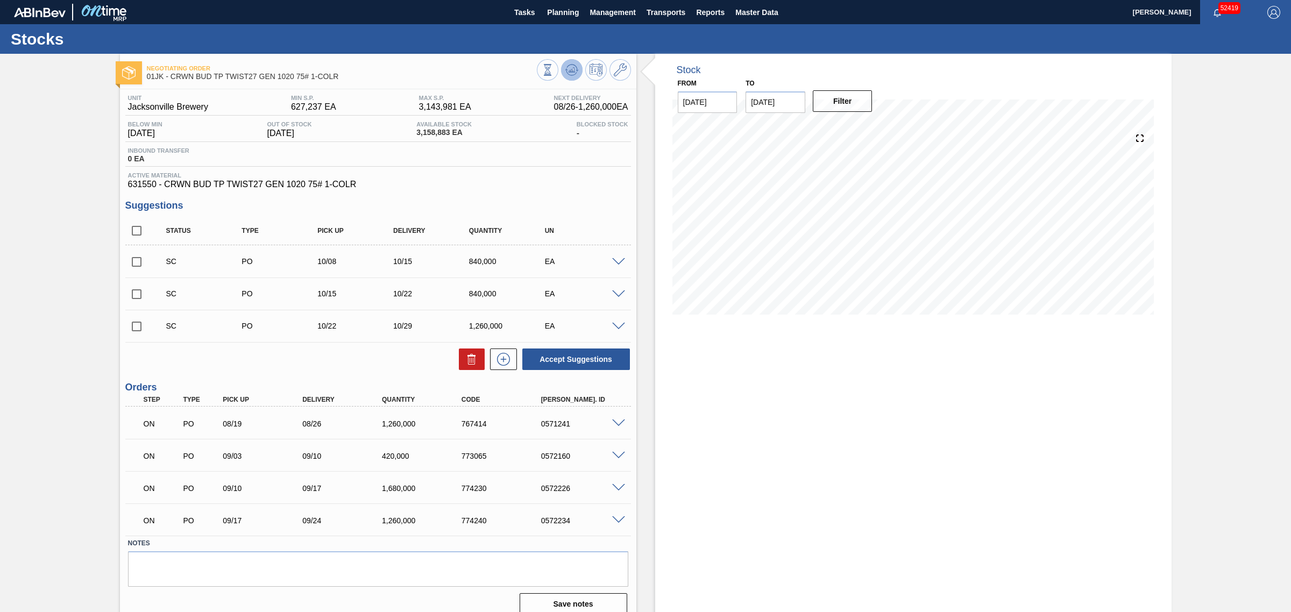
click at [554, 65] on icon at bounding box center [548, 70] width 12 height 12
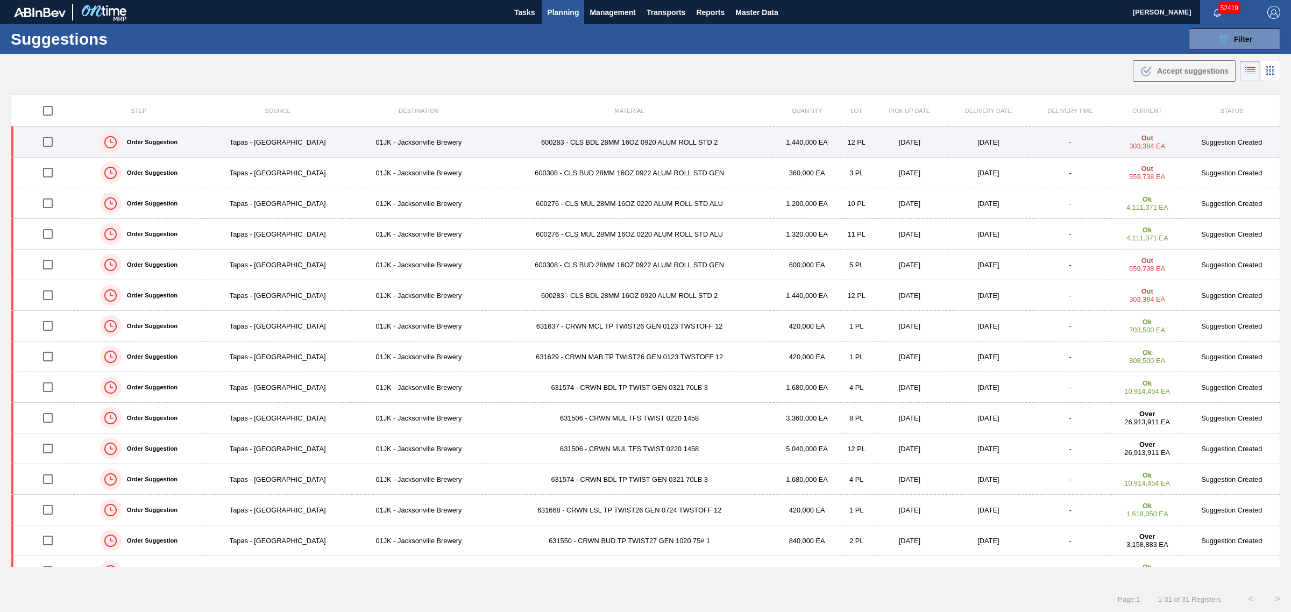
click at [47, 143] on input "checkbox" at bounding box center [48, 142] width 23 height 23
checkbox input "true"
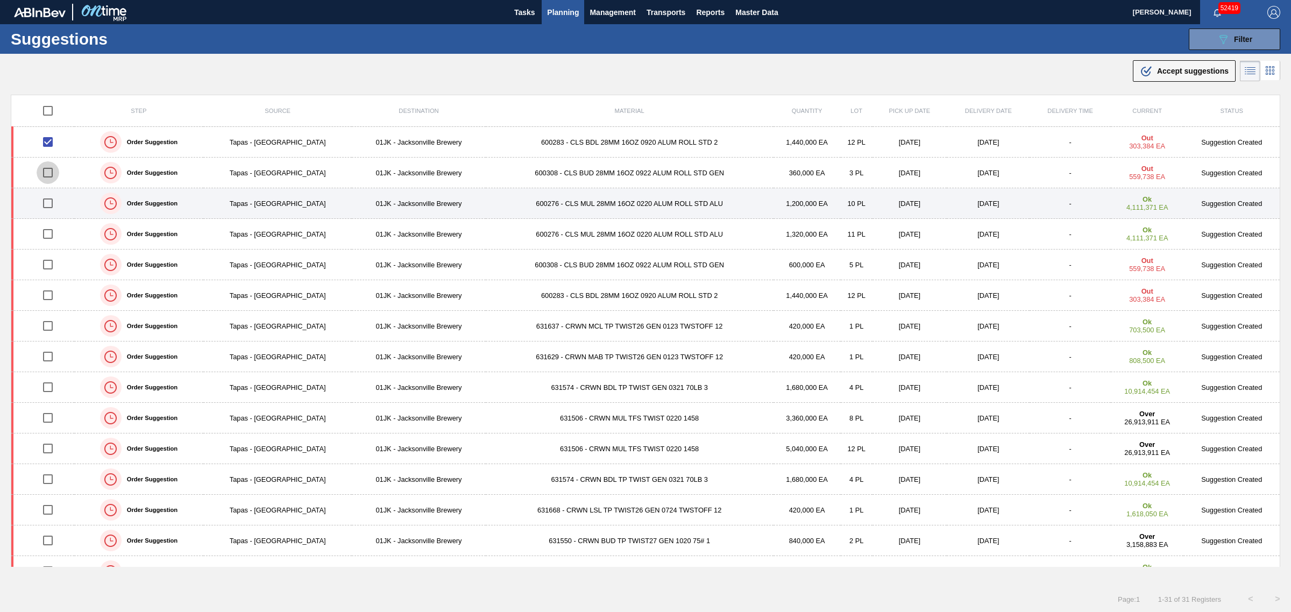
drag, startPoint x: 47, startPoint y: 171, endPoint x: 41, endPoint y: 194, distance: 24.4
click at [47, 170] on input "checkbox" at bounding box center [48, 172] width 23 height 23
checkbox input "true"
click at [46, 197] on input "checkbox" at bounding box center [48, 203] width 23 height 23
checkbox input "true"
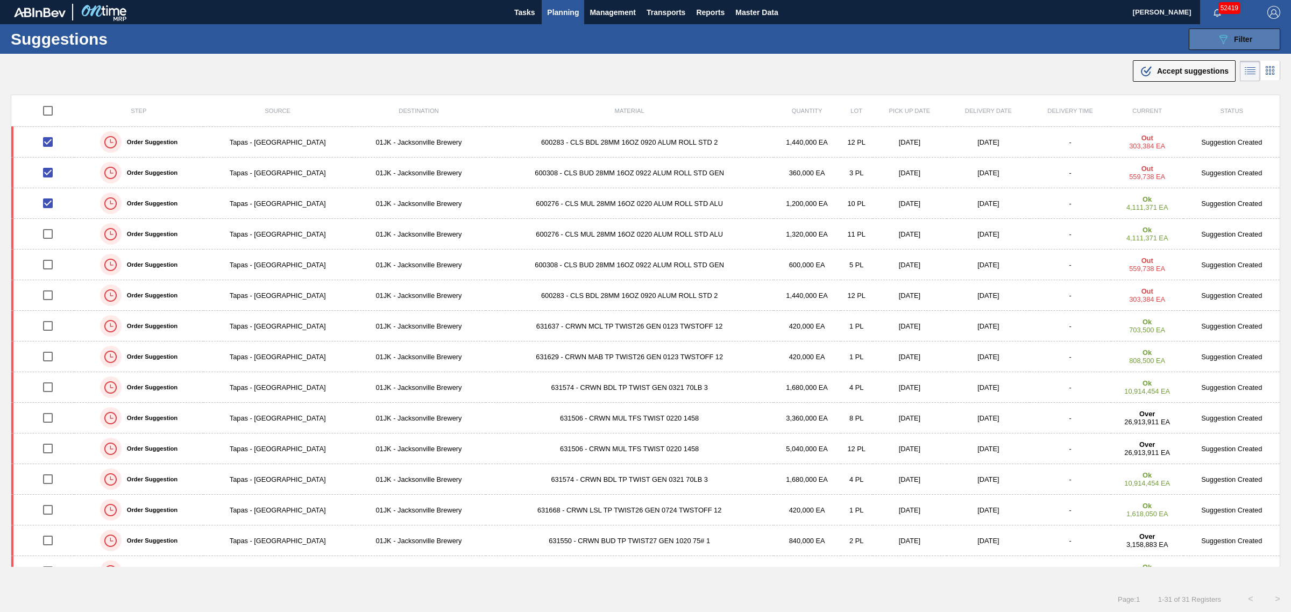
click at [1212, 39] on button "089F7B8B-B2A5-4AFE-B5C0-19BA573D28AC Filter" at bounding box center [1234, 40] width 91 height 22
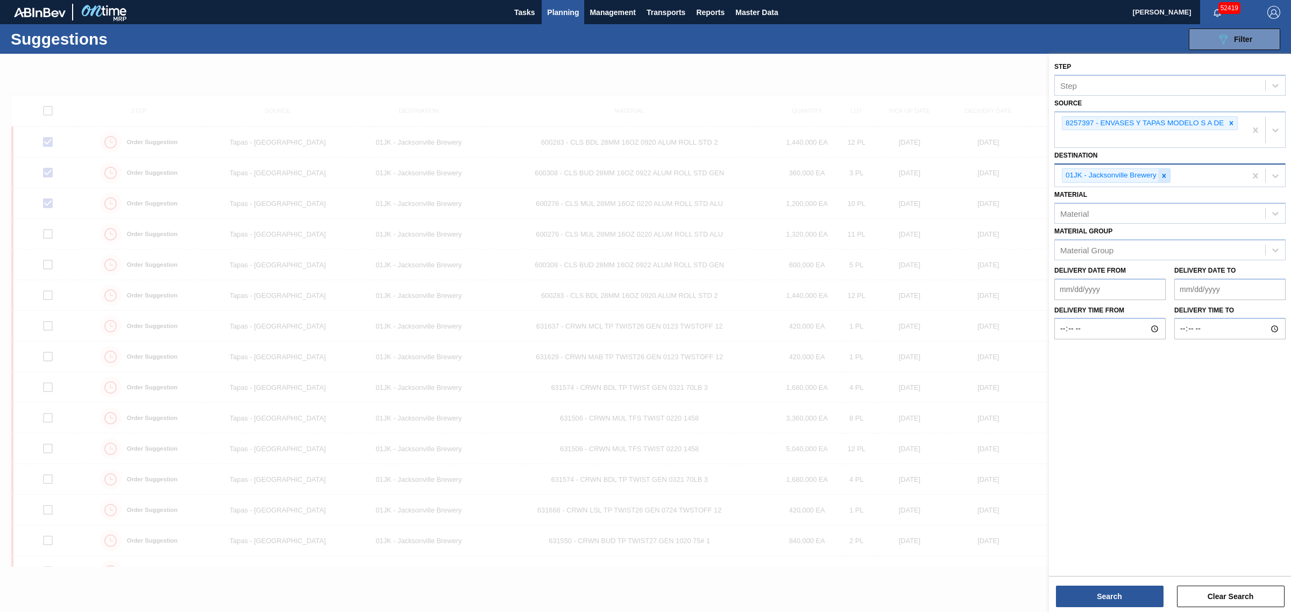
click at [1161, 172] on icon at bounding box center [1164, 176] width 8 height 8
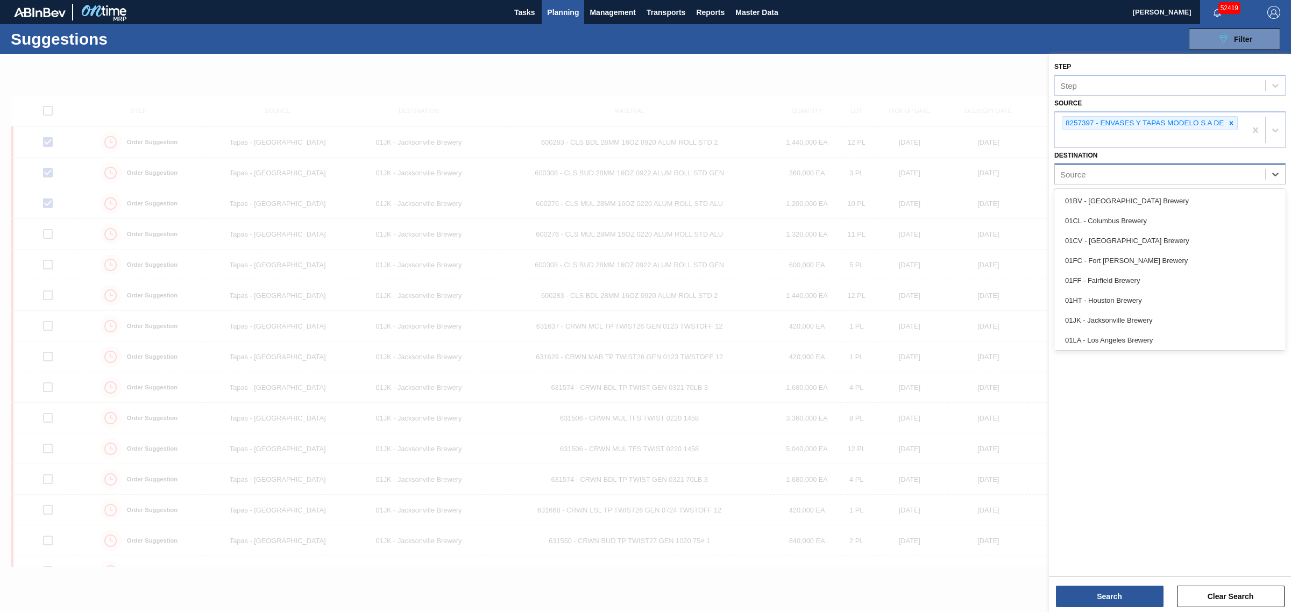
click at [1161, 172] on div "Source" at bounding box center [1160, 175] width 210 height 16
click at [1154, 215] on div "01CL - Columbus Brewery" at bounding box center [1169, 221] width 231 height 20
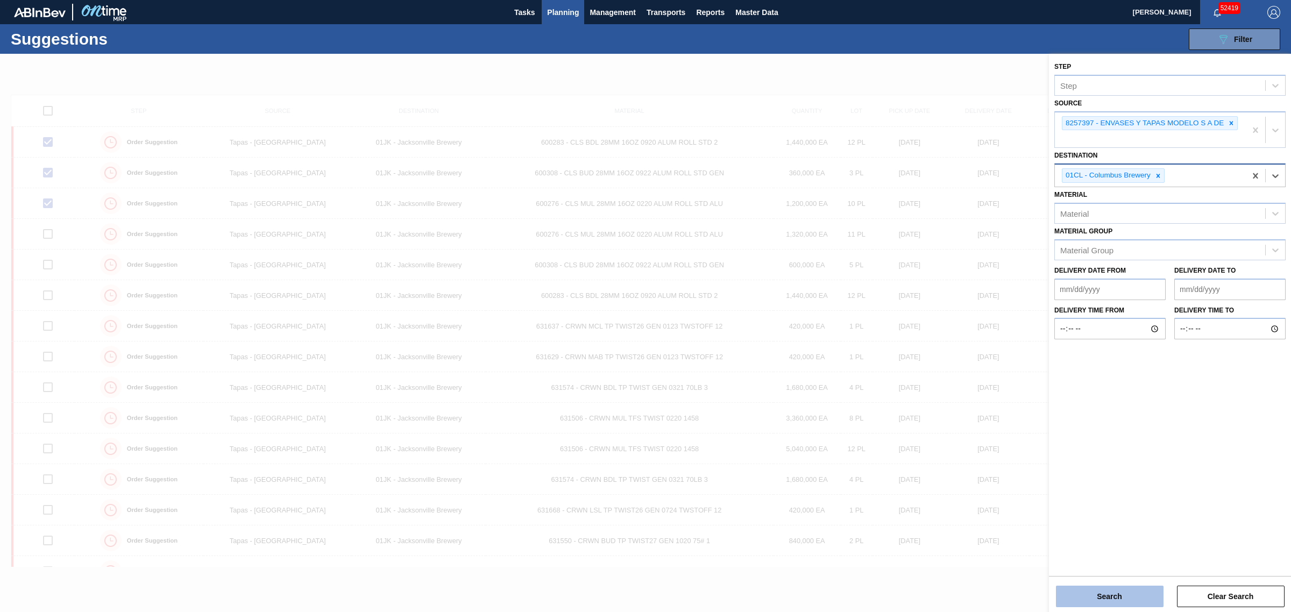
click at [1115, 595] on button "Search" at bounding box center [1110, 597] width 108 height 22
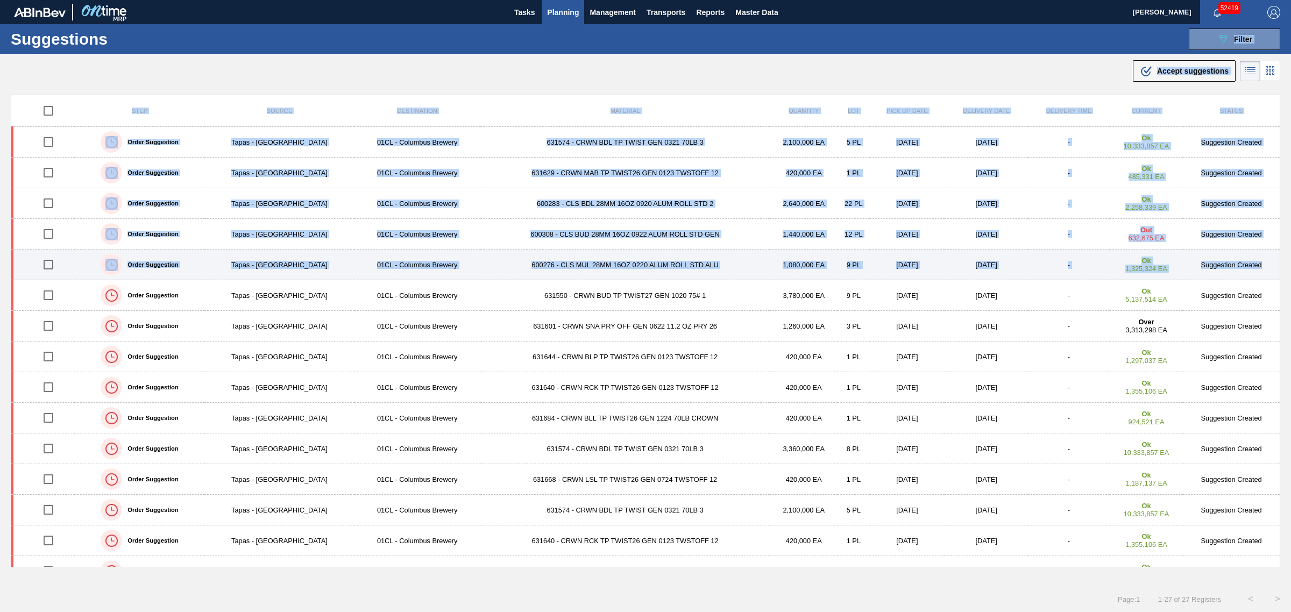
drag, startPoint x: 190, startPoint y: 48, endPoint x: 1264, endPoint y: 272, distance: 1097.4
click at [1264, 272] on main "Tasks Planning Management Transports Reports Master Data Joseph Shearburn 52419…" at bounding box center [645, 306] width 1291 height 612
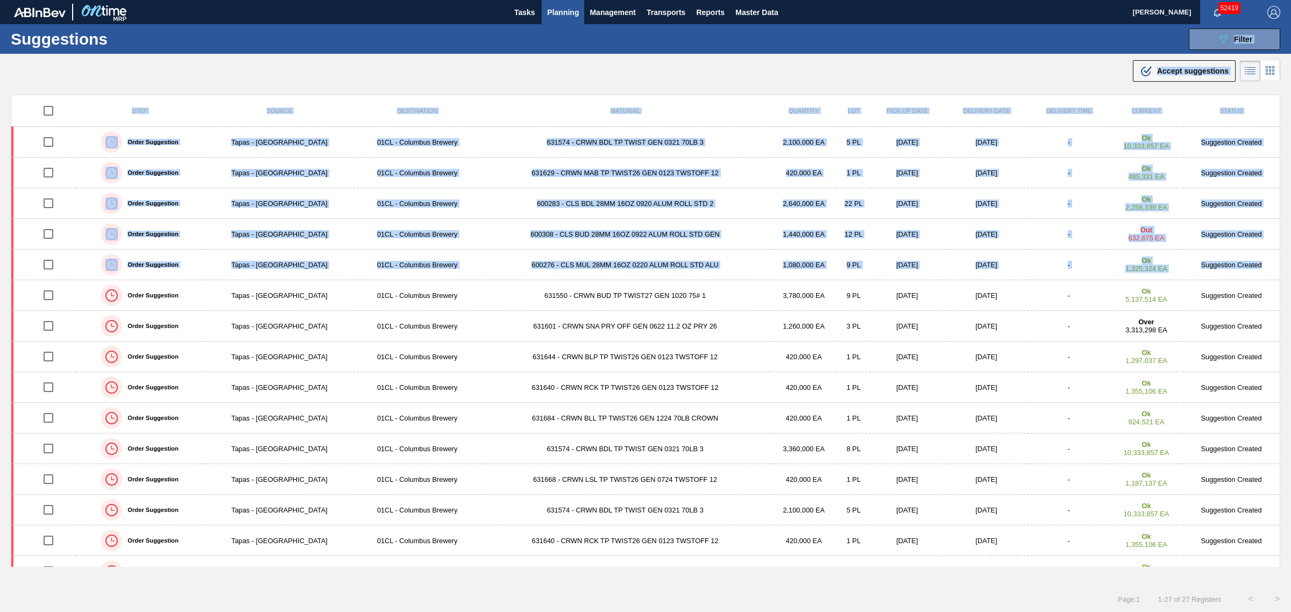
click at [719, 68] on div ".b{fill:var(--color-action-default)} Accept suggestions" at bounding box center [645, 69] width 1291 height 30
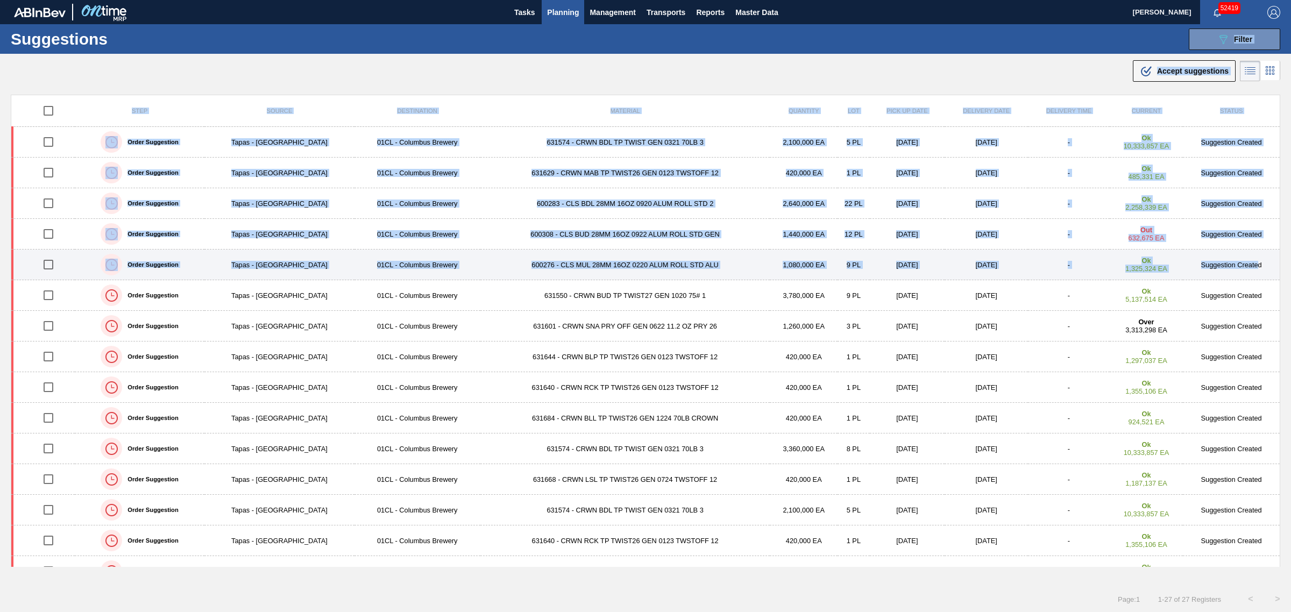
drag, startPoint x: 606, startPoint y: 52, endPoint x: 1255, endPoint y: 265, distance: 682.9
click at [1255, 265] on main "Tasks Planning Management Transports Reports Master Data Joseph Shearburn 52419…" at bounding box center [645, 306] width 1291 height 612
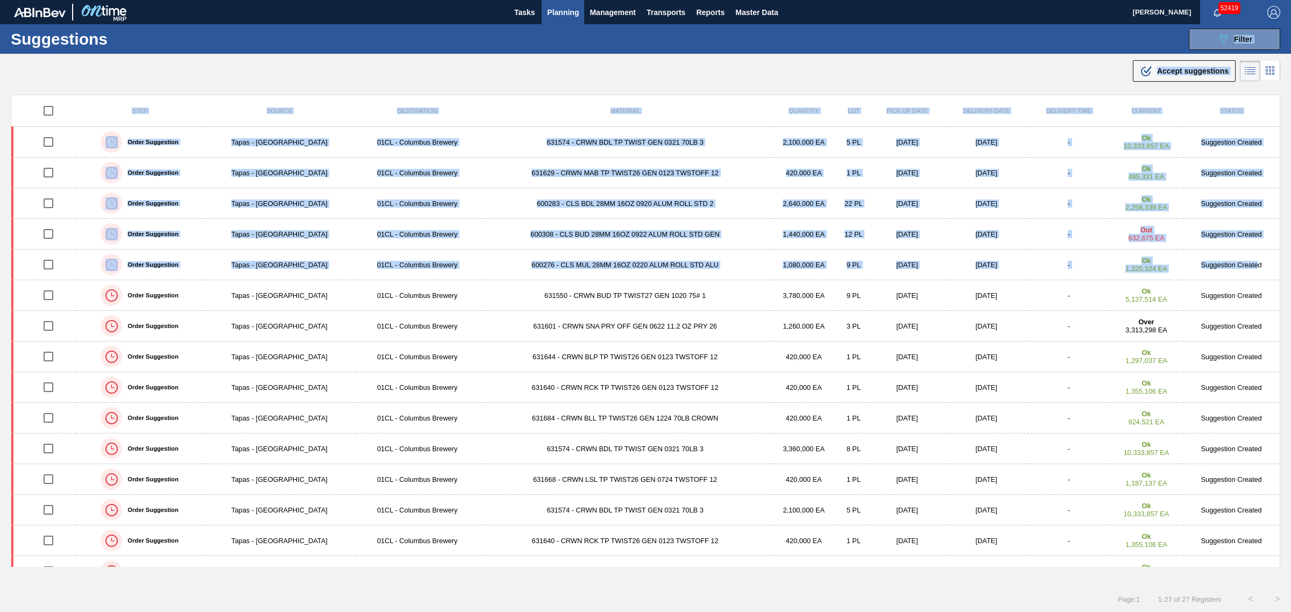
click at [713, 52] on div "Suggestions 089F7B8B-B2A5-4AFE-B5C0-19BA573D28AC Filter Step Step Source 825739…" at bounding box center [645, 39] width 1291 height 30
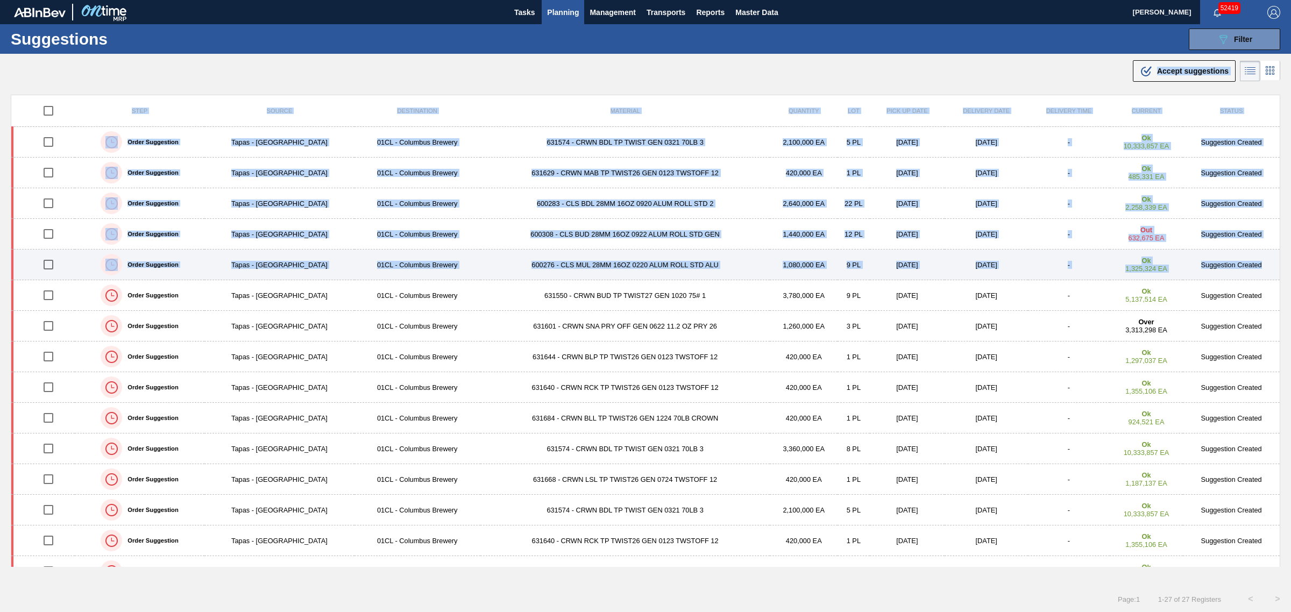
drag, startPoint x: 657, startPoint y: 60, endPoint x: 1269, endPoint y: 278, distance: 649.0
click at [1269, 278] on main "Tasks Planning Management Transports Reports Master Data Joseph Shearburn 52419…" at bounding box center [645, 306] width 1291 height 612
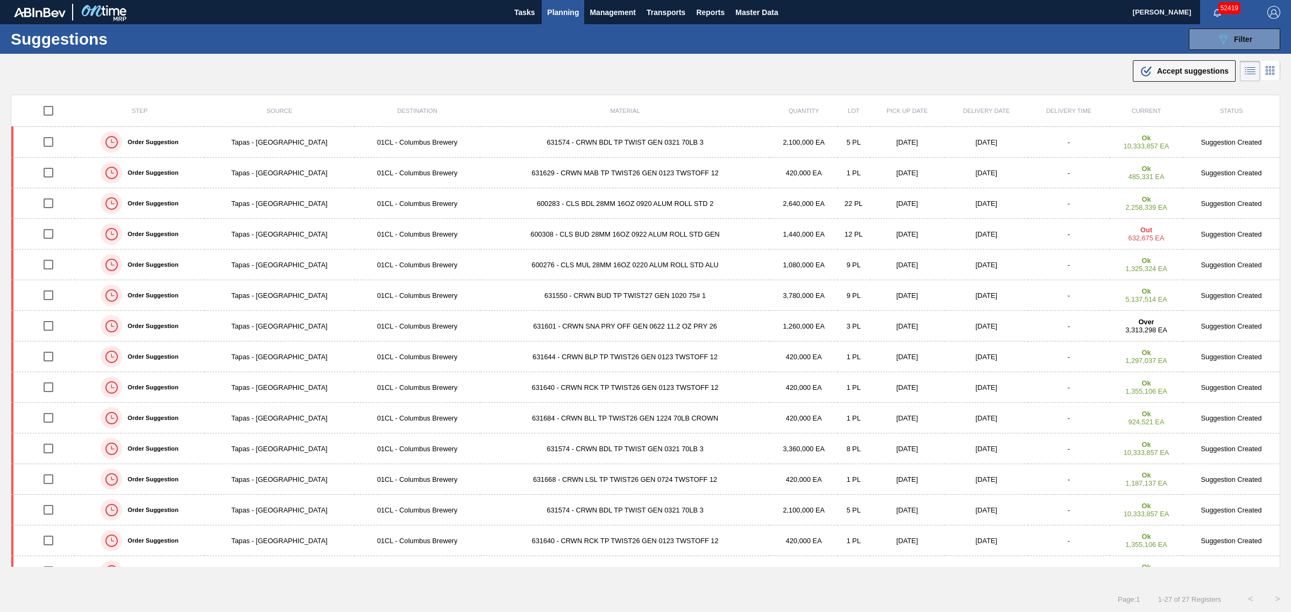
click at [622, 77] on div ".b{fill:var(--color-action-default)} Accept suggestions" at bounding box center [645, 69] width 1291 height 30
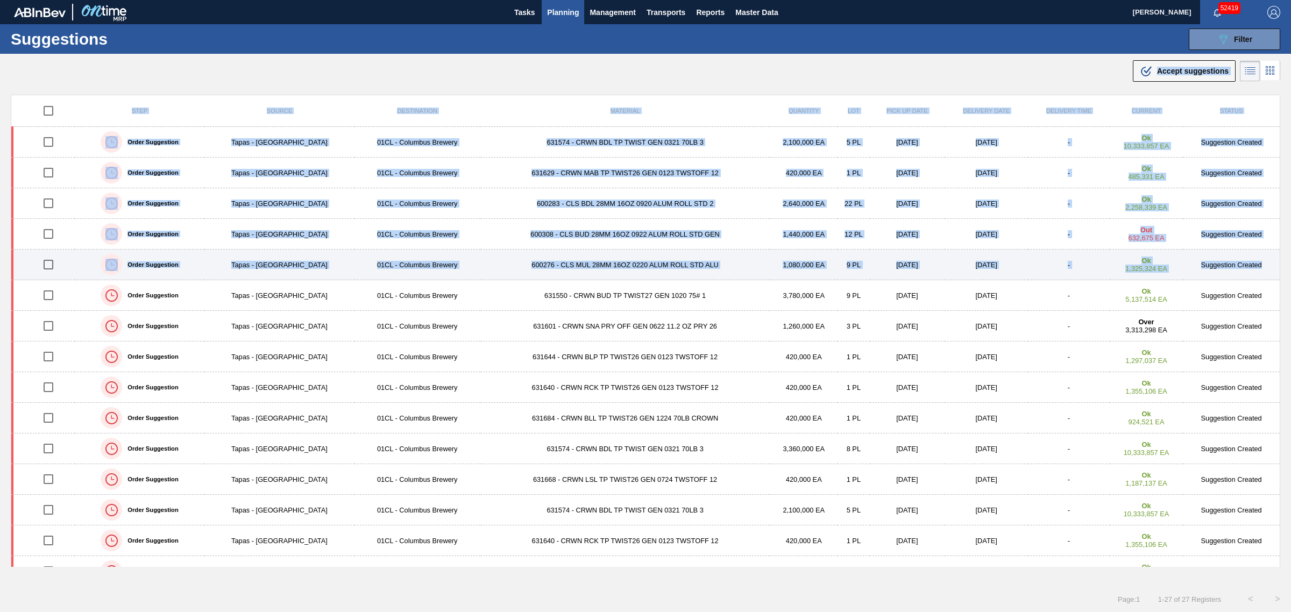
drag, startPoint x: 576, startPoint y: 62, endPoint x: 1269, endPoint y: 267, distance: 722.0
click at [1269, 267] on main "Tasks Planning Management Transports Reports Master Data Joseph Shearburn 52419…" at bounding box center [645, 306] width 1291 height 612
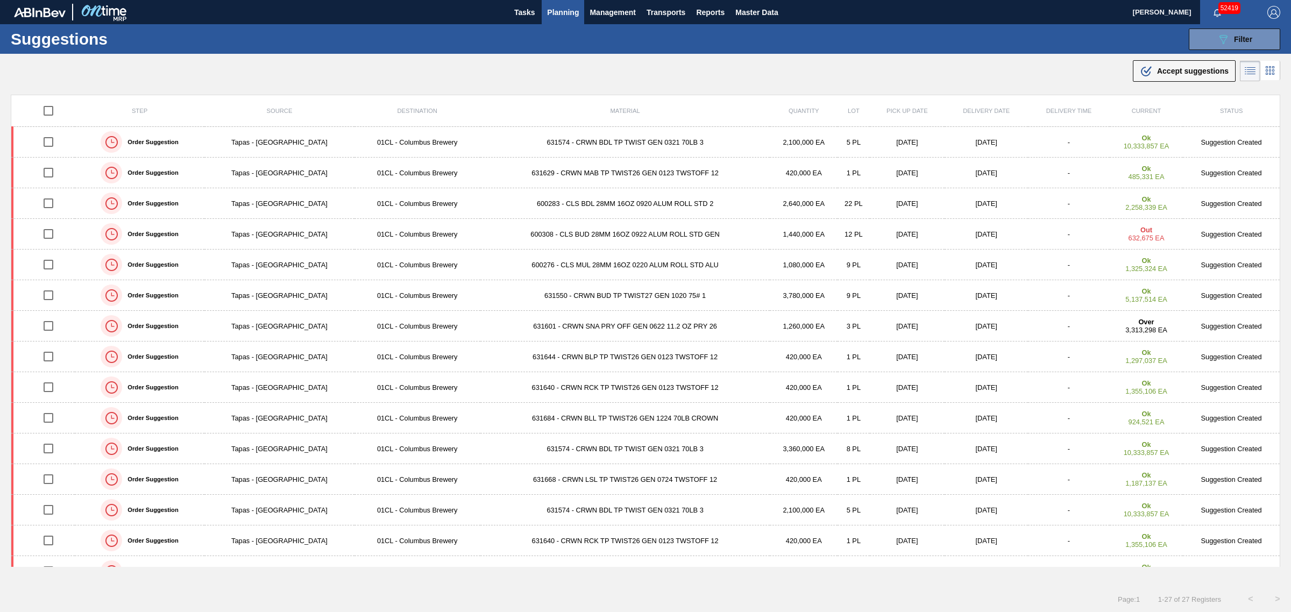
click at [725, 69] on div ".b{fill:var(--color-action-default)} Accept suggestions" at bounding box center [645, 69] width 1291 height 30
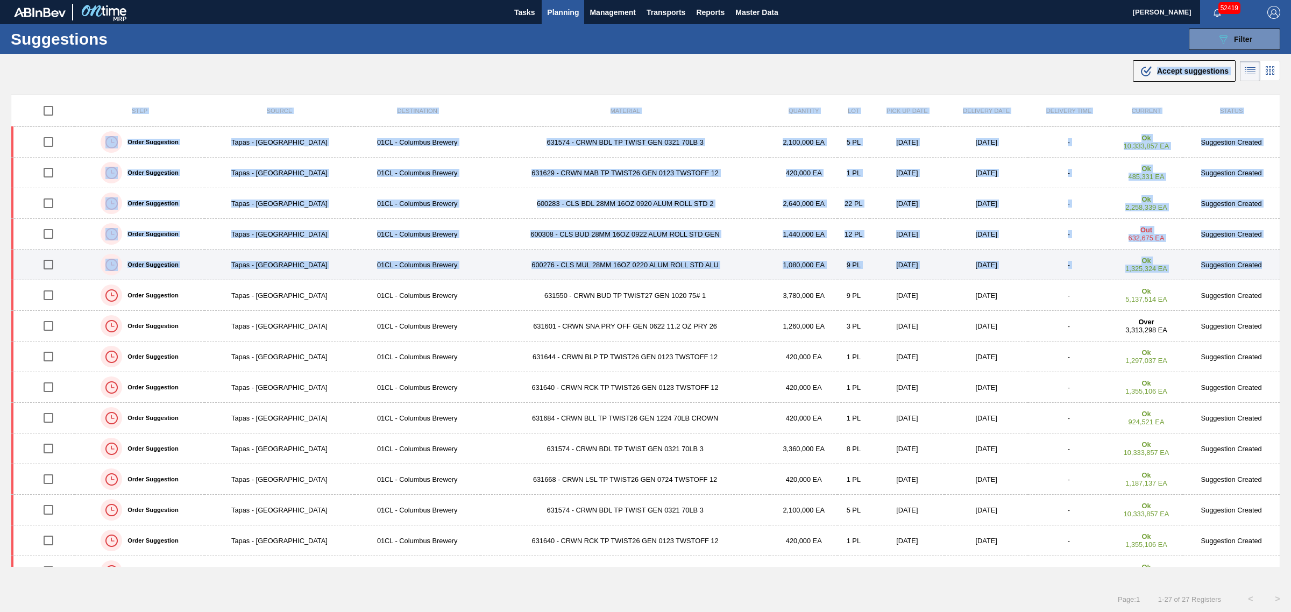
drag, startPoint x: 589, startPoint y: 62, endPoint x: 1274, endPoint y: 274, distance: 717.1
click at [1274, 274] on main "Tasks Planning Management Transports Reports Master Data Joseph Shearburn 52419…" at bounding box center [645, 306] width 1291 height 612
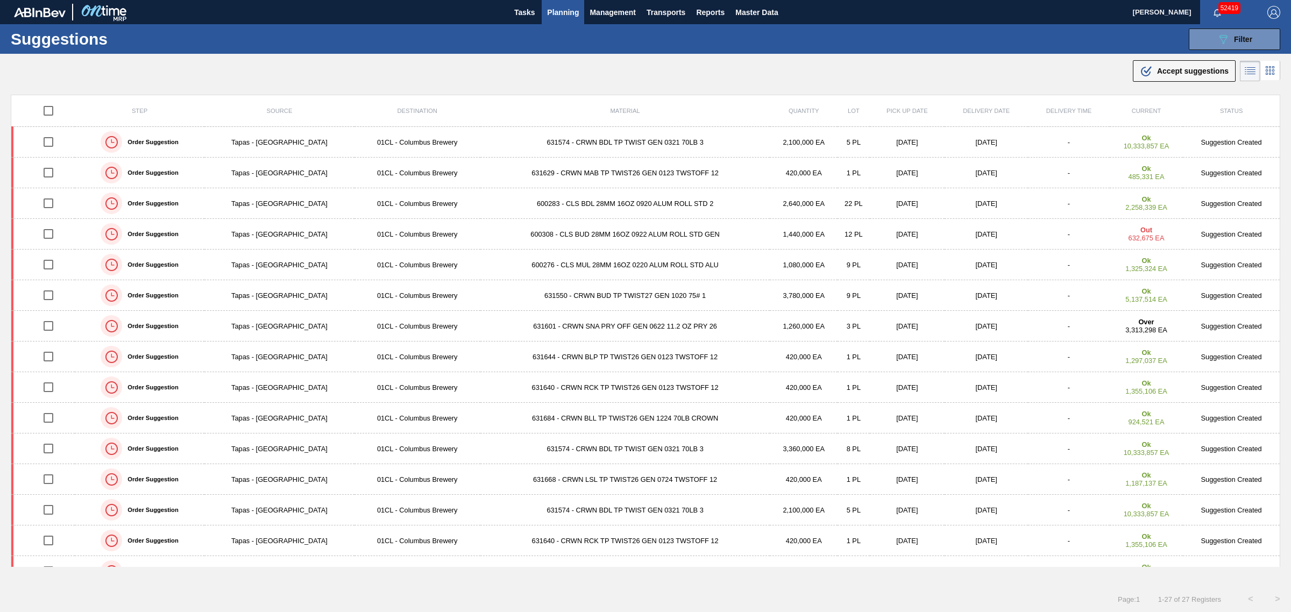
click at [627, 67] on div ".b{fill:var(--color-action-default)} Accept suggestions" at bounding box center [645, 69] width 1291 height 30
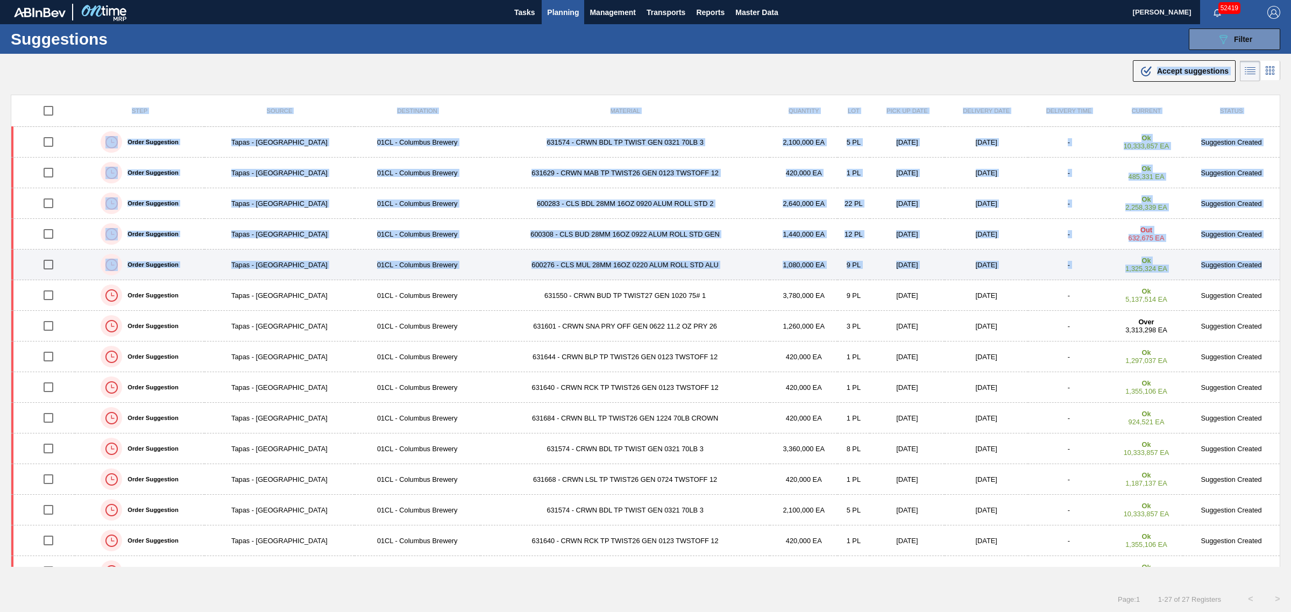
drag, startPoint x: 590, startPoint y: 67, endPoint x: 1263, endPoint y: 280, distance: 706.3
click at [1263, 280] on main "Tasks Planning Management Transports Reports Master Data Joseph Shearburn 52419…" at bounding box center [645, 306] width 1291 height 612
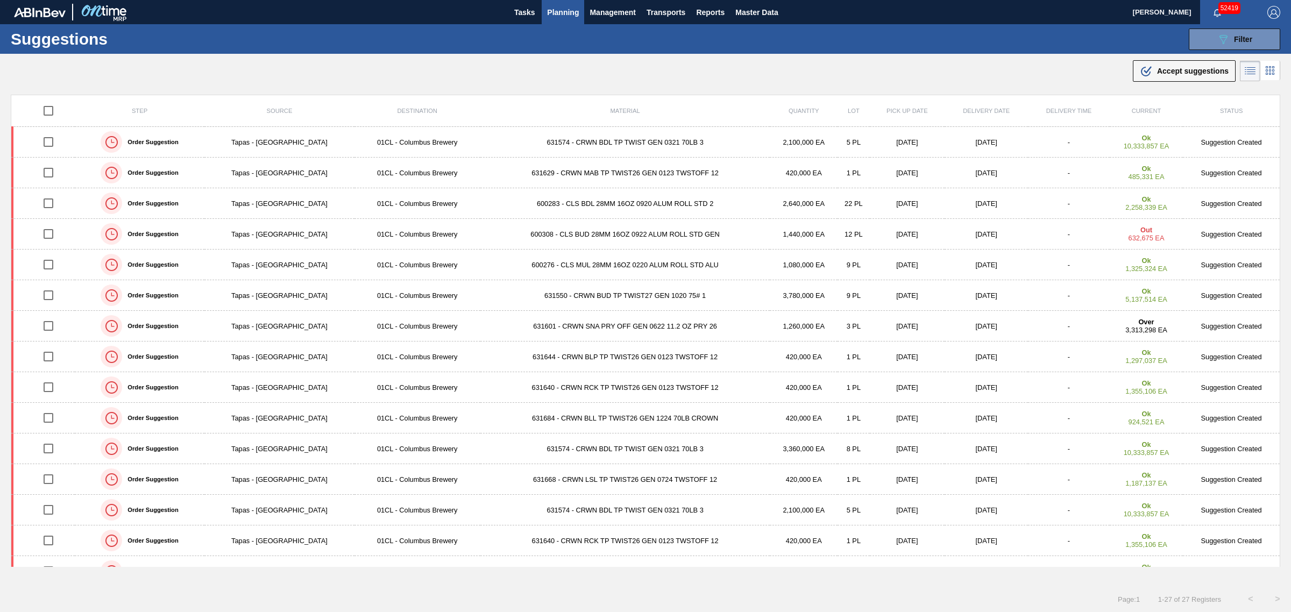
click at [700, 74] on div ".b{fill:var(--color-action-default)} Accept suggestions" at bounding box center [645, 69] width 1291 height 30
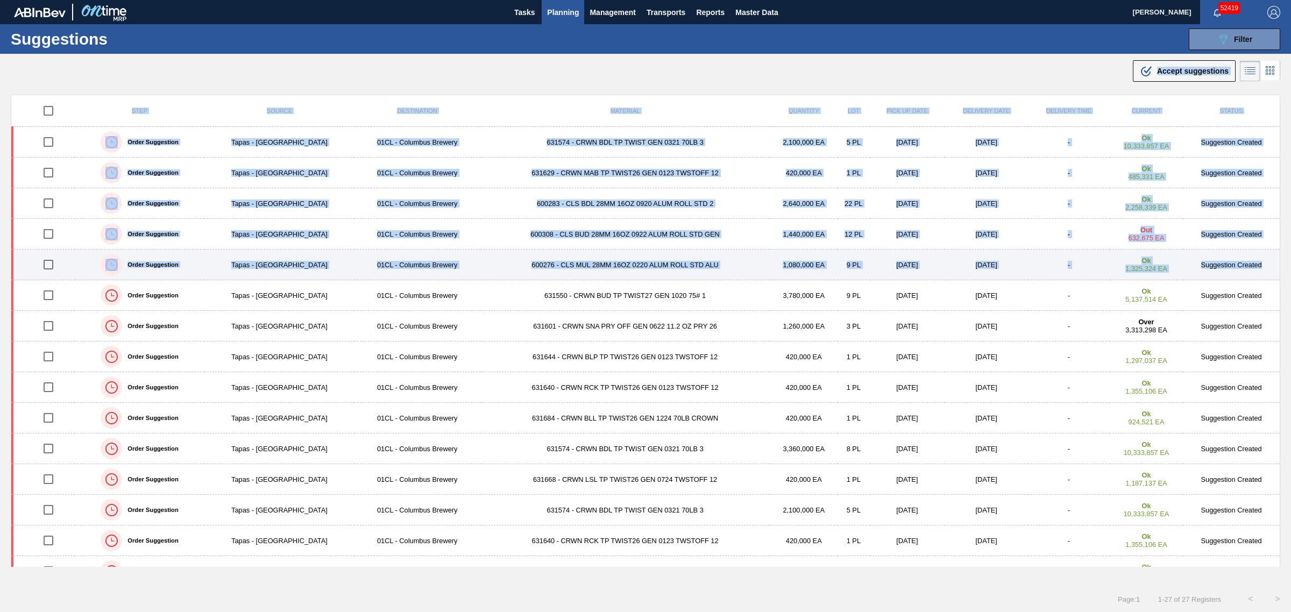
drag, startPoint x: 588, startPoint y: 65, endPoint x: 1270, endPoint y: 271, distance: 712.6
click at [1270, 271] on main "Tasks Planning Management Transports Reports Master Data Joseph Shearburn 52419…" at bounding box center [645, 306] width 1291 height 612
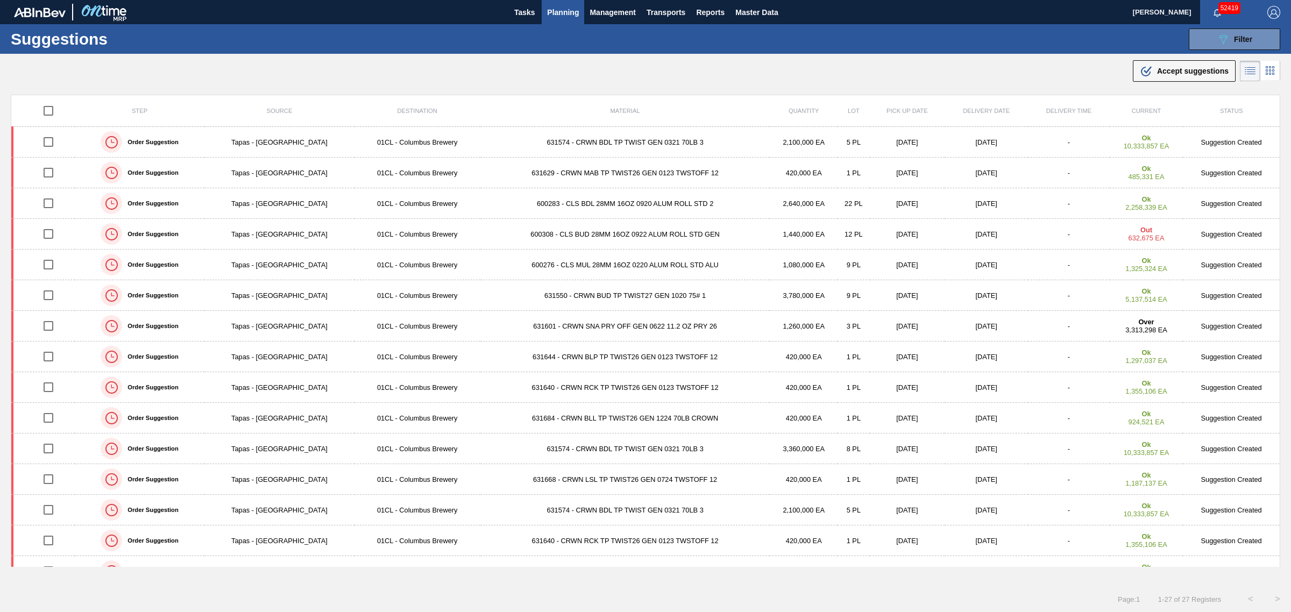
click at [661, 70] on div ".b{fill:var(--color-action-default)} Accept suggestions" at bounding box center [645, 69] width 1291 height 30
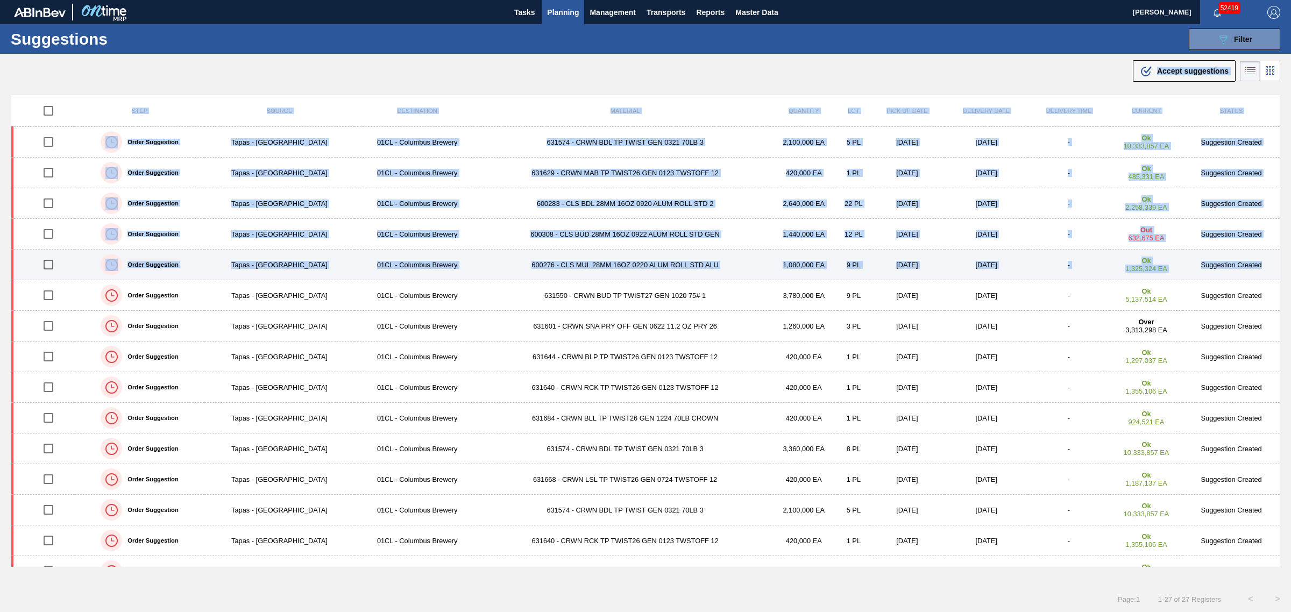
drag, startPoint x: 563, startPoint y: 62, endPoint x: 1265, endPoint y: 265, distance: 730.8
click at [1265, 265] on main "Tasks Planning Management Transports Reports Master Data Joseph Shearburn 52419…" at bounding box center [645, 306] width 1291 height 612
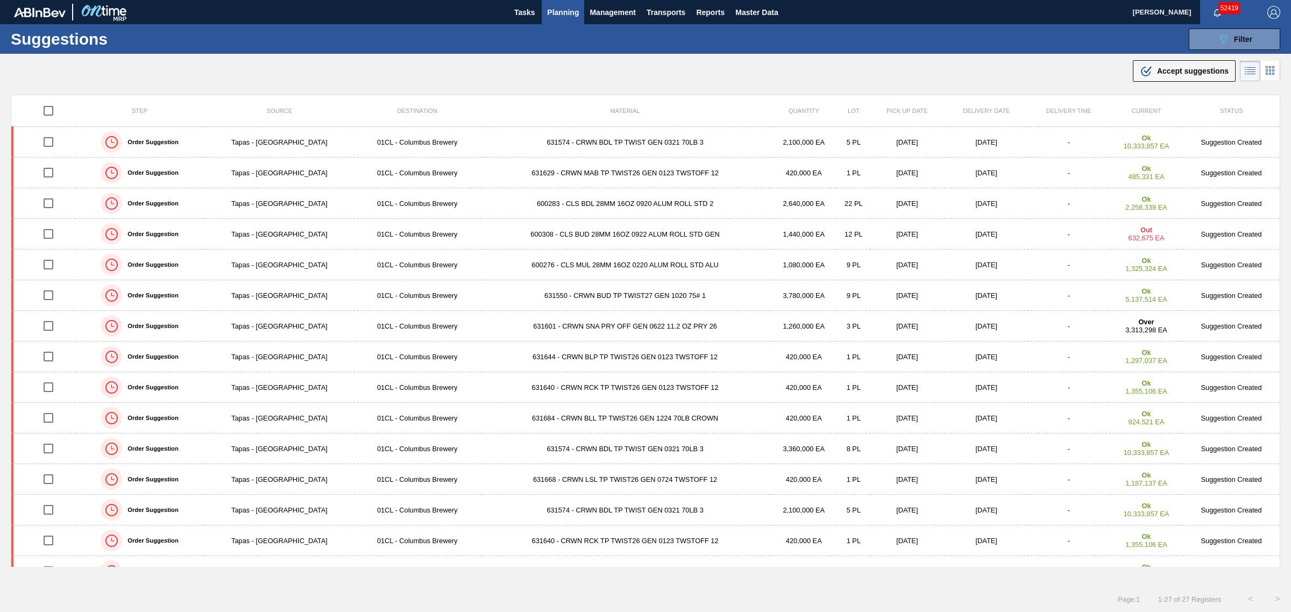
click at [660, 66] on div ".b{fill:var(--color-action-default)} Accept suggestions" at bounding box center [645, 69] width 1291 height 30
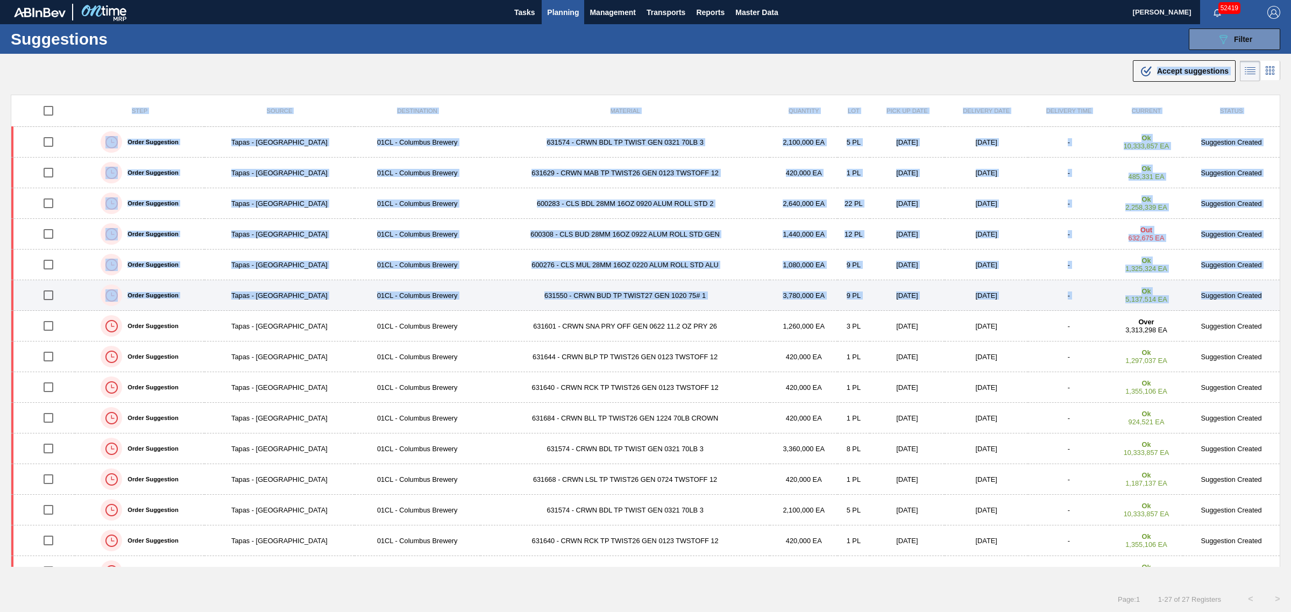
drag, startPoint x: 876, startPoint y: 137, endPoint x: 1273, endPoint y: 281, distance: 422.9
click at [1273, 281] on main "Tasks Planning Management Transports Reports Master Data Joseph Shearburn 52419…" at bounding box center [645, 306] width 1291 height 612
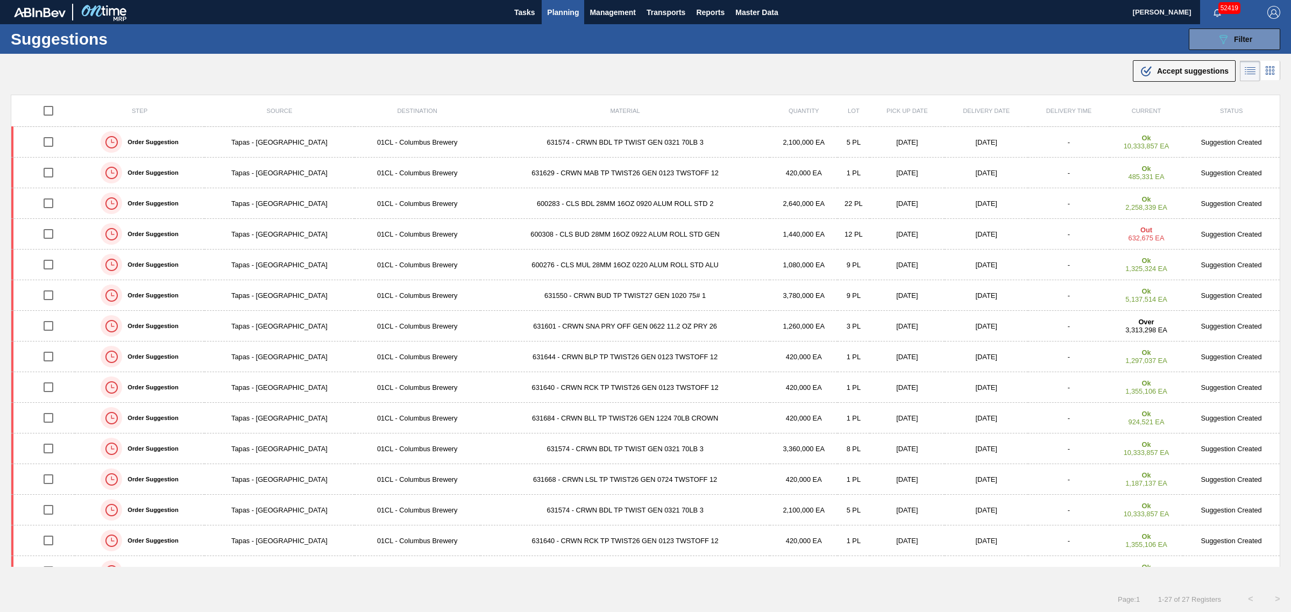
drag, startPoint x: 690, startPoint y: 54, endPoint x: 674, endPoint y: 55, distance: 15.6
click at [690, 54] on div ".b{fill:var(--color-action-default)} Accept suggestions" at bounding box center [645, 69] width 1291 height 30
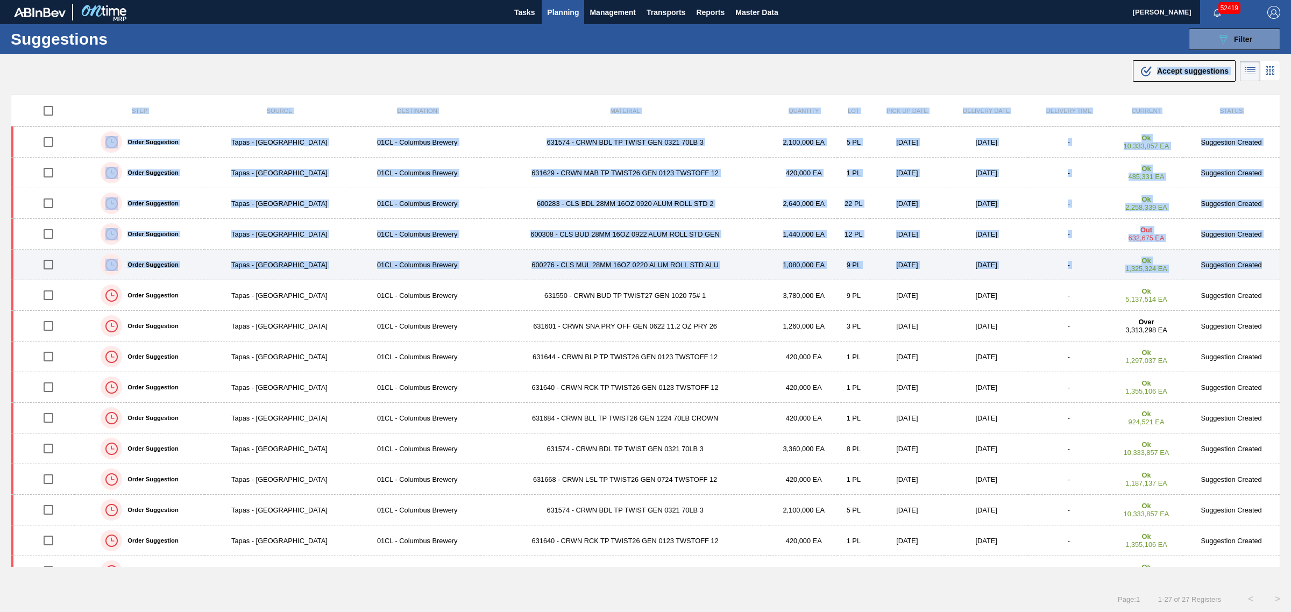
drag, startPoint x: 596, startPoint y: 55, endPoint x: 1258, endPoint y: 265, distance: 694.6
click at [1258, 265] on main "Tasks Planning Management Transports Reports Master Data Joseph Shearburn 52419…" at bounding box center [645, 306] width 1291 height 612
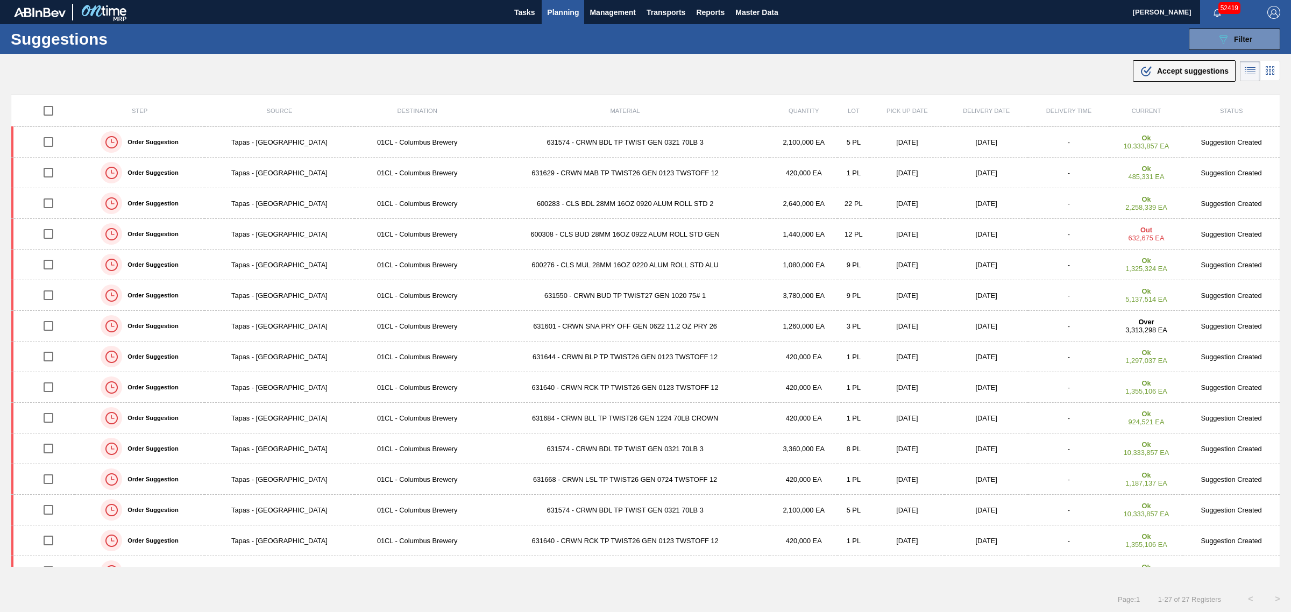
drag, startPoint x: 664, startPoint y: 67, endPoint x: 611, endPoint y: 60, distance: 53.8
click at [664, 67] on div ".b{fill:var(--color-action-default)} Accept suggestions" at bounding box center [645, 69] width 1291 height 30
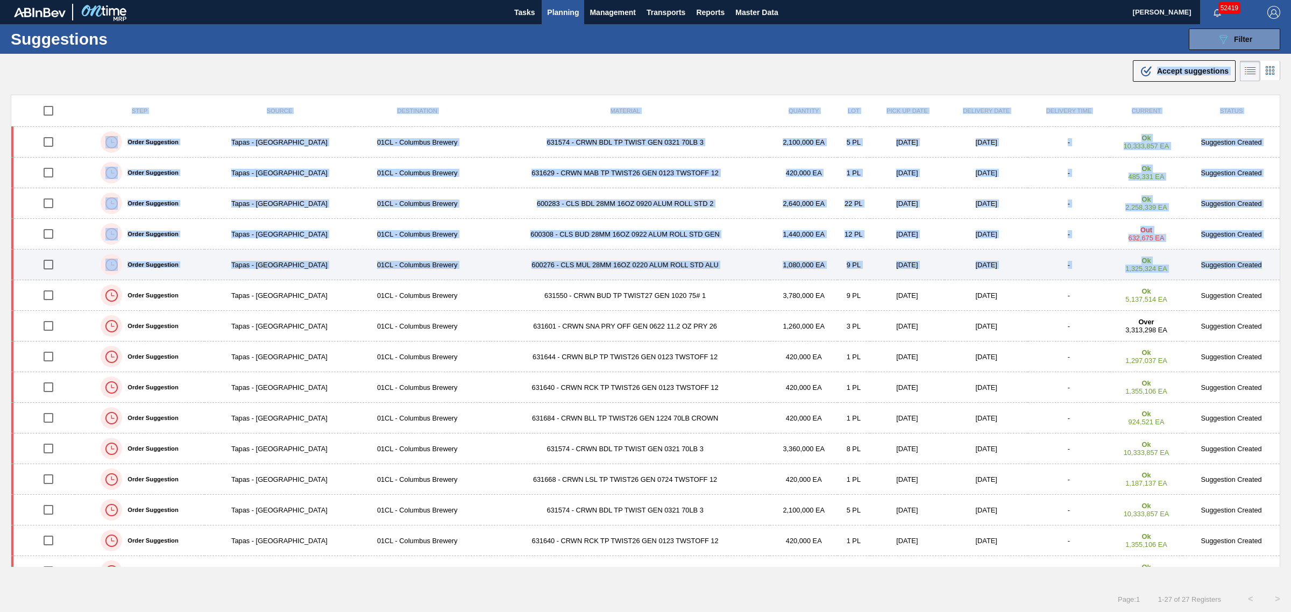
drag, startPoint x: 588, startPoint y: 56, endPoint x: 1273, endPoint y: 267, distance: 717.1
click at [1273, 267] on main "Tasks Planning Management Transports Reports Master Data Joseph Shearburn 52419…" at bounding box center [645, 306] width 1291 height 612
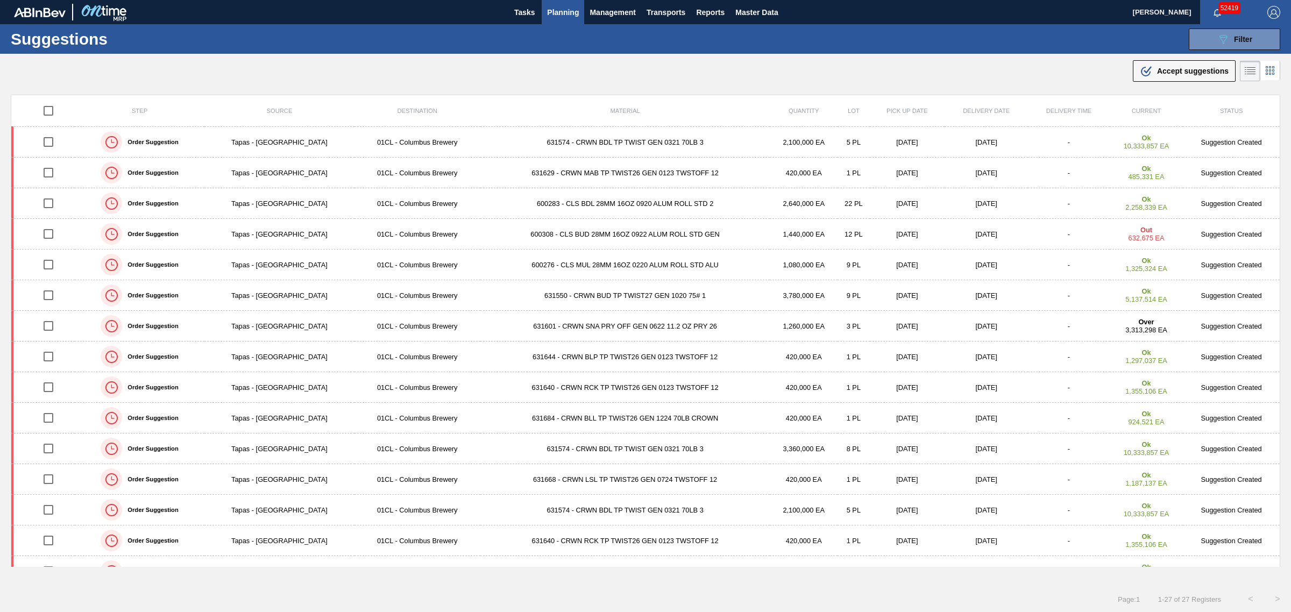
click at [754, 67] on div ".b{fill:var(--color-action-default)} Accept suggestions" at bounding box center [645, 69] width 1291 height 30
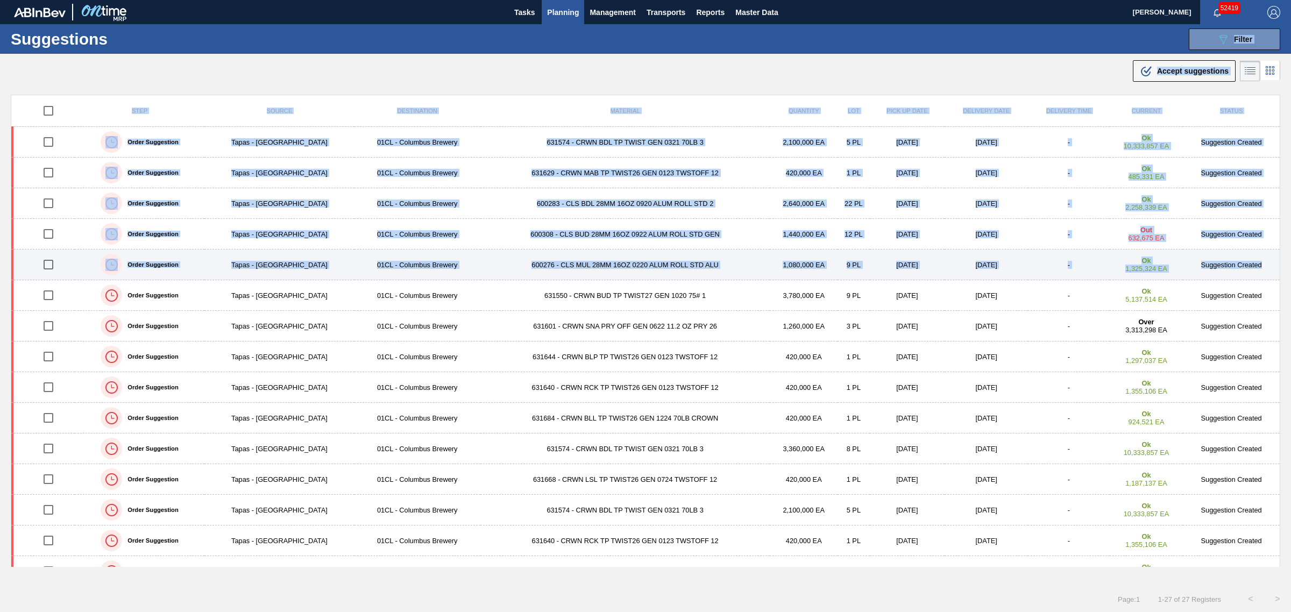
drag, startPoint x: 895, startPoint y: 124, endPoint x: 1263, endPoint y: 270, distance: 396.3
click at [1263, 270] on main "Tasks Planning Management Transports Reports Master Data Joseph Shearburn 52419…" at bounding box center [645, 306] width 1291 height 612
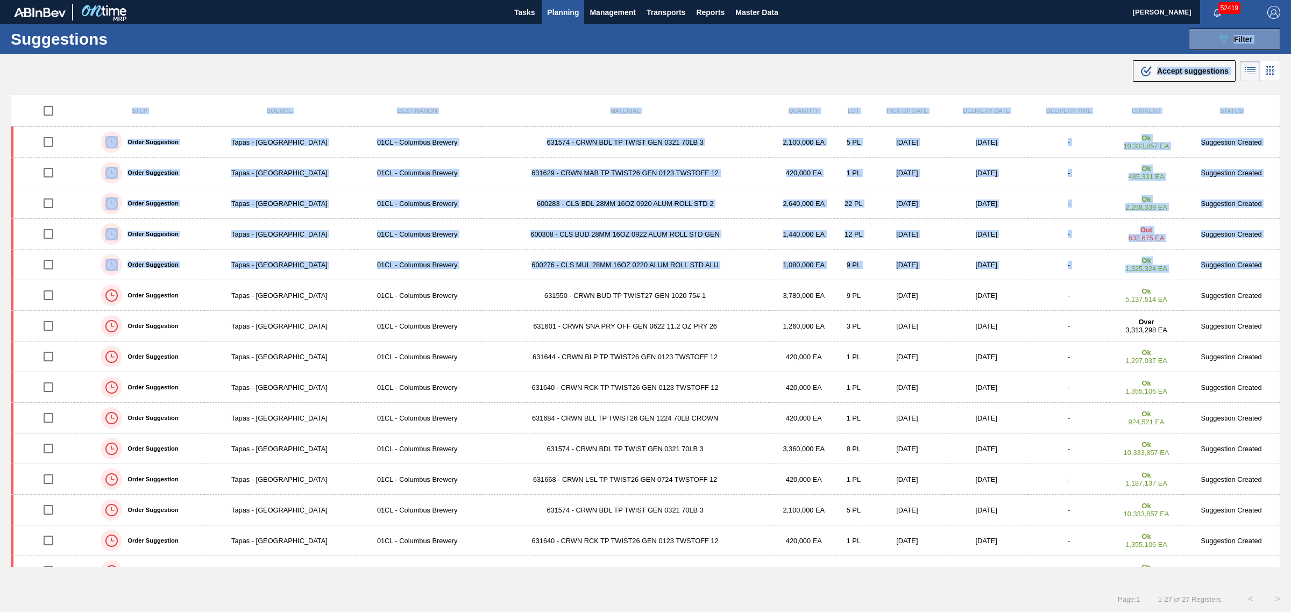
click at [684, 63] on div ".b{fill:var(--color-action-default)} Accept suggestions" at bounding box center [645, 69] width 1291 height 30
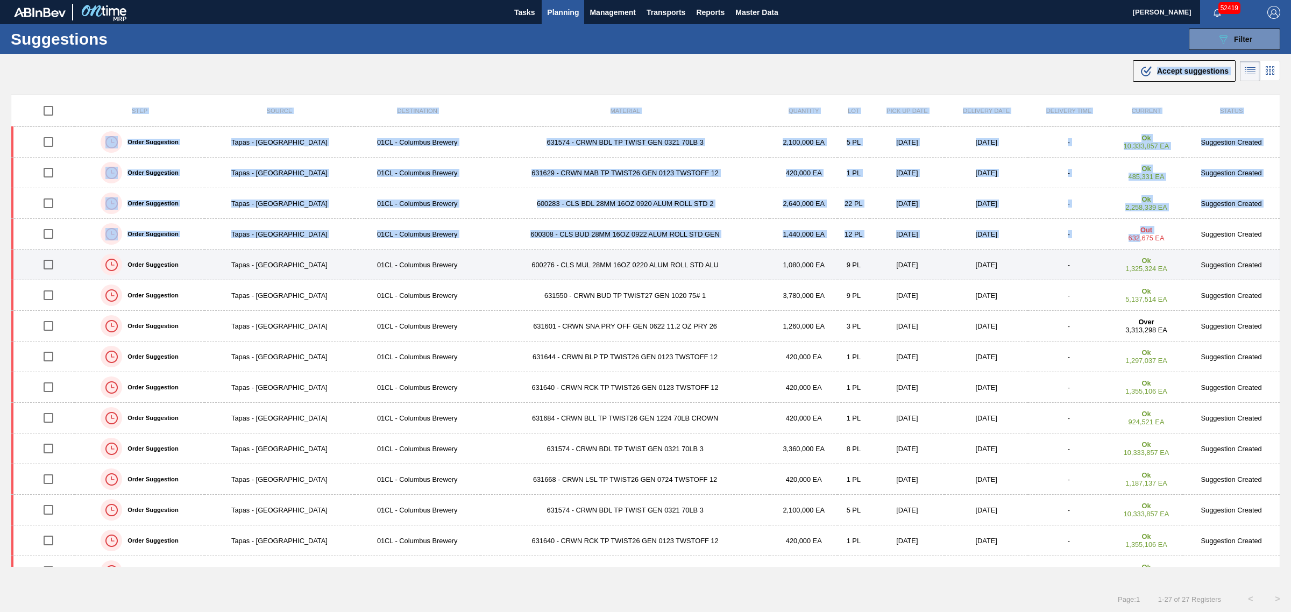
drag, startPoint x: 595, startPoint y: 58, endPoint x: 1011, endPoint y: 265, distance: 465.8
click at [1130, 238] on main "Tasks Planning Management Transports Reports Master Data Joseph Shearburn 52419…" at bounding box center [645, 306] width 1291 height 612
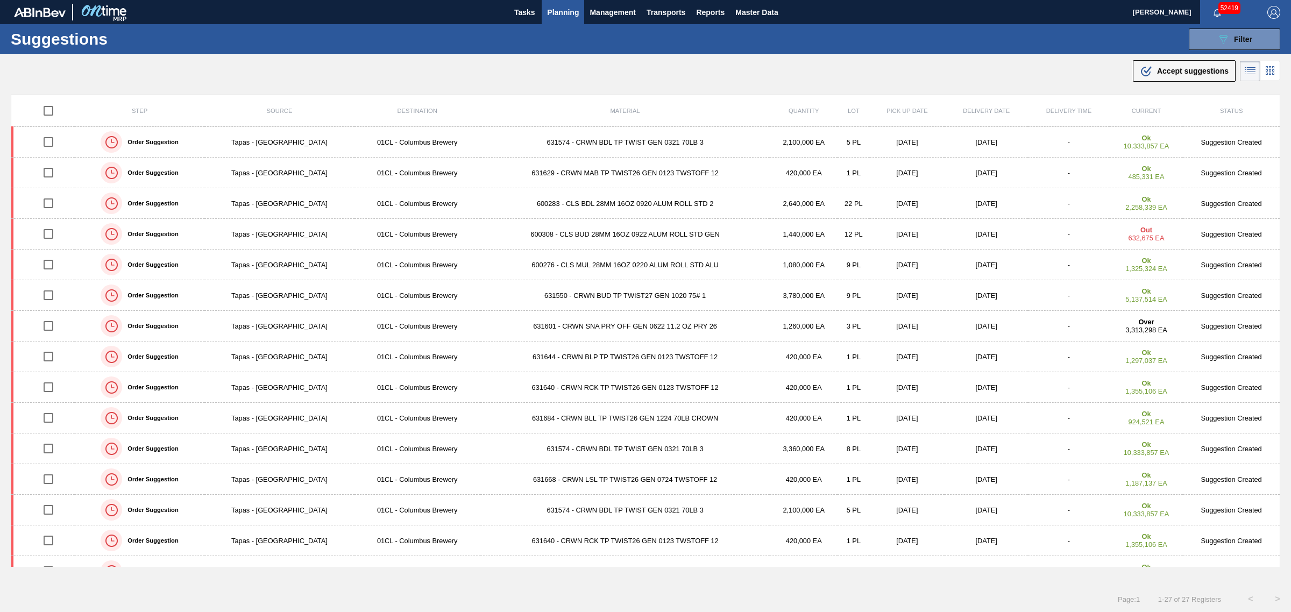
click at [509, 74] on div ".b{fill:var(--color-action-default)} Accept suggestions" at bounding box center [645, 69] width 1291 height 30
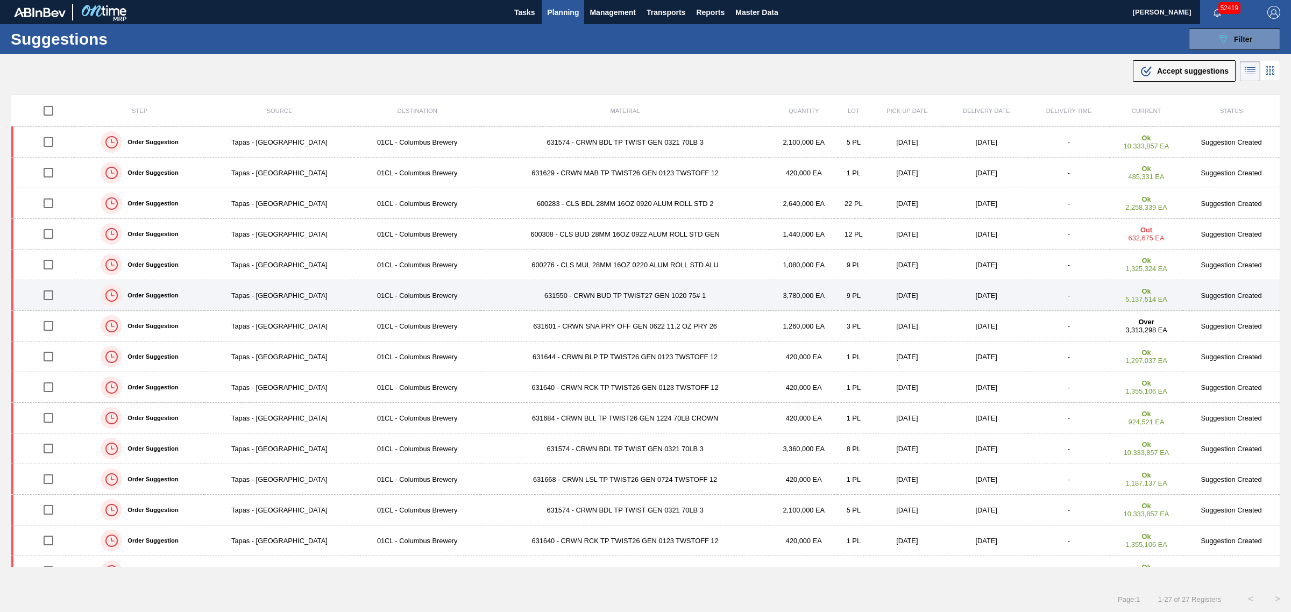
click at [47, 296] on input "checkbox" at bounding box center [48, 295] width 23 height 23
checkbox input "true"
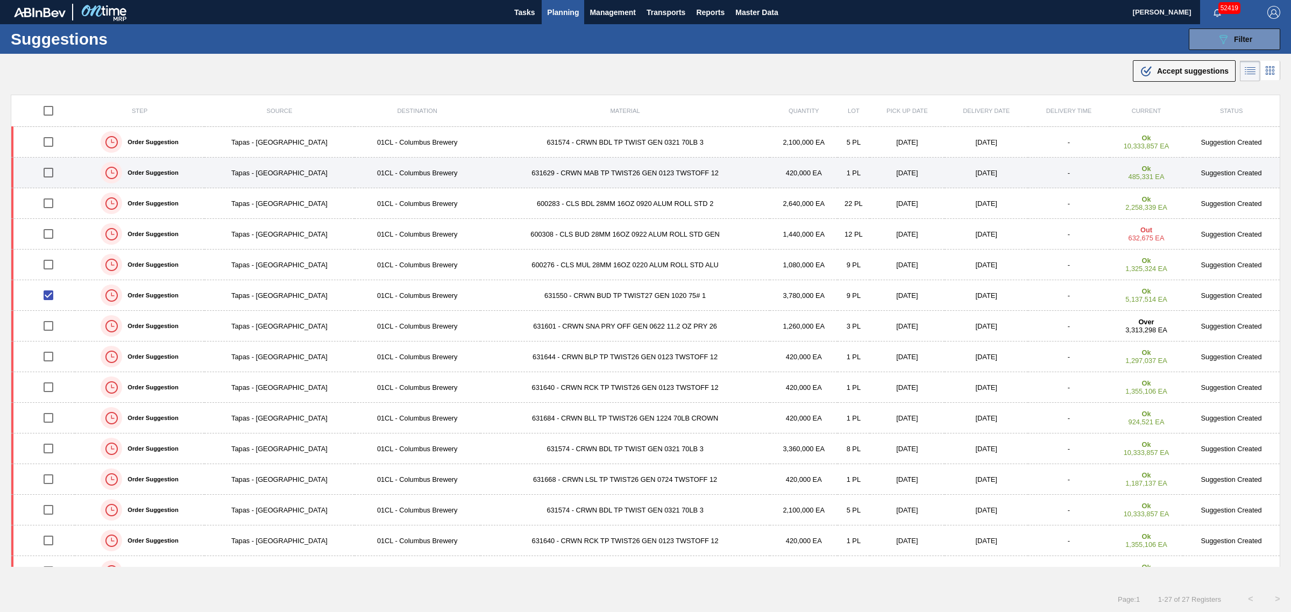
click at [47, 176] on input "checkbox" at bounding box center [48, 172] width 23 height 23
checkbox input "true"
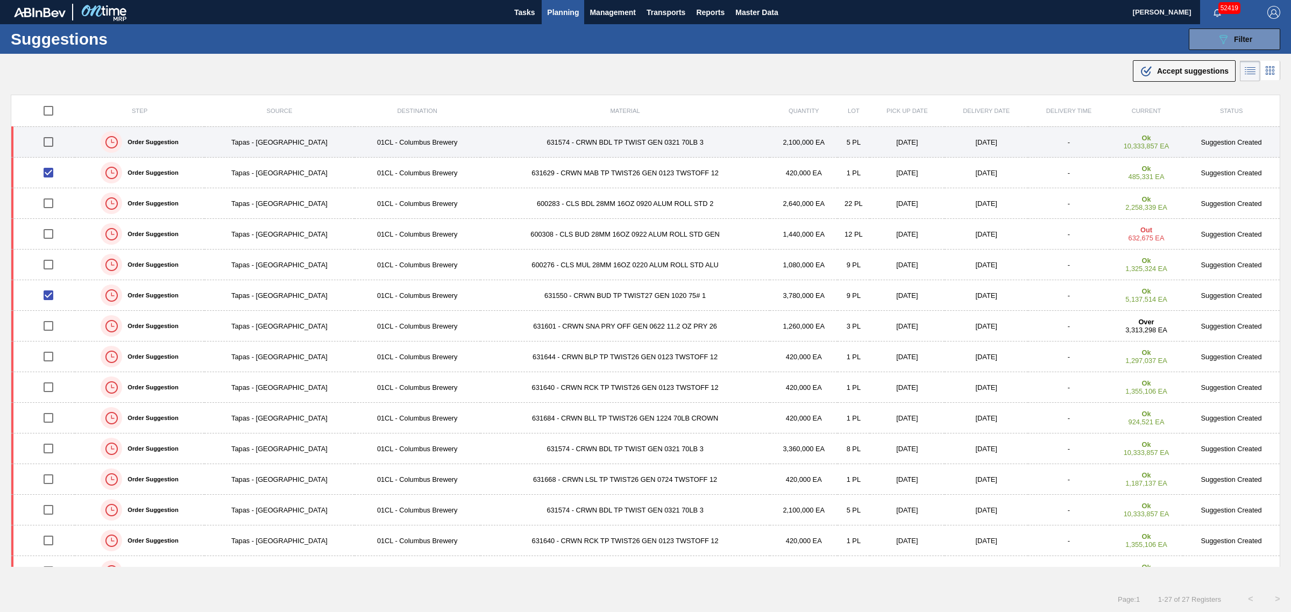
click at [47, 148] on input "checkbox" at bounding box center [48, 142] width 23 height 23
checkbox input "true"
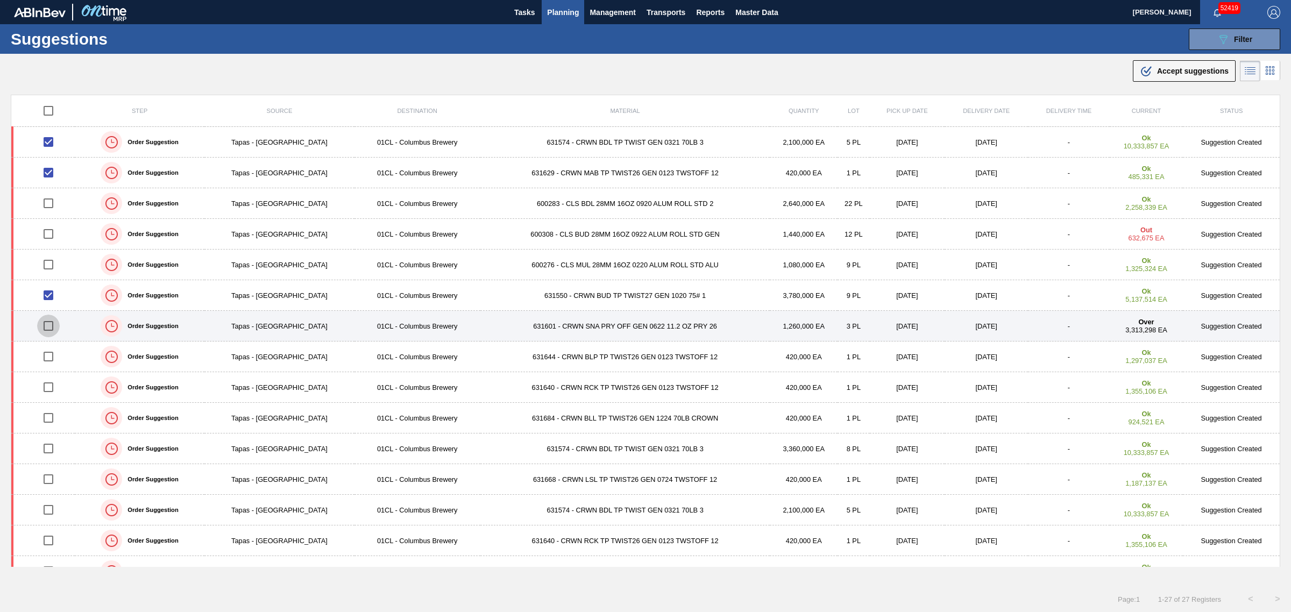
click at [49, 326] on input "checkbox" at bounding box center [48, 326] width 23 height 23
checkbox input "true"
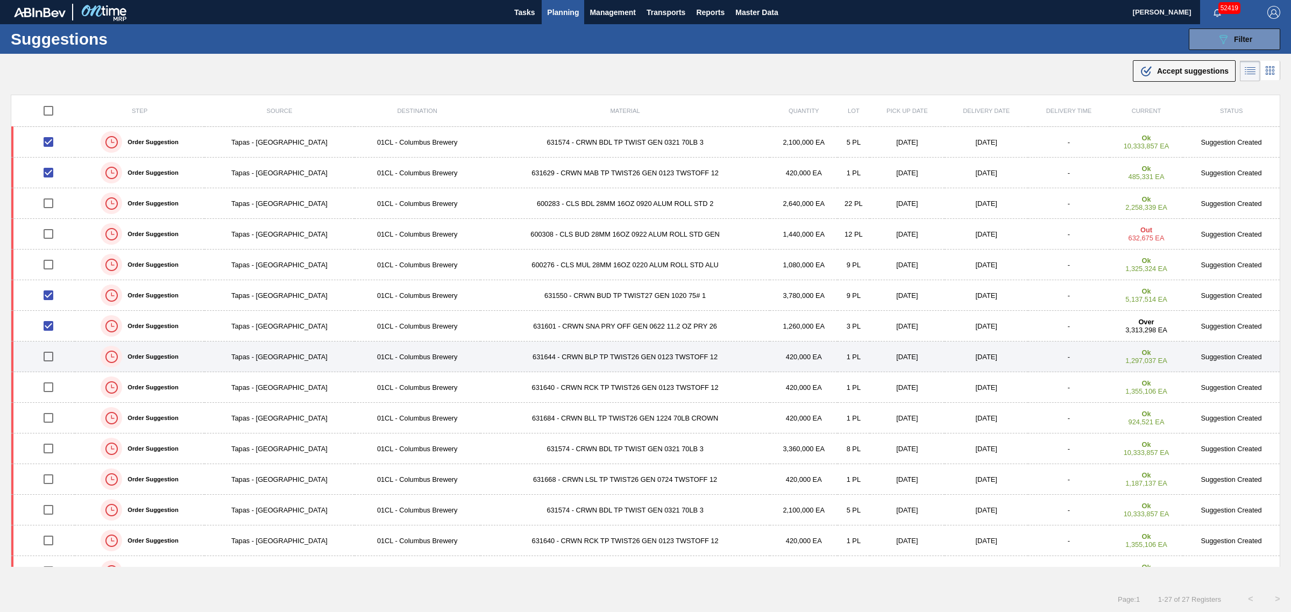
click at [53, 357] on input "checkbox" at bounding box center [48, 356] width 23 height 23
checkbox input "true"
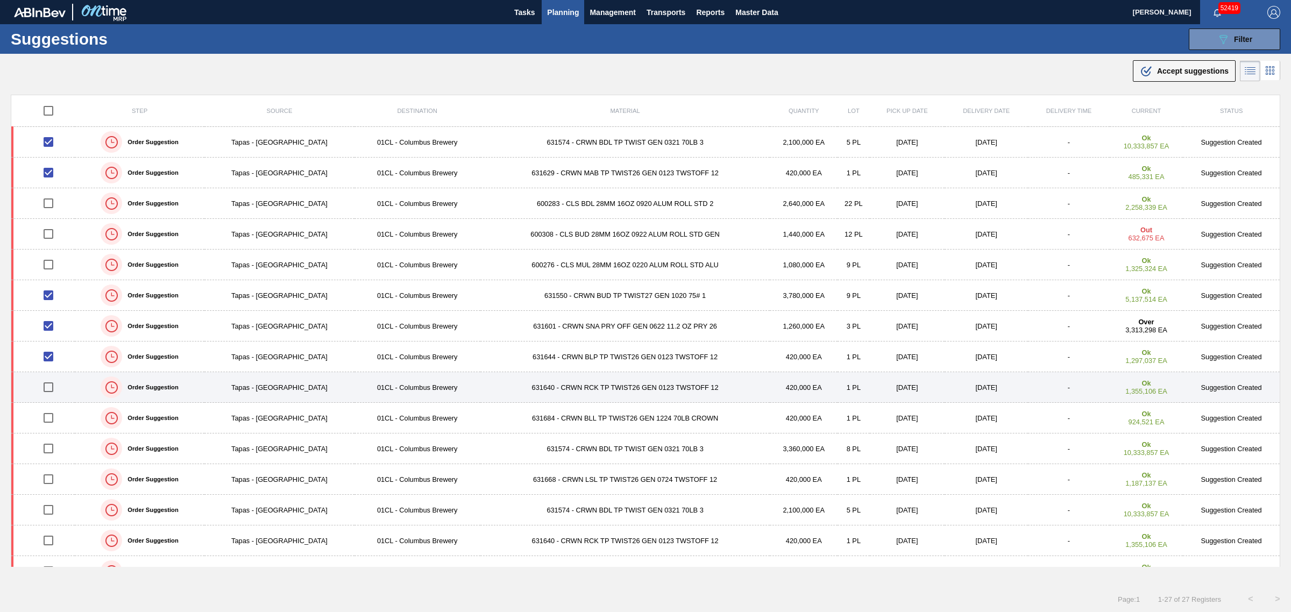
click at [54, 386] on input "checkbox" at bounding box center [48, 387] width 23 height 23
checkbox input "true"
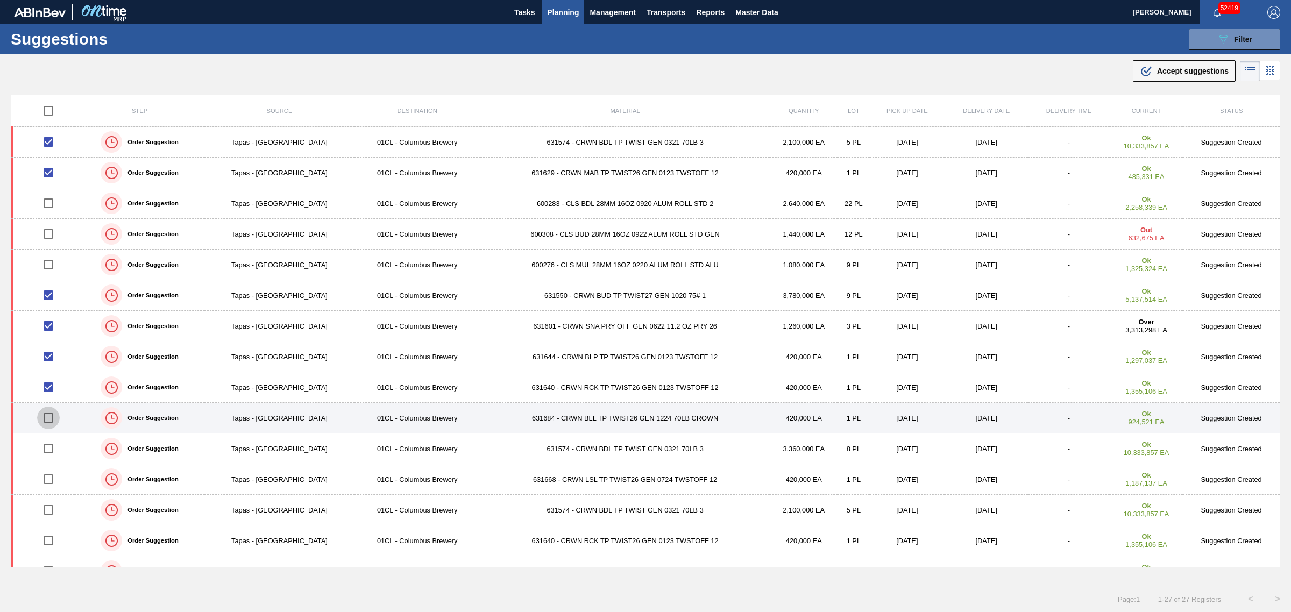
click at [52, 420] on input "checkbox" at bounding box center [48, 418] width 23 height 23
checkbox input "true"
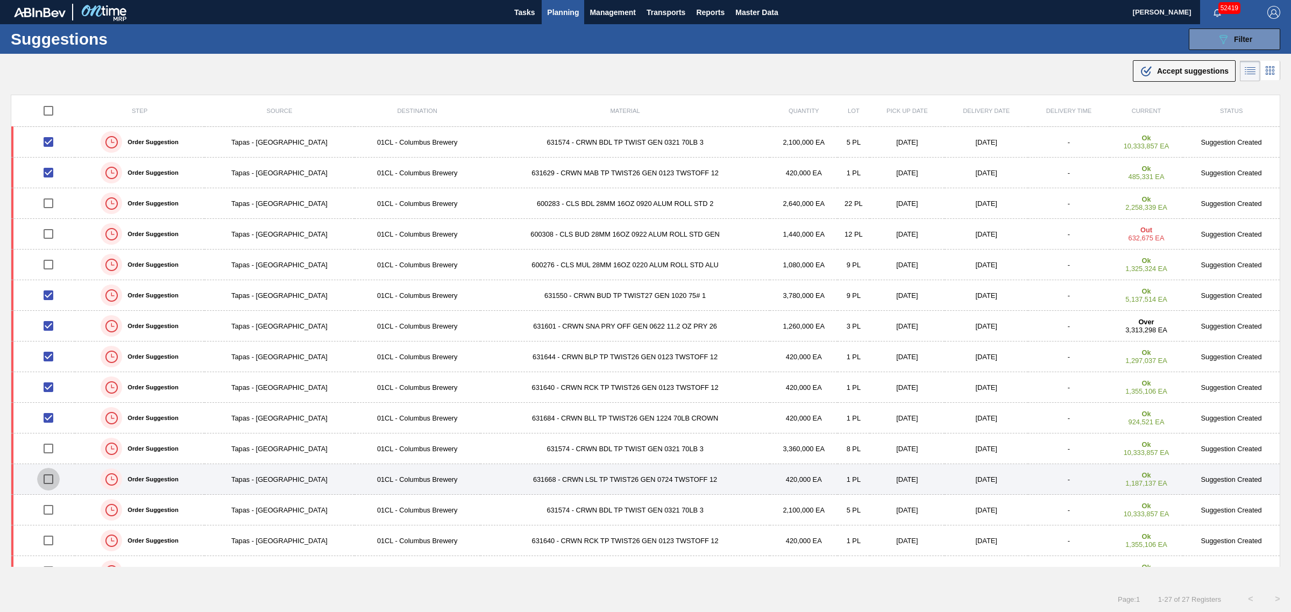
click at [49, 471] on input "checkbox" at bounding box center [48, 479] width 23 height 23
checkbox input "true"
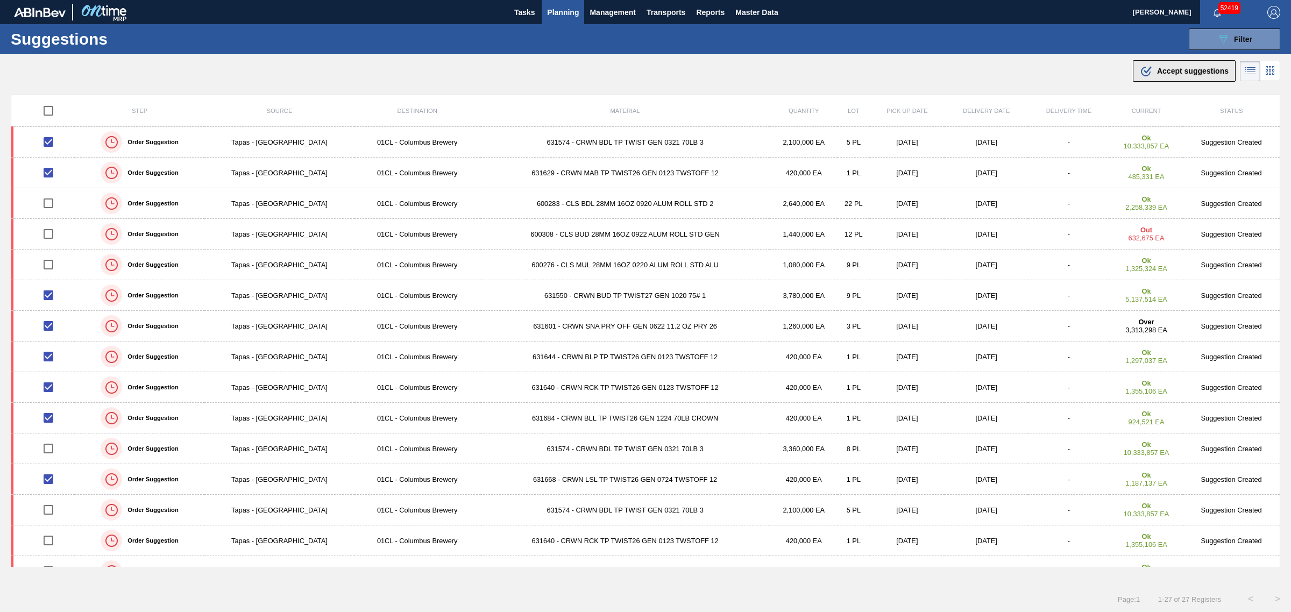
click at [1171, 76] on div ".b{fill:var(--color-action-default)} Accept suggestions" at bounding box center [1184, 71] width 89 height 13
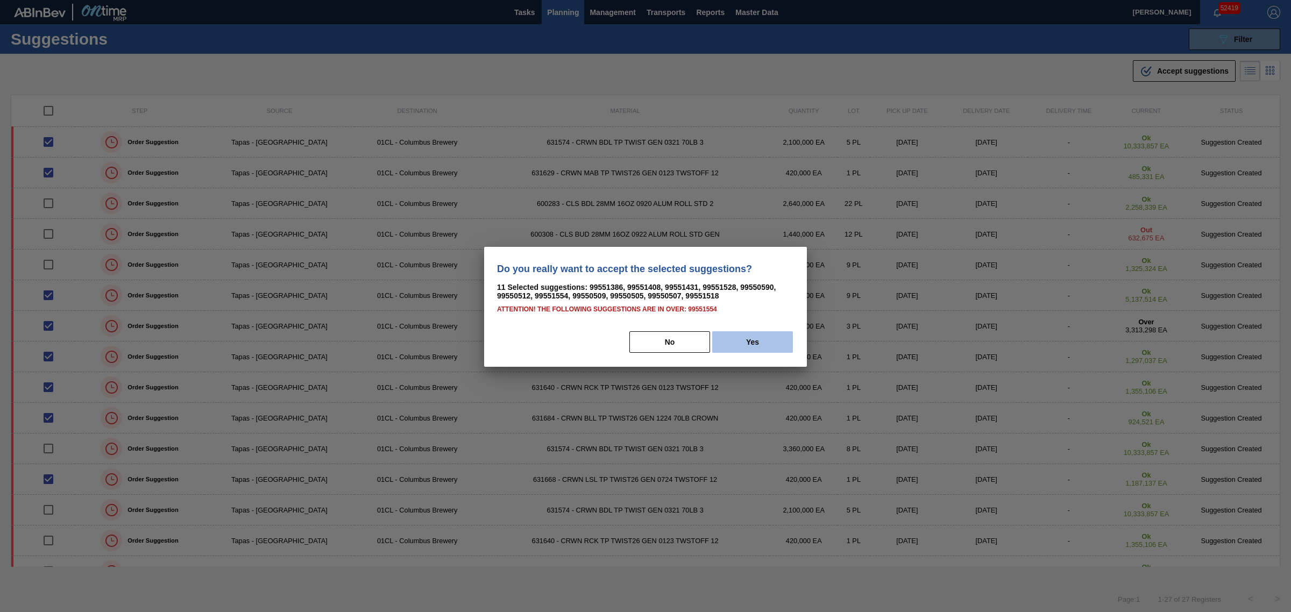
click at [732, 337] on button "Yes" at bounding box center [752, 342] width 81 height 22
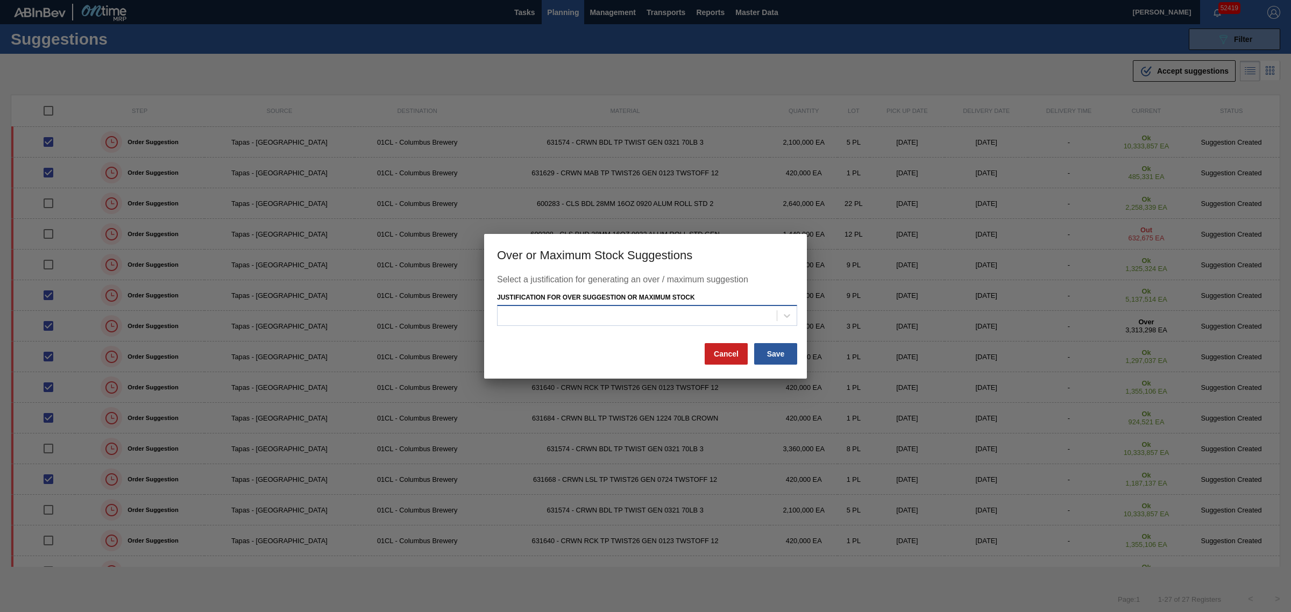
click at [598, 320] on div at bounding box center [637, 316] width 279 height 16
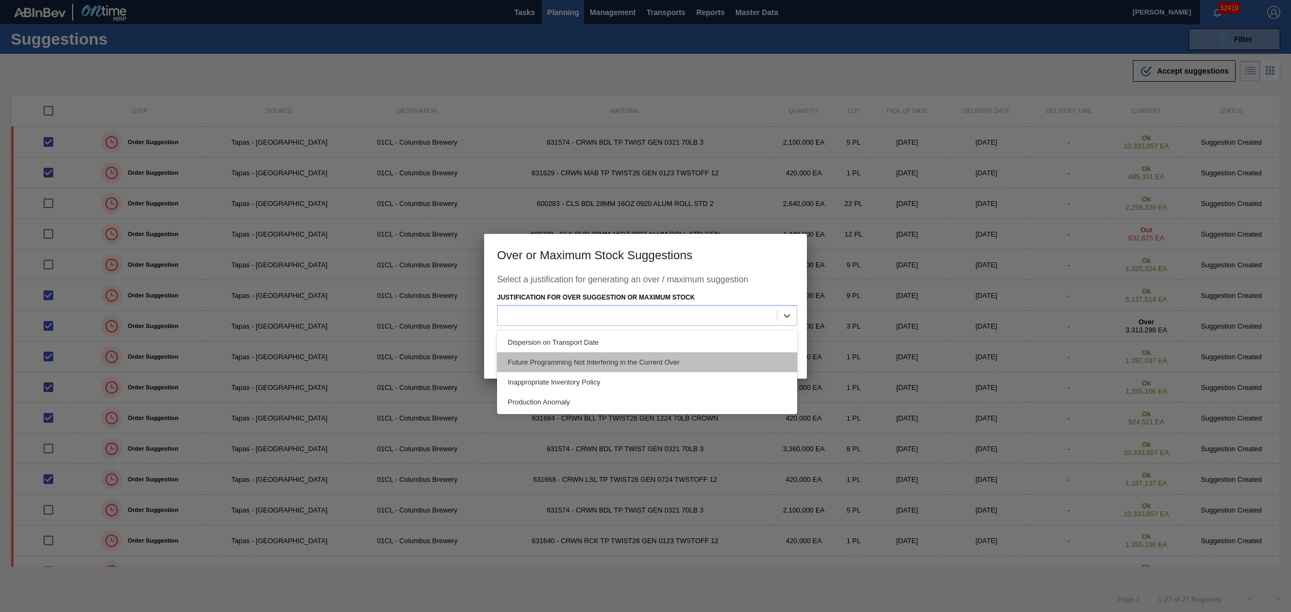
click at [585, 362] on div "Future Programming Not Interfering in the Current Over" at bounding box center [647, 362] width 300 height 20
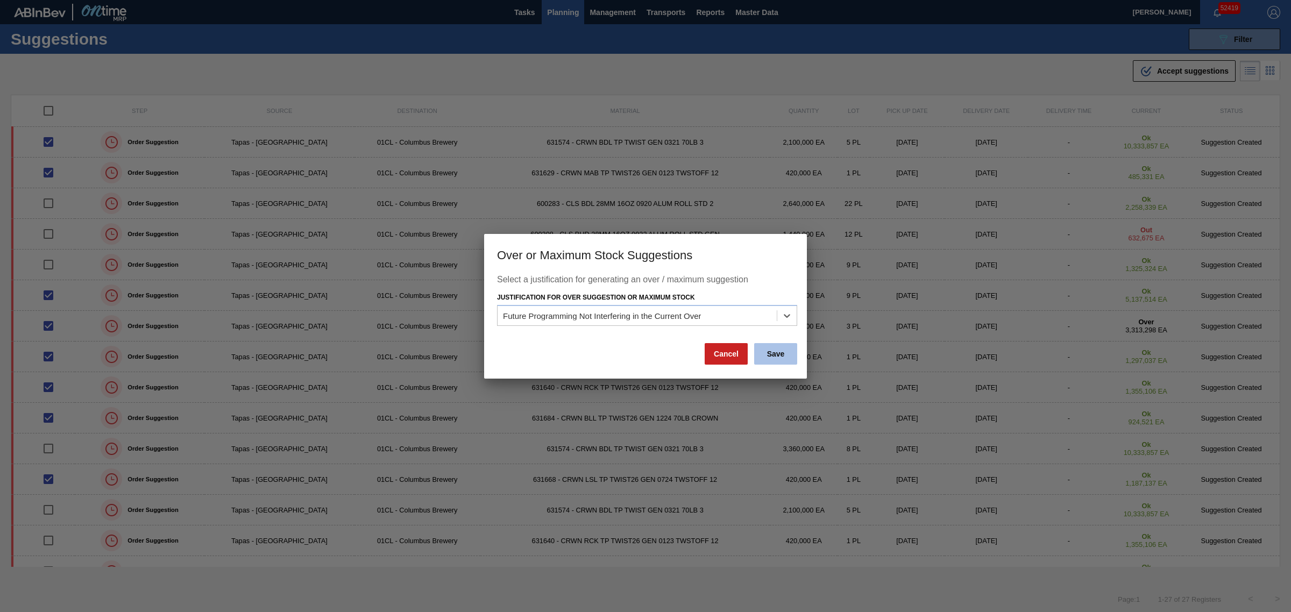
click at [775, 356] on button "Save" at bounding box center [775, 354] width 43 height 22
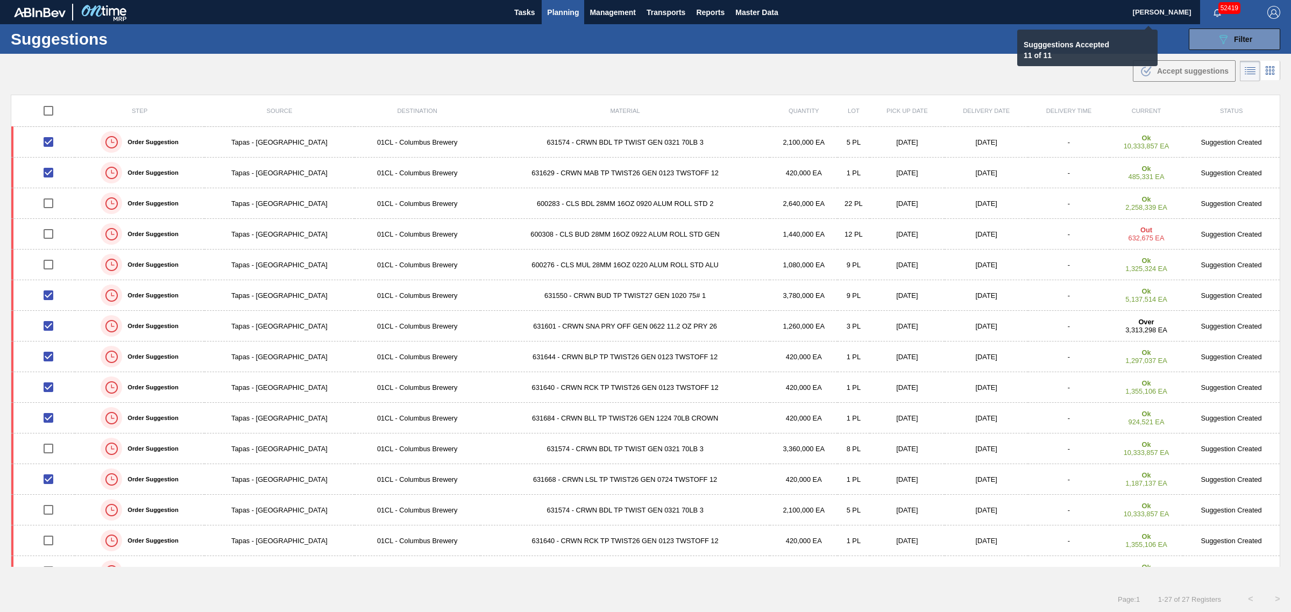
checkbox input "false"
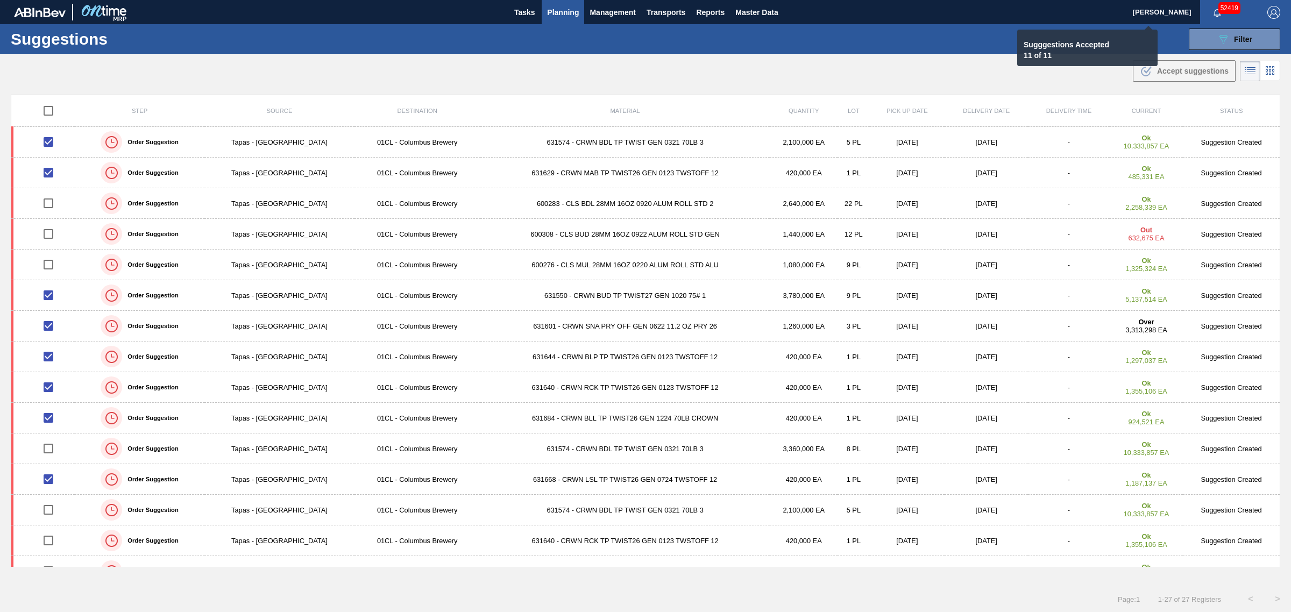
checkbox input "false"
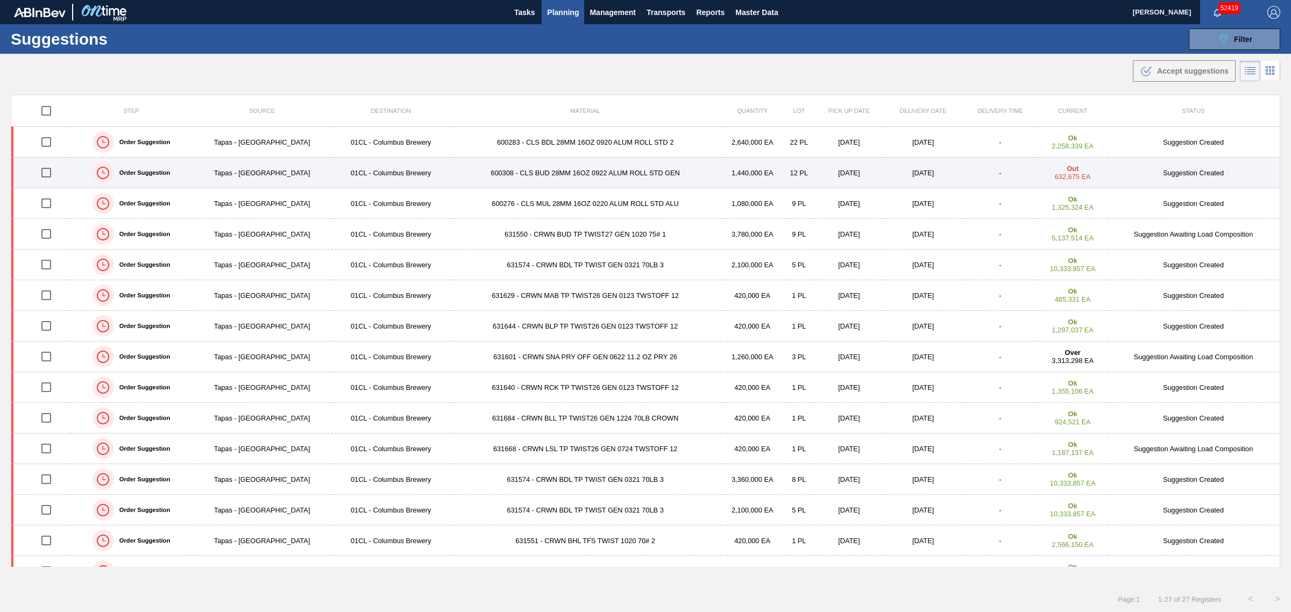
drag, startPoint x: 44, startPoint y: 146, endPoint x: 44, endPoint y: 162, distance: 15.6
click at [44, 146] on input "checkbox" at bounding box center [46, 142] width 23 height 23
checkbox input "true"
click at [44, 171] on input "checkbox" at bounding box center [46, 172] width 23 height 23
checkbox input "true"
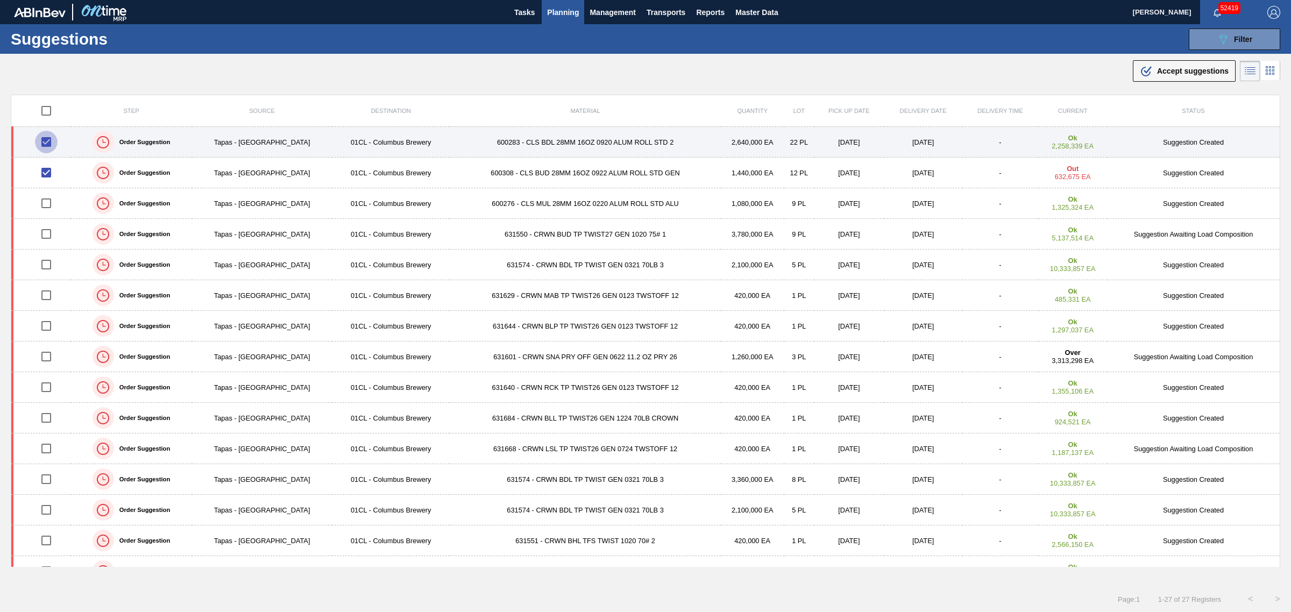
click at [46, 141] on input "checkbox" at bounding box center [46, 142] width 23 height 23
checkbox input "false"
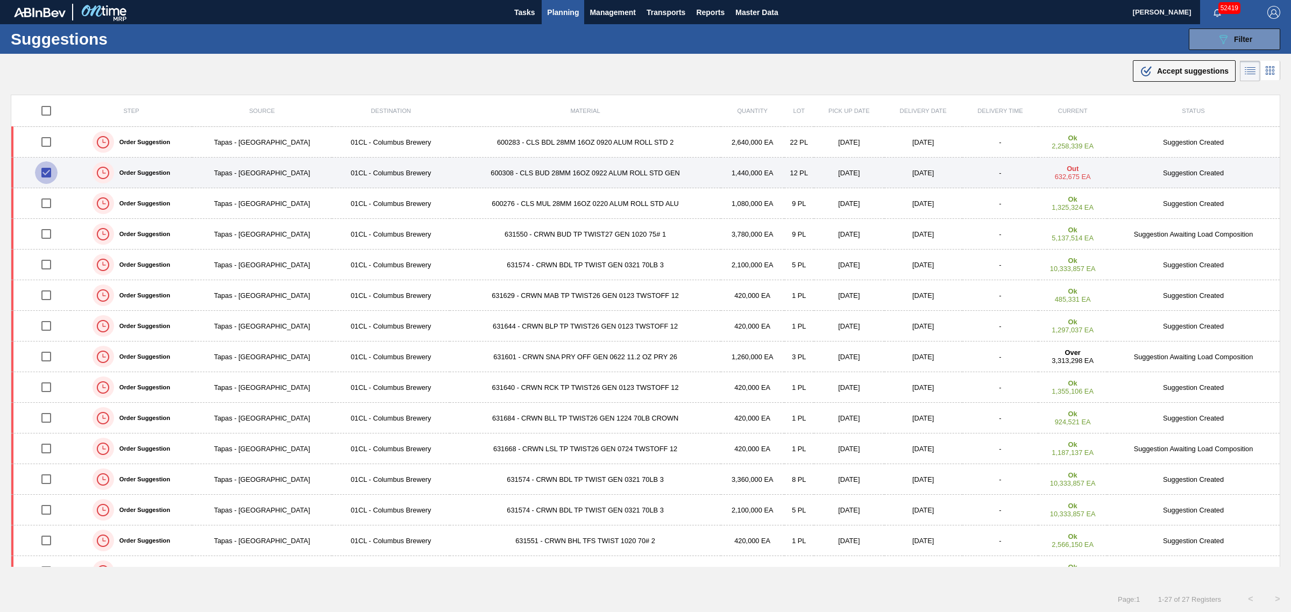
click at [51, 171] on input "checkbox" at bounding box center [46, 172] width 23 height 23
checkbox input "false"
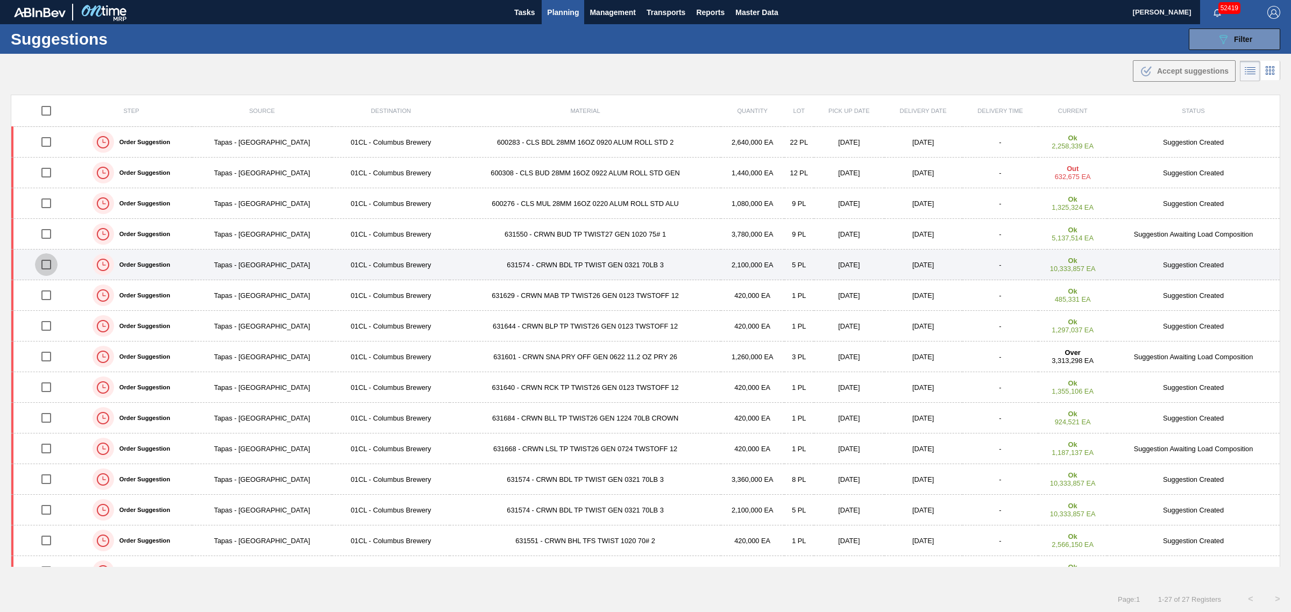
click at [49, 266] on input "checkbox" at bounding box center [46, 264] width 23 height 23
checkbox input "true"
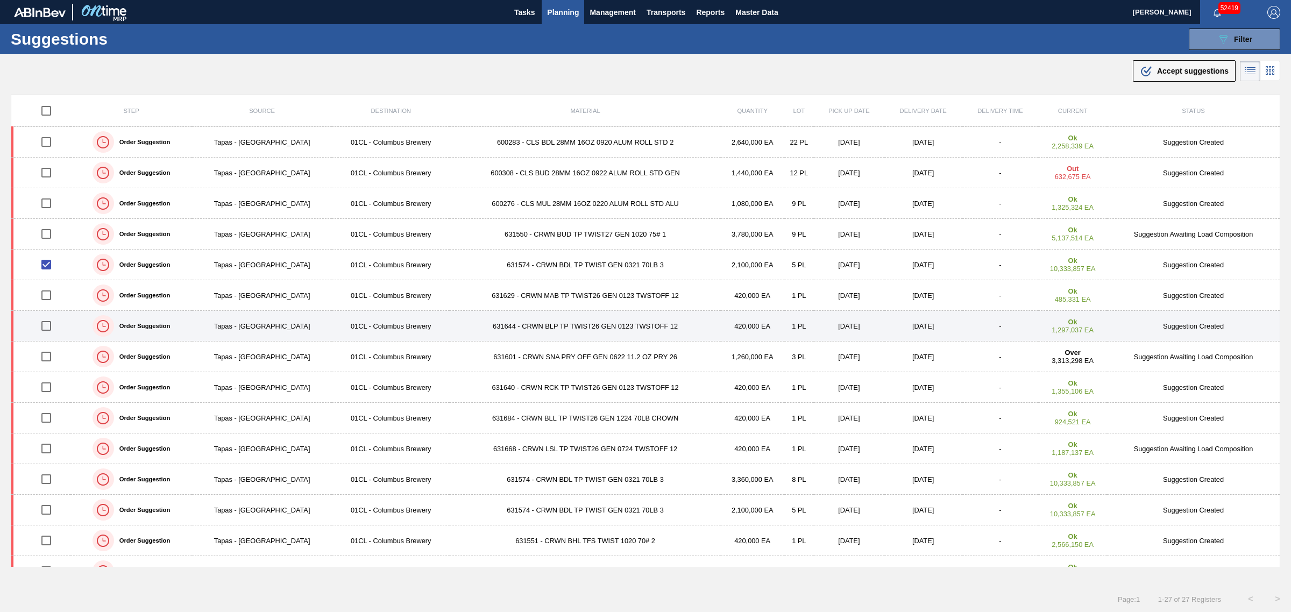
drag, startPoint x: 49, startPoint y: 294, endPoint x: 46, endPoint y: 327, distance: 33.5
click at [49, 294] on input "checkbox" at bounding box center [46, 295] width 23 height 23
checkbox input "true"
click at [46, 329] on input "checkbox" at bounding box center [46, 326] width 23 height 23
checkbox input "true"
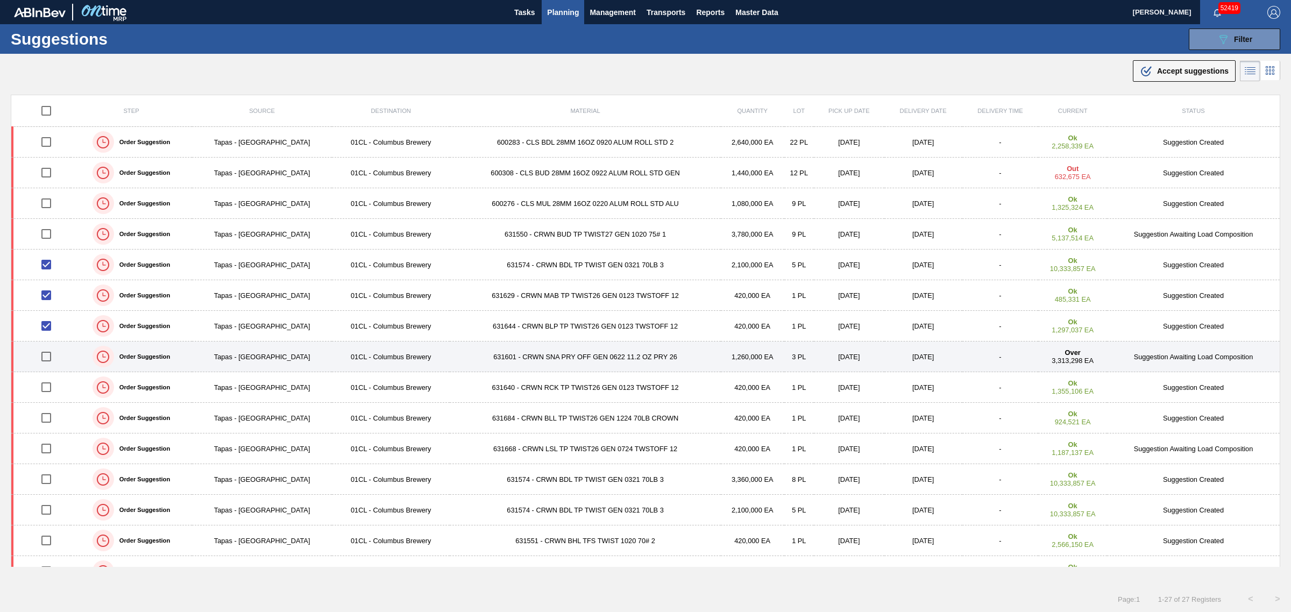
click at [46, 354] on input "checkbox" at bounding box center [46, 356] width 23 height 23
checkbox input "true"
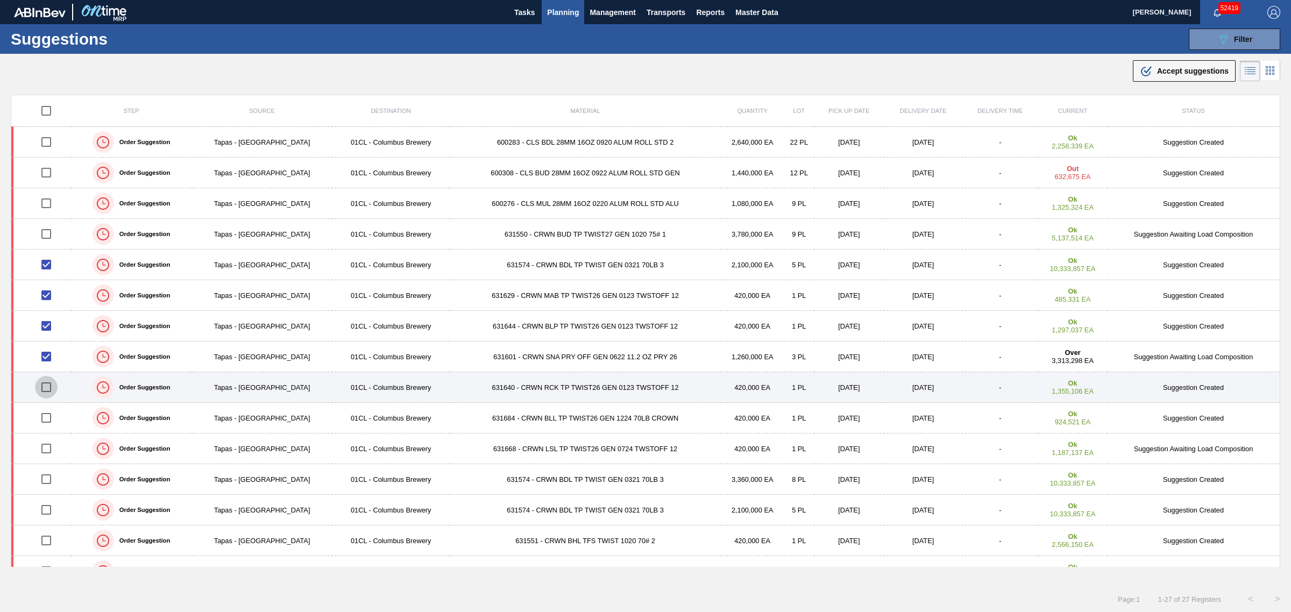
click at [44, 385] on input "checkbox" at bounding box center [46, 387] width 23 height 23
checkbox input "true"
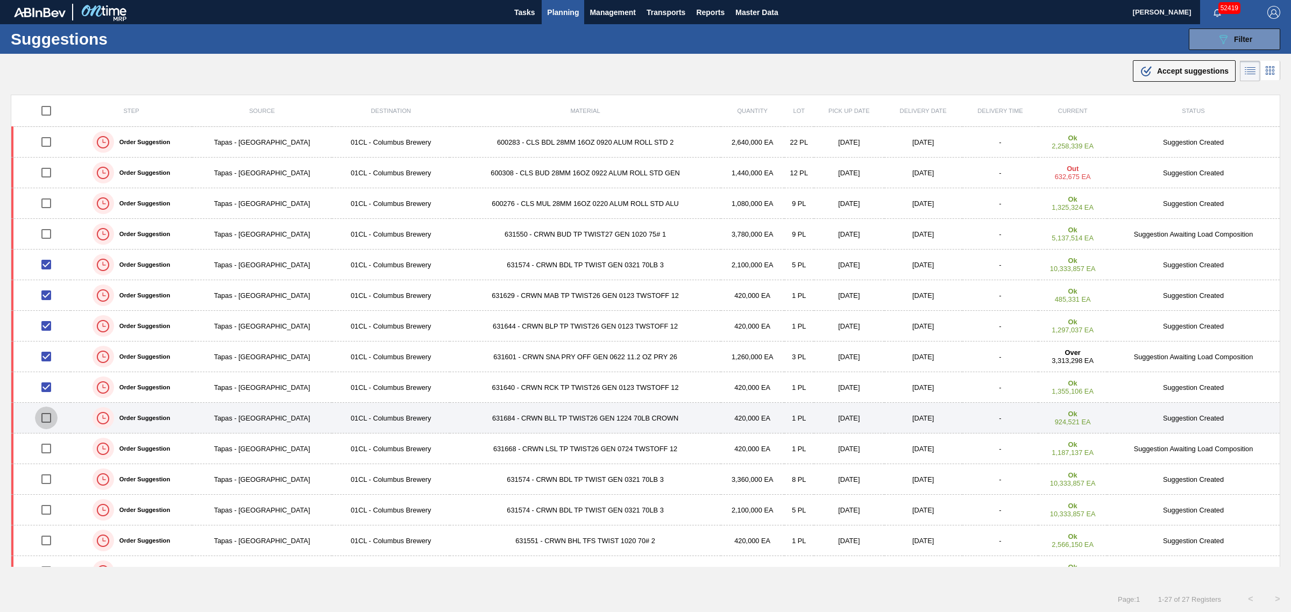
click at [46, 417] on input "checkbox" at bounding box center [46, 418] width 23 height 23
checkbox input "true"
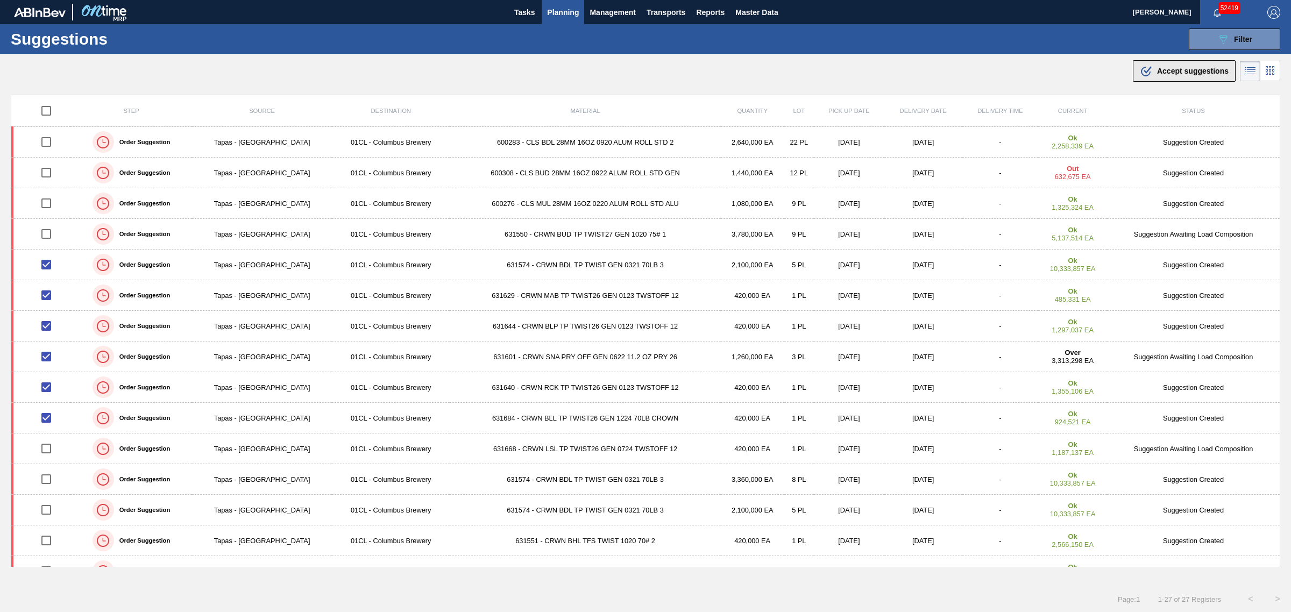
click at [1141, 74] on icon ".b{fill:var(--color-action-default)}" at bounding box center [1146, 71] width 13 height 13
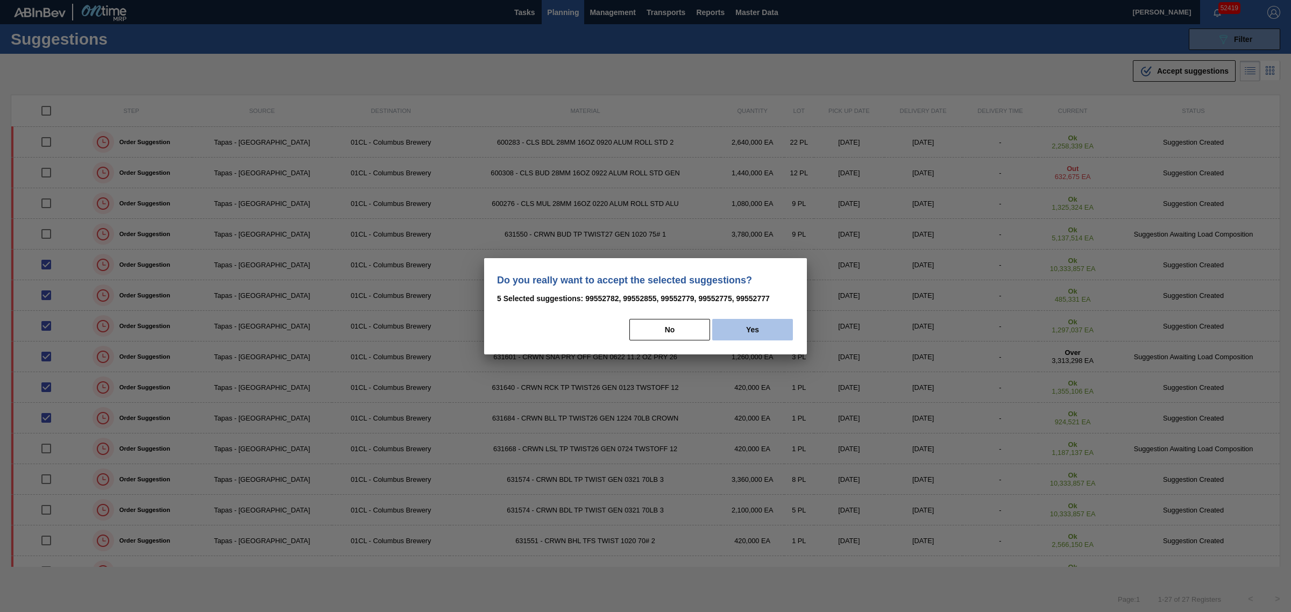
click at [770, 331] on button "Yes" at bounding box center [752, 330] width 81 height 22
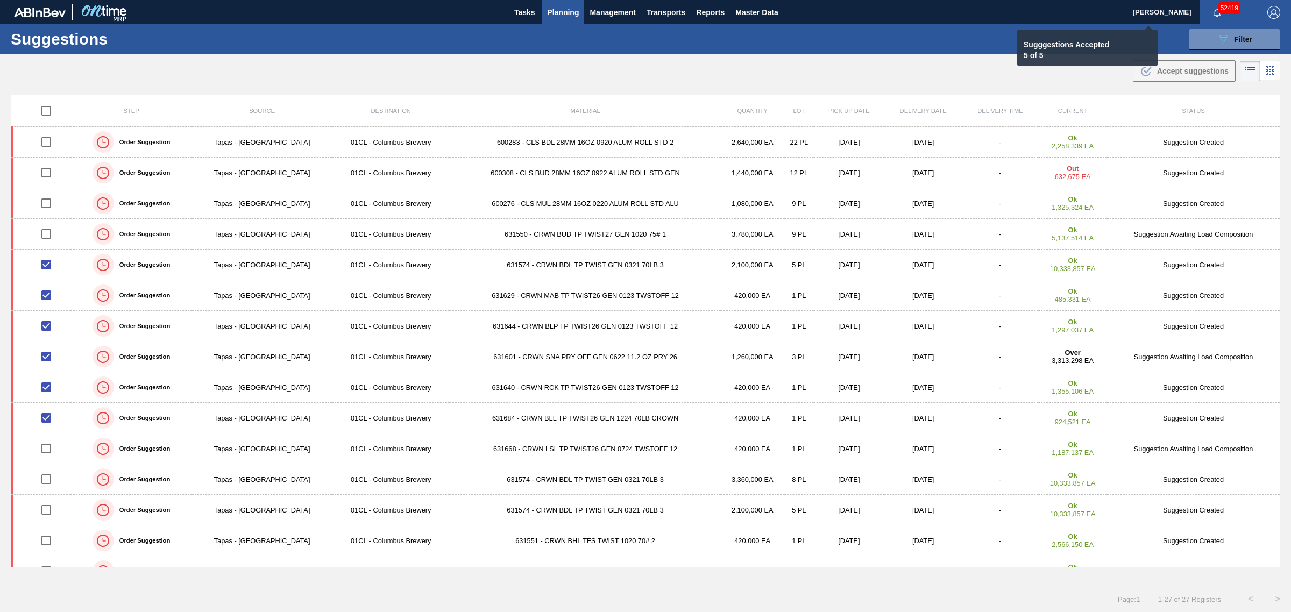
checkbox input "false"
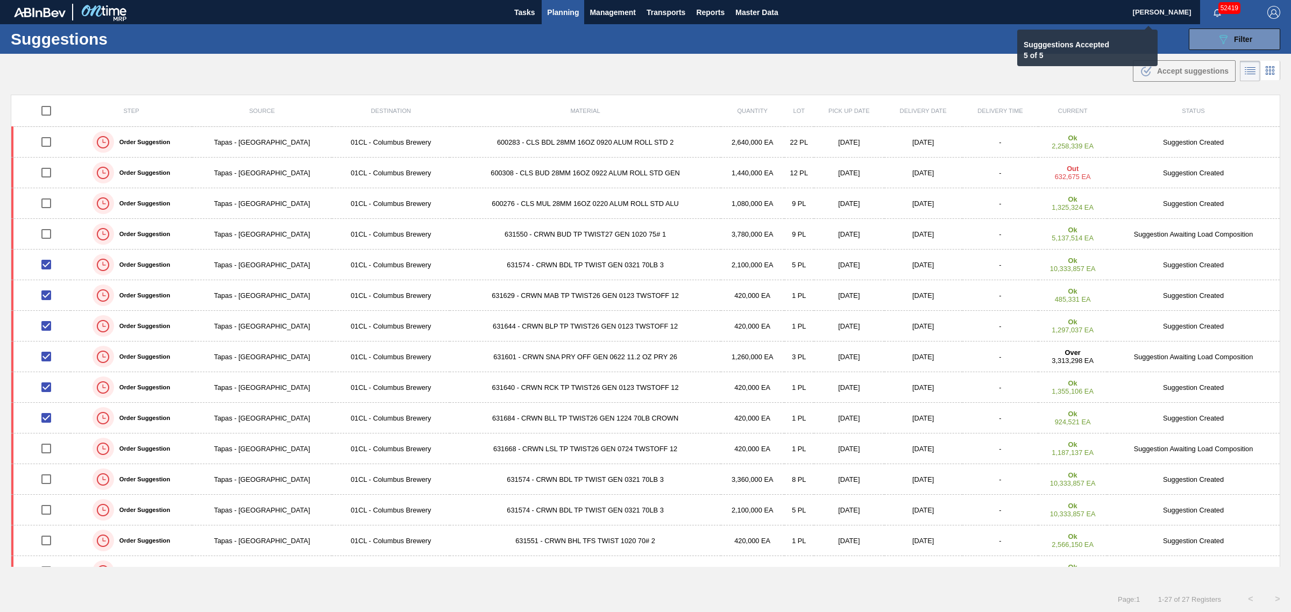
checkbox input "false"
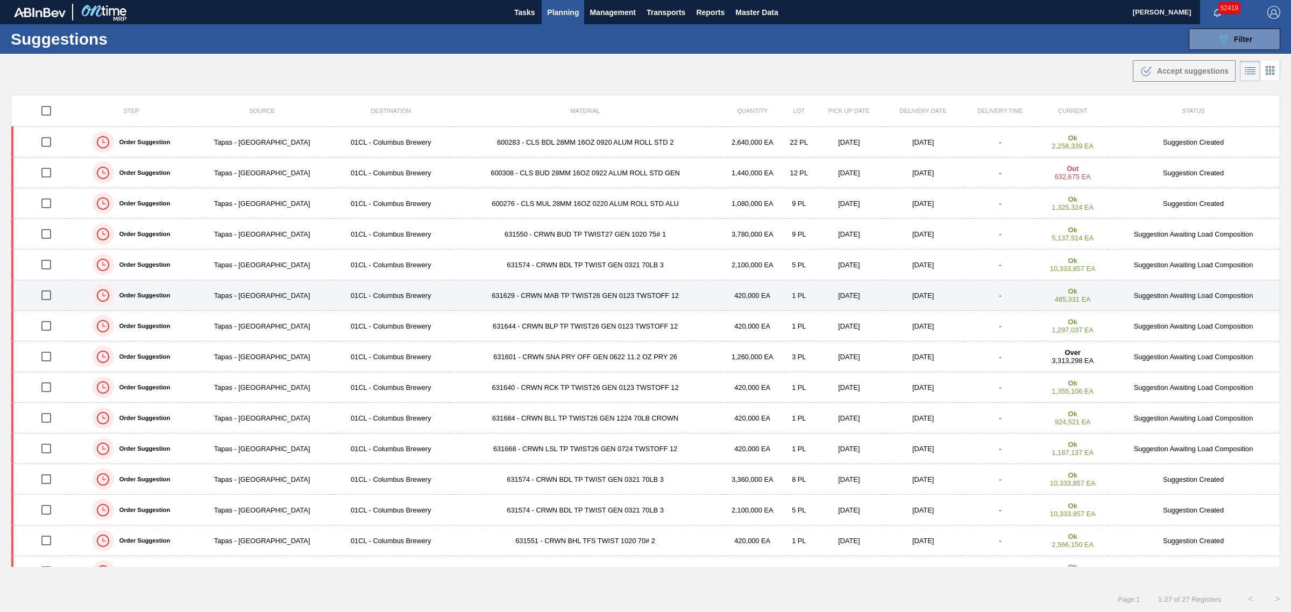
drag, startPoint x: 348, startPoint y: 307, endPoint x: 242, endPoint y: 302, distance: 105.6
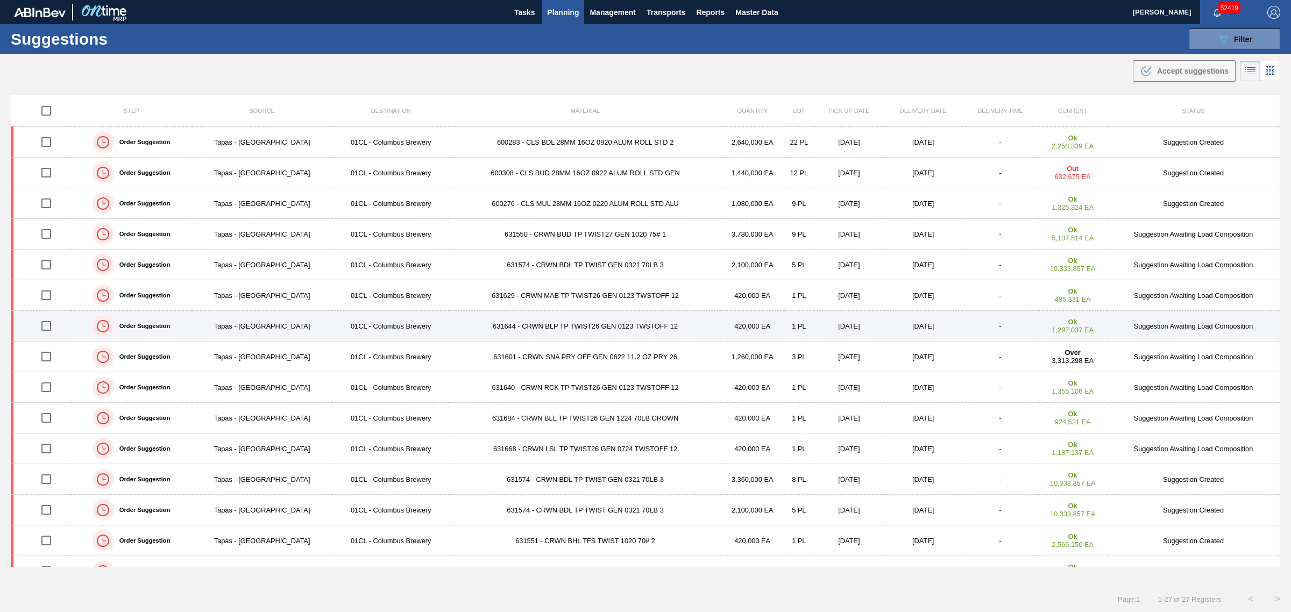
drag, startPoint x: 437, startPoint y: 256, endPoint x: 251, endPoint y: 322, distance: 197.9
drag, startPoint x: 399, startPoint y: 321, endPoint x: 352, endPoint y: 313, distance: 47.1
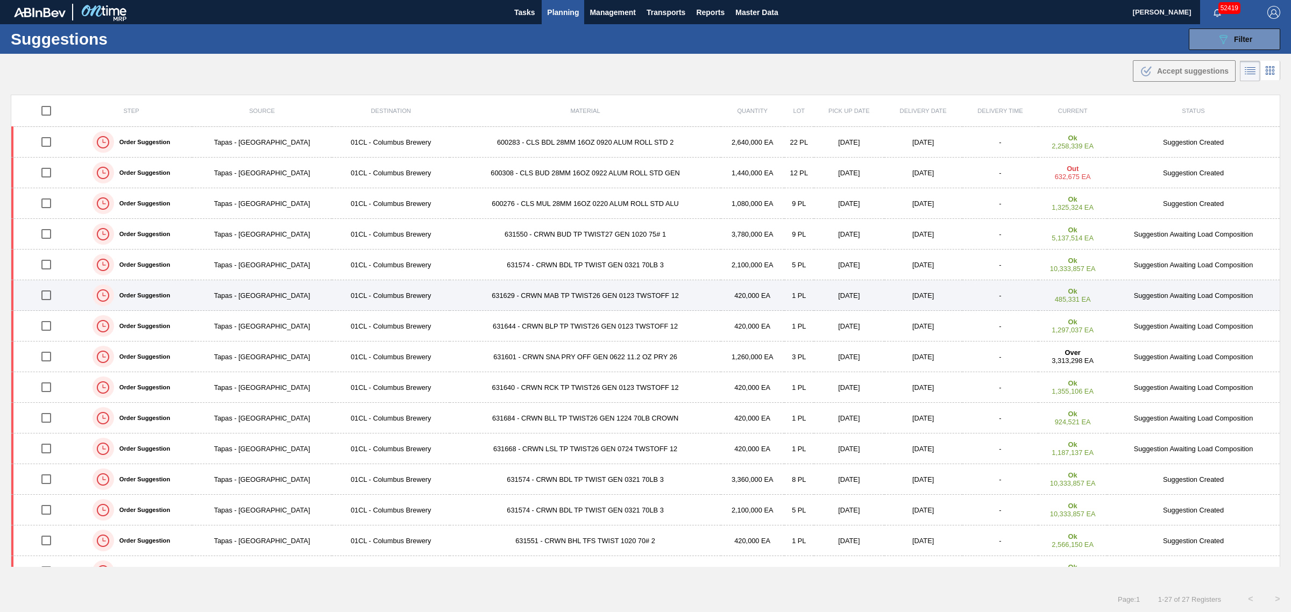
drag, startPoint x: 537, startPoint y: 265, endPoint x: 536, endPoint y: 295, distance: 30.1
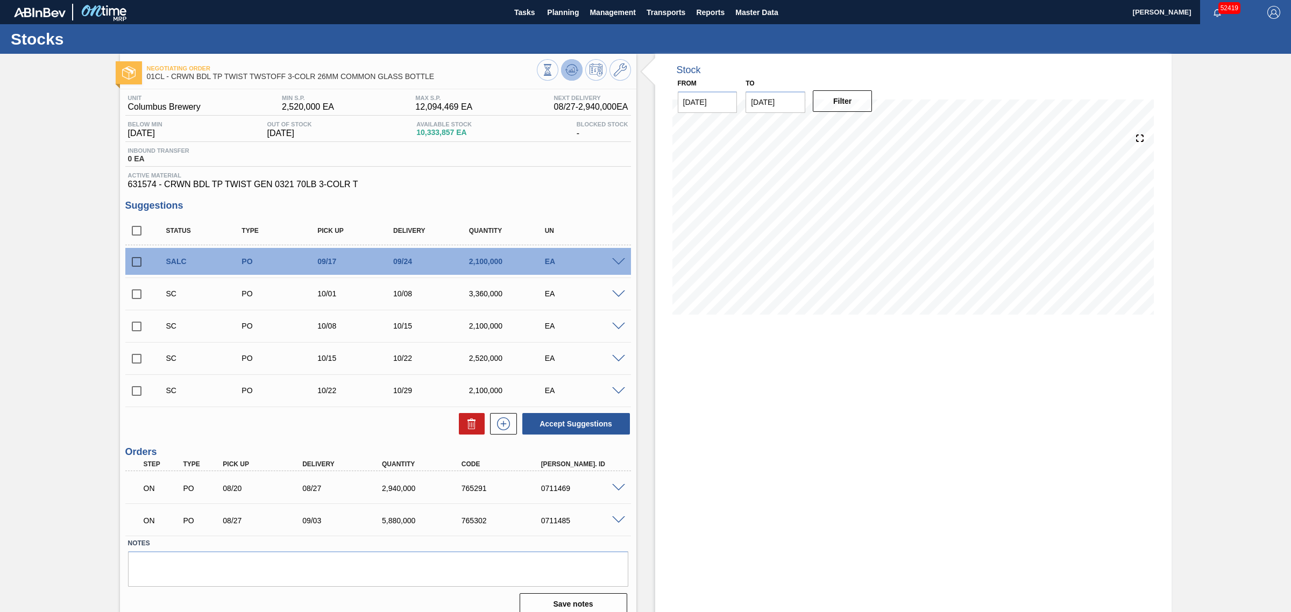
click at [554, 65] on icon at bounding box center [548, 70] width 12 height 12
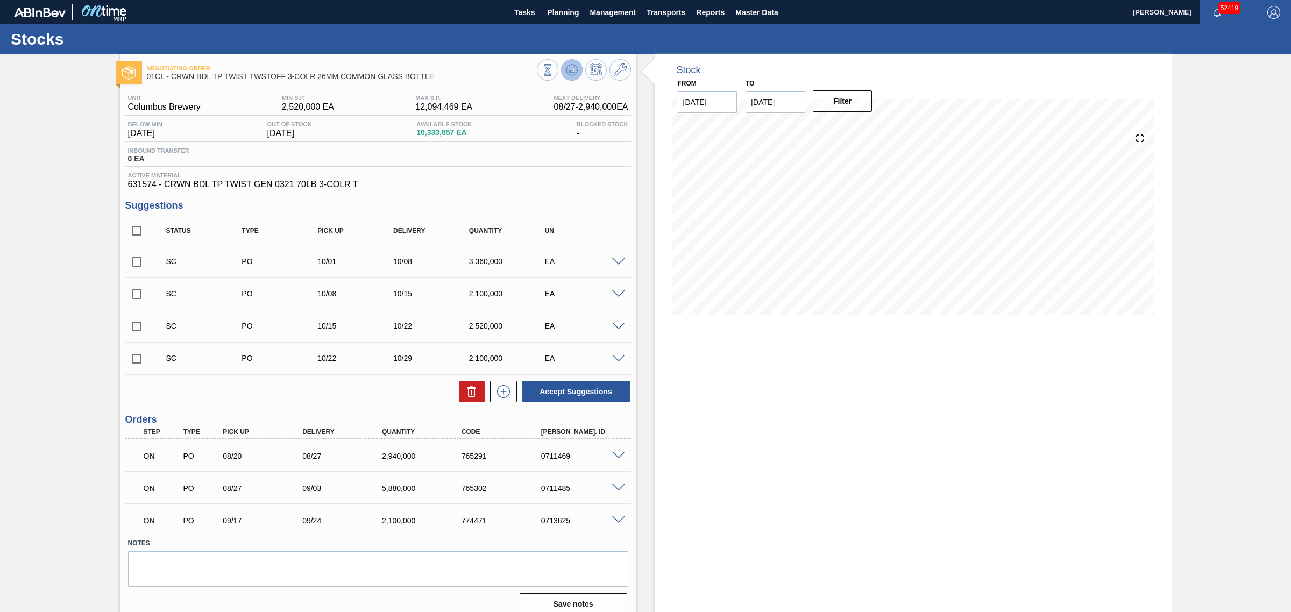
click at [554, 67] on icon at bounding box center [548, 70] width 12 height 12
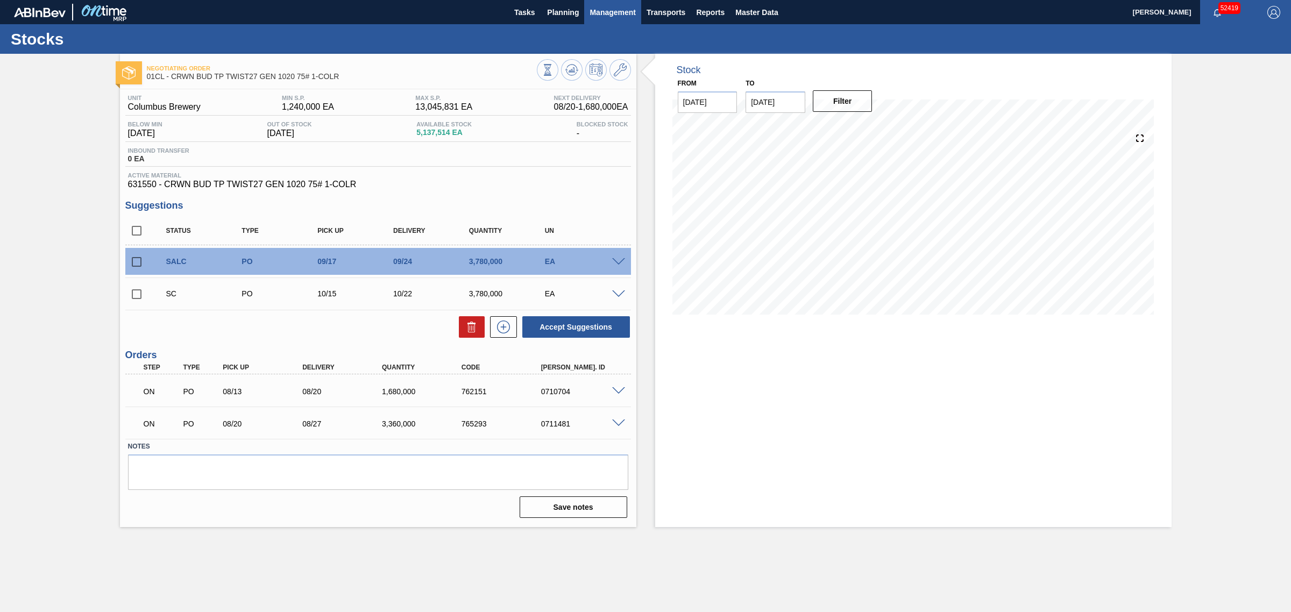
drag, startPoint x: 573, startPoint y: 71, endPoint x: 614, endPoint y: 22, distance: 64.2
click at [551, 65] on g at bounding box center [548, 64] width 8 height 1
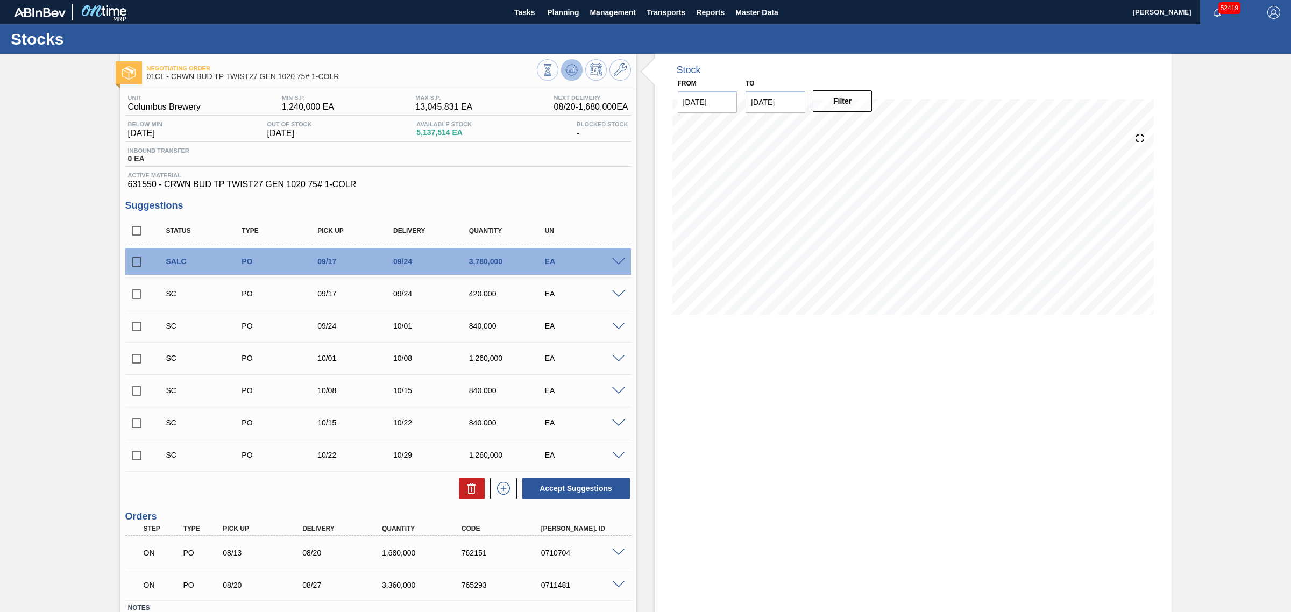
click at [554, 72] on icon at bounding box center [548, 70] width 12 height 12
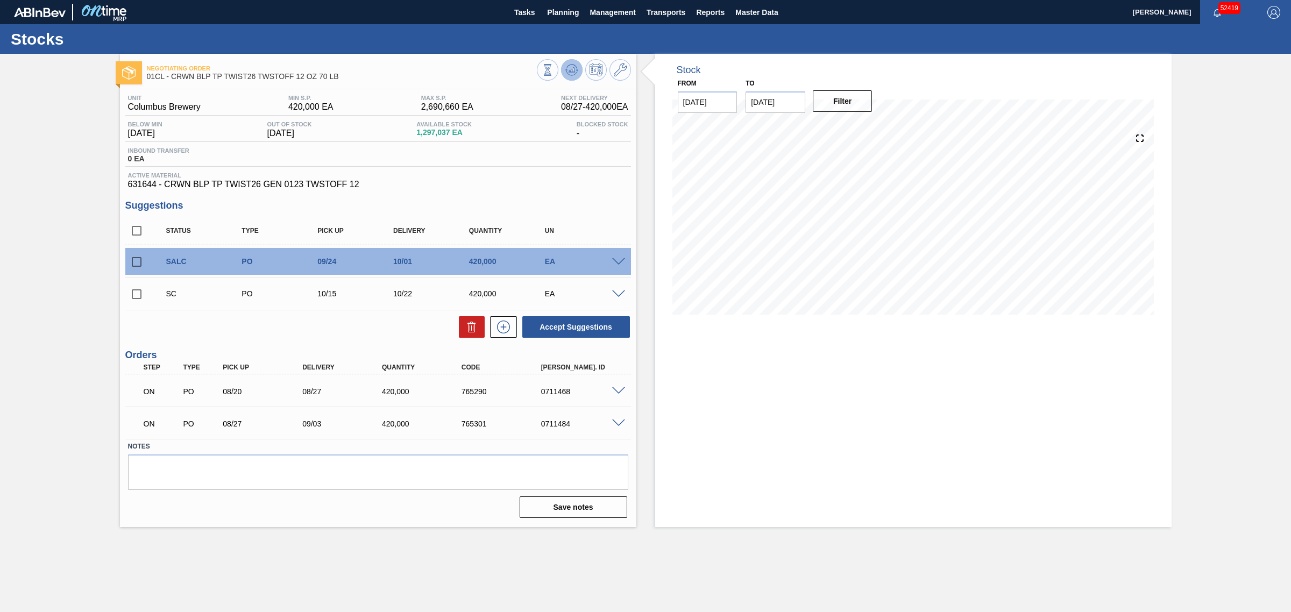
click at [554, 74] on icon at bounding box center [548, 70] width 12 height 12
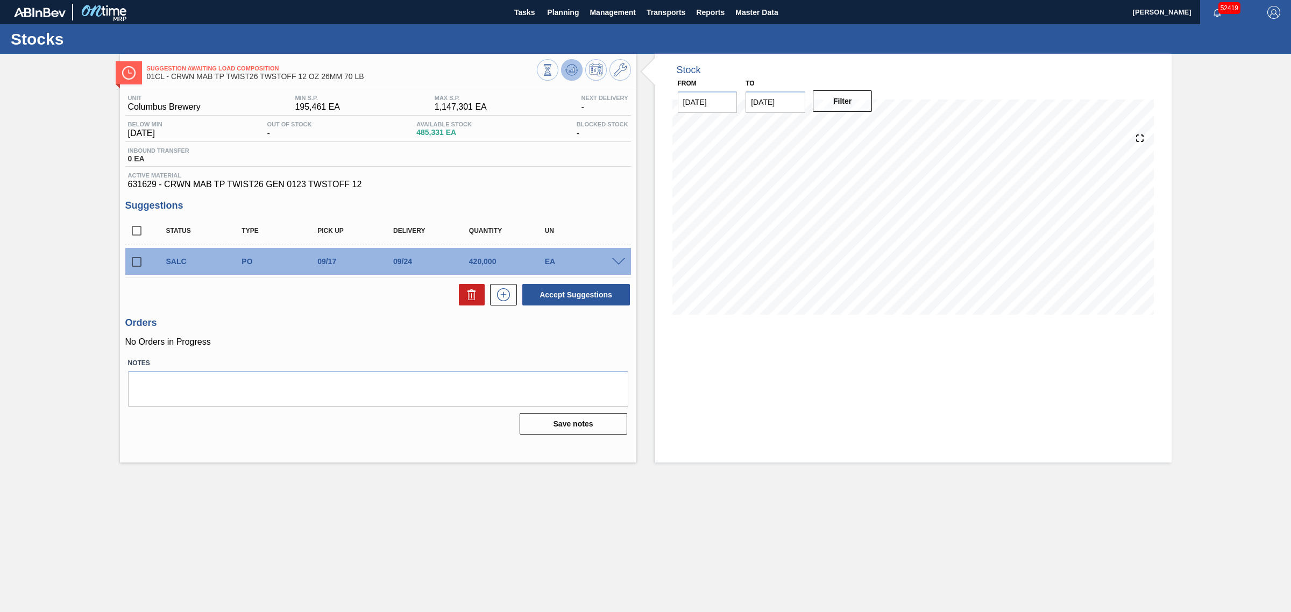
click at [571, 78] on button at bounding box center [572, 70] width 22 height 22
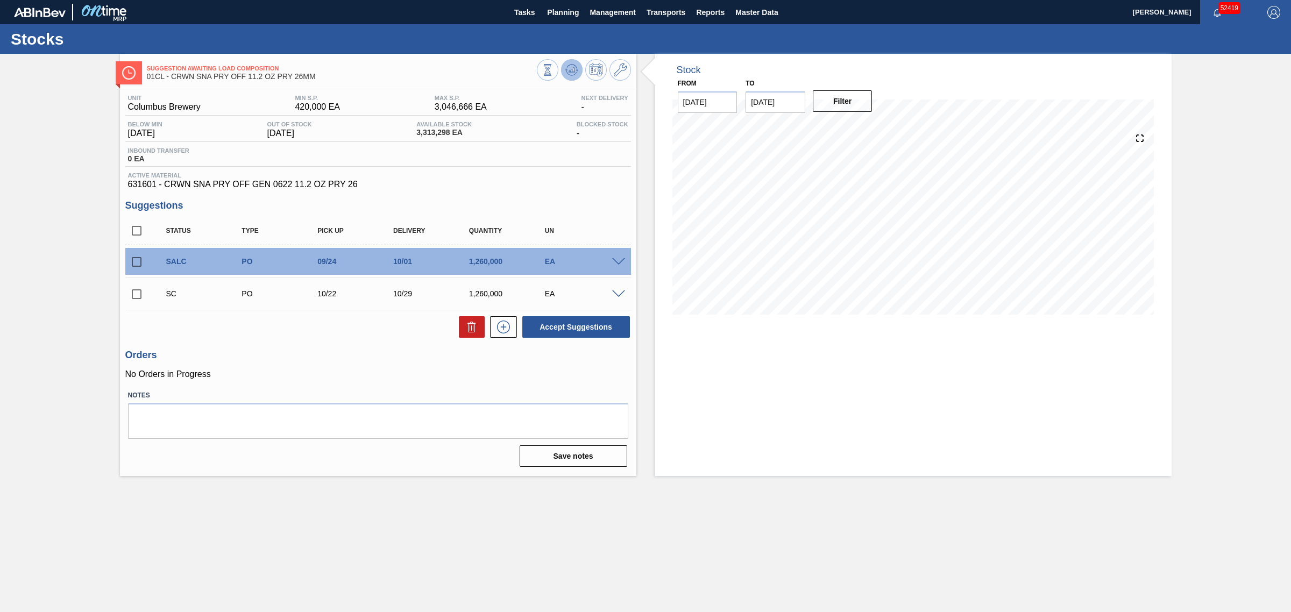
click at [574, 80] on button at bounding box center [572, 70] width 22 height 22
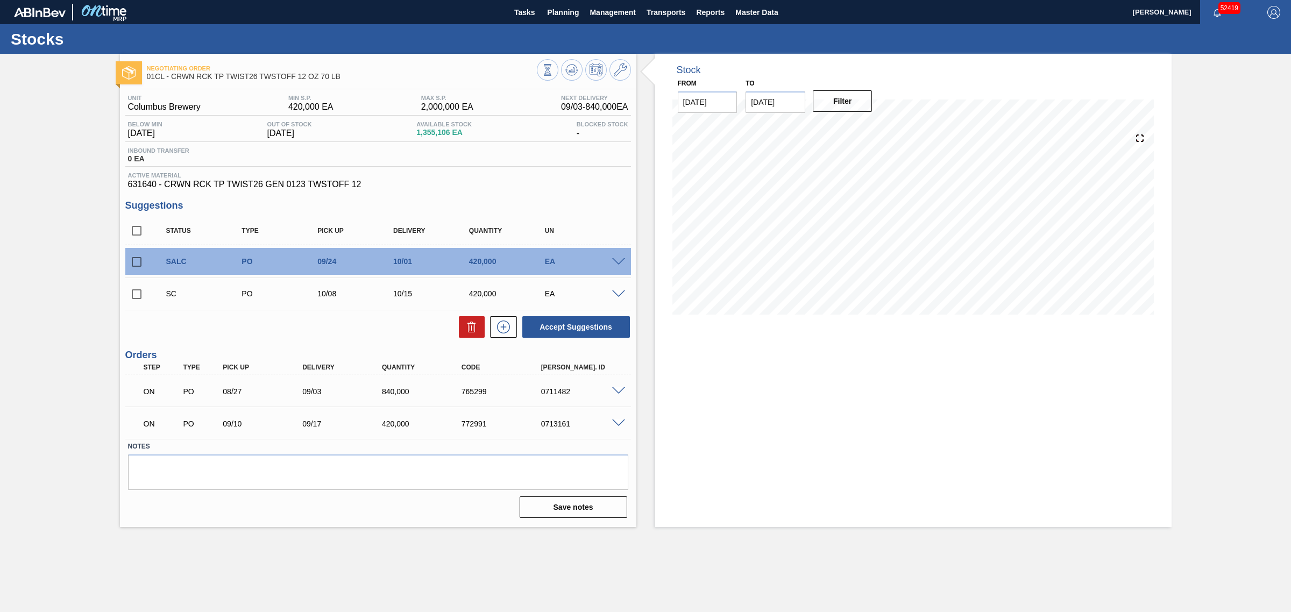
click at [583, 69] on div at bounding box center [584, 71] width 94 height 24
click at [582, 69] on div at bounding box center [584, 71] width 94 height 24
click at [578, 70] on button at bounding box center [572, 70] width 22 height 22
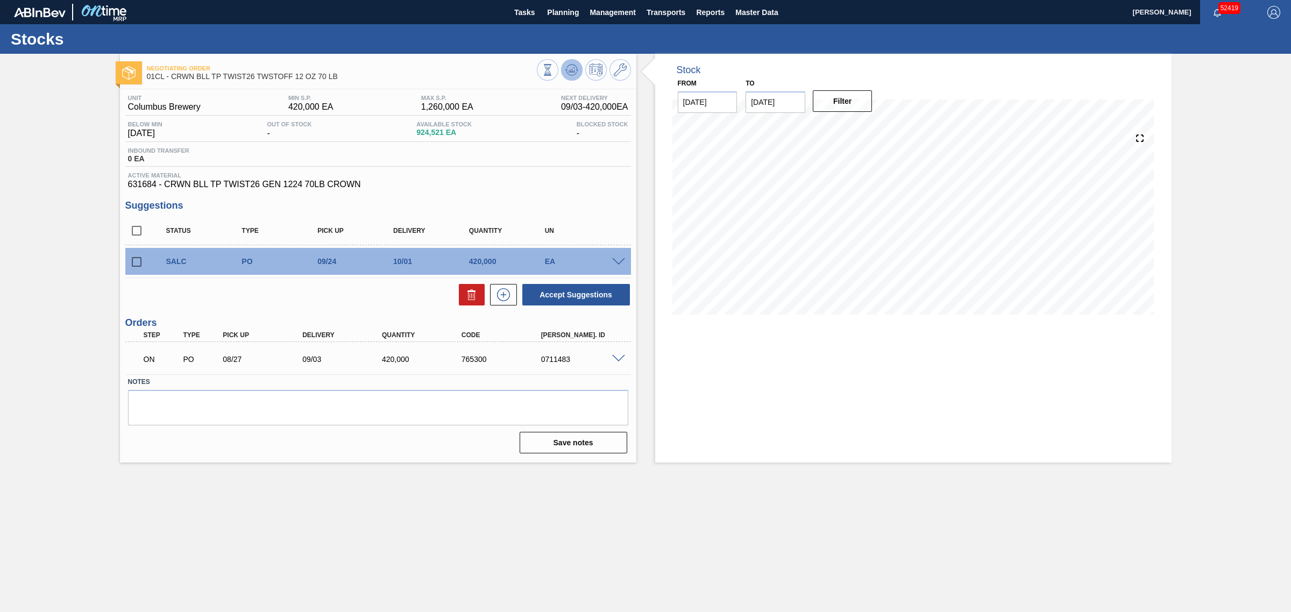
click at [554, 73] on icon at bounding box center [548, 70] width 12 height 12
click at [573, 81] on div at bounding box center [584, 71] width 94 height 24
click at [575, 74] on icon at bounding box center [571, 72] width 11 height 5
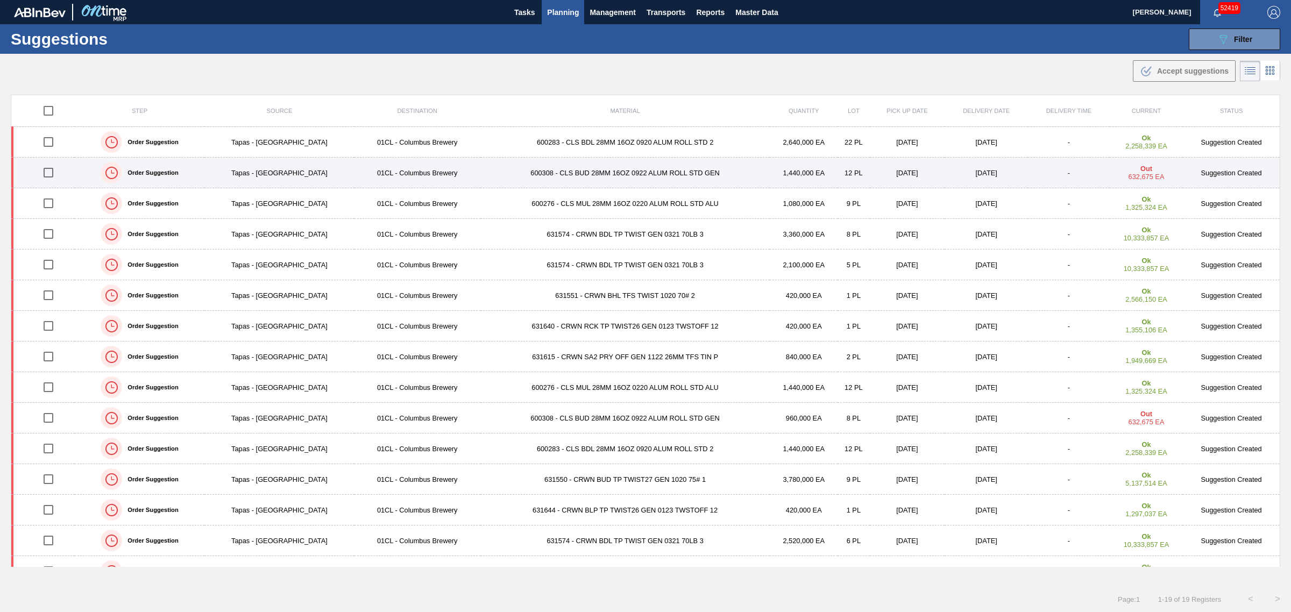
drag, startPoint x: 53, startPoint y: 141, endPoint x: 40, endPoint y: 175, distance: 36.1
click at [53, 141] on input "checkbox" at bounding box center [48, 142] width 23 height 23
checkbox input "true"
click at [46, 178] on input "checkbox" at bounding box center [48, 172] width 23 height 23
checkbox input "true"
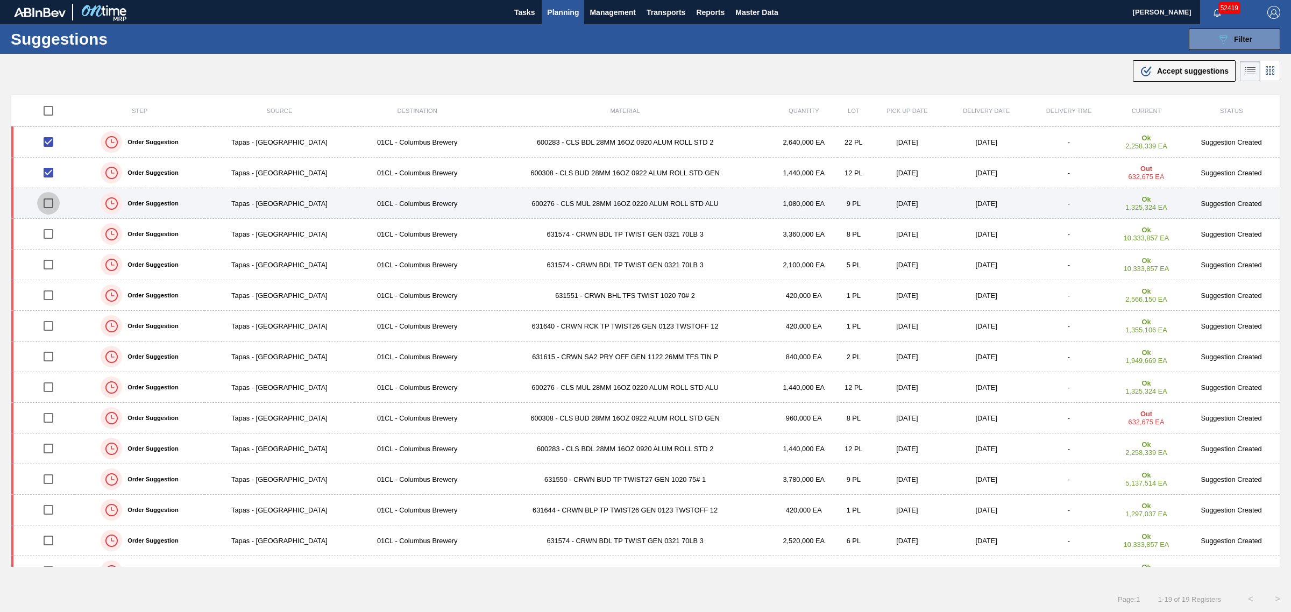
click at [55, 206] on input "checkbox" at bounding box center [48, 203] width 23 height 23
checkbox input "true"
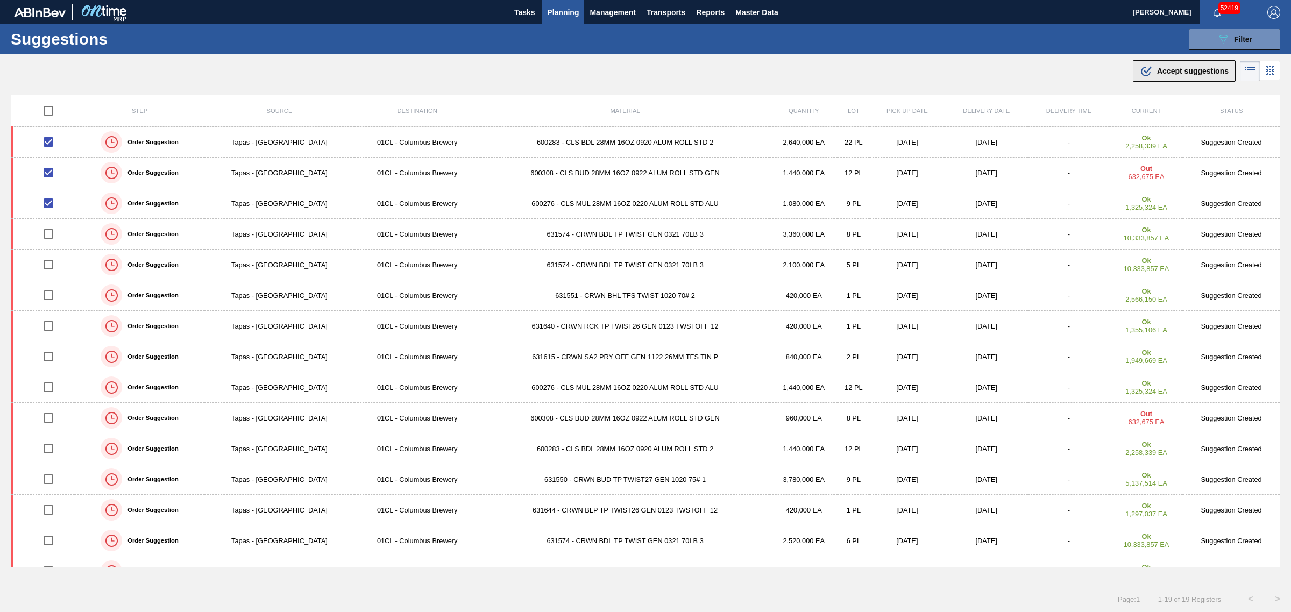
click at [1172, 66] on div ".b{fill:var(--color-action-default)} Accept suggestions" at bounding box center [1184, 71] width 89 height 13
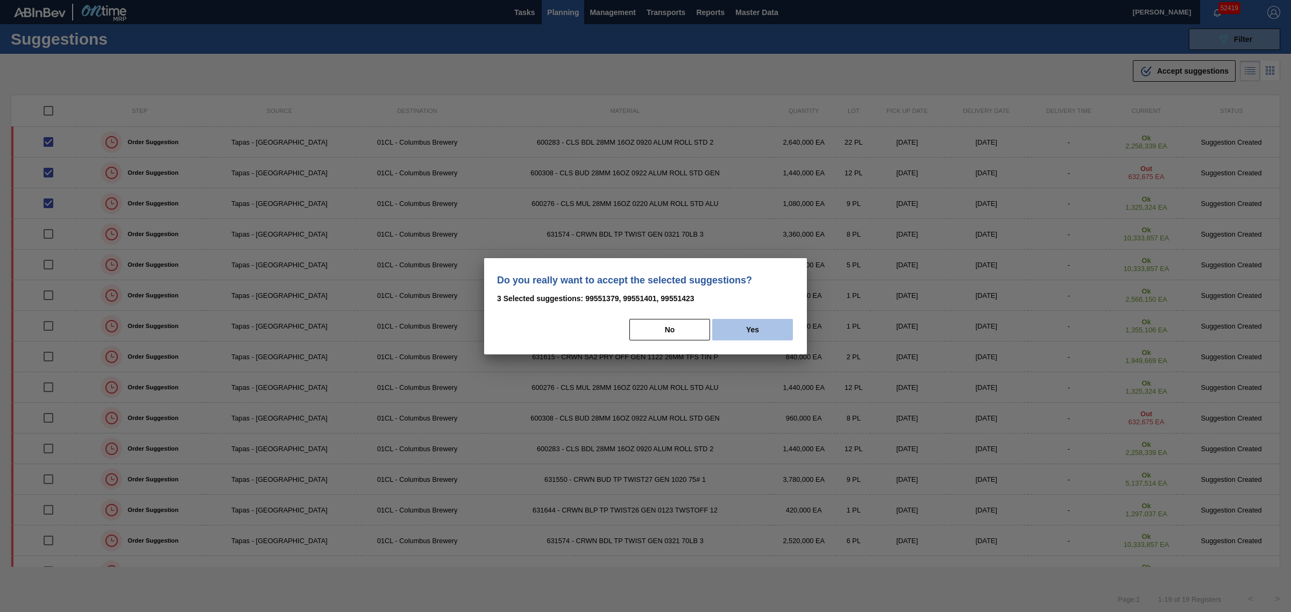
click at [754, 335] on button "Yes" at bounding box center [752, 330] width 81 height 22
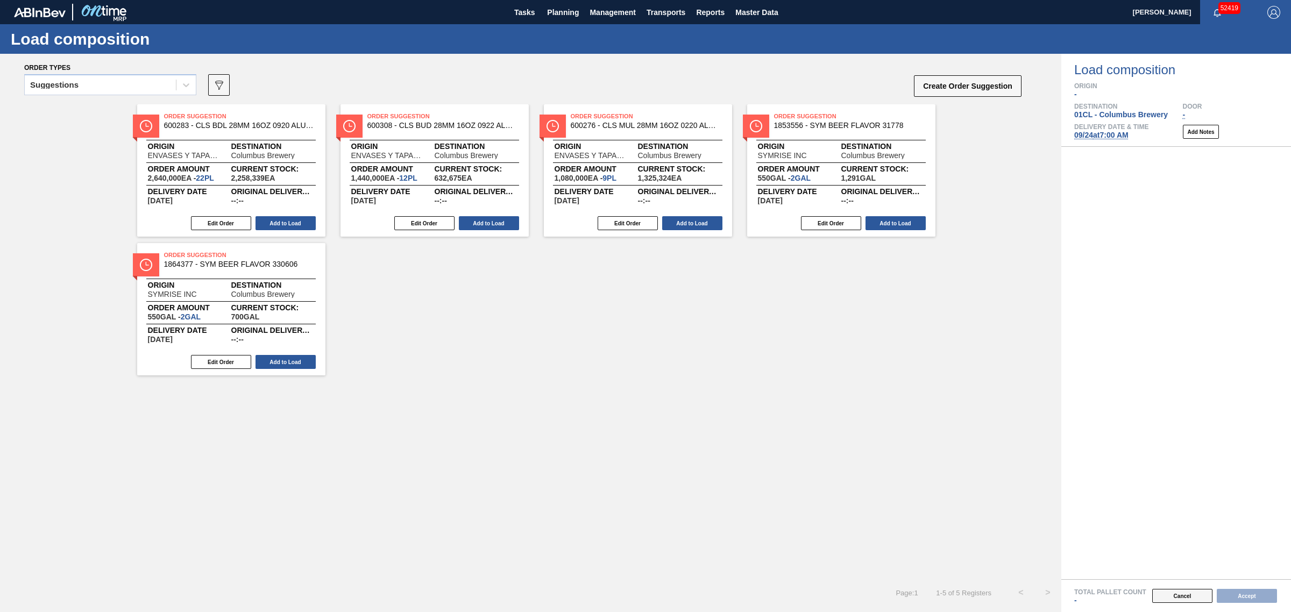
click at [1165, 595] on button "Cancel" at bounding box center [1182, 596] width 60 height 14
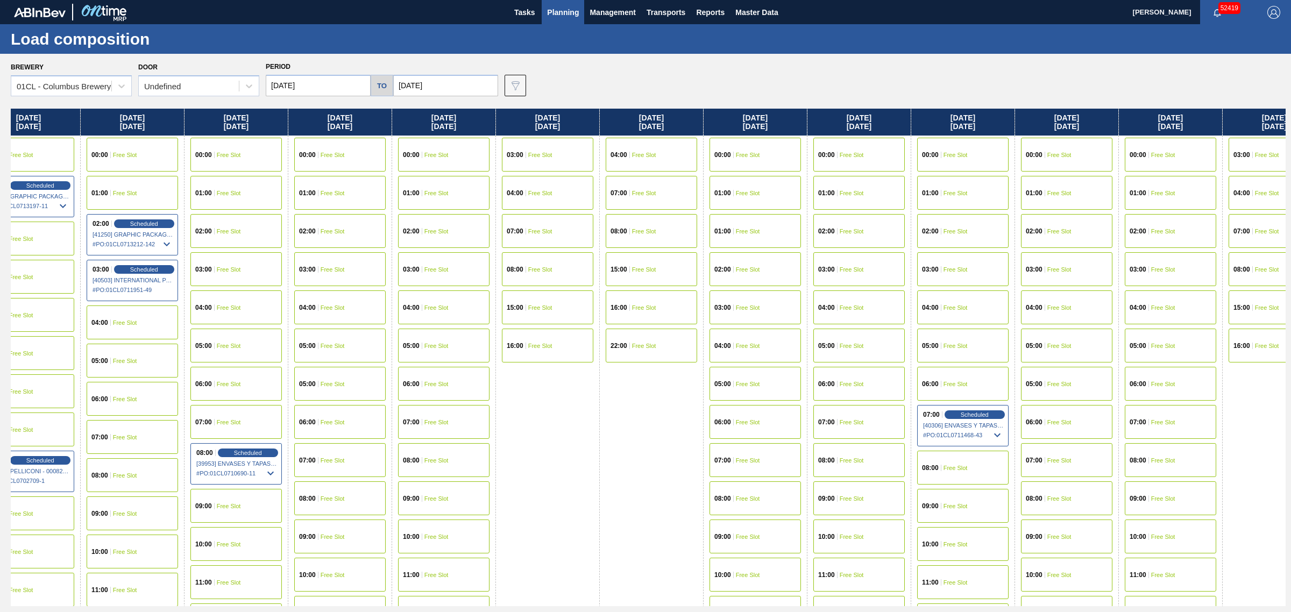
drag, startPoint x: 744, startPoint y: 316, endPoint x: 953, endPoint y: 311, distance: 209.3
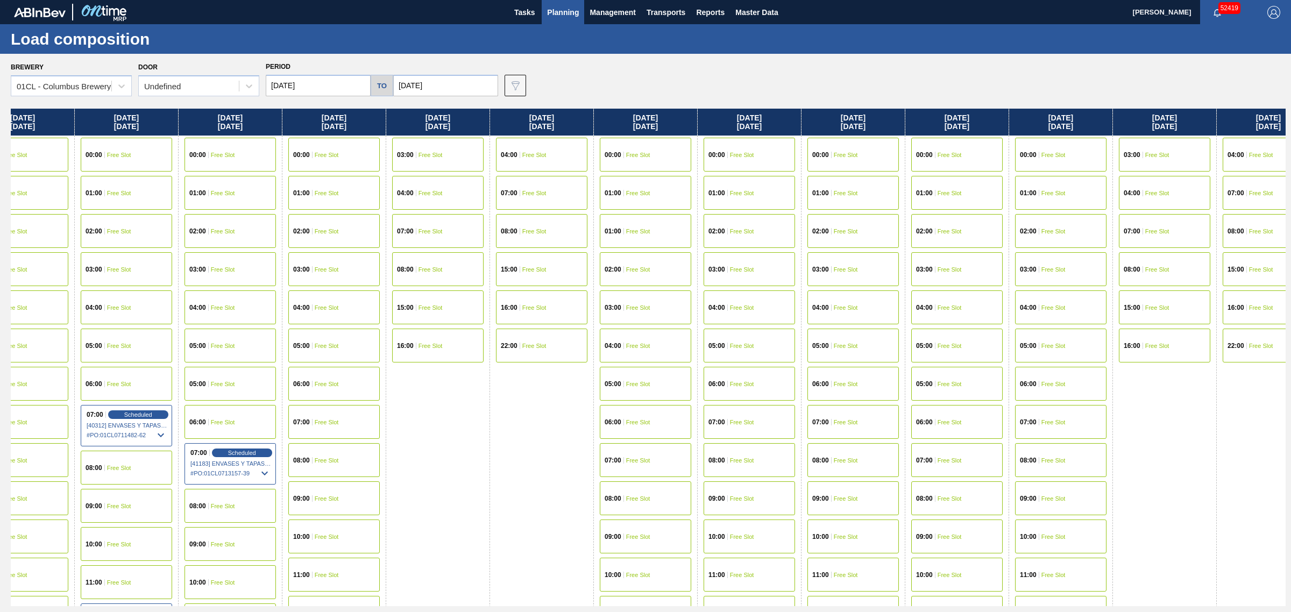
drag, startPoint x: 829, startPoint y: 308, endPoint x: 980, endPoint y: 306, distance: 151.2
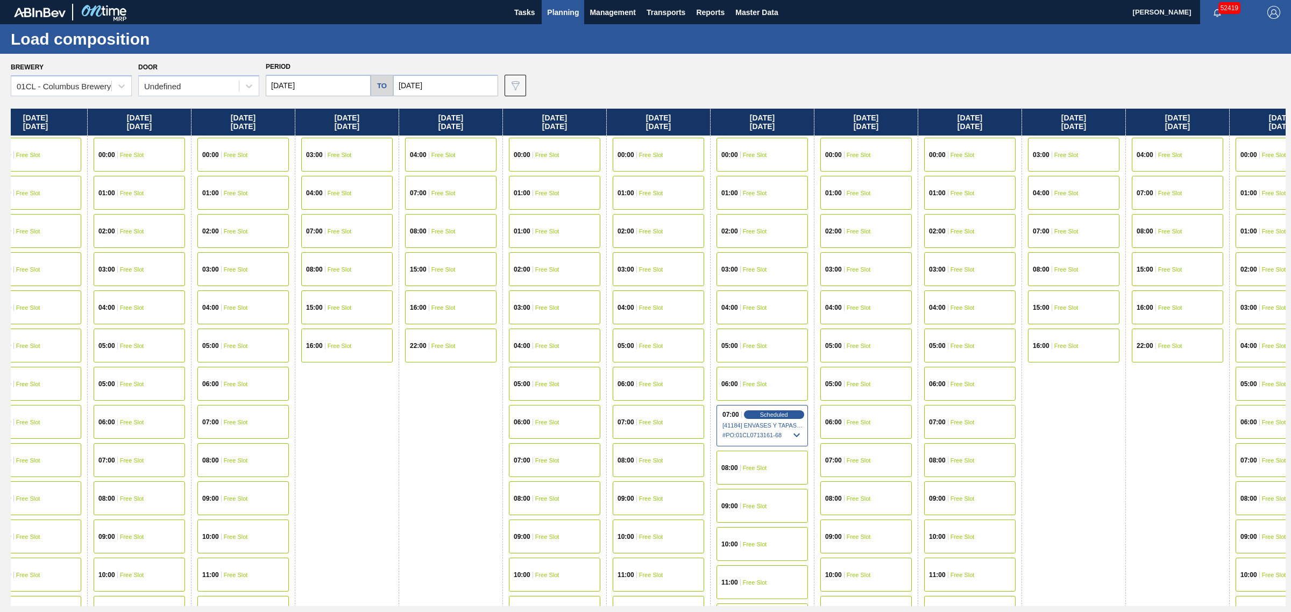
drag, startPoint x: 881, startPoint y: 297, endPoint x: 1012, endPoint y: 296, distance: 130.7
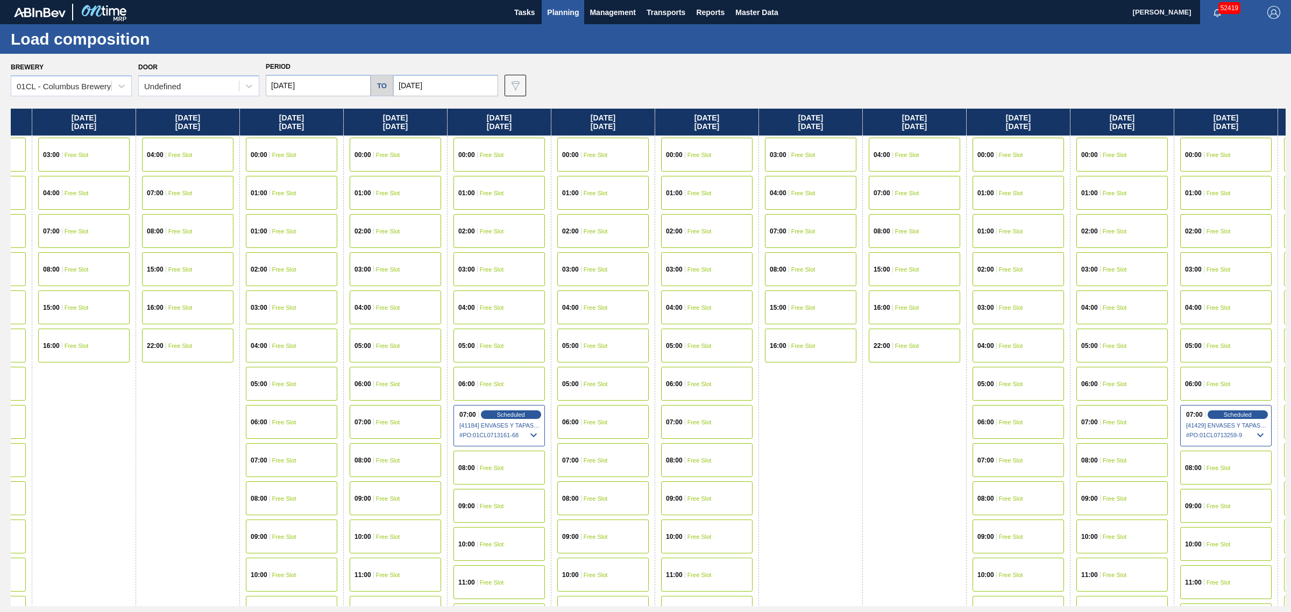
drag, startPoint x: 127, startPoint y: 442, endPoint x: 195, endPoint y: 448, distance: 68.5
click at [195, 448] on div "[DATE] 04:00 Free Slot 07:00 Scheduled [41292] DOMINION PACKAGING, INC. - 00083…" at bounding box center [648, 358] width 1275 height 498
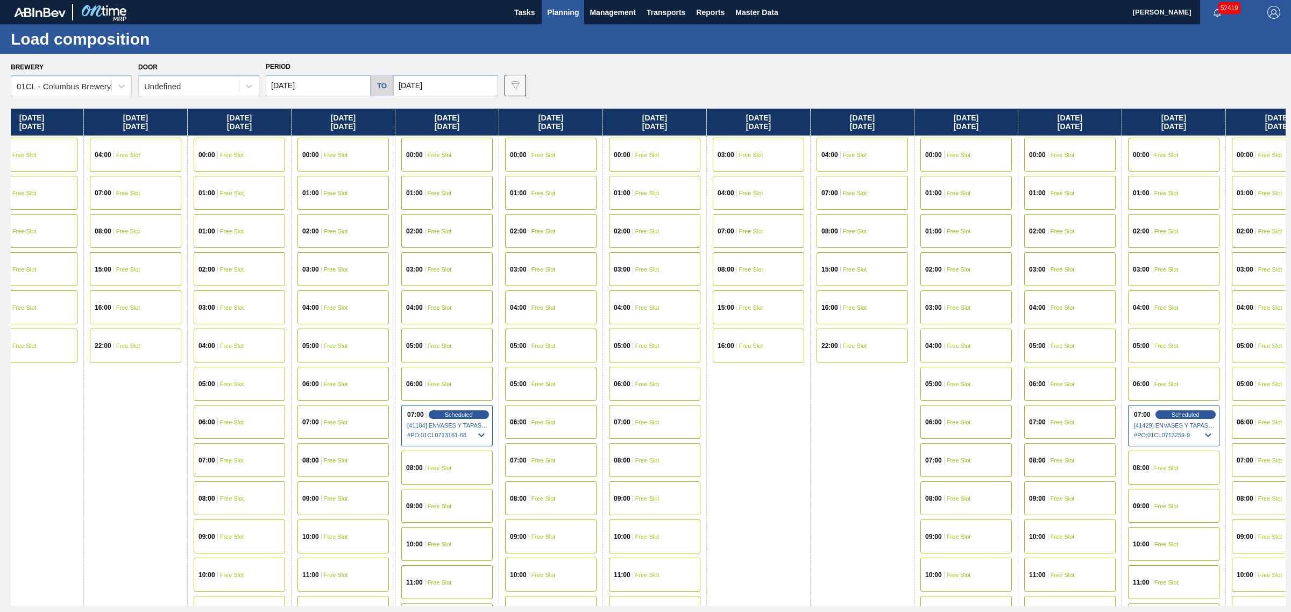
drag, startPoint x: 184, startPoint y: 445, endPoint x: 123, endPoint y: 444, distance: 61.3
click at [123, 444] on div "[DATE] 04:00 Free Slot 07:00 Scheduled [41292] DOMINION PACKAGING, INC. - 00083…" at bounding box center [648, 358] width 1275 height 498
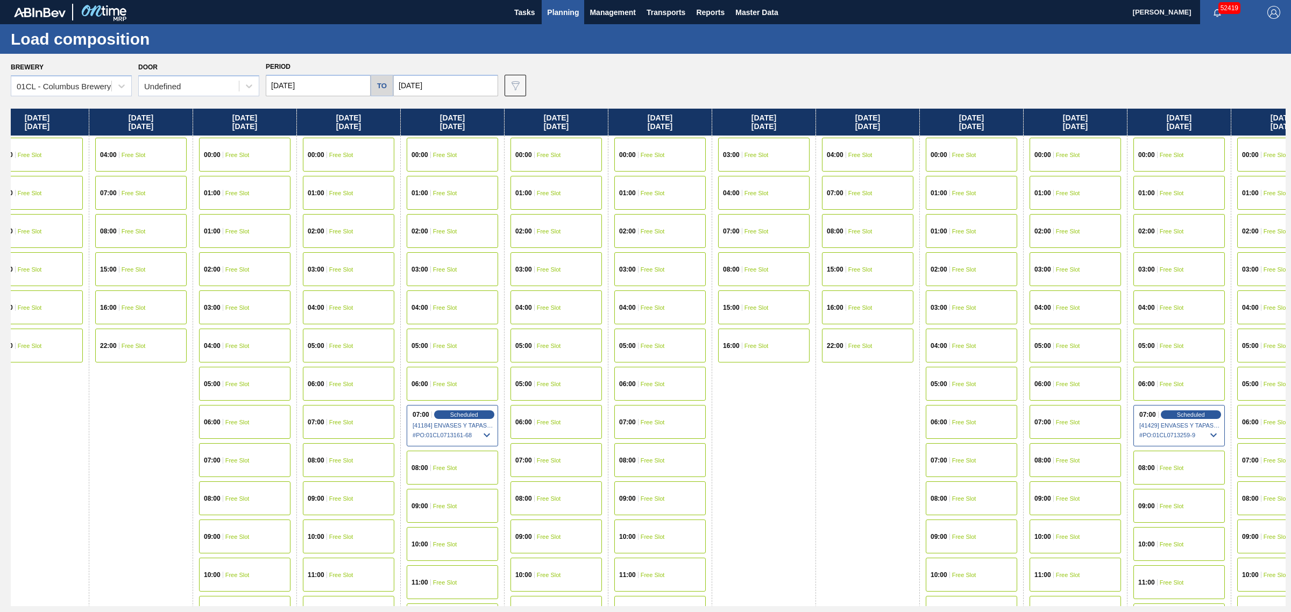
drag, startPoint x: 124, startPoint y: 447, endPoint x: 136, endPoint y: 449, distance: 11.6
click at [136, 449] on div "[DATE] 04:00 Free Slot 07:00 Scheduled [41292] DOMINION PACKAGING, INC. - 00083…" at bounding box center [648, 358] width 1275 height 498
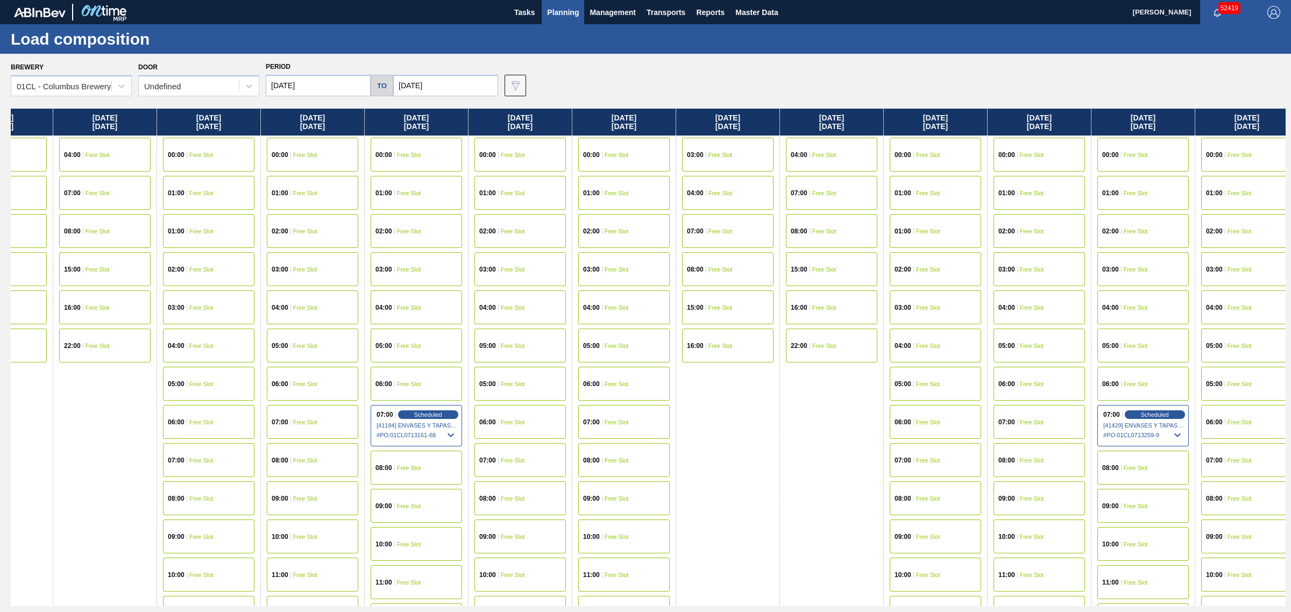
drag, startPoint x: 730, startPoint y: 235, endPoint x: 794, endPoint y: 229, distance: 64.3
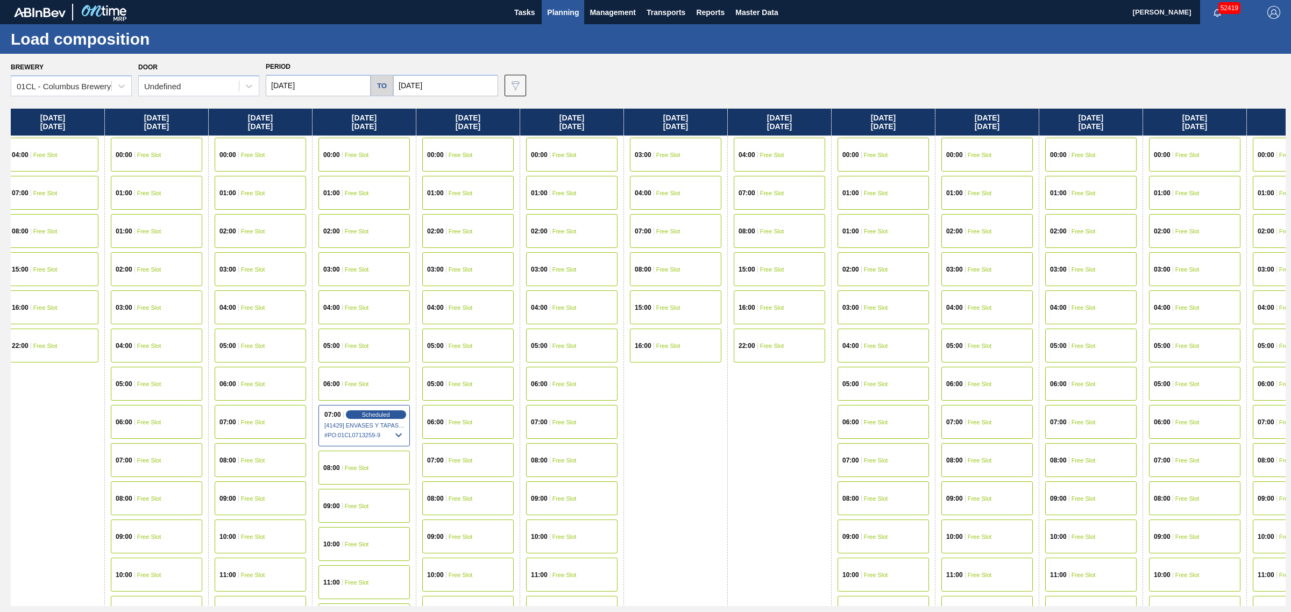
drag, startPoint x: 593, startPoint y: 246, endPoint x: 521, endPoint y: 249, distance: 72.7
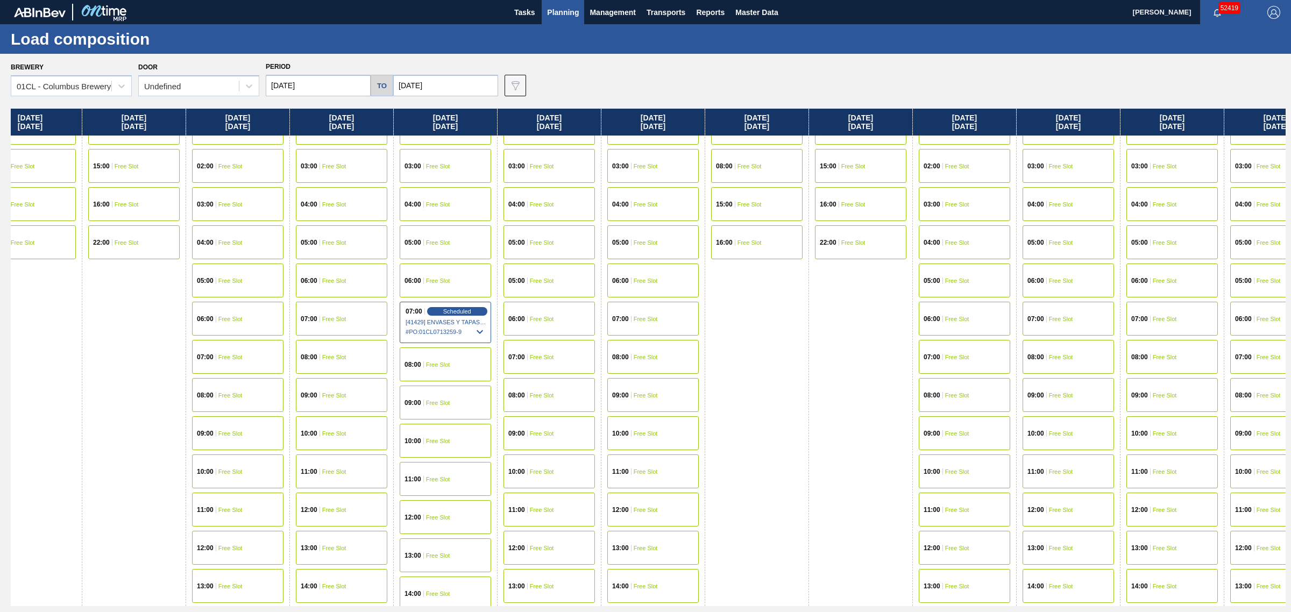
scroll to position [135, 3563]
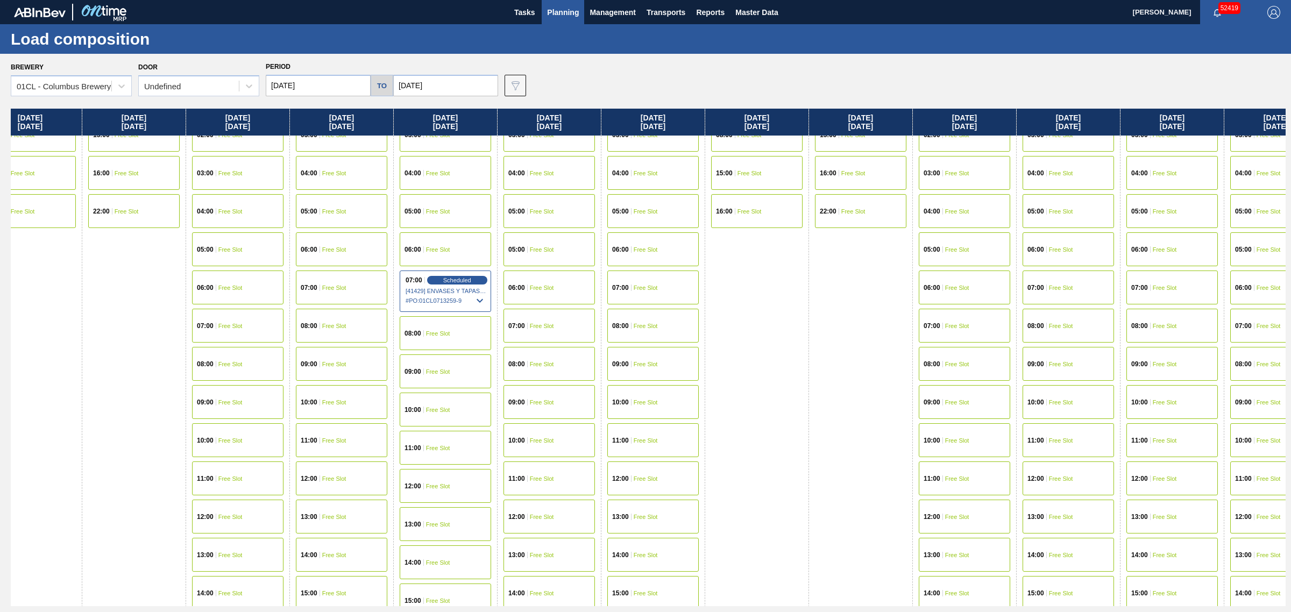
click at [439, 369] on span "Free Slot" at bounding box center [438, 372] width 24 height 6
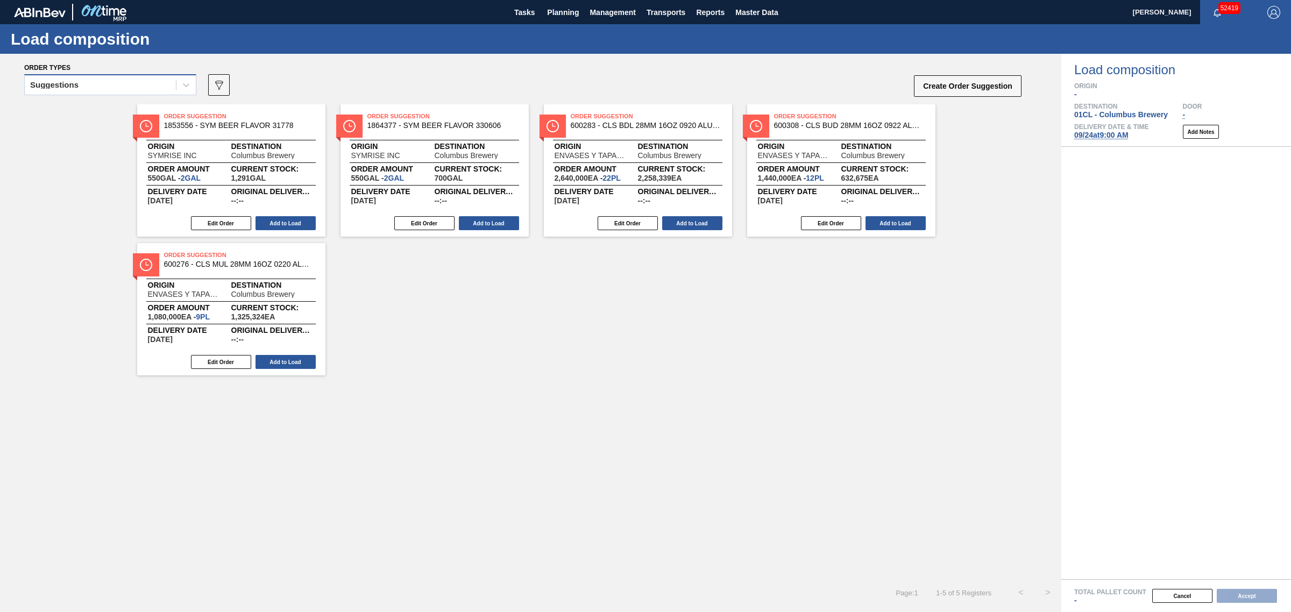
click at [145, 90] on div "Suggestions" at bounding box center [100, 85] width 151 height 16
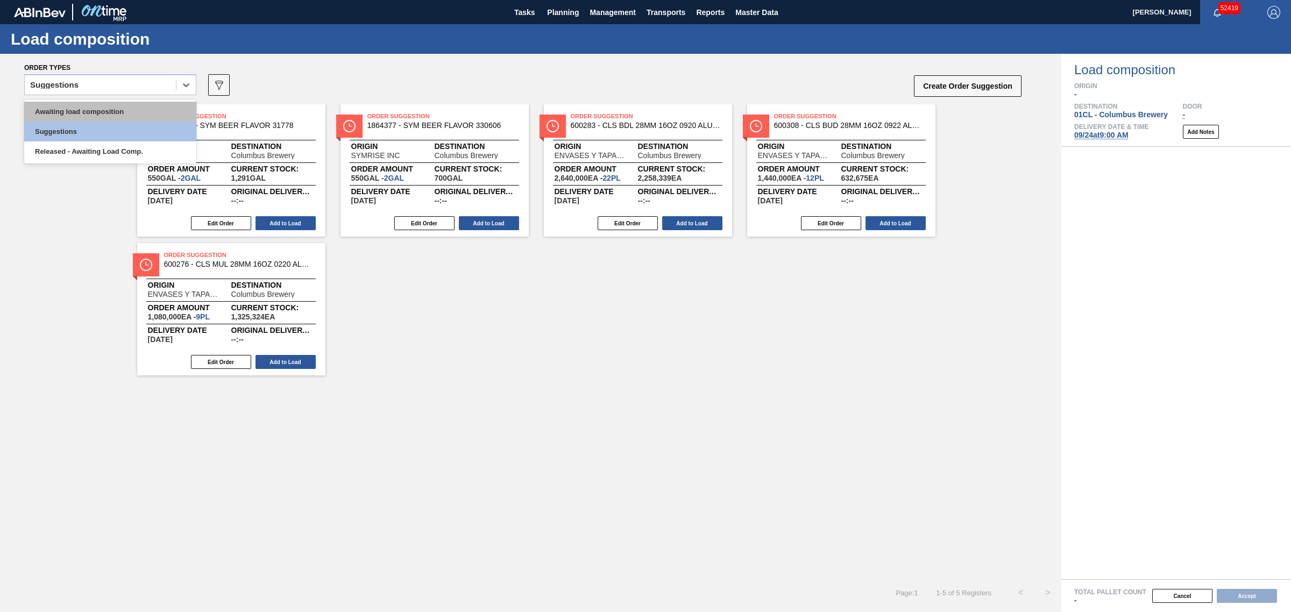
click at [119, 109] on div "Awaiting load composition" at bounding box center [110, 112] width 172 height 20
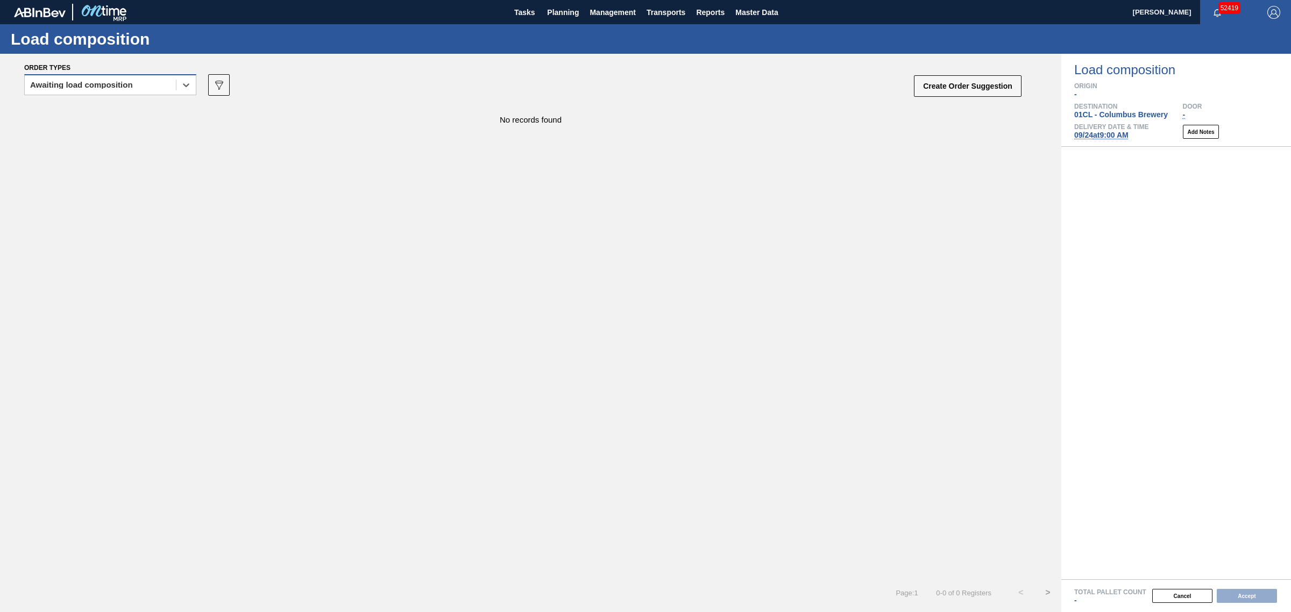
click at [114, 90] on div "Awaiting load composition" at bounding box center [100, 85] width 151 height 16
click at [115, 108] on div "Awaiting load composition" at bounding box center [110, 112] width 172 height 20
click at [109, 87] on div "Awaiting load composition" at bounding box center [81, 85] width 103 height 8
click at [122, 107] on div "Awaiting load composition" at bounding box center [110, 112] width 172 height 20
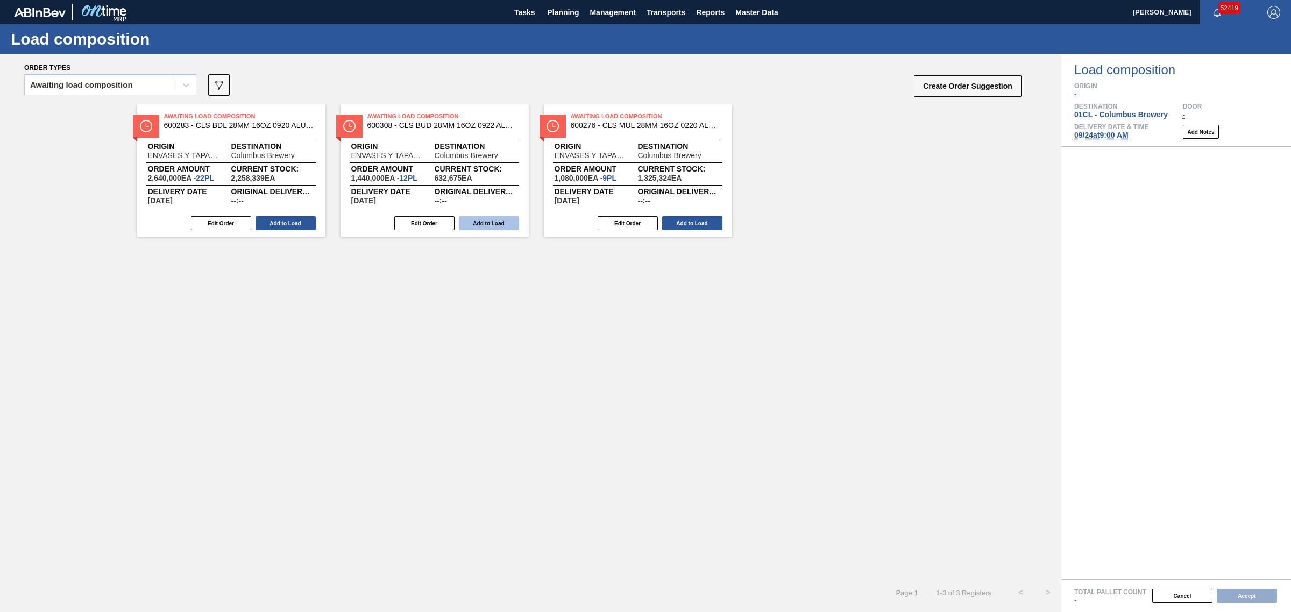
click at [473, 222] on button "Add to Load" at bounding box center [489, 223] width 60 height 14
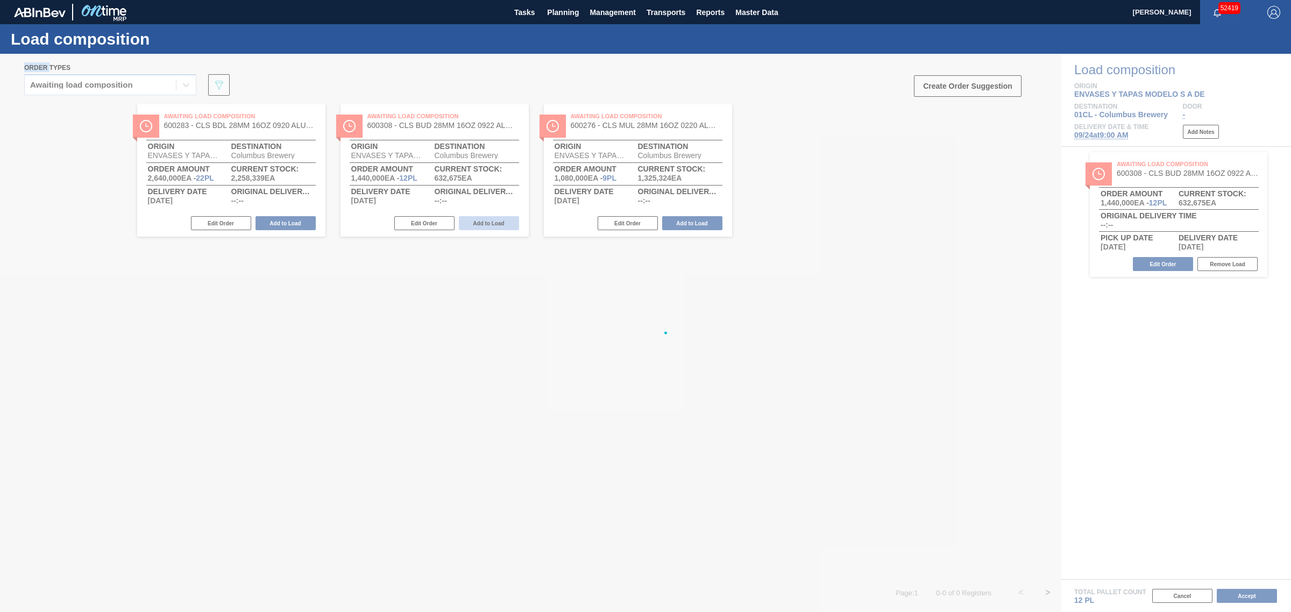
click at [473, 222] on div at bounding box center [645, 333] width 1291 height 558
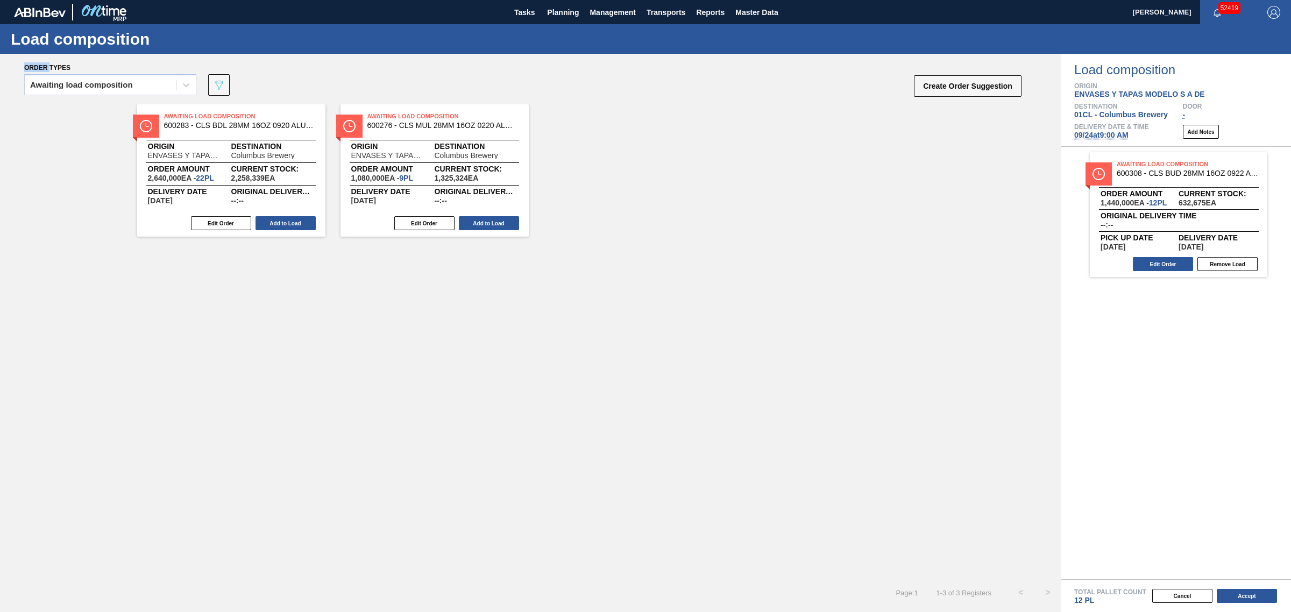
click at [473, 222] on button "Add to Load" at bounding box center [489, 223] width 60 height 14
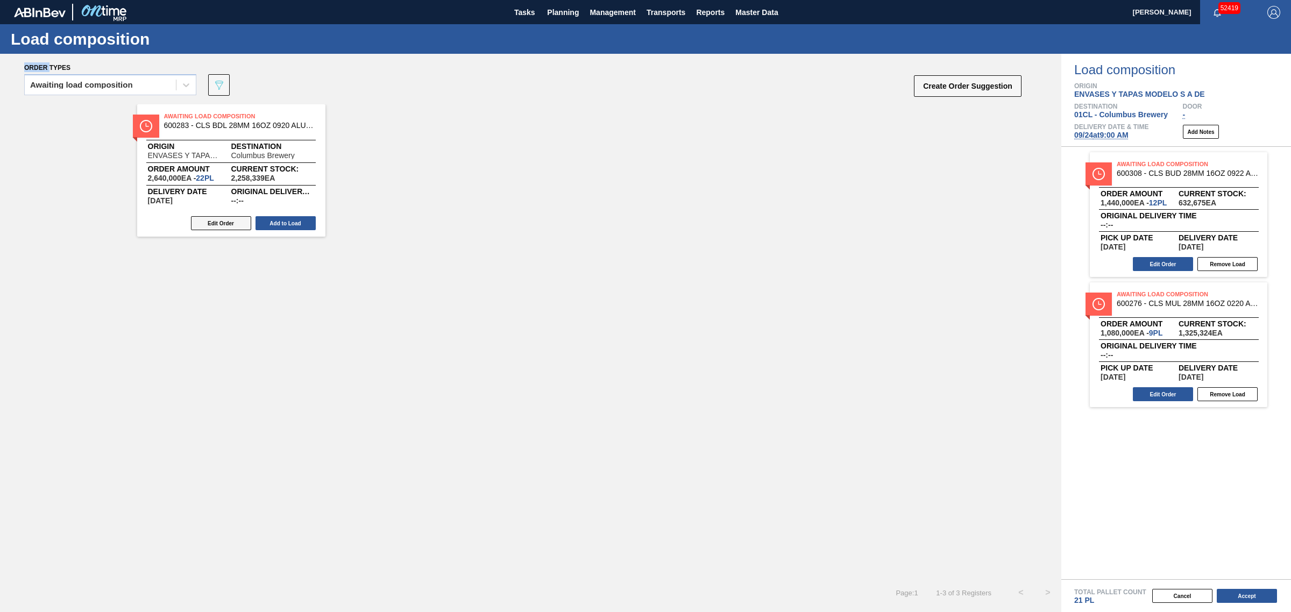
click at [201, 222] on button "Edit Order" at bounding box center [221, 223] width 60 height 14
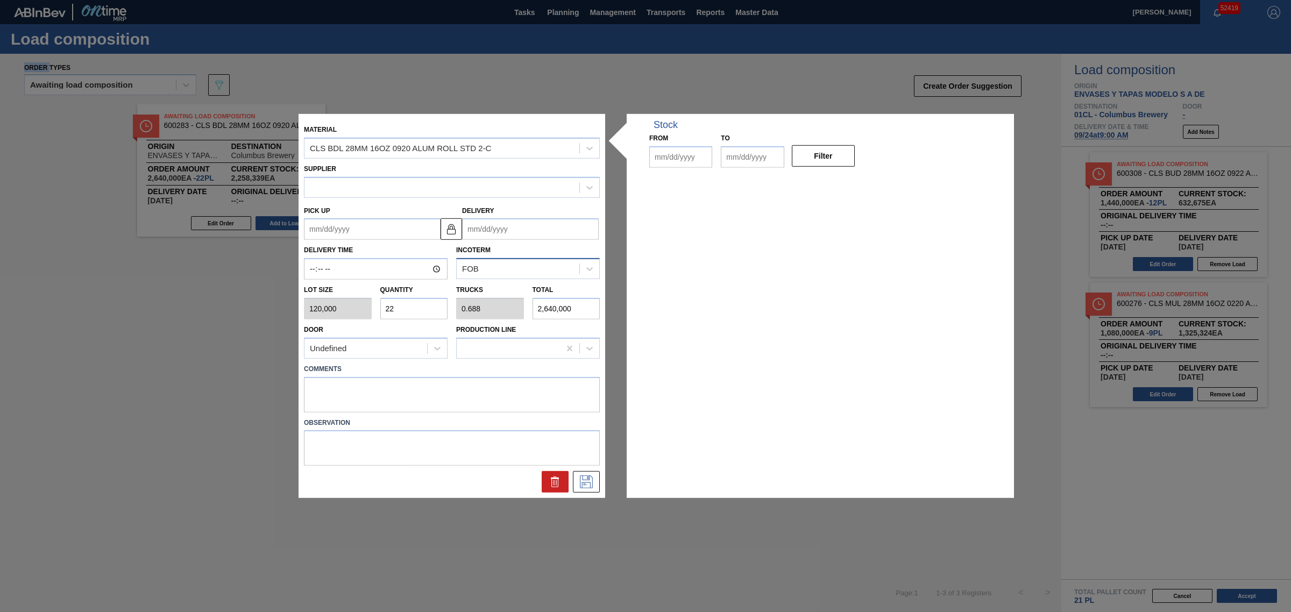
type input "120,000"
type input "22"
type input "0.688"
type input "2,640,000"
type up "[DATE]"
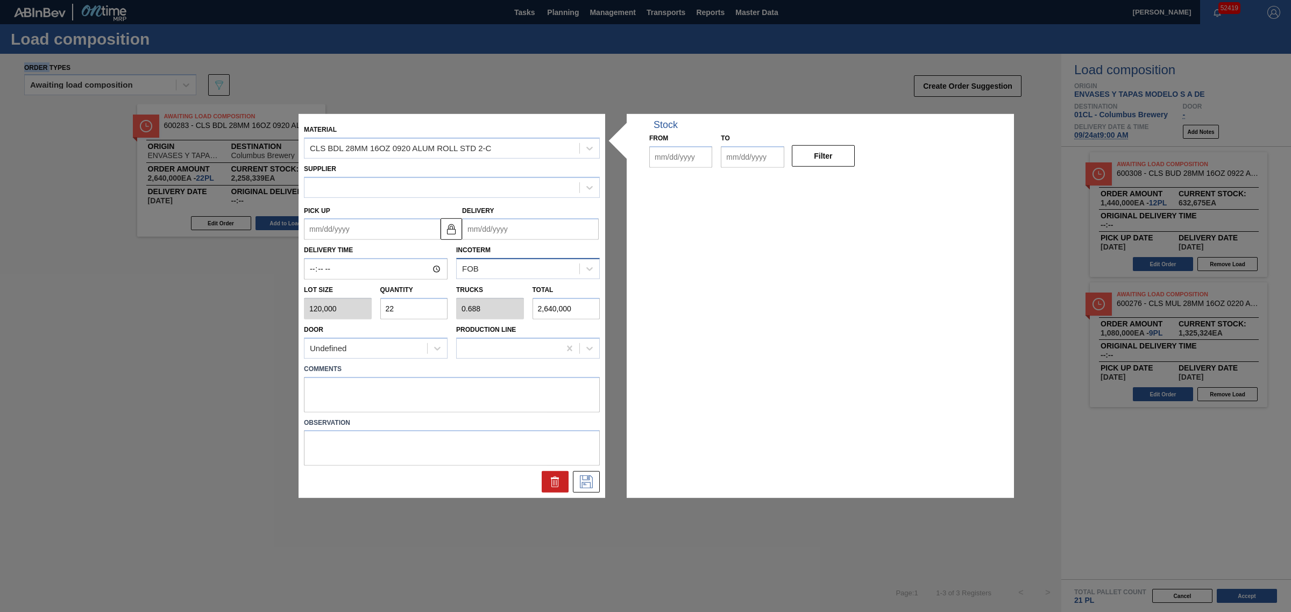
type input "[DATE]"
type input "10/26/2025"
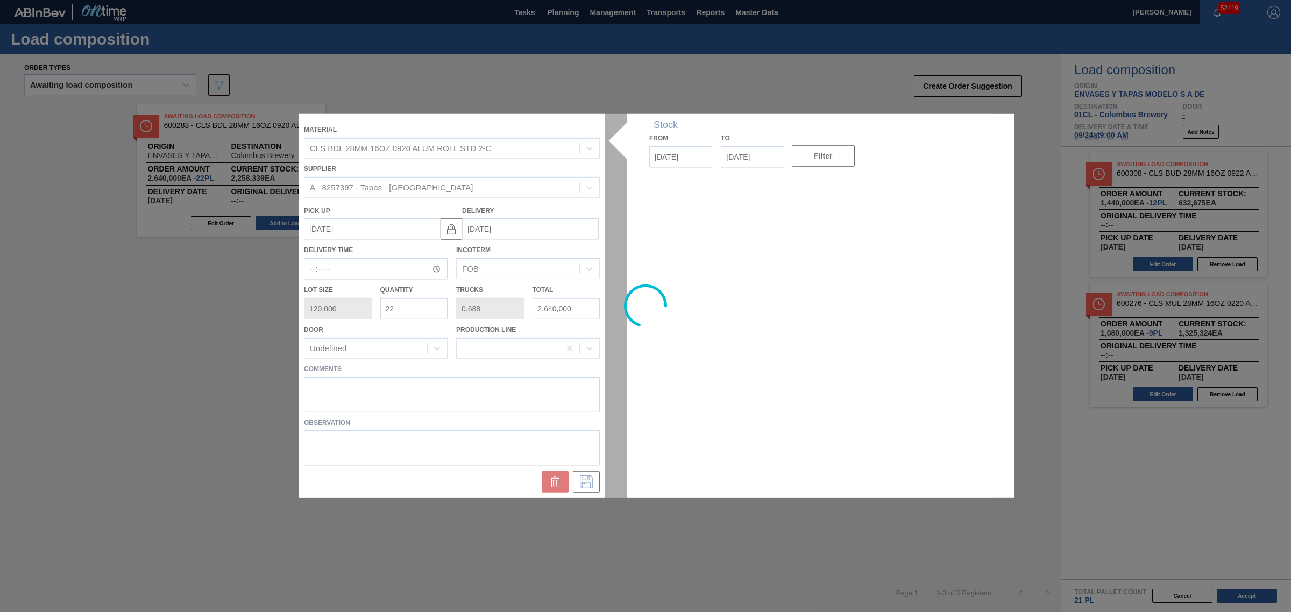
click at [420, 307] on div at bounding box center [646, 306] width 694 height 384
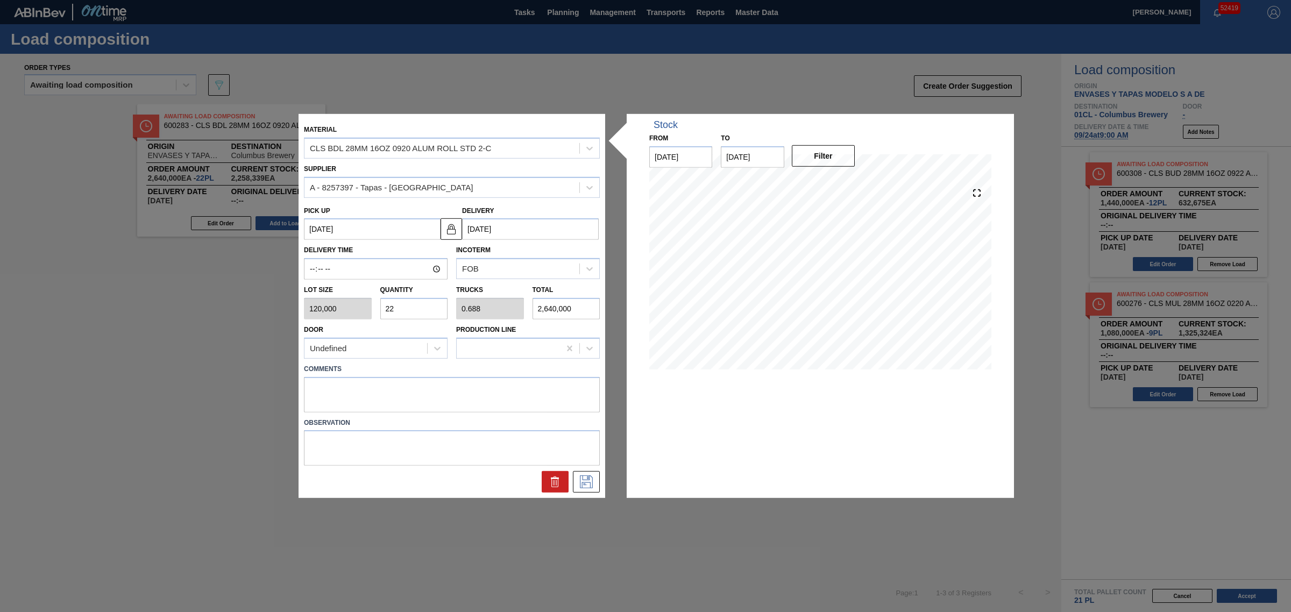
click at [346, 302] on div "Lot size 120,000 Quantity 22 Trucks 0.688 Total 2,640,000" at bounding box center [452, 300] width 305 height 40
type input "1"
type input "0.031"
type input "120,000"
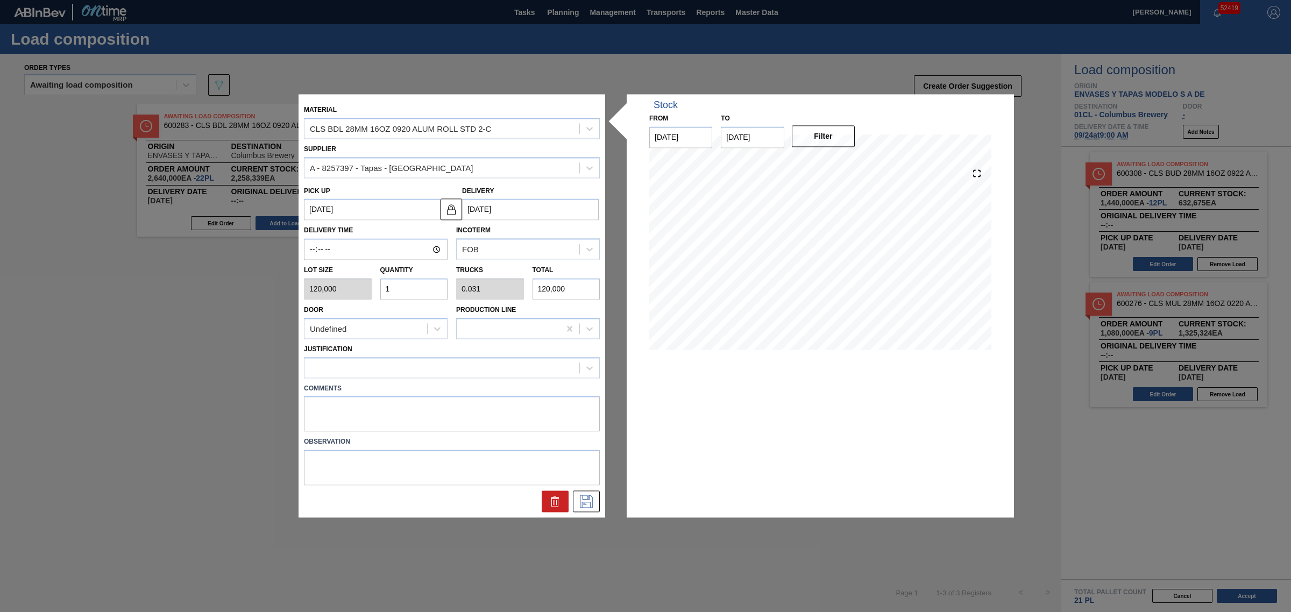
type input "13"
type input "0.406"
type input "1,560,000"
type input "13"
click at [582, 496] on icon at bounding box center [586, 502] width 17 height 13
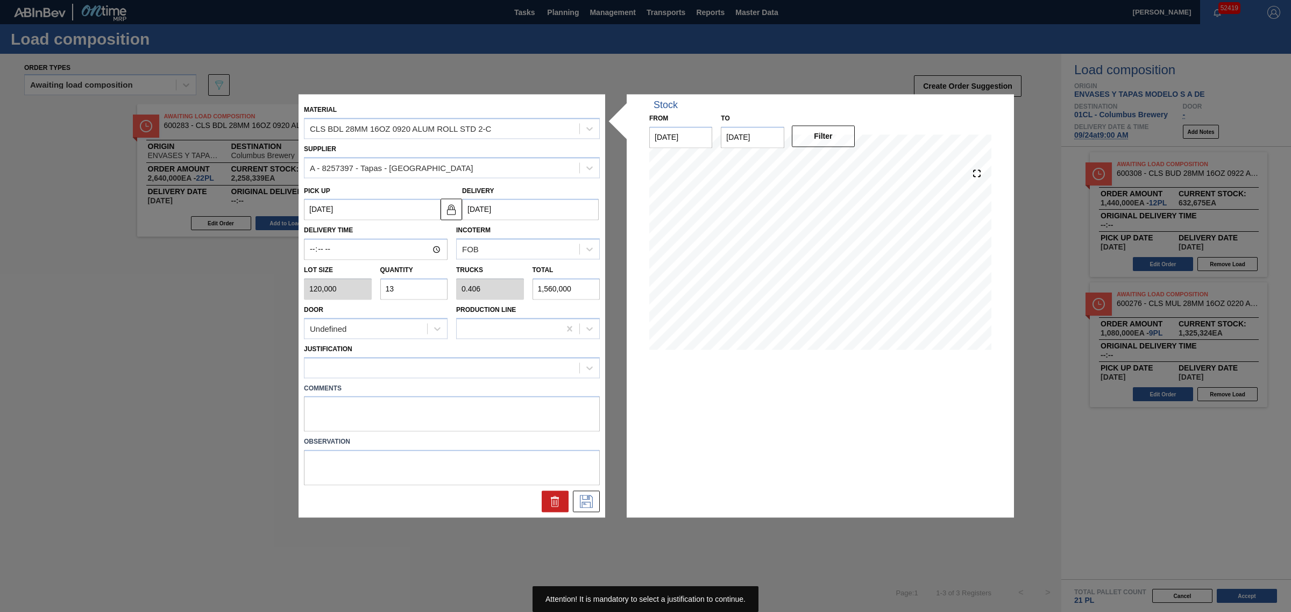
click at [372, 356] on div "Justification" at bounding box center [452, 360] width 296 height 37
click at [373, 364] on div at bounding box center [442, 368] width 275 height 16
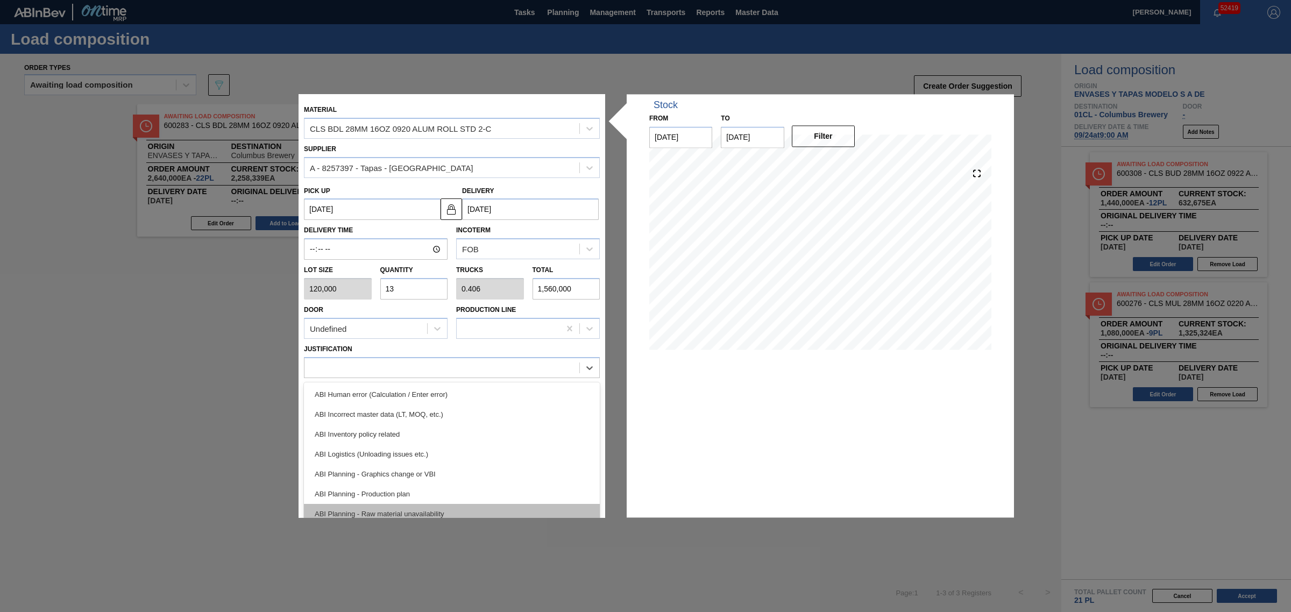
click at [426, 506] on div "ABI Planning - Raw material unavailability" at bounding box center [452, 514] width 296 height 20
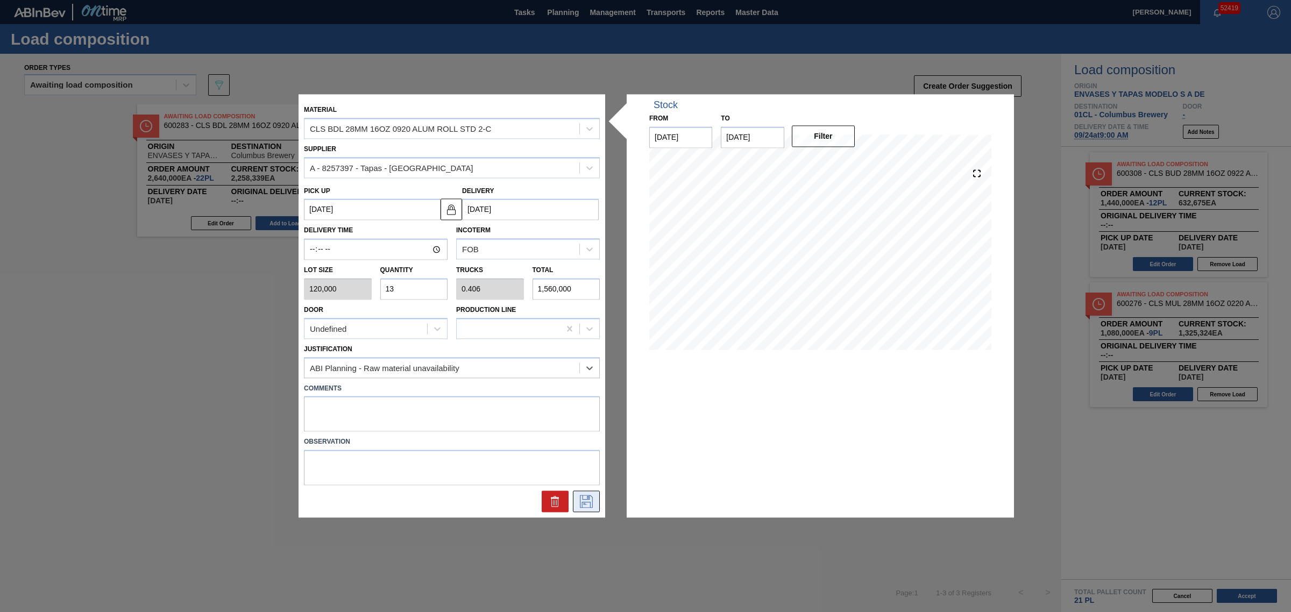
click at [588, 499] on icon at bounding box center [586, 502] width 17 height 13
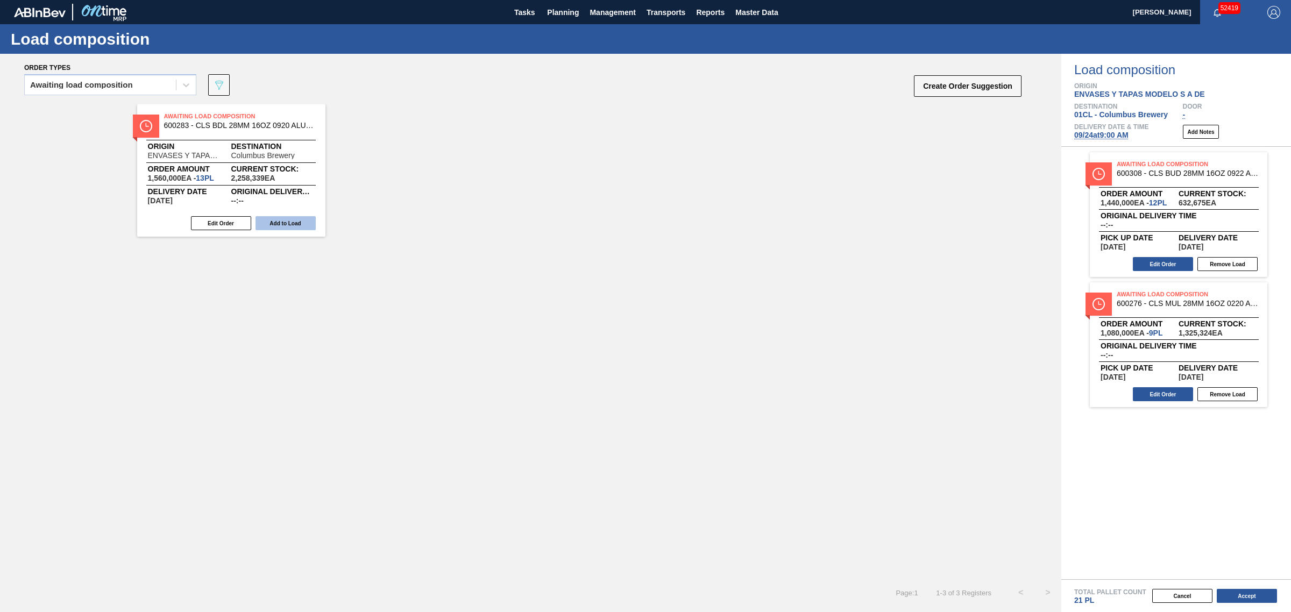
click at [286, 218] on button "Add to Load" at bounding box center [286, 223] width 60 height 14
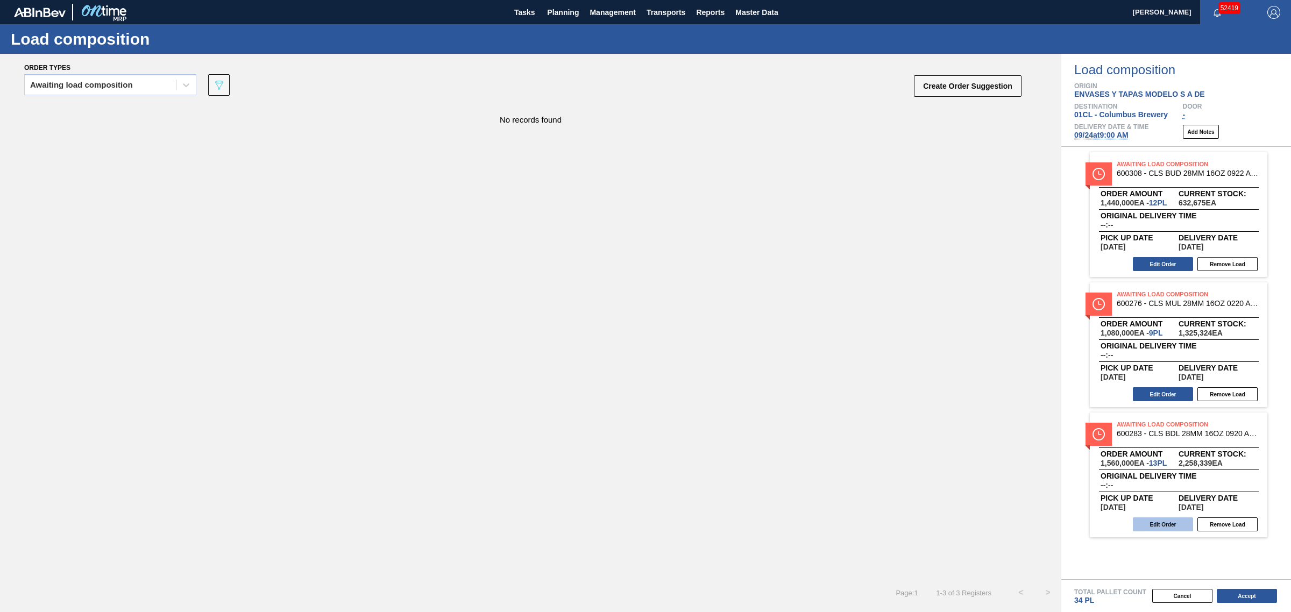
click at [1158, 523] on button "Edit Order" at bounding box center [1163, 525] width 60 height 14
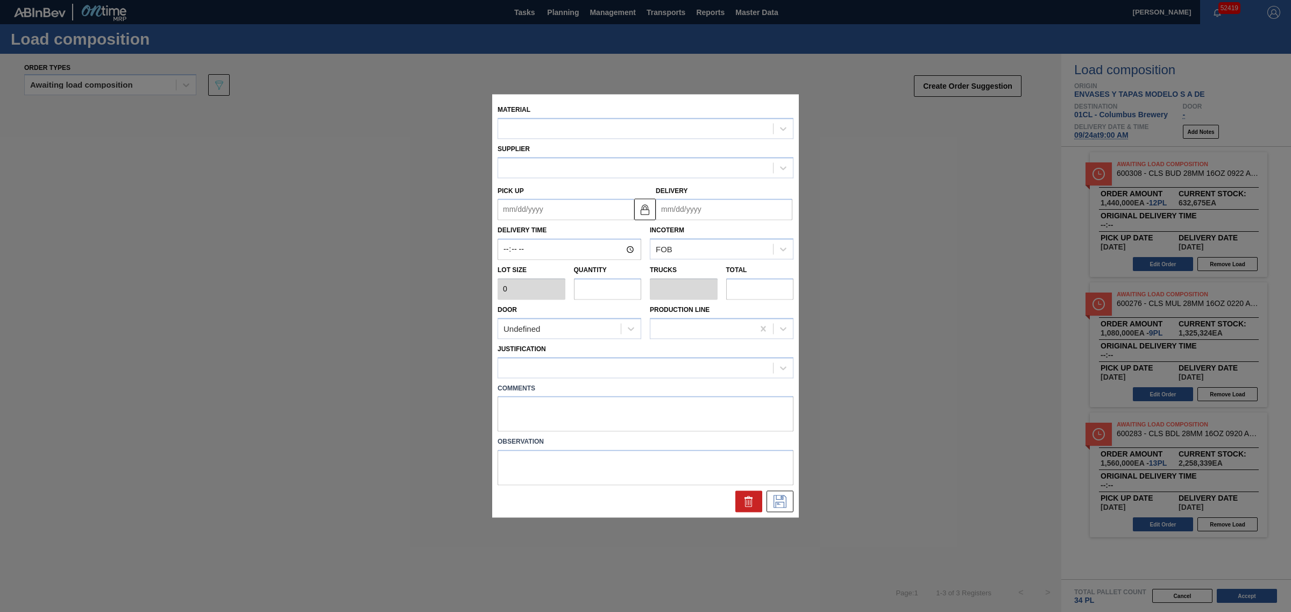
type input "120,000"
type input "13"
type input "0.406"
type input "1,560,000"
type up "09/17/2025"
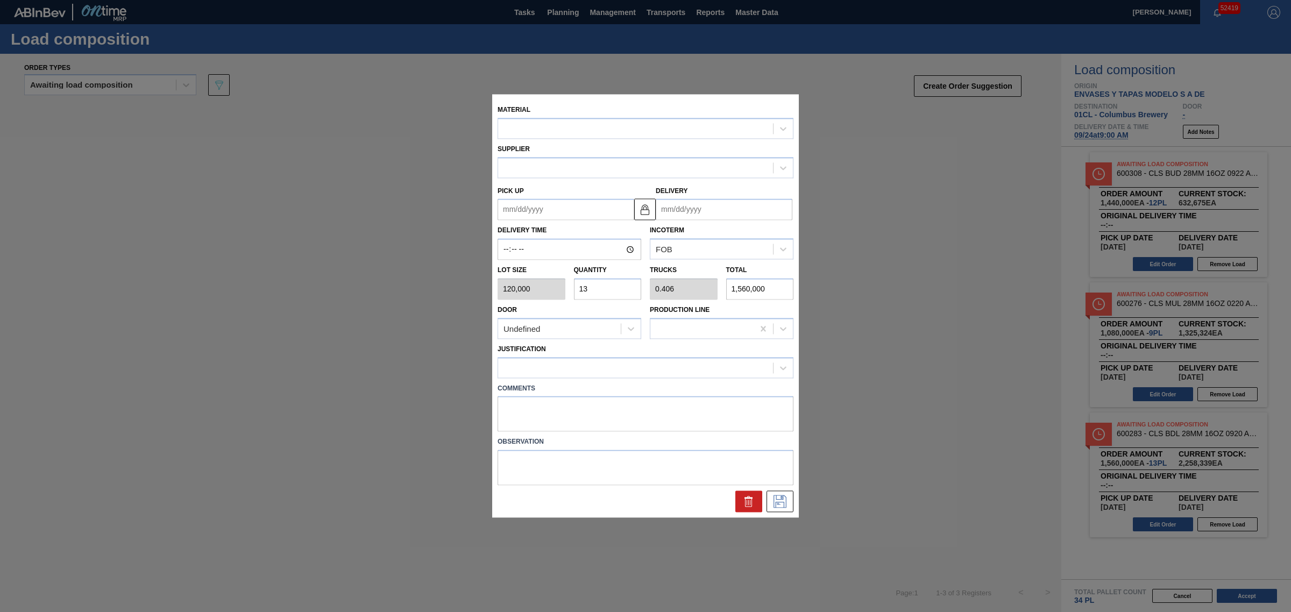
type input "09/24/2025"
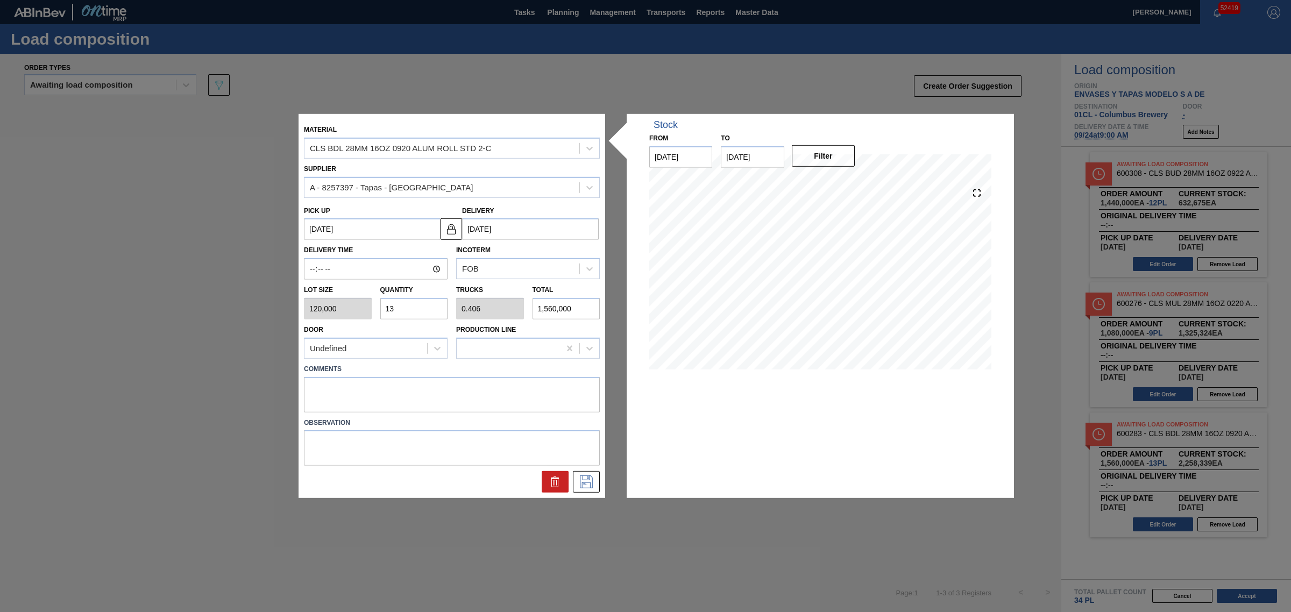
click at [405, 305] on input "13" at bounding box center [414, 309] width 68 height 22
type input "1"
type input "0.031"
type input "120,000"
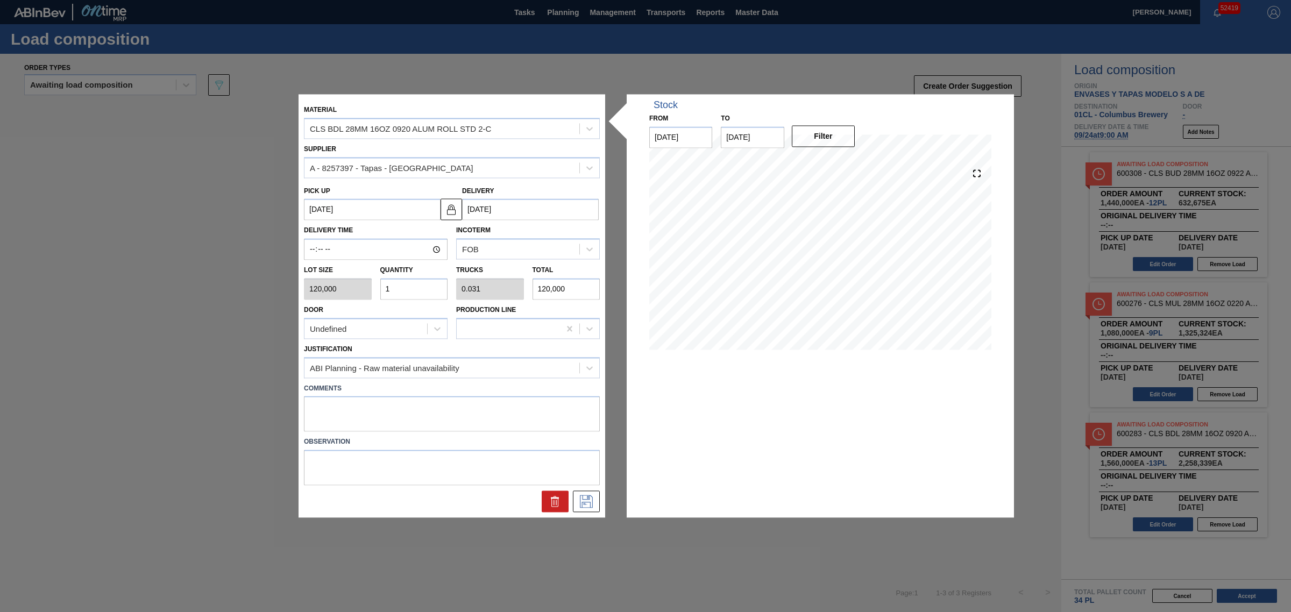
type input "16"
type input "0.5"
type input "1,920,000"
type input "16"
click at [595, 504] on button at bounding box center [586, 502] width 27 height 22
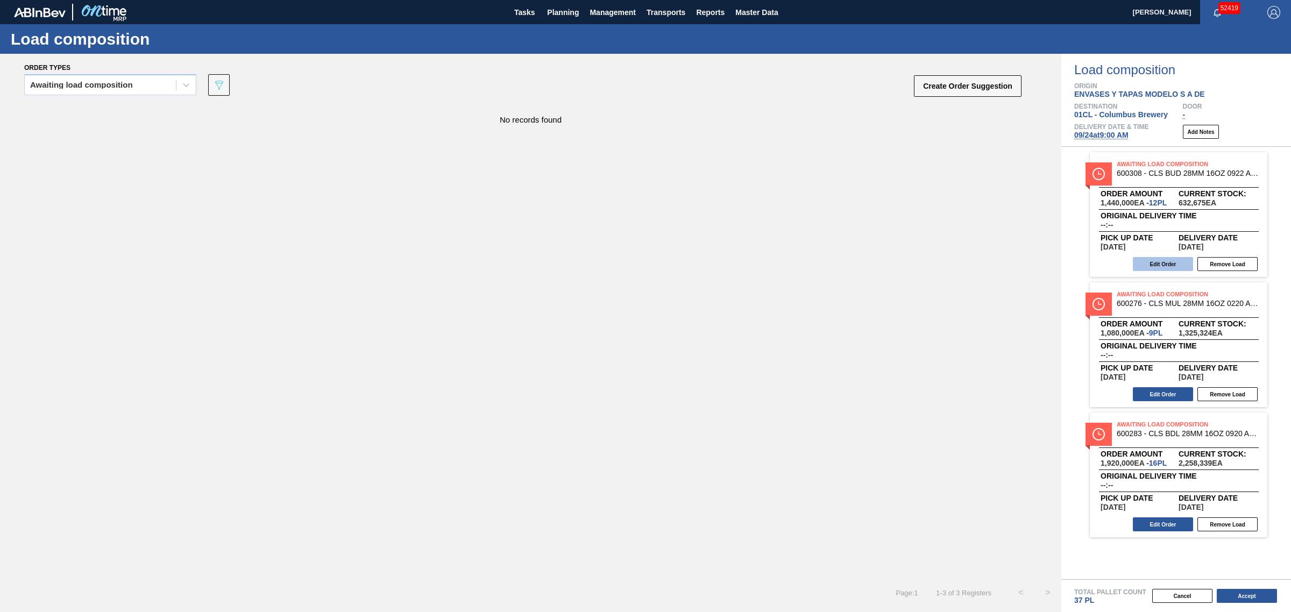
click at [1155, 261] on button "Edit Order" at bounding box center [1163, 264] width 60 height 14
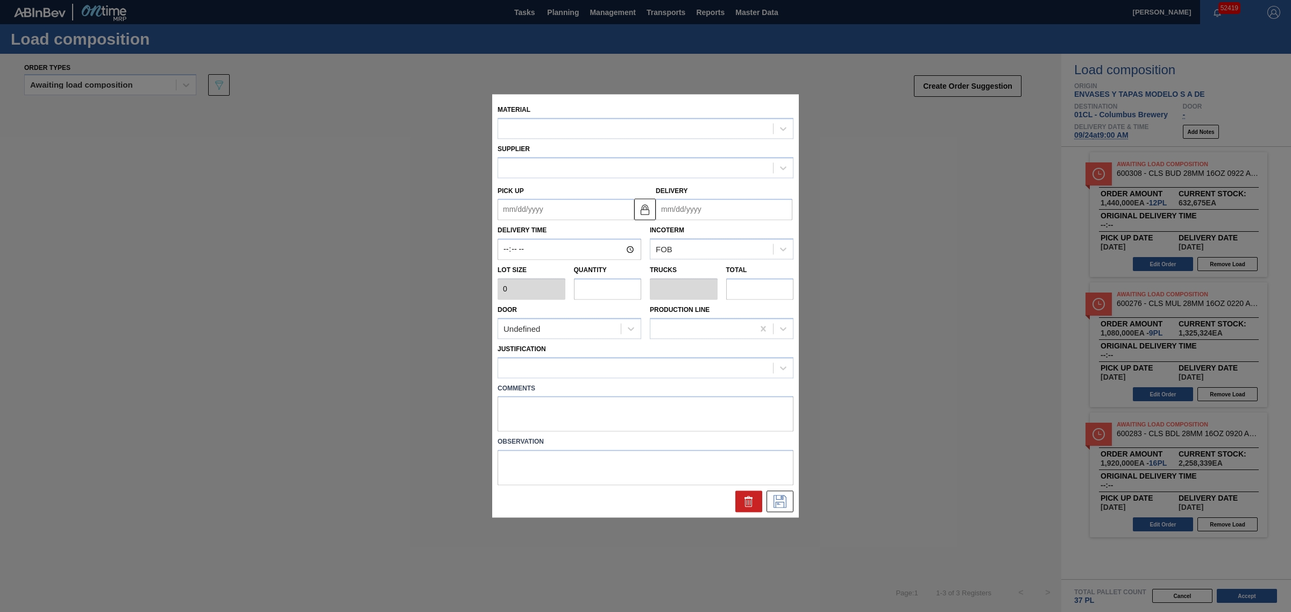
type input "120,000"
type input "12"
type input "0.353"
type input "1,440,000"
type up "09/17/2025"
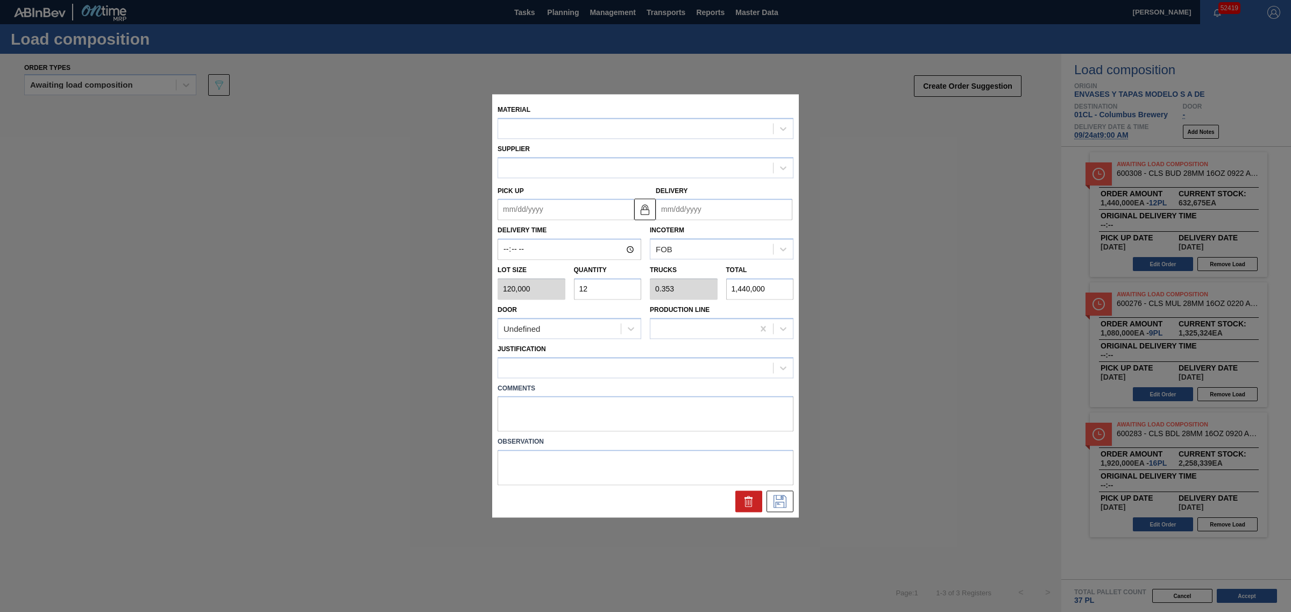
type input "09/24/2025"
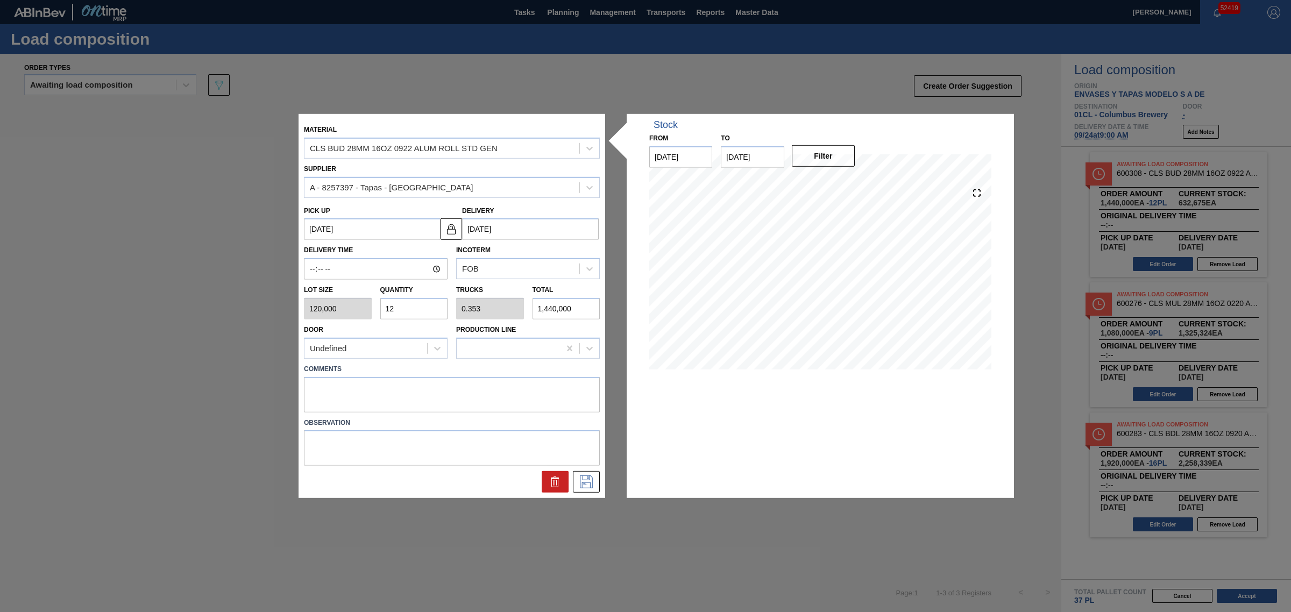
click at [324, 307] on div "Lot size 120,000 Quantity 12 Trucks 0.353 Total 1,440,000" at bounding box center [452, 300] width 305 height 40
type input "9"
type input "0.265"
type input "1,080,000"
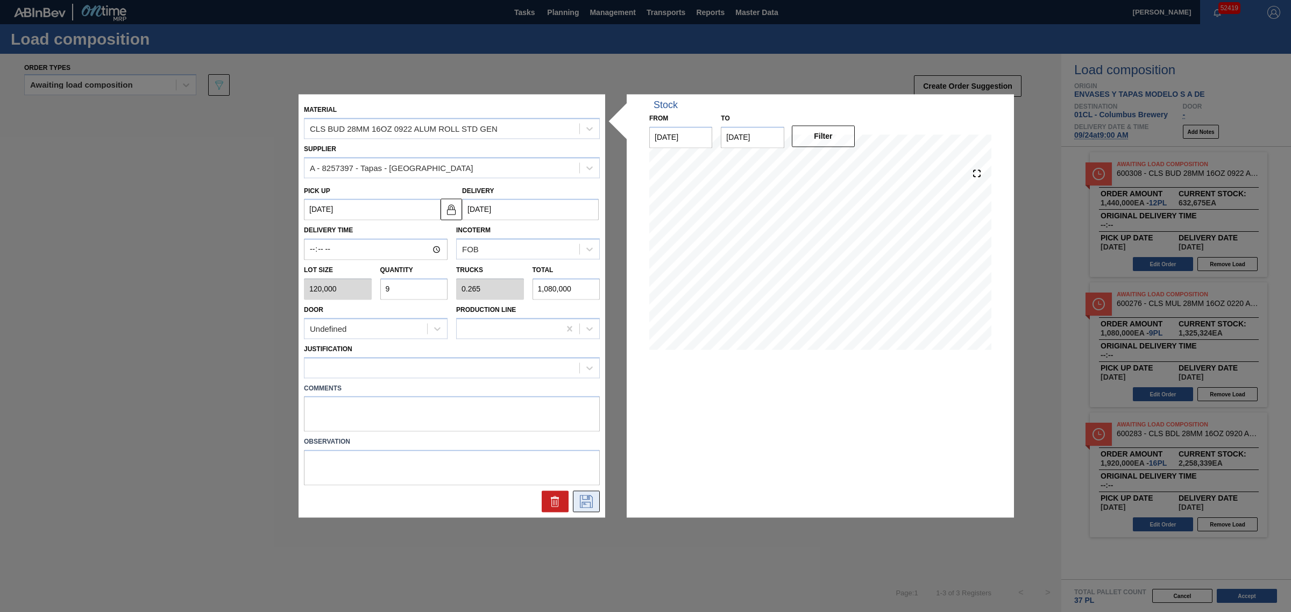
type input "9"
click at [593, 504] on icon at bounding box center [586, 502] width 17 height 13
click at [345, 362] on div at bounding box center [442, 368] width 275 height 16
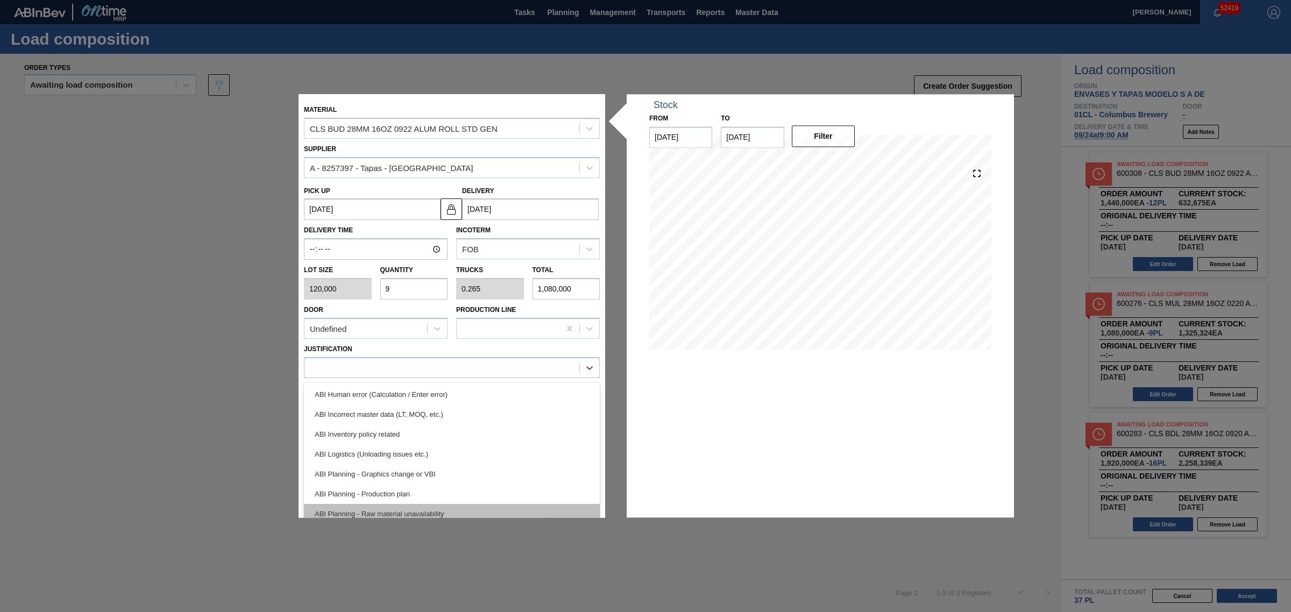
click at [401, 507] on div "ABI Planning - Raw material unavailability" at bounding box center [452, 514] width 296 height 20
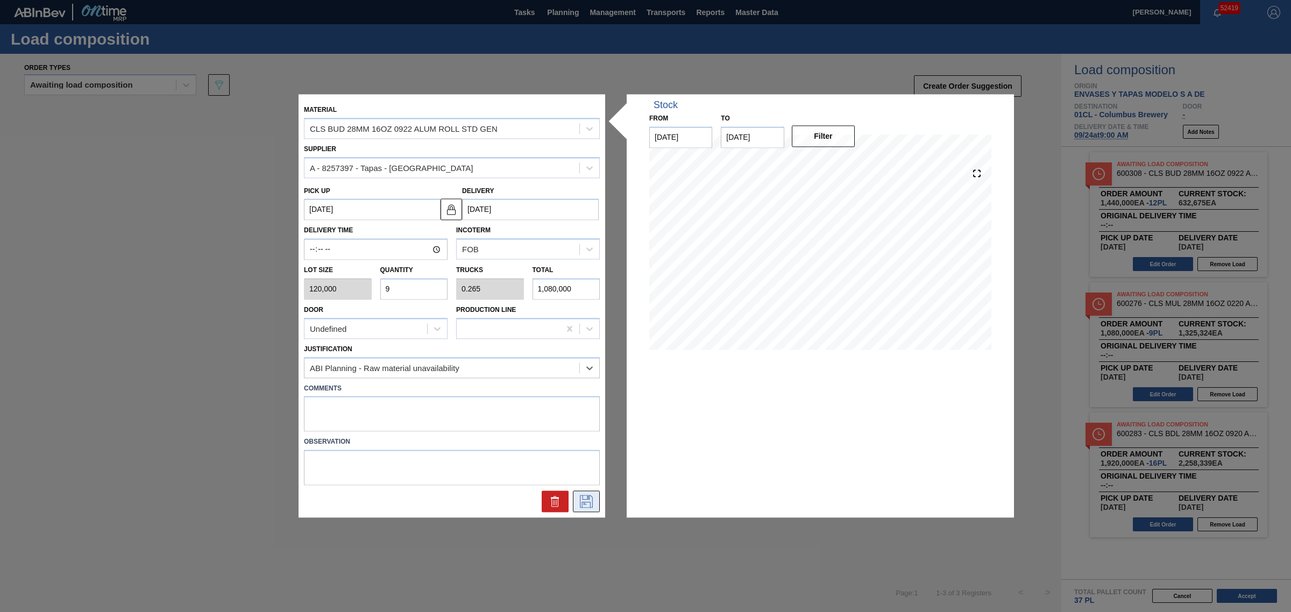
click at [580, 498] on icon at bounding box center [586, 502] width 13 height 13
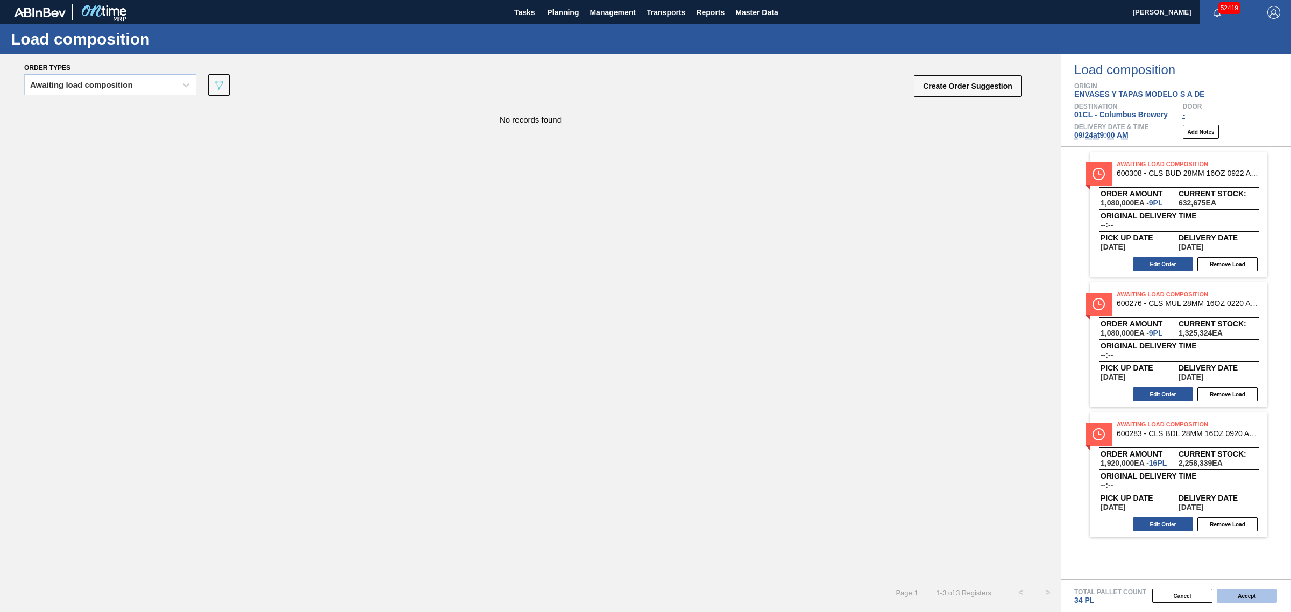
click at [1234, 592] on button "Accept" at bounding box center [1247, 596] width 60 height 14
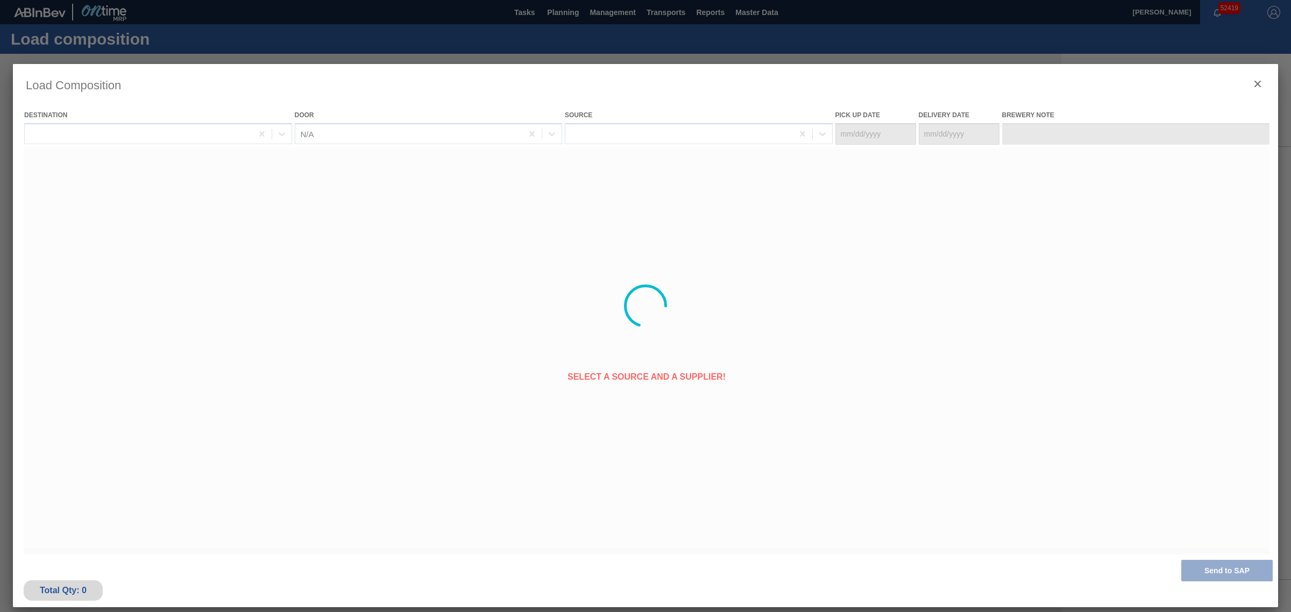
type Date "[DATE]"
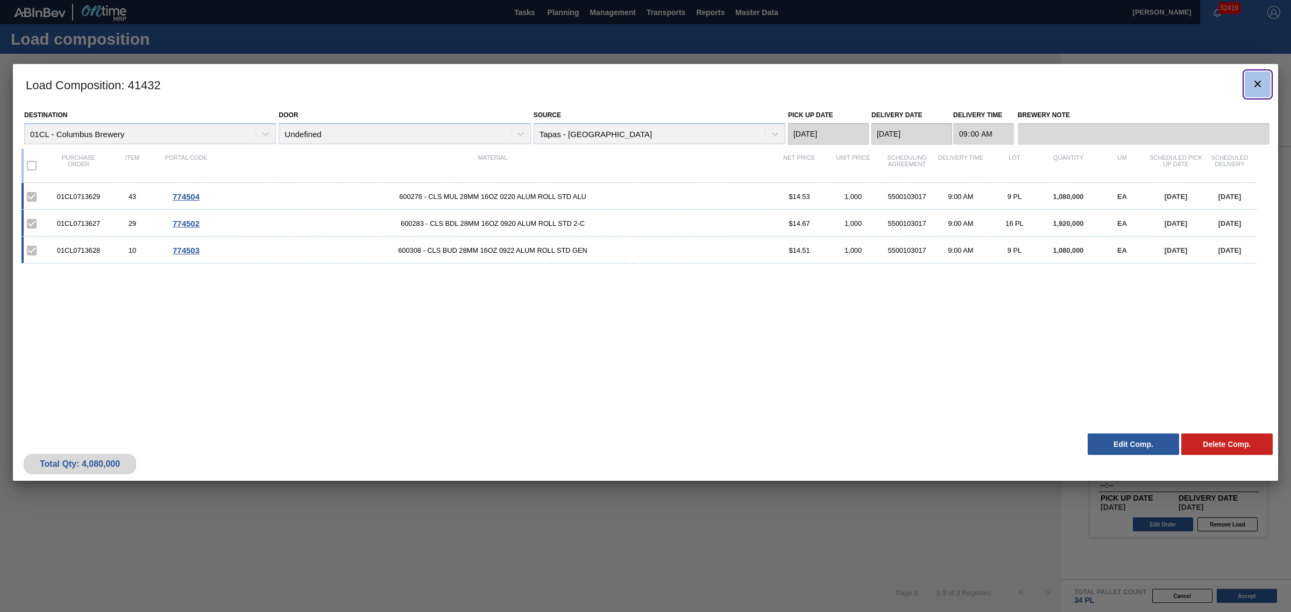
click at [1261, 87] on icon "botão de ícone" at bounding box center [1257, 83] width 13 height 13
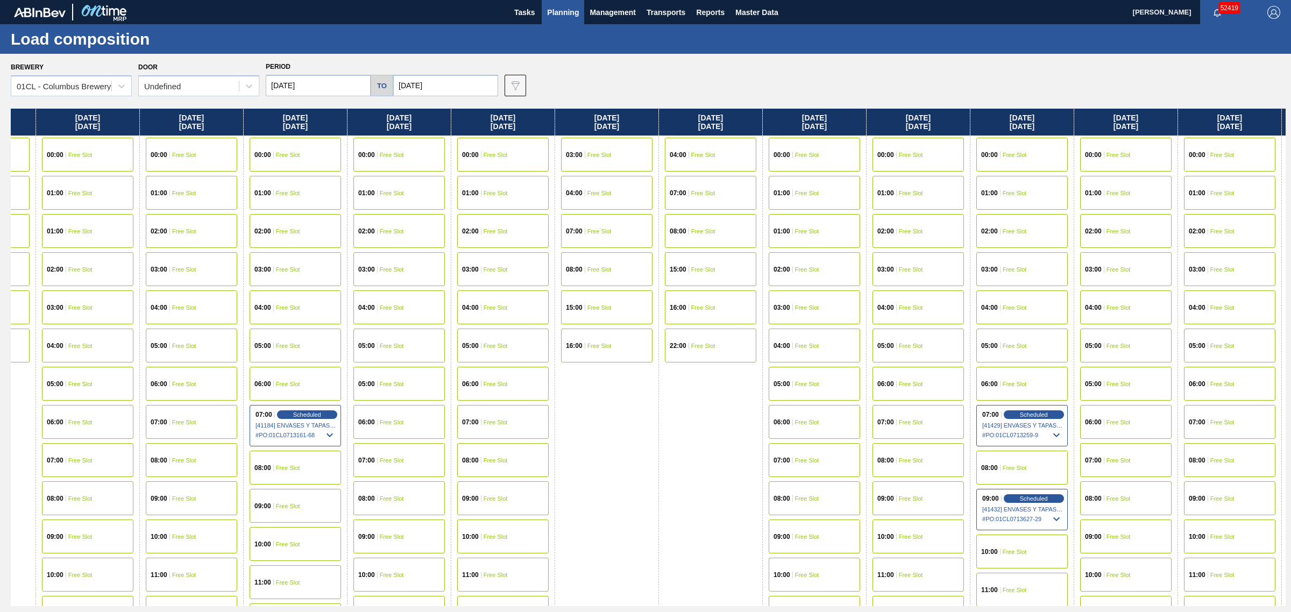
drag, startPoint x: 707, startPoint y: 282, endPoint x: 970, endPoint y: 249, distance: 264.7
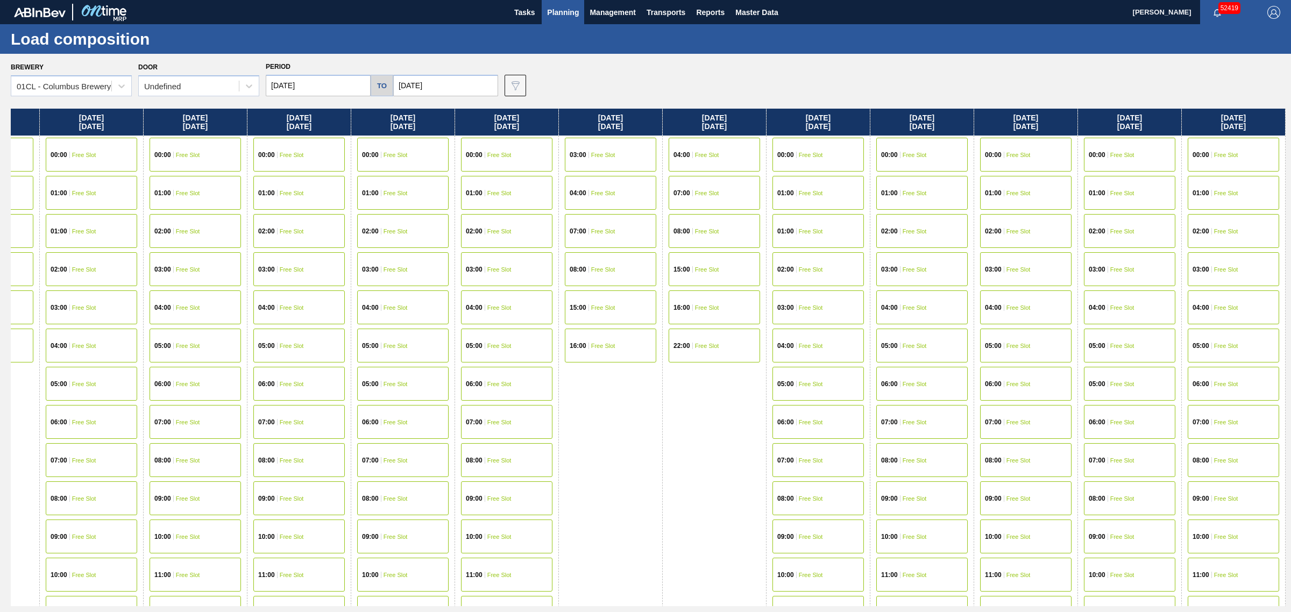
click at [294, 419] on span "Free Slot" at bounding box center [292, 422] width 24 height 6
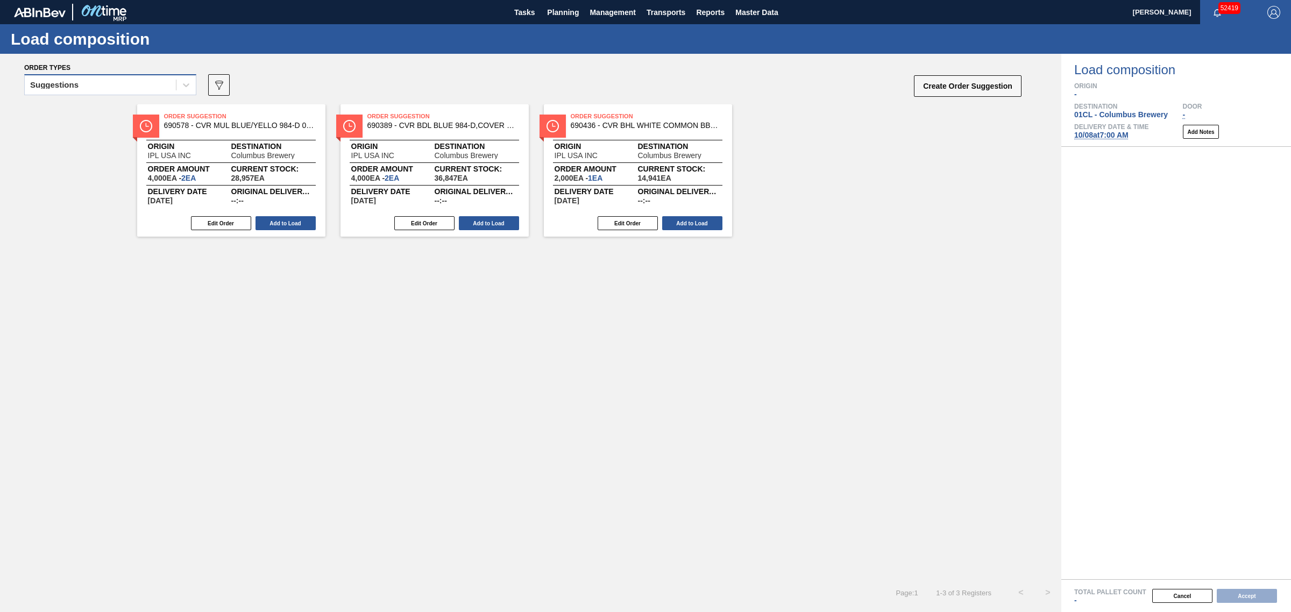
click at [144, 89] on div "Suggestions" at bounding box center [100, 85] width 151 height 16
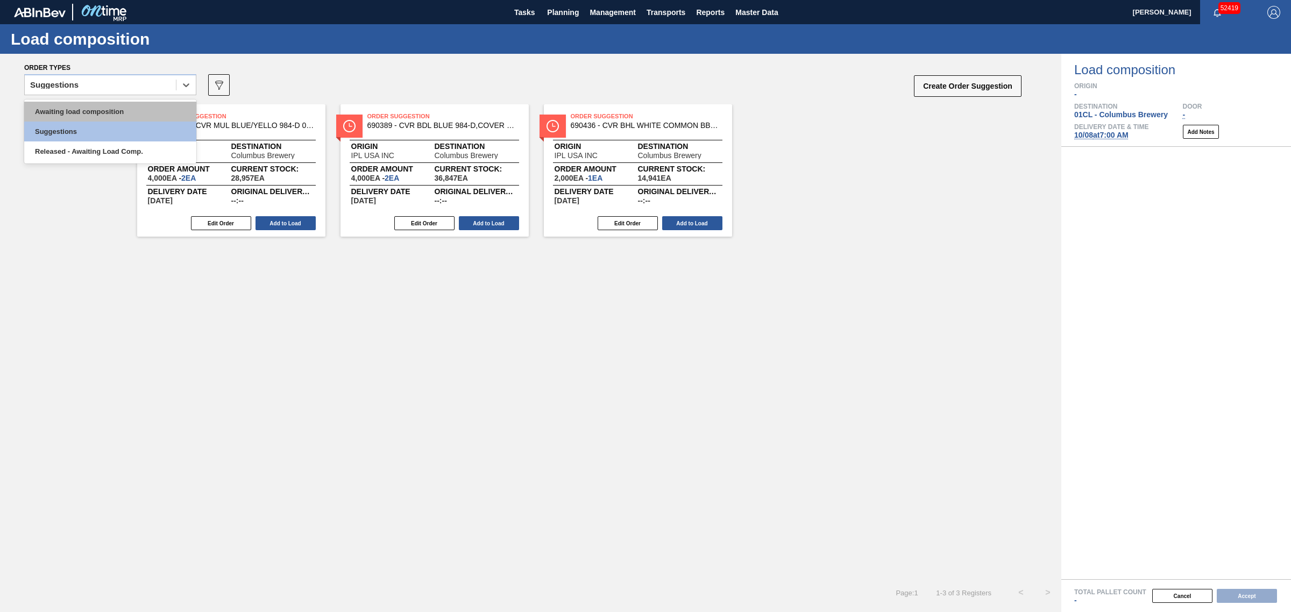
click at [140, 114] on div "Awaiting load composition" at bounding box center [110, 112] width 172 height 20
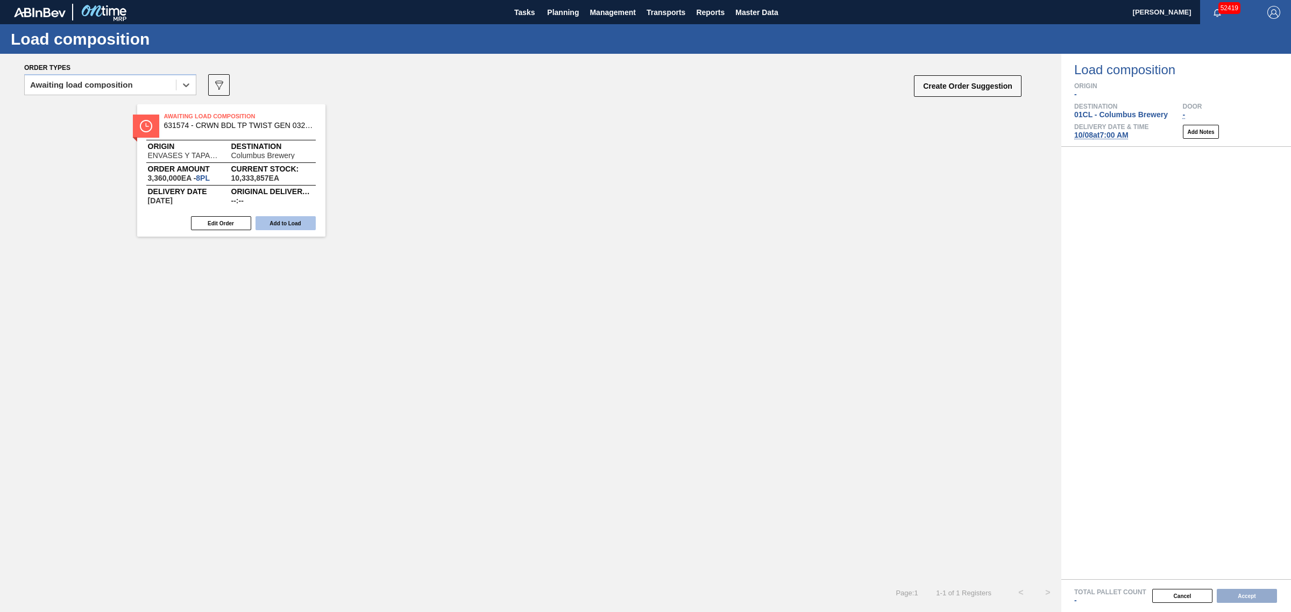
click at [271, 218] on button "Add to Load" at bounding box center [286, 223] width 60 height 14
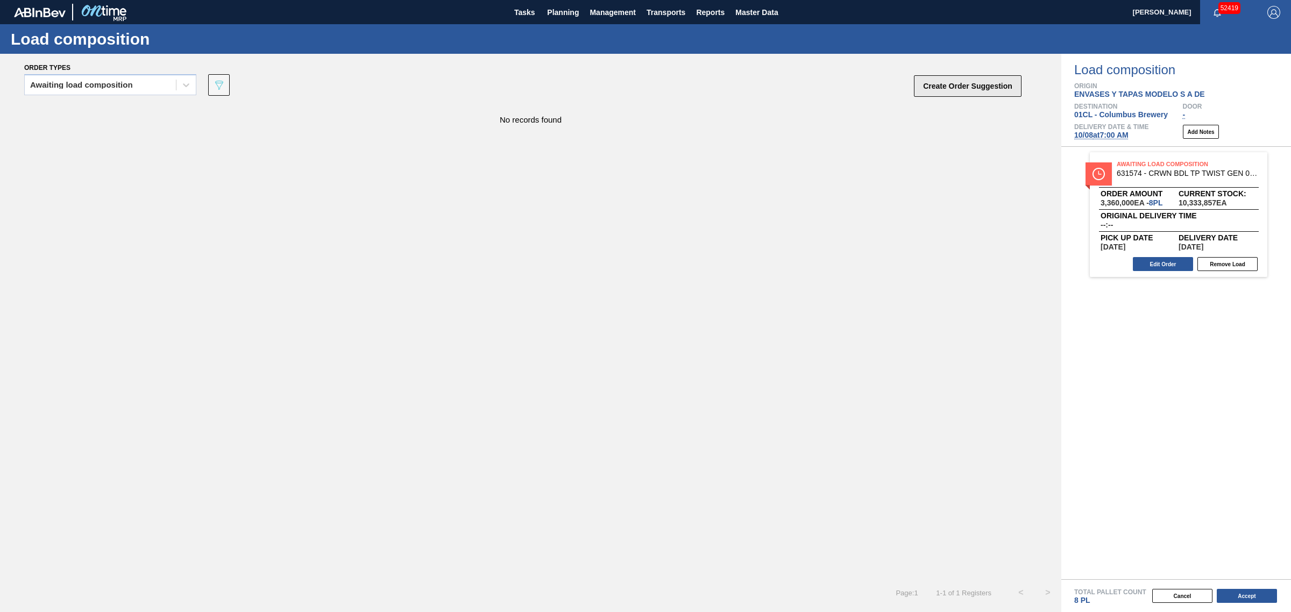
click at [965, 88] on button "Create Order Suggestion" at bounding box center [968, 86] width 108 height 22
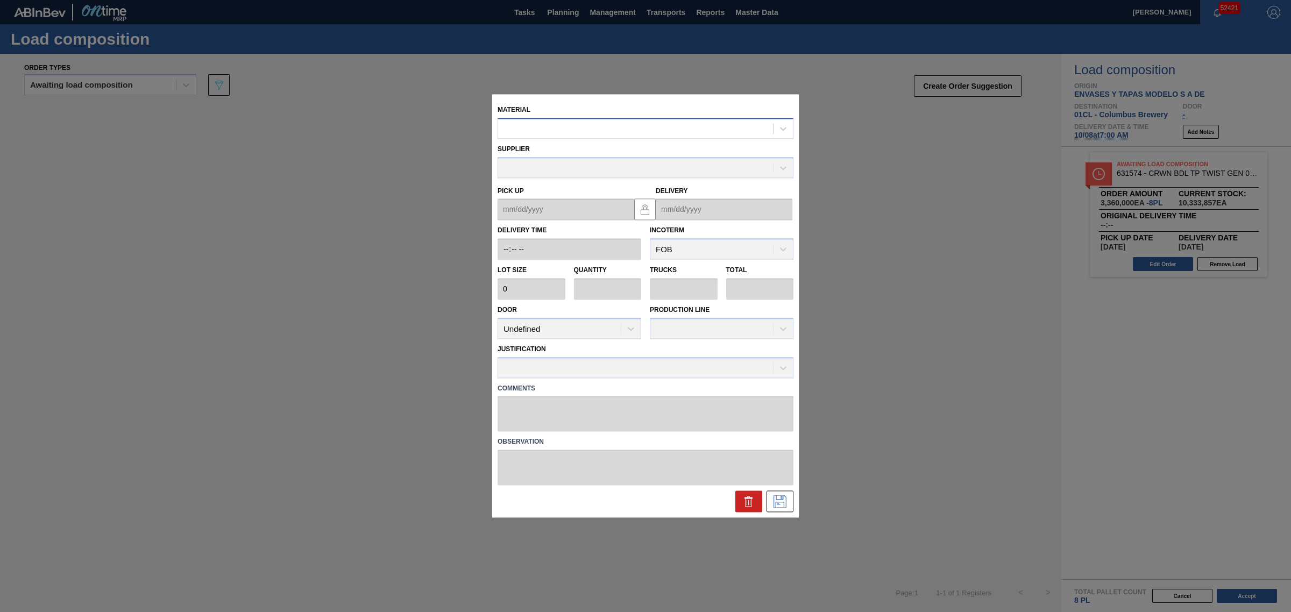
click at [553, 132] on div at bounding box center [635, 129] width 275 height 16
type input "631506"
type input "420,000"
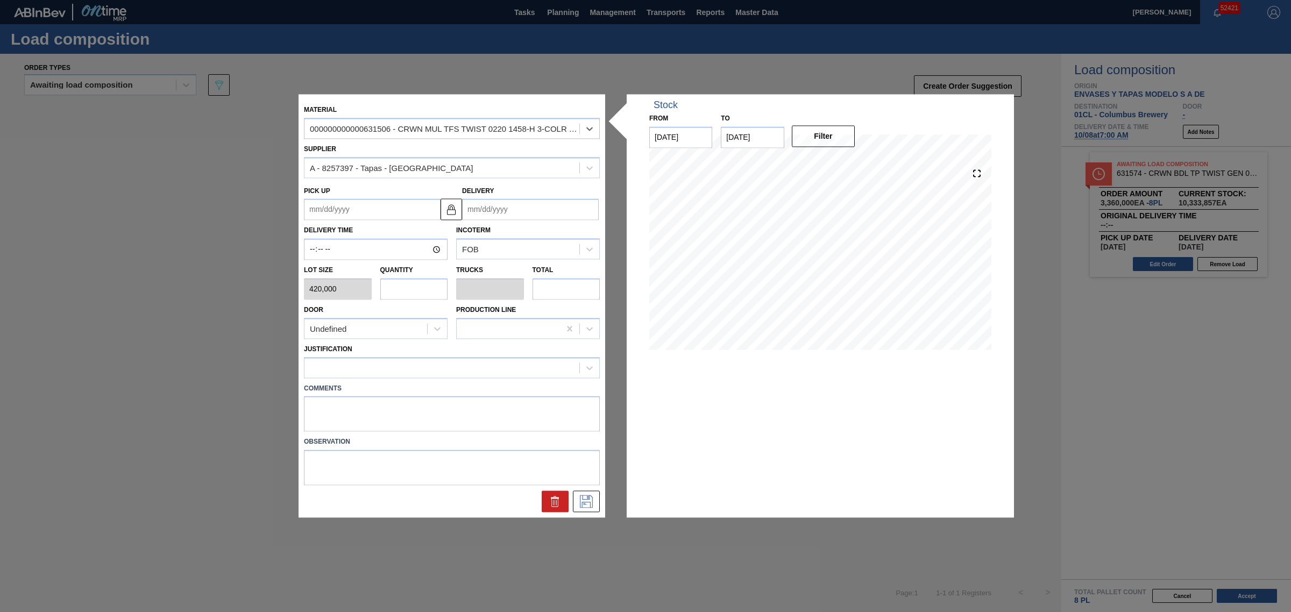
click at [489, 206] on input "Delivery" at bounding box center [530, 210] width 137 height 22
click at [487, 206] on input "Delivery" at bounding box center [530, 210] width 137 height 22
type input "1"
type up "12/25/2024"
type input "10"
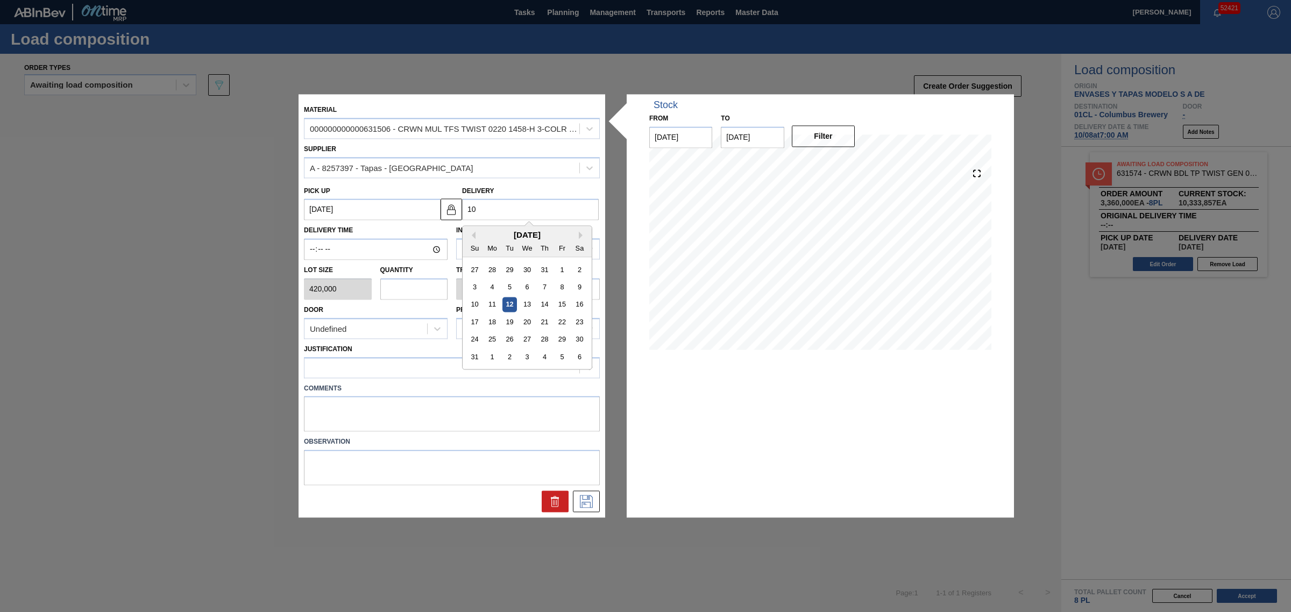
type up "[DATE]"
type input "10/8"
type up "[DATE]"
type input "[DATE]"
click at [411, 289] on input "text" at bounding box center [414, 289] width 68 height 22
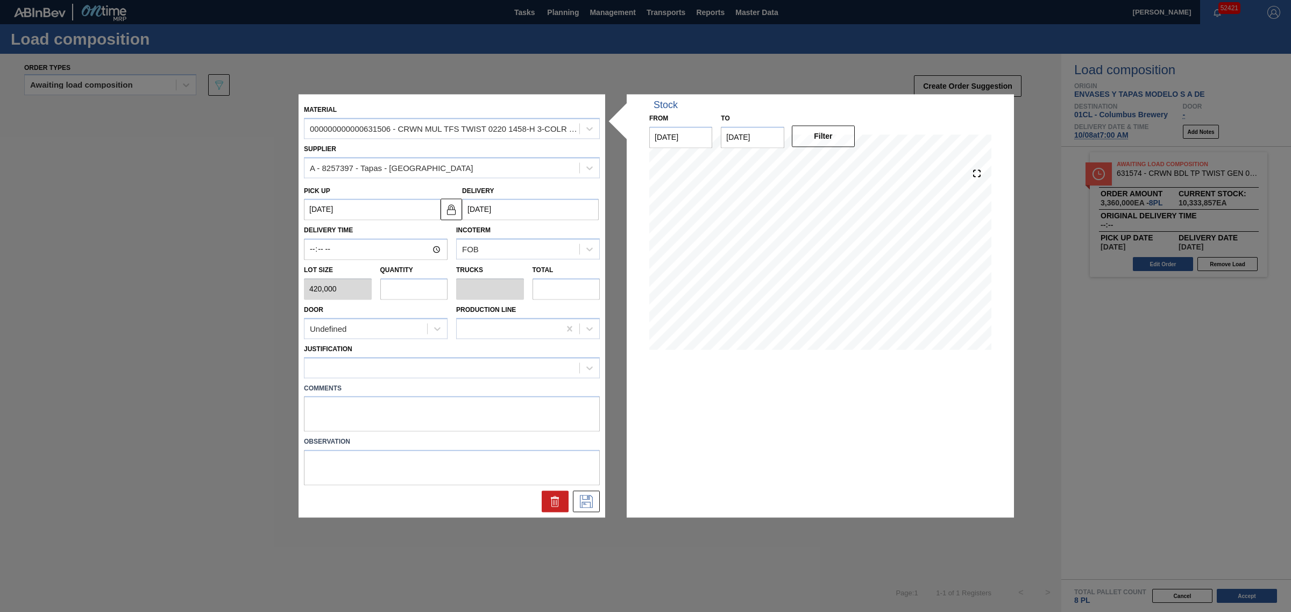
type input "1"
type input "0.045"
type input "420,000"
type input "14"
type input "0.636"
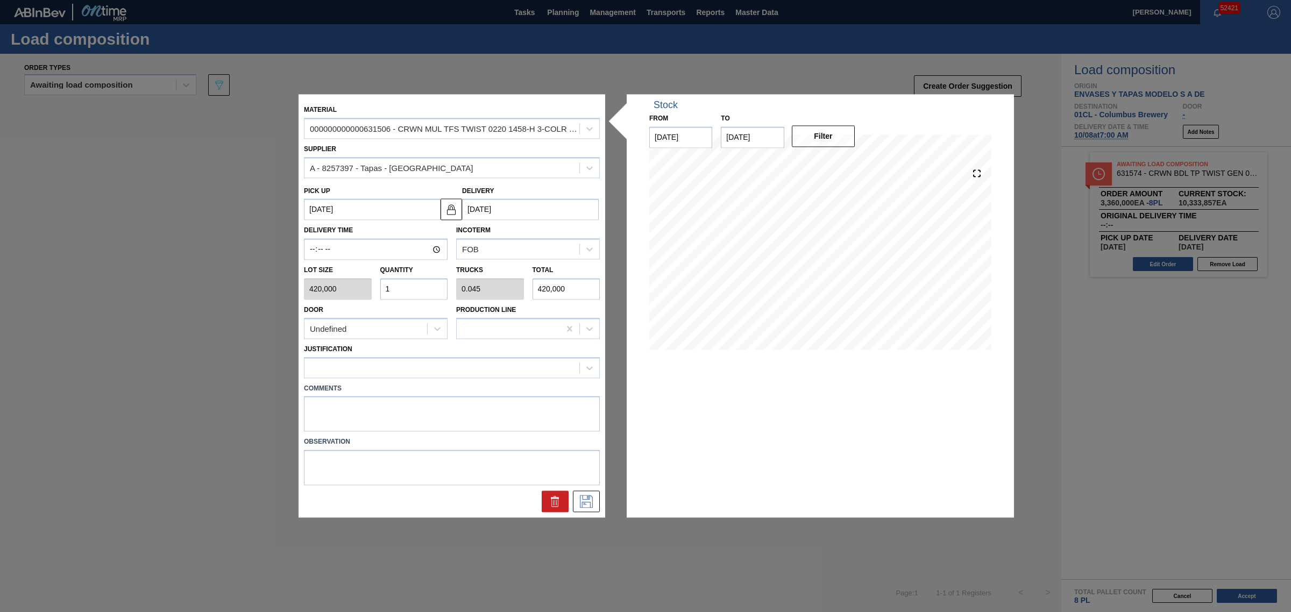
type input "5,880,000"
type input "14"
click at [585, 507] on icon at bounding box center [586, 502] width 17 height 13
click at [377, 362] on div at bounding box center [442, 368] width 275 height 16
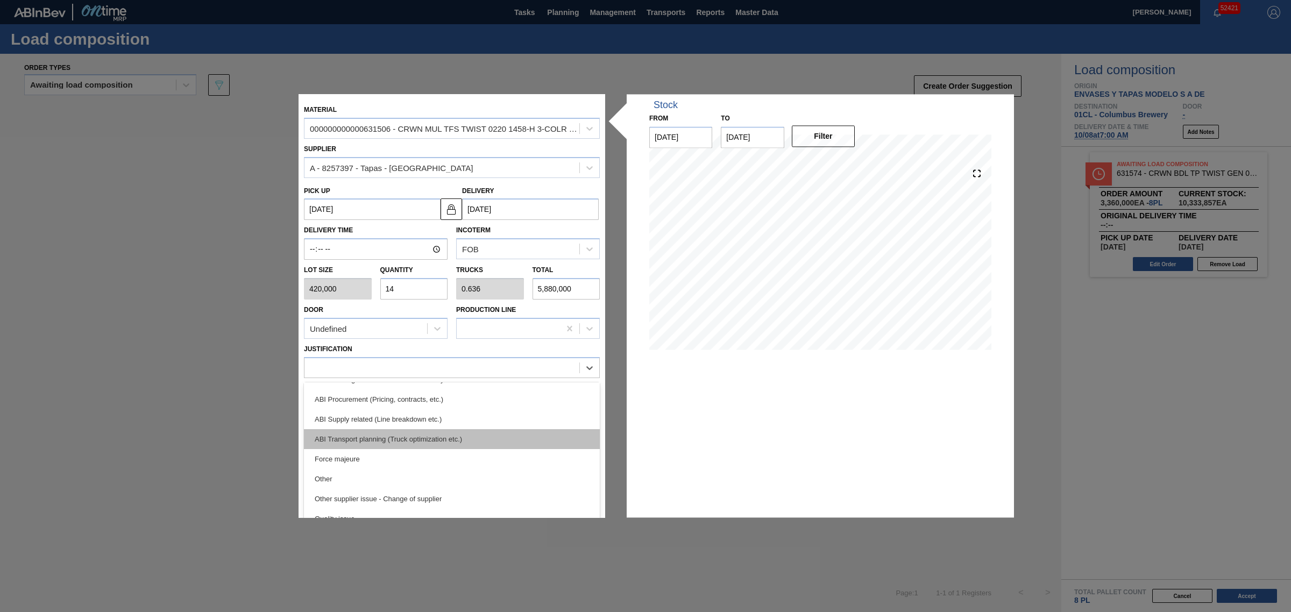
scroll to position [201, 0]
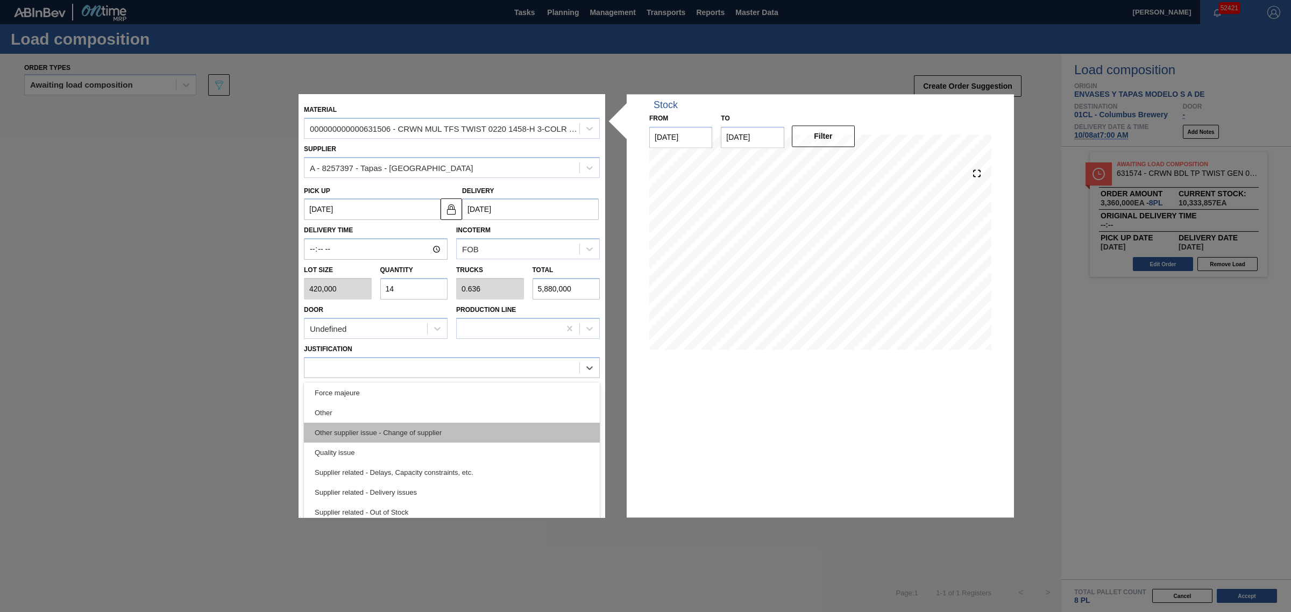
click at [385, 425] on div "Other supplier issue - Change of supplier" at bounding box center [452, 433] width 296 height 20
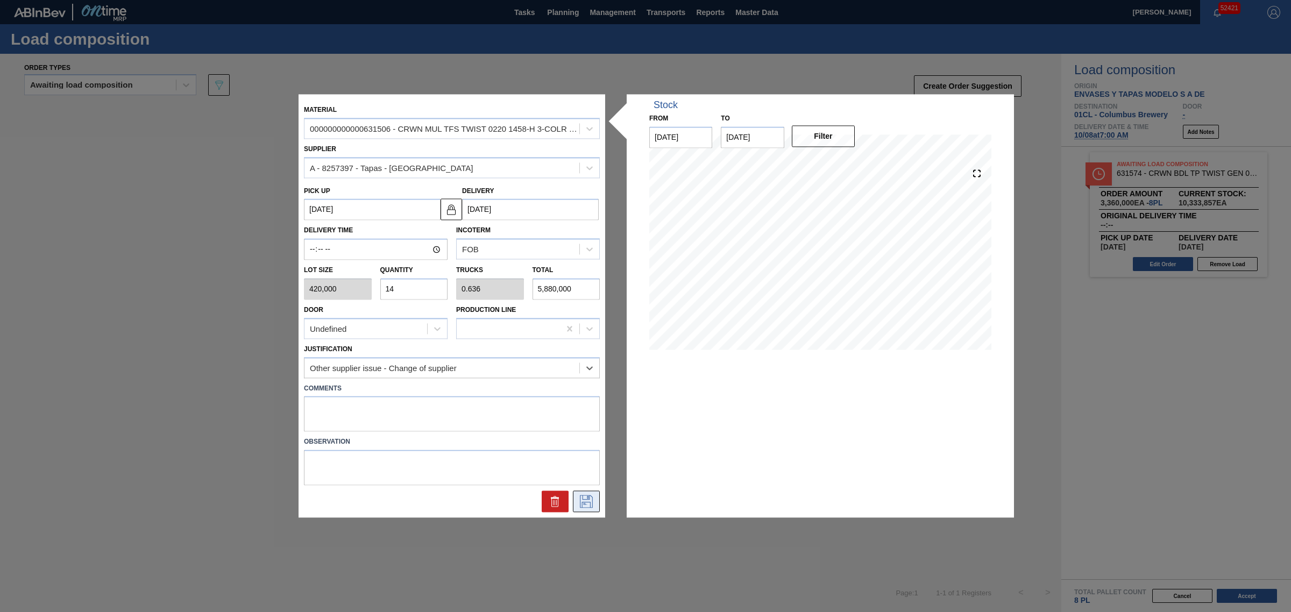
click at [587, 496] on icon at bounding box center [586, 502] width 13 height 13
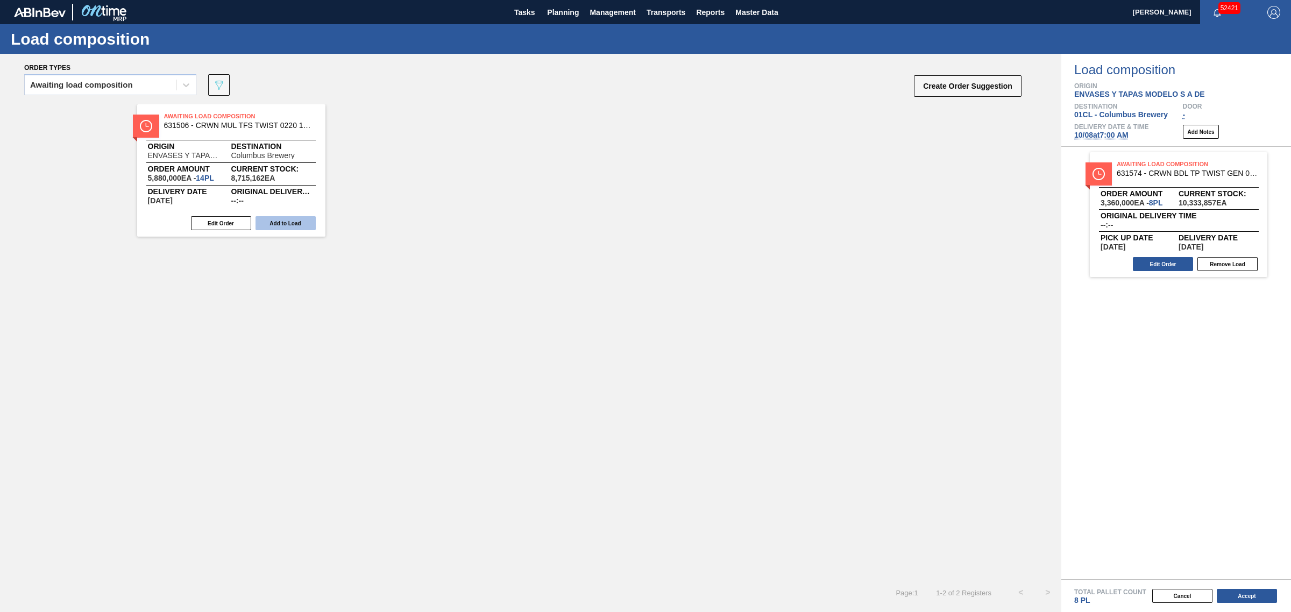
click at [283, 227] on button "Add to Load" at bounding box center [286, 223] width 60 height 14
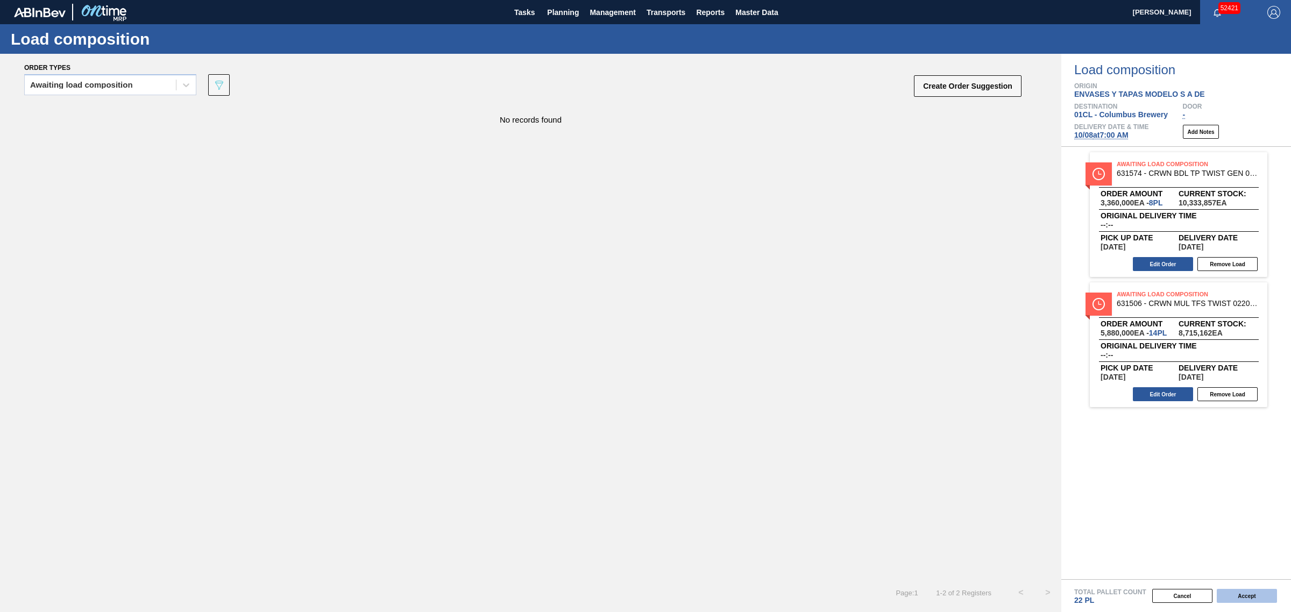
click at [1244, 603] on button "Accept" at bounding box center [1247, 596] width 60 height 14
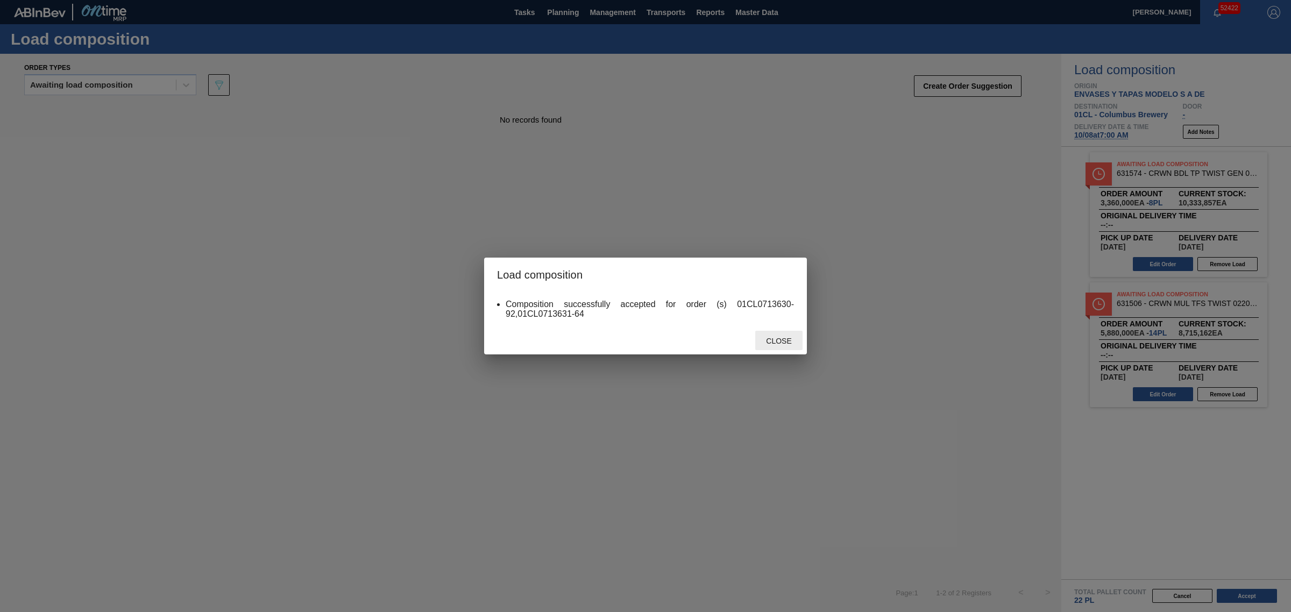
click at [789, 339] on span "Close" at bounding box center [779, 341] width 43 height 9
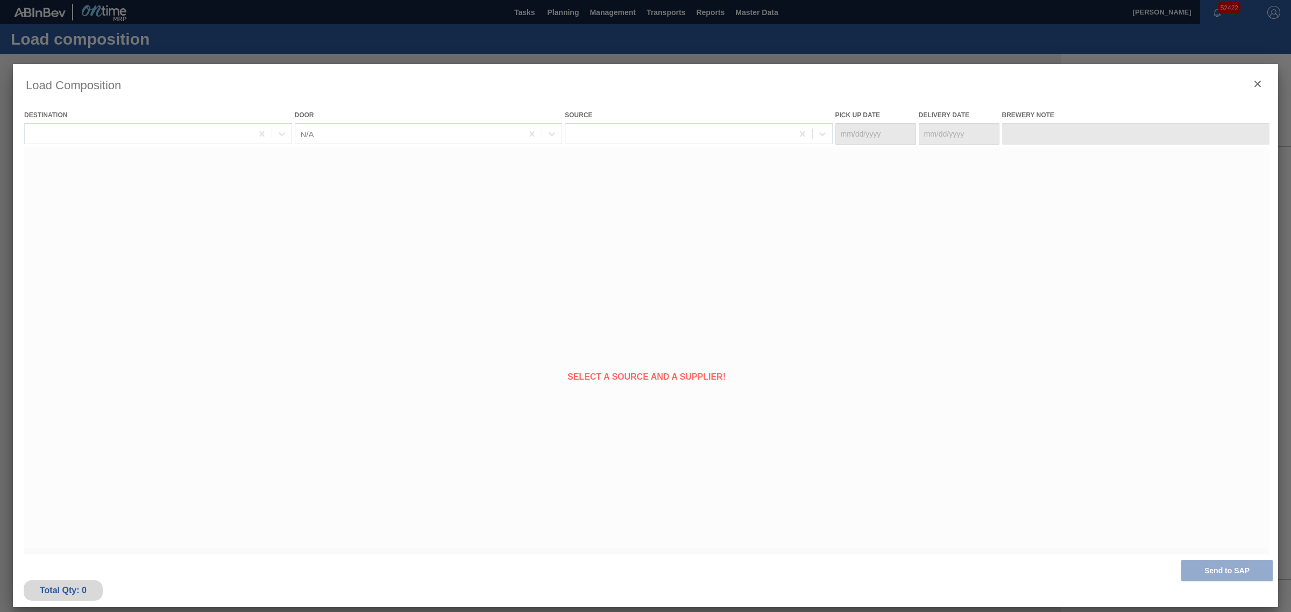
type Date "[DATE]"
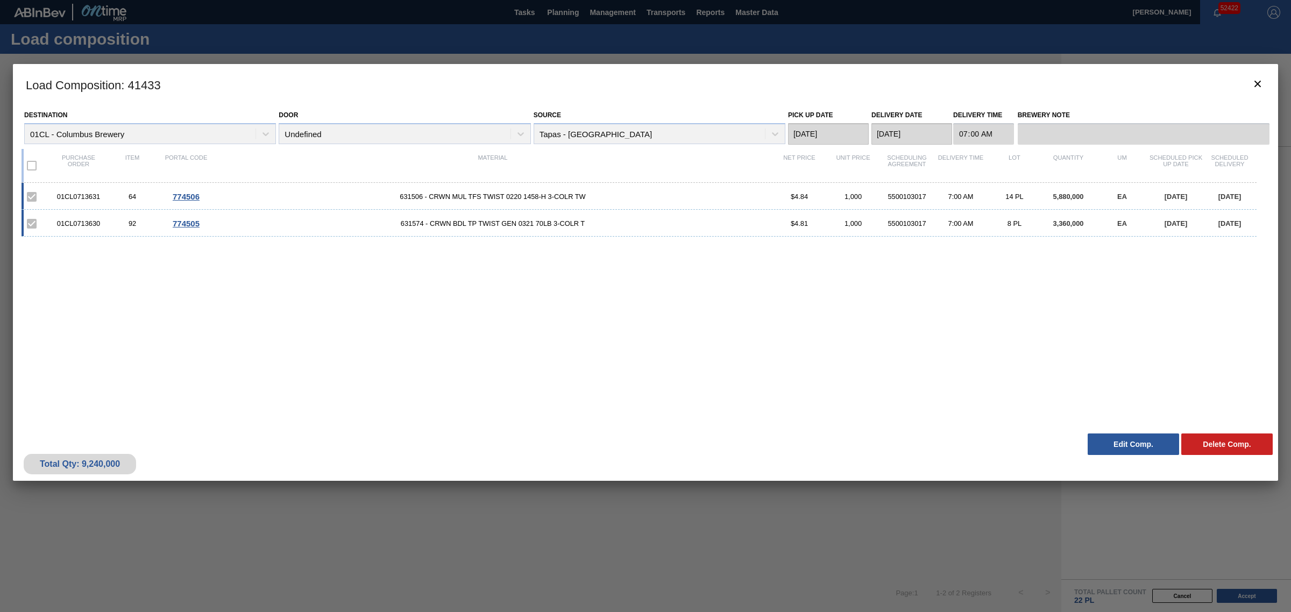
click at [554, 45] on div at bounding box center [645, 306] width 1291 height 612
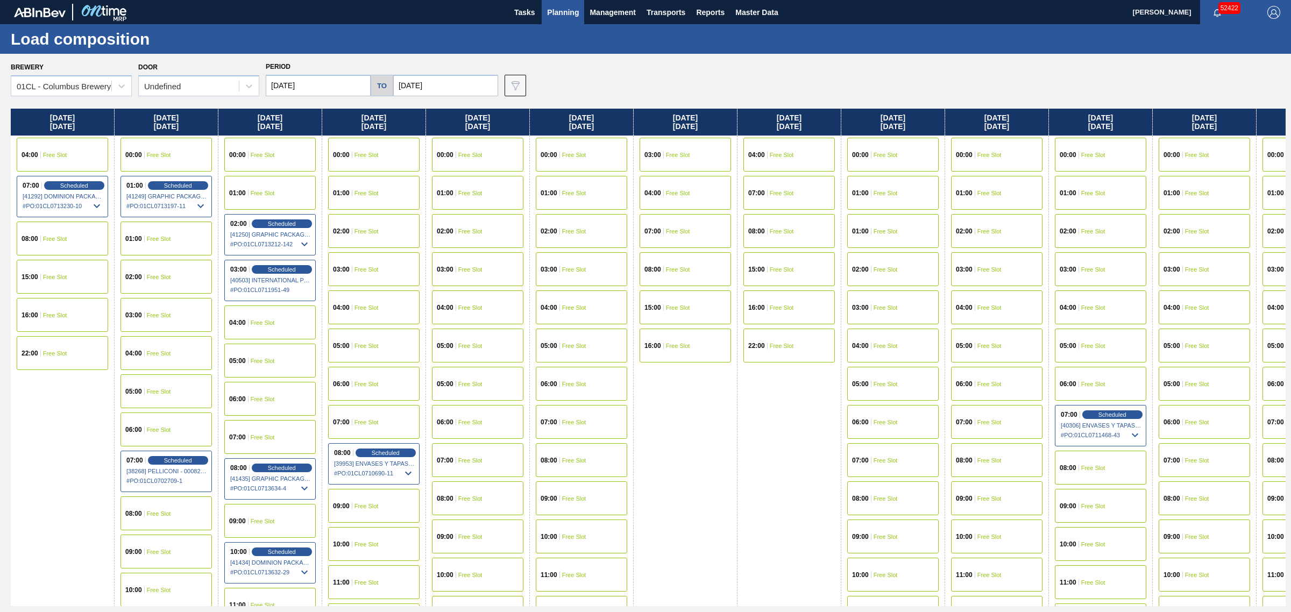
drag, startPoint x: 758, startPoint y: 452, endPoint x: 949, endPoint y: 355, distance: 214.1
click at [965, 342] on div "Sunday 08/17/2025 04:00 Free Slot 07:00 Scheduled [41292] DOMINION PACKAGING, I…" at bounding box center [648, 358] width 1275 height 498
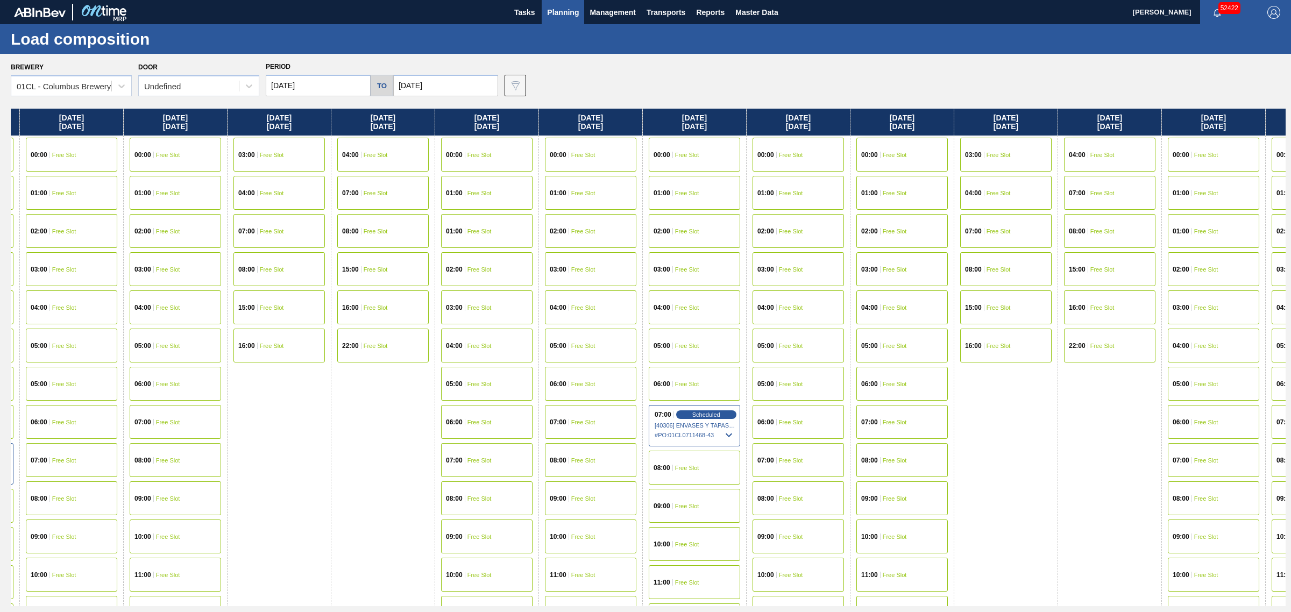
drag, startPoint x: 728, startPoint y: 429, endPoint x: 266, endPoint y: 369, distance: 465.5
click at [278, 370] on div "Sunday 08/17/2025 04:00 Free Slot 07:00 Scheduled [41292] DOMINION PACKAGING, I…" at bounding box center [648, 358] width 1275 height 498
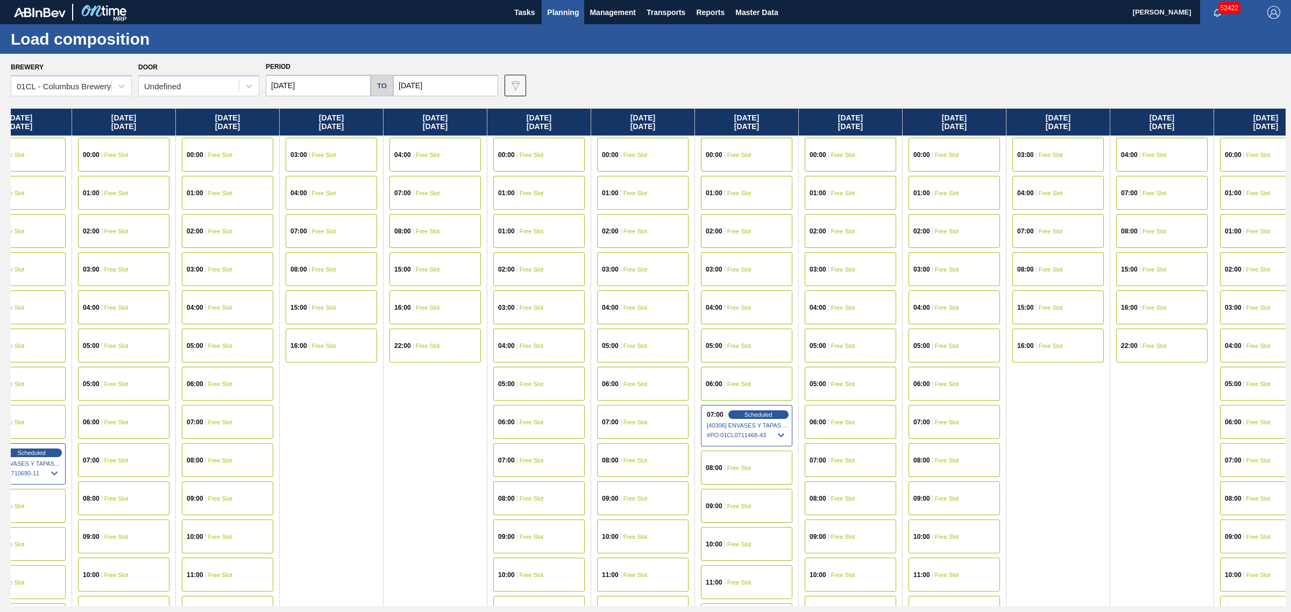
drag, startPoint x: 996, startPoint y: 448, endPoint x: 1216, endPoint y: 358, distance: 237.7
click at [1176, 364] on div "Sunday 08/17/2025 04:00 Free Slot 07:00 Scheduled [41292] DOMINION PACKAGING, I…" at bounding box center [648, 358] width 1275 height 498
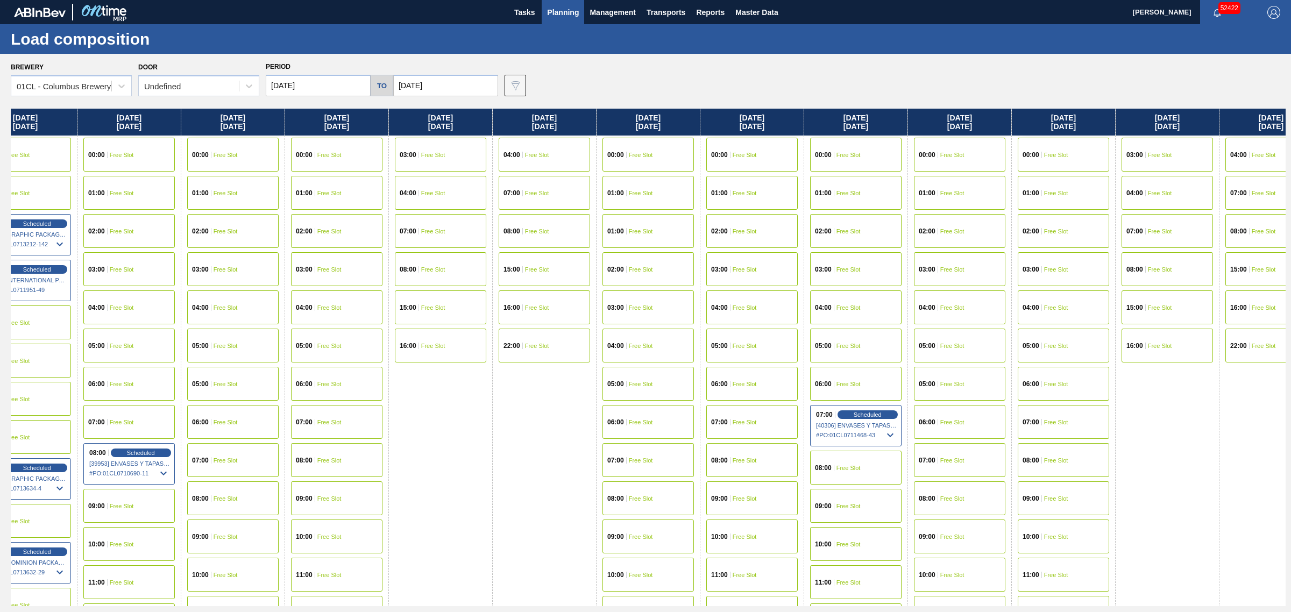
scroll to position [0, 256]
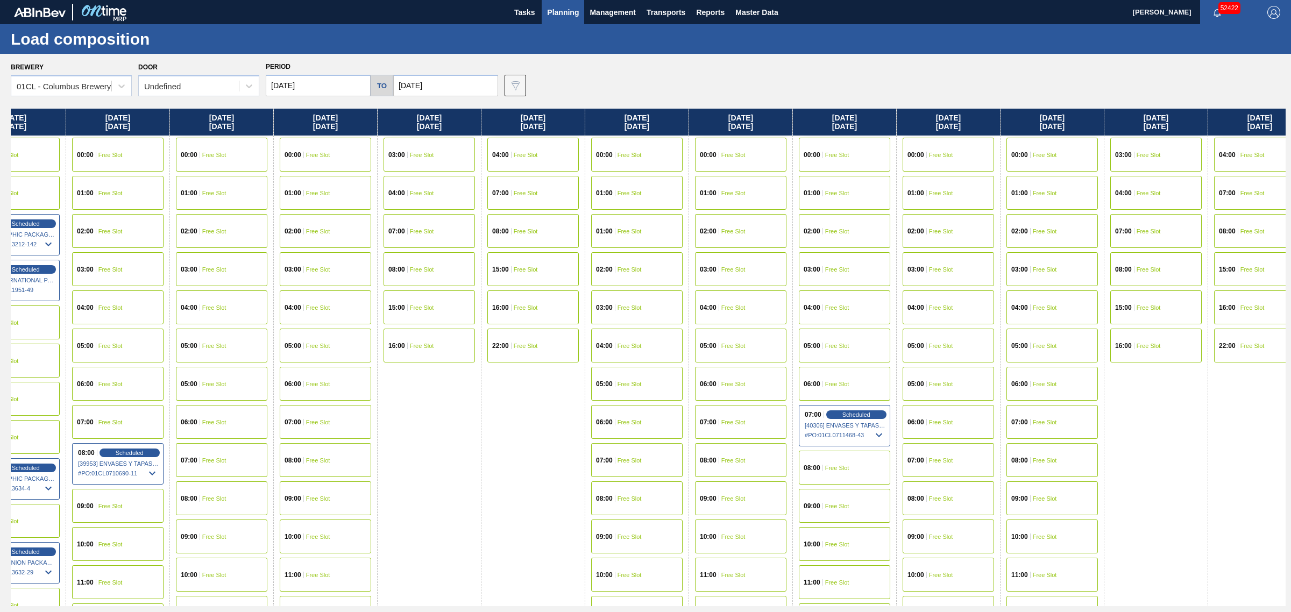
drag, startPoint x: 496, startPoint y: 404, endPoint x: 480, endPoint y: 405, distance: 15.7
click at [480, 405] on div "Sunday 08/17/2025 04:00 Free Slot 07:00 Scheduled [41292] DOMINION PACKAGING, I…" at bounding box center [648, 358] width 1275 height 498
drag, startPoint x: 487, startPoint y: 404, endPoint x: 477, endPoint y: 406, distance: 10.4
click at [477, 406] on div "Sunday 08/17/2025 04:00 Free Slot 07:00 Scheduled [41292] DOMINION PACKAGING, I…" at bounding box center [648, 358] width 1275 height 498
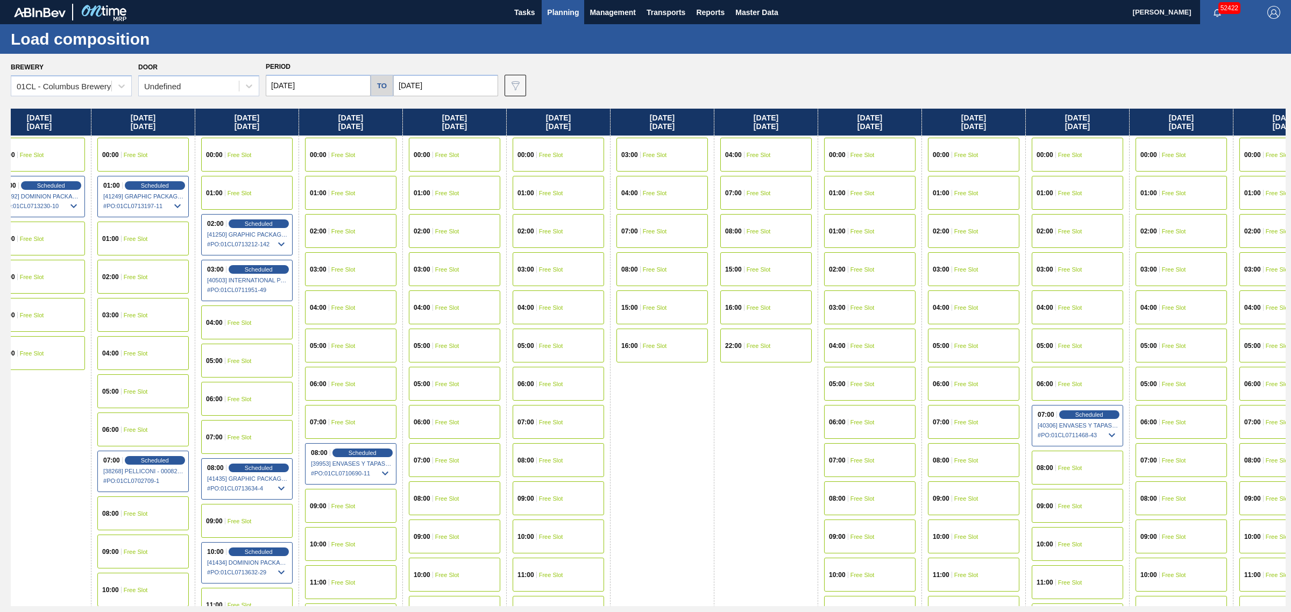
scroll to position [0, 0]
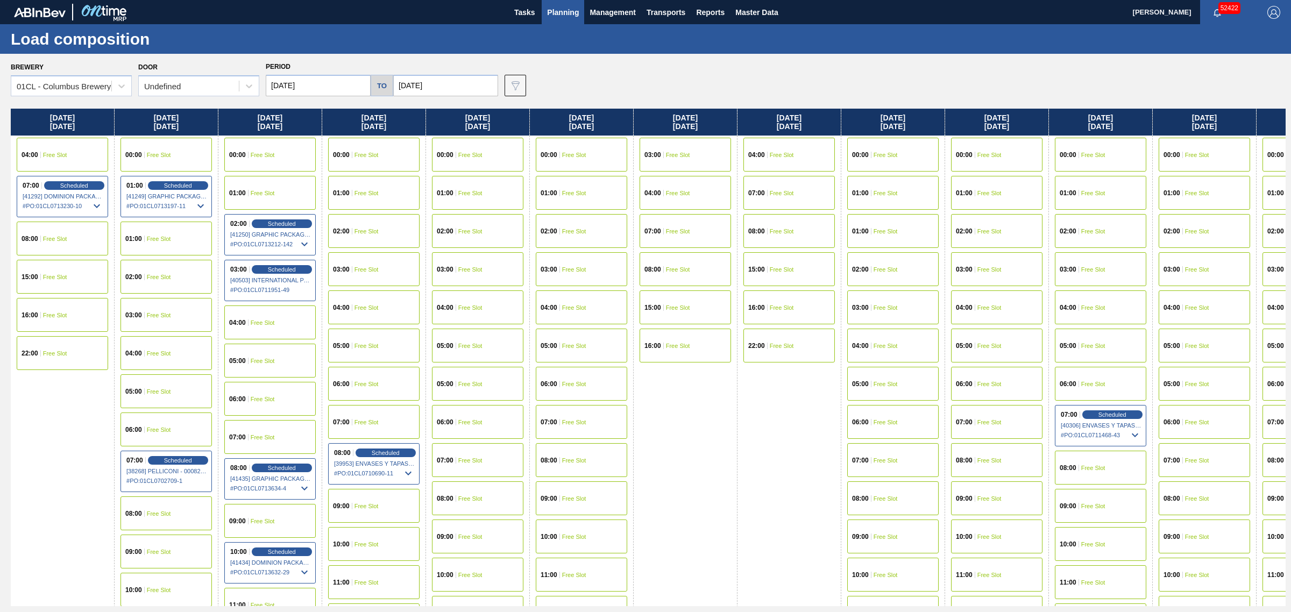
drag, startPoint x: 485, startPoint y: 404, endPoint x: 765, endPoint y: 389, distance: 280.1
click at [765, 389] on div "Sunday 08/17/2025 04:00 Free Slot 07:00 Scheduled [41292] DOMINION PACKAGING, I…" at bounding box center [648, 358] width 1275 height 498
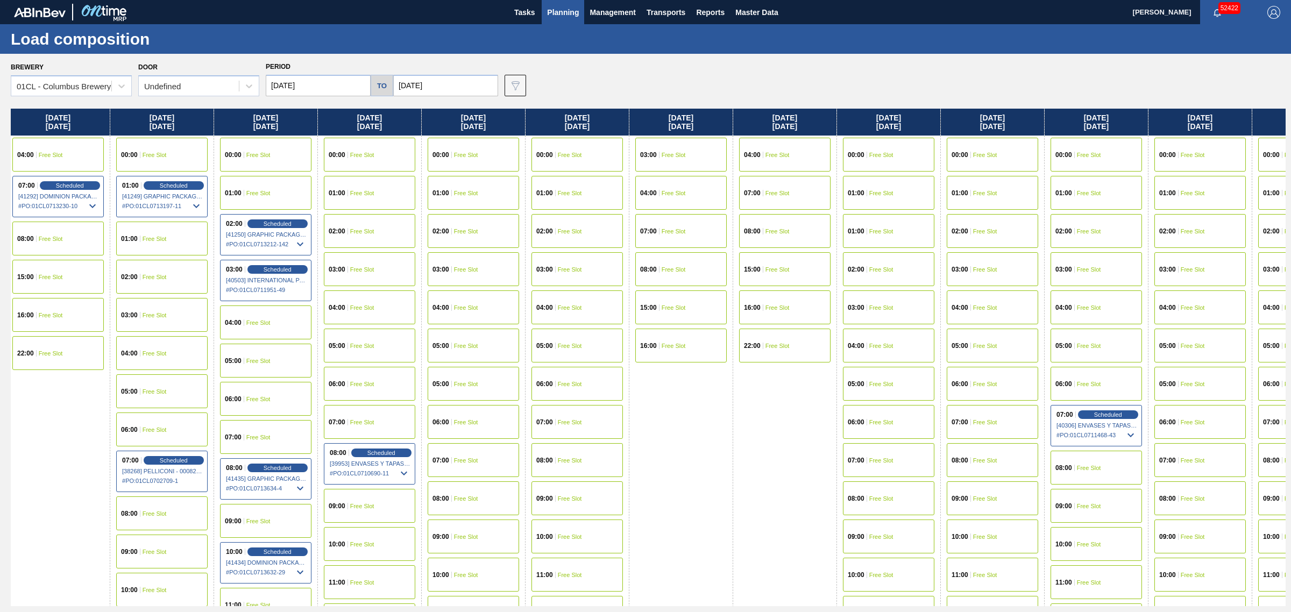
drag, startPoint x: 744, startPoint y: 394, endPoint x: 733, endPoint y: 398, distance: 11.4
click at [733, 398] on div "Sunday 08/17/2025 04:00 Free Slot 07:00 Scheduled [41292] DOMINION PACKAGING, I…" at bounding box center [648, 358] width 1275 height 498
drag, startPoint x: 740, startPoint y: 399, endPoint x: 733, endPoint y: 399, distance: 7.6
click at [733, 399] on div "Sunday 08/17/2025 04:00 Free Slot 07:00 Scheduled [41292] DOMINION PACKAGING, I…" at bounding box center [648, 358] width 1275 height 498
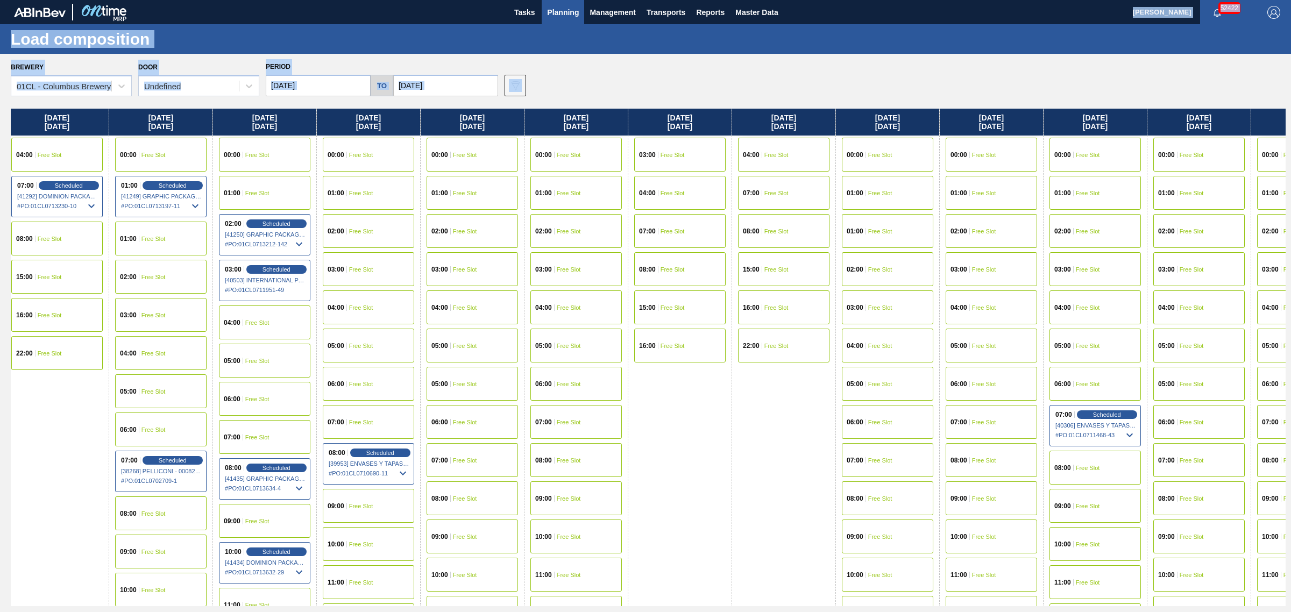
drag, startPoint x: 573, startPoint y: 89, endPoint x: 400, endPoint y: 11, distance: 190.2
click at [400, 11] on main "Tasks Planning Management Transports Reports Master Data Joseph Shearburn 52422…" at bounding box center [645, 306] width 1291 height 612
click at [638, 73] on div "Brewery 01CL - Columbus Brewery Door Undefined Period 08/17/2025 to 10/17/2025 …" at bounding box center [648, 77] width 1275 height 37
drag, startPoint x: 624, startPoint y: 93, endPoint x: 475, endPoint y: 22, distance: 165.6
click at [475, 22] on main "Tasks Planning Management Transports Reports Master Data Joseph Shearburn 52422…" at bounding box center [645, 306] width 1291 height 612
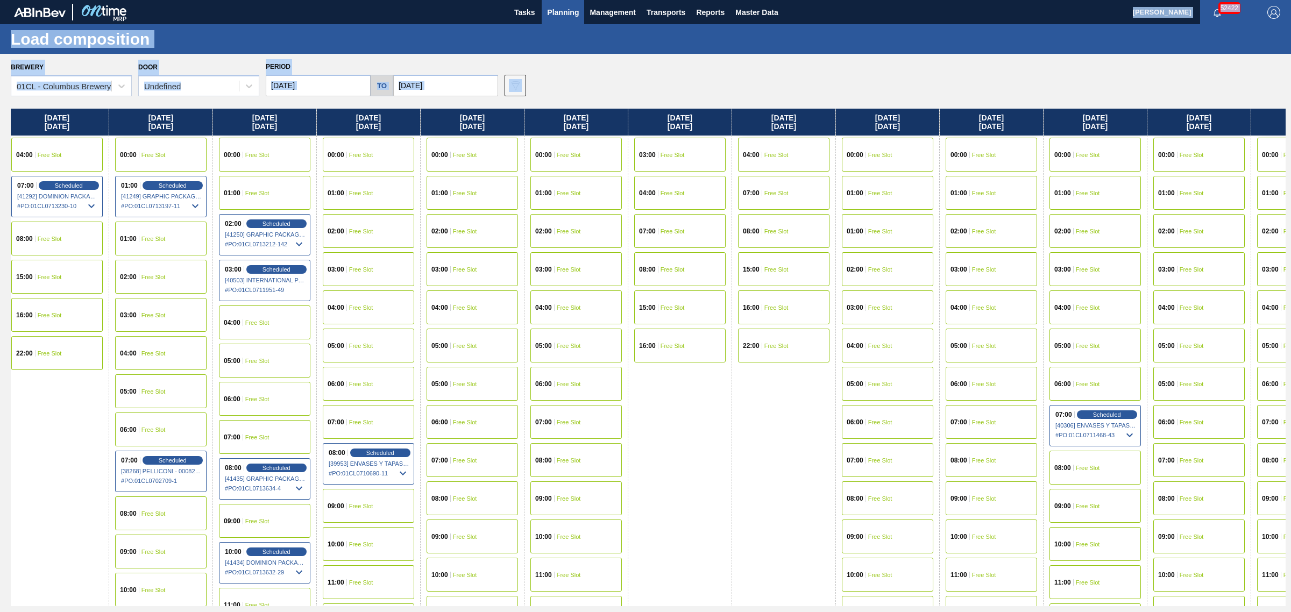
click at [606, 75] on div "Brewery 01CL - Columbus Brewery Door Undefined Period 08/17/2025 to 10/17/2025 …" at bounding box center [648, 77] width 1275 height 37
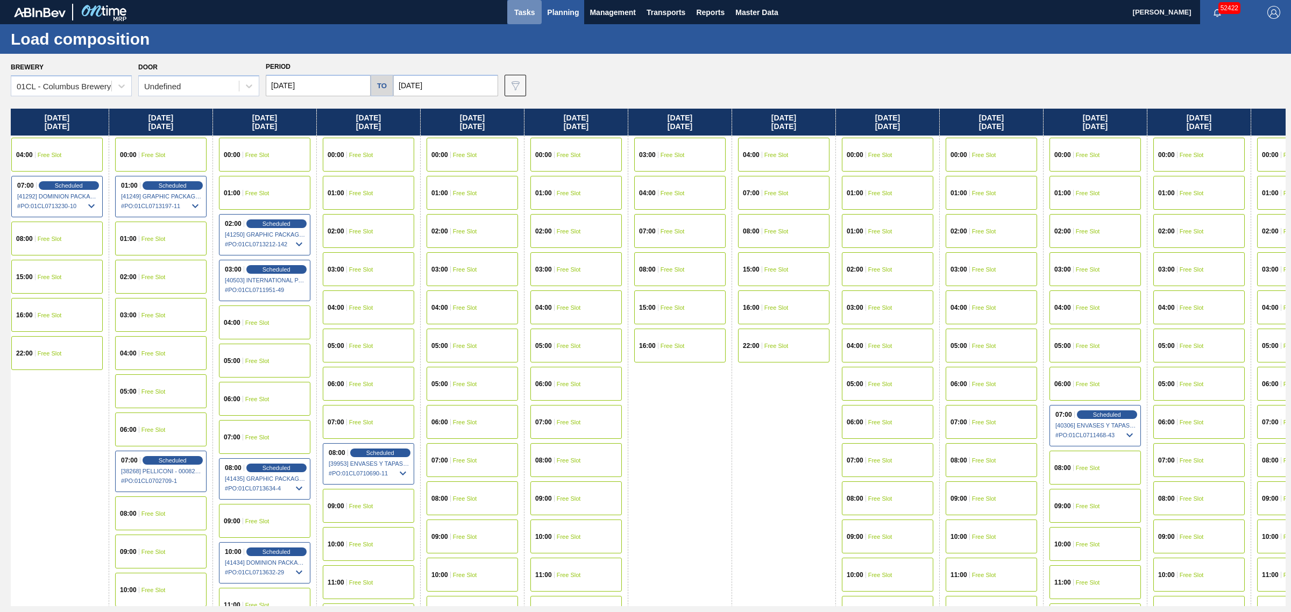
click at [525, 11] on span "Tasks" at bounding box center [525, 12] width 24 height 13
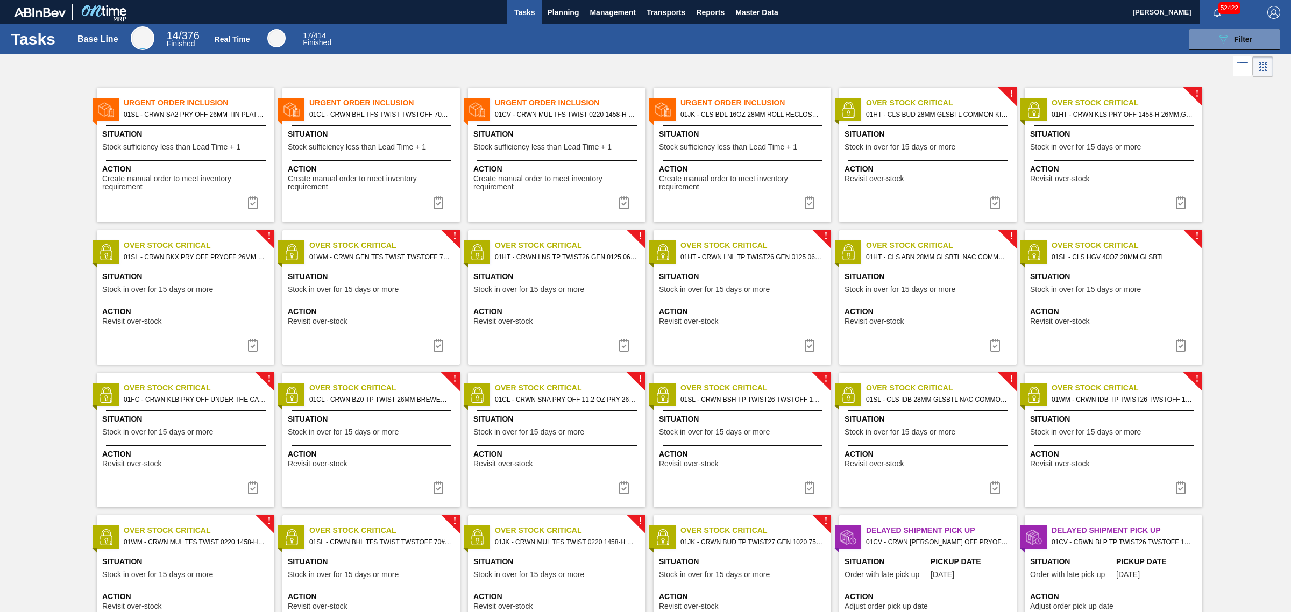
click at [543, 152] on div "Situation Stock sufficiency less than Lead Time + 1" at bounding box center [557, 142] width 169 height 26
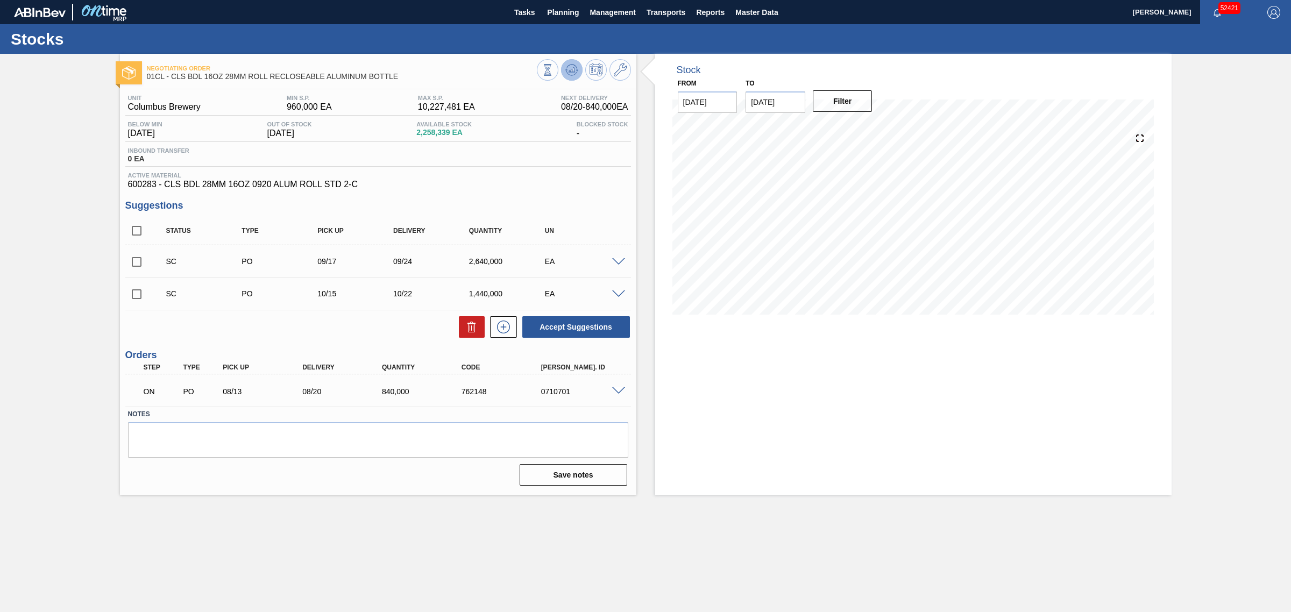
click at [580, 70] on button at bounding box center [572, 70] width 22 height 22
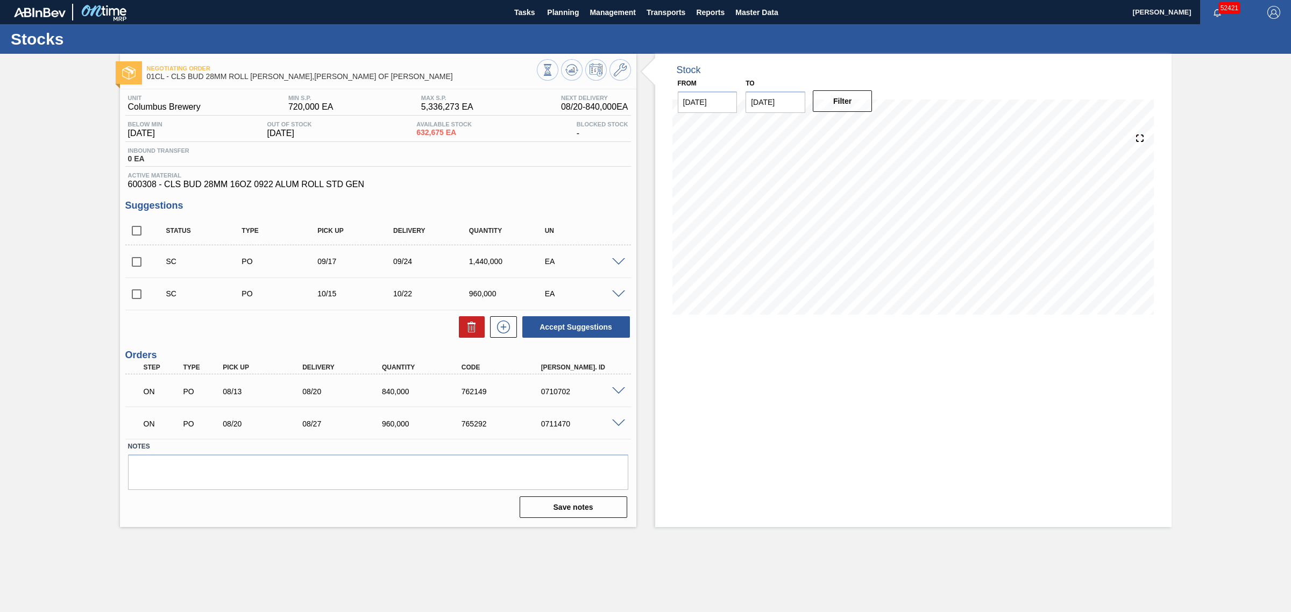
click at [554, 67] on icon at bounding box center [548, 70] width 12 height 12
click at [554, 69] on icon at bounding box center [548, 70] width 12 height 12
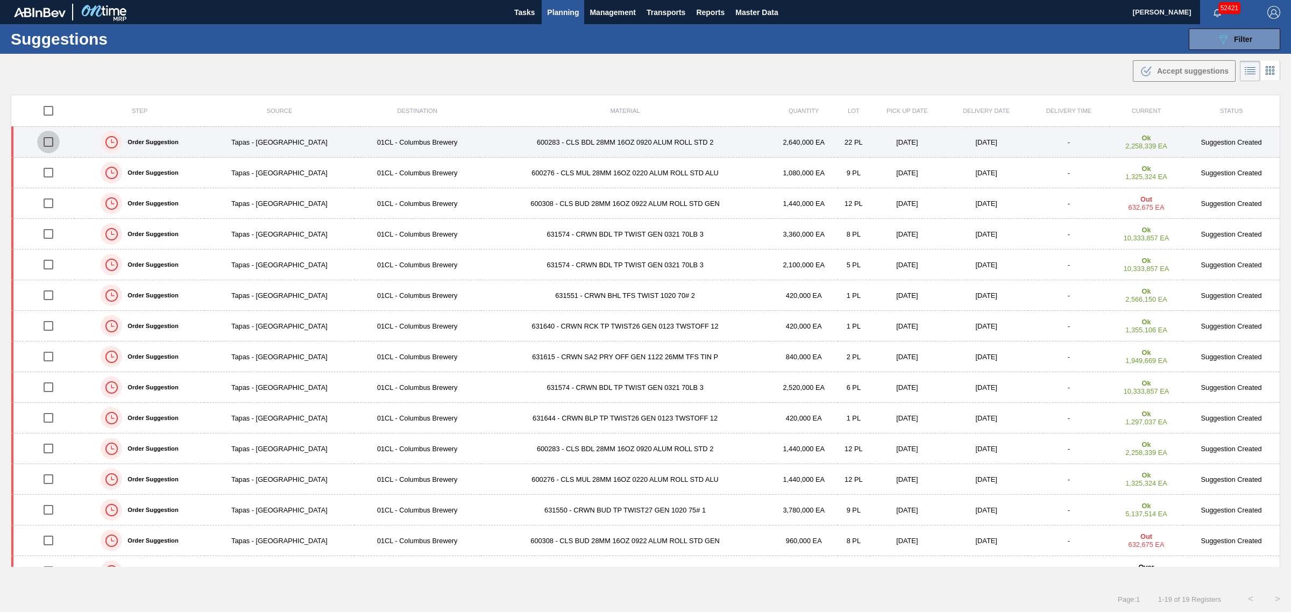
click at [54, 140] on input "checkbox" at bounding box center [48, 142] width 23 height 23
checkbox input "true"
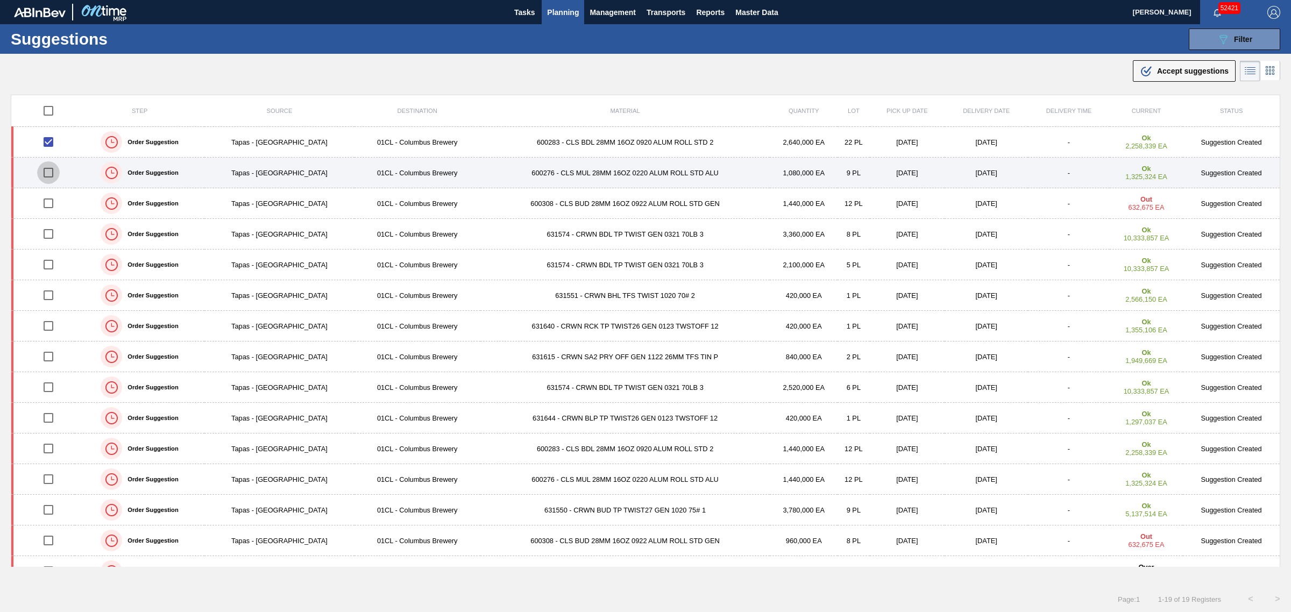
click at [47, 173] on input "checkbox" at bounding box center [48, 172] width 23 height 23
checkbox input "true"
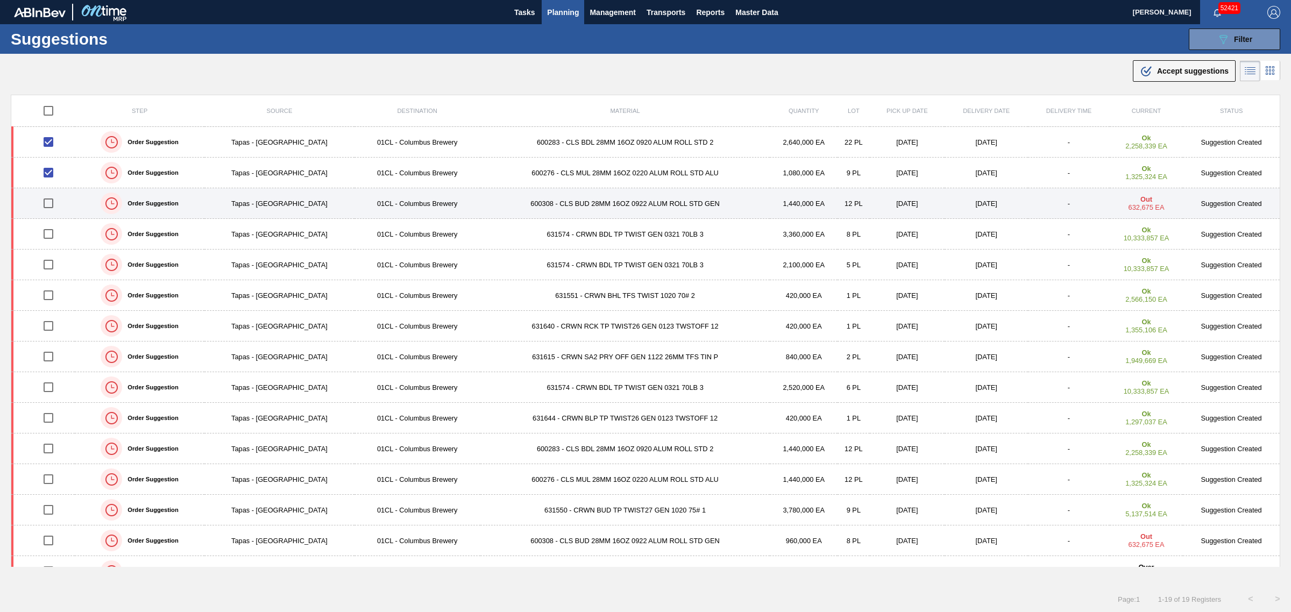
click at [48, 202] on input "checkbox" at bounding box center [48, 203] width 23 height 23
checkbox input "true"
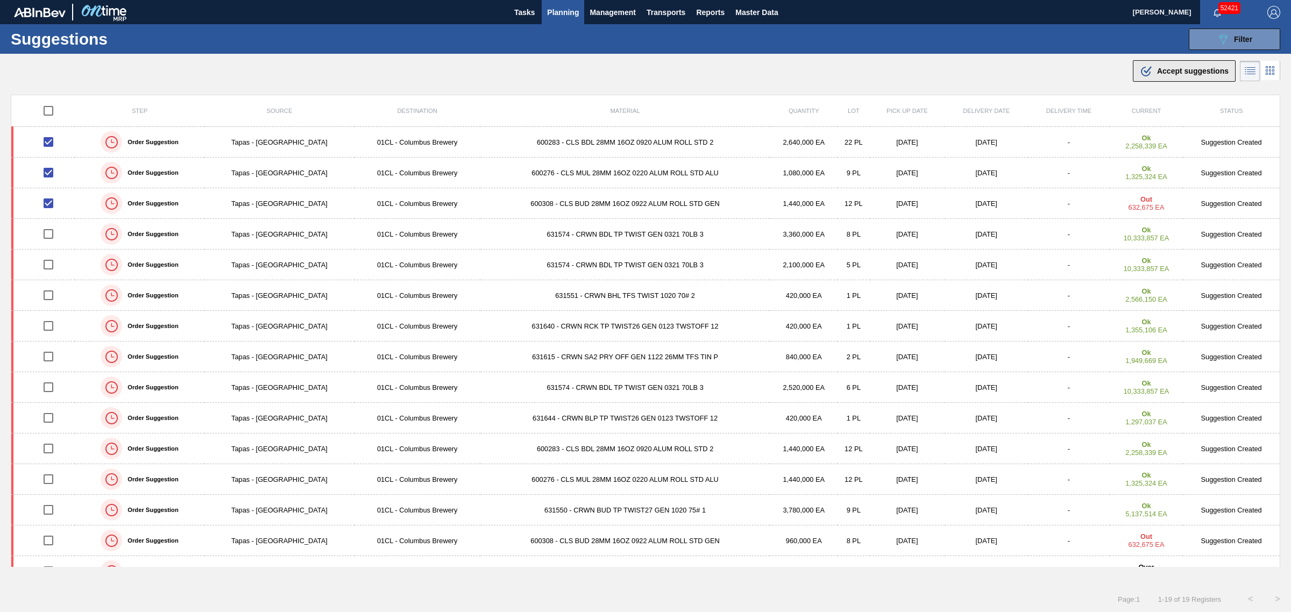
click at [1157, 71] on span "Accept suggestions" at bounding box center [1193, 71] width 72 height 9
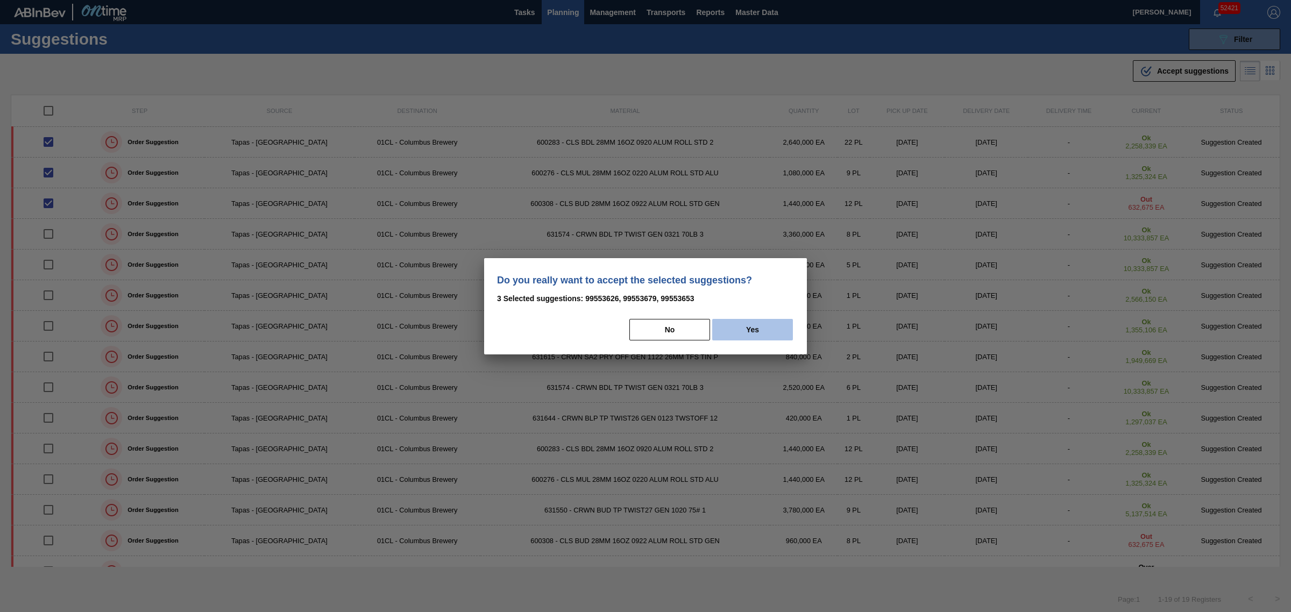
click at [725, 335] on button "Yes" at bounding box center [752, 330] width 81 height 22
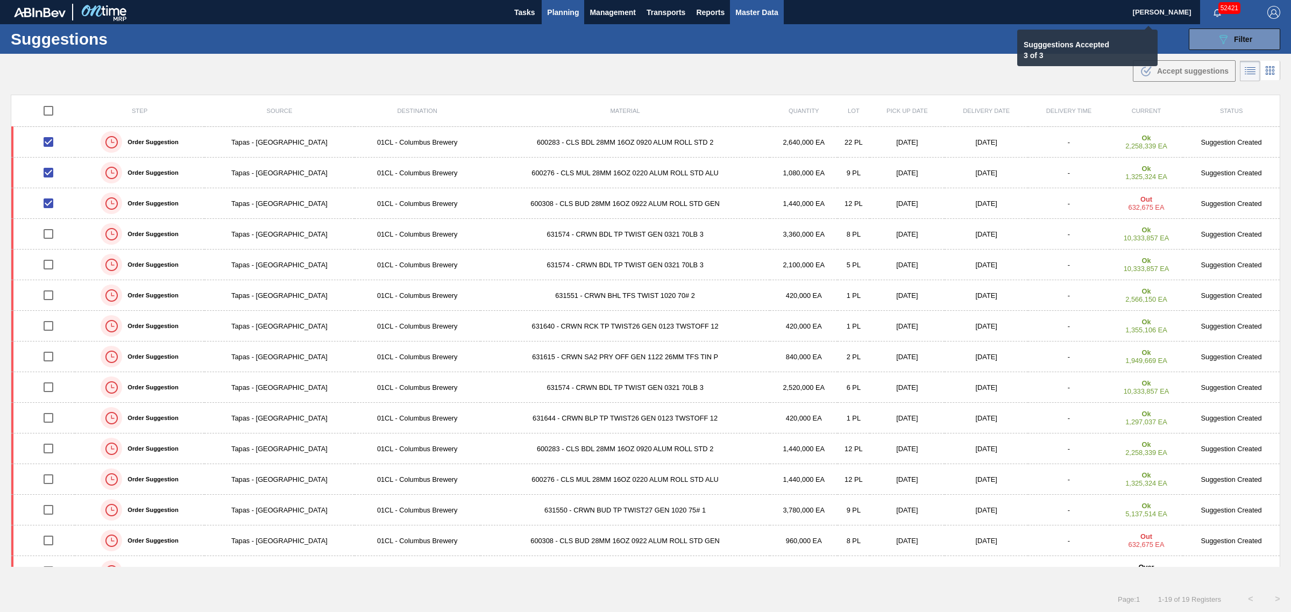
checkbox input "false"
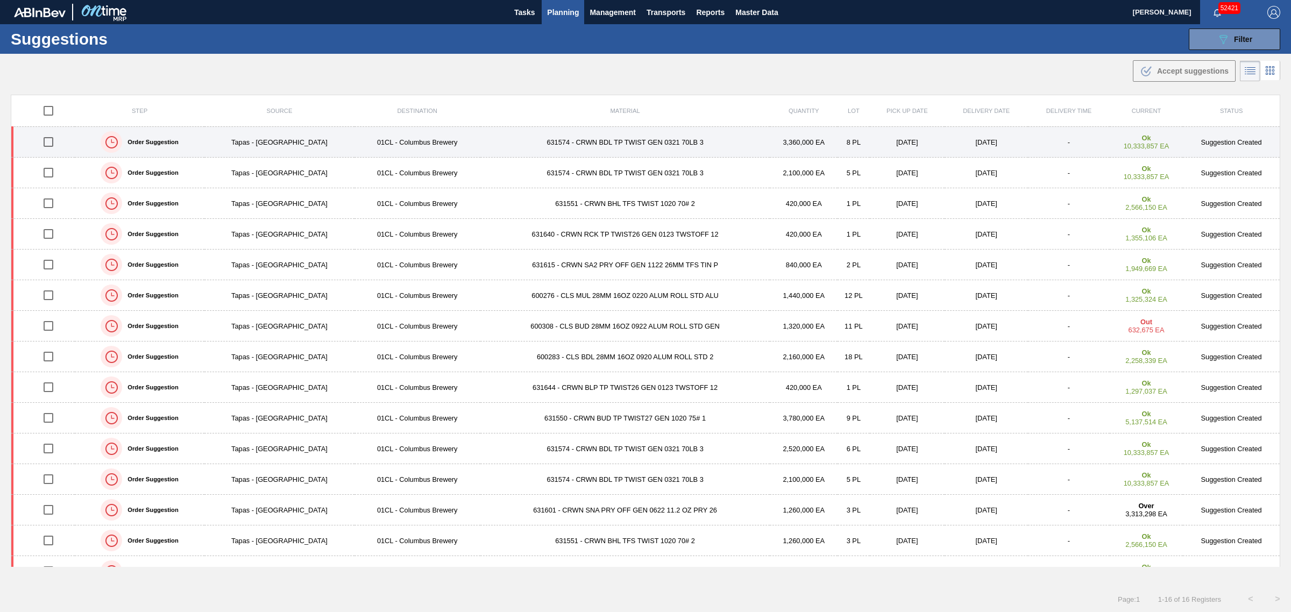
click at [50, 139] on input "checkbox" at bounding box center [48, 142] width 23 height 23
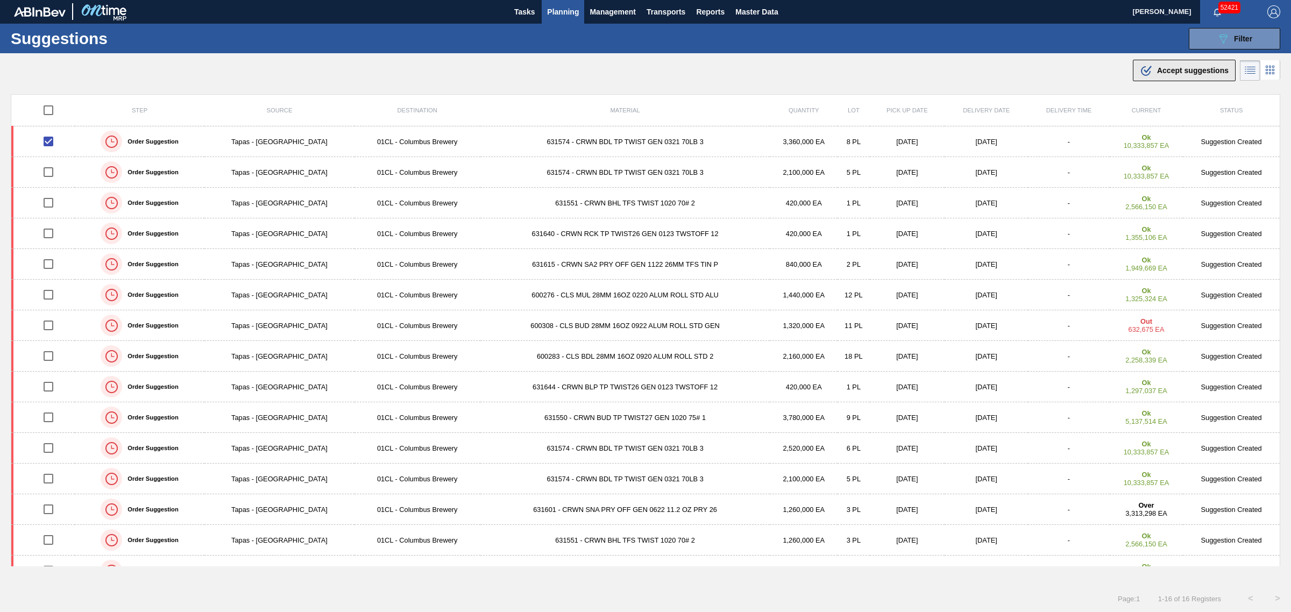
click at [1157, 70] on span "Accept suggestions" at bounding box center [1193, 70] width 72 height 9
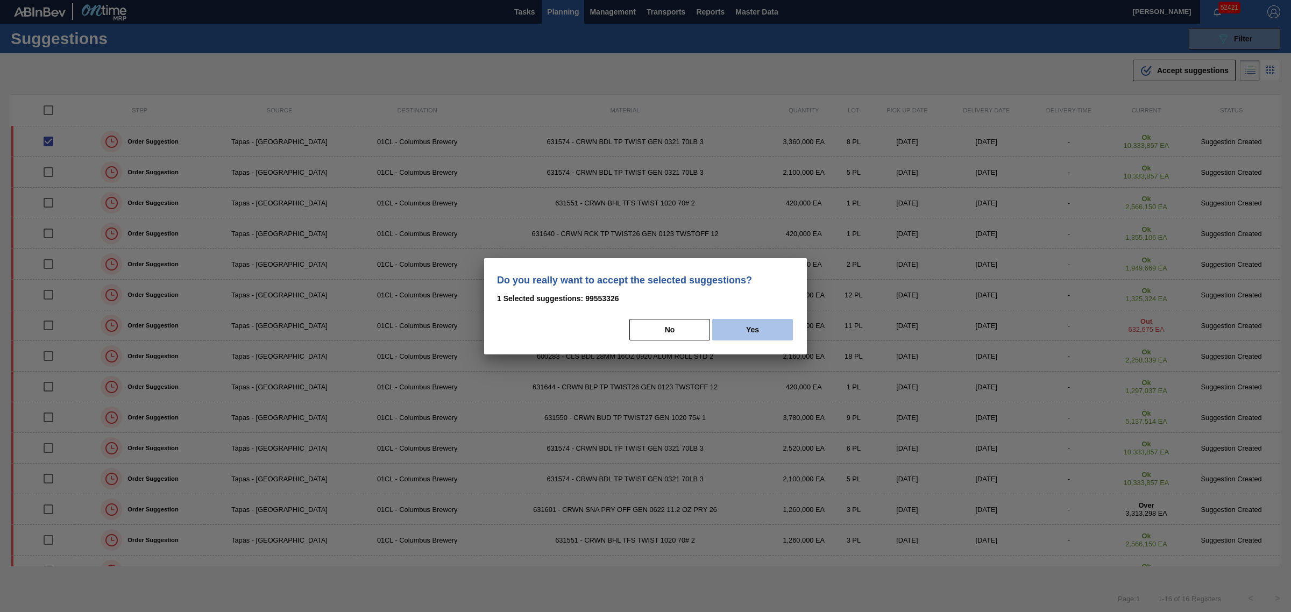
click at [742, 332] on button "Yes" at bounding box center [752, 330] width 81 height 22
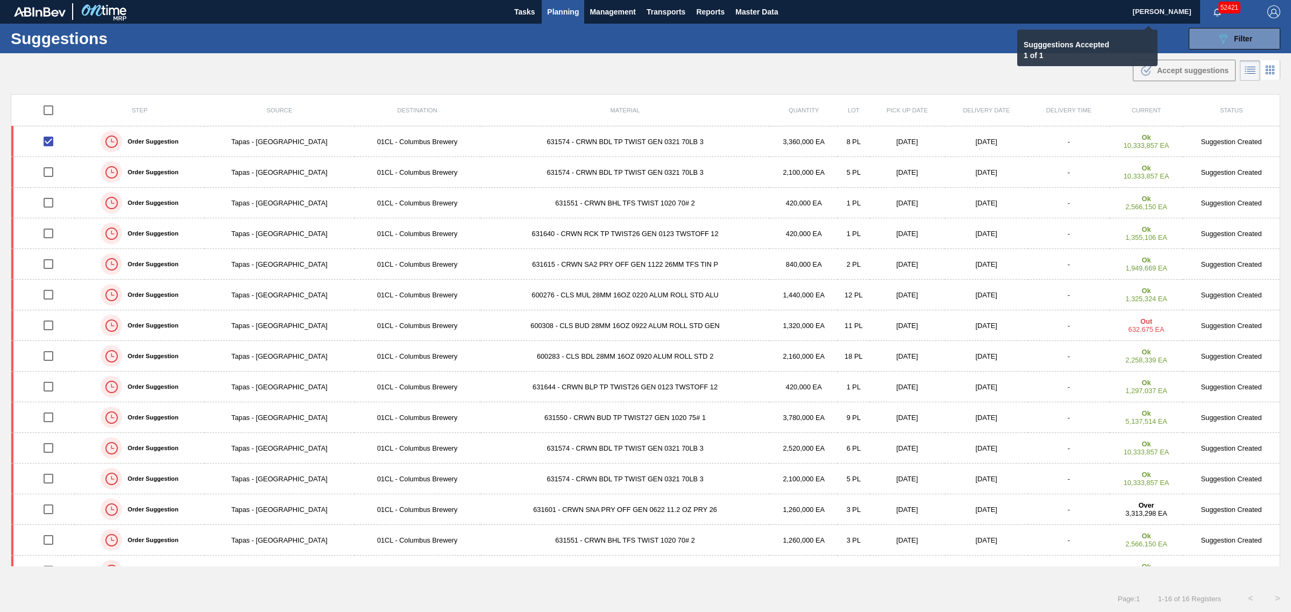
checkbox input "false"
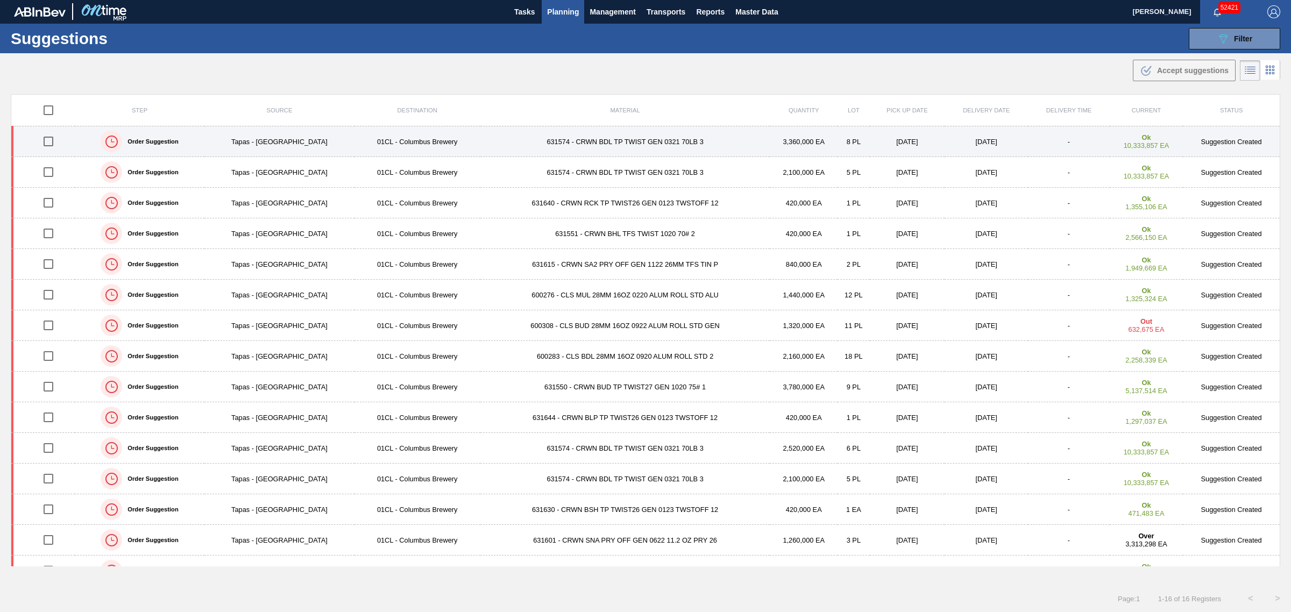
drag, startPoint x: 52, startPoint y: 138, endPoint x: 363, endPoint y: 136, distance: 311.5
click at [52, 138] on input "checkbox" at bounding box center [48, 141] width 23 height 23
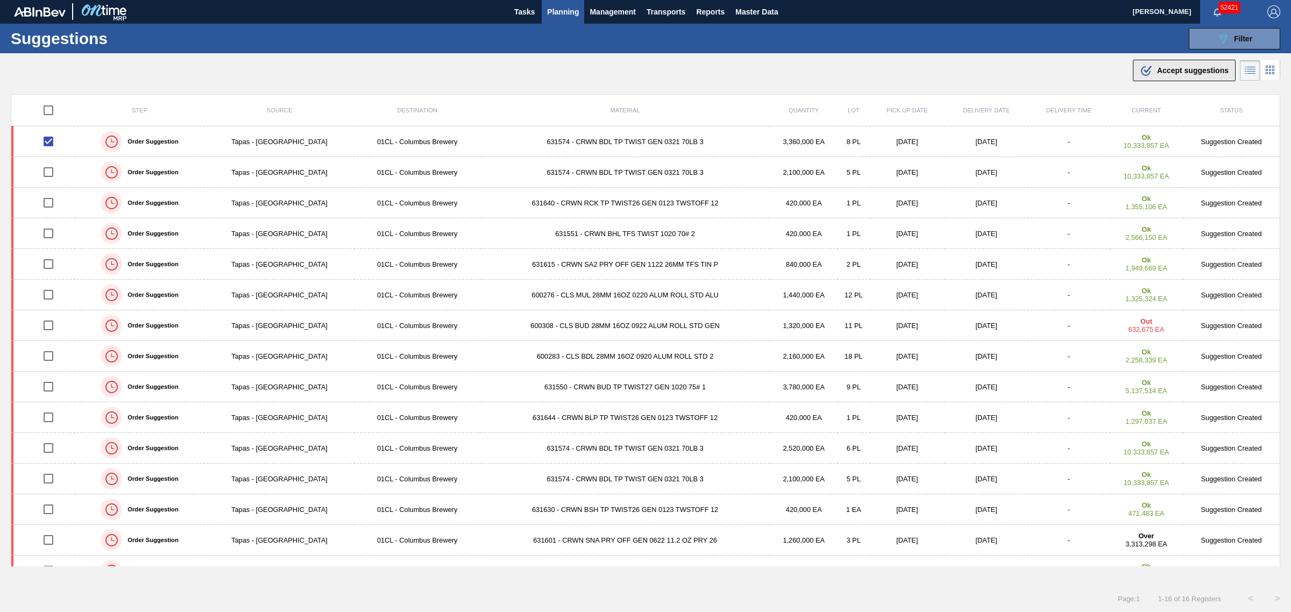
click at [1157, 66] on span "Accept suggestions" at bounding box center [1193, 70] width 72 height 9
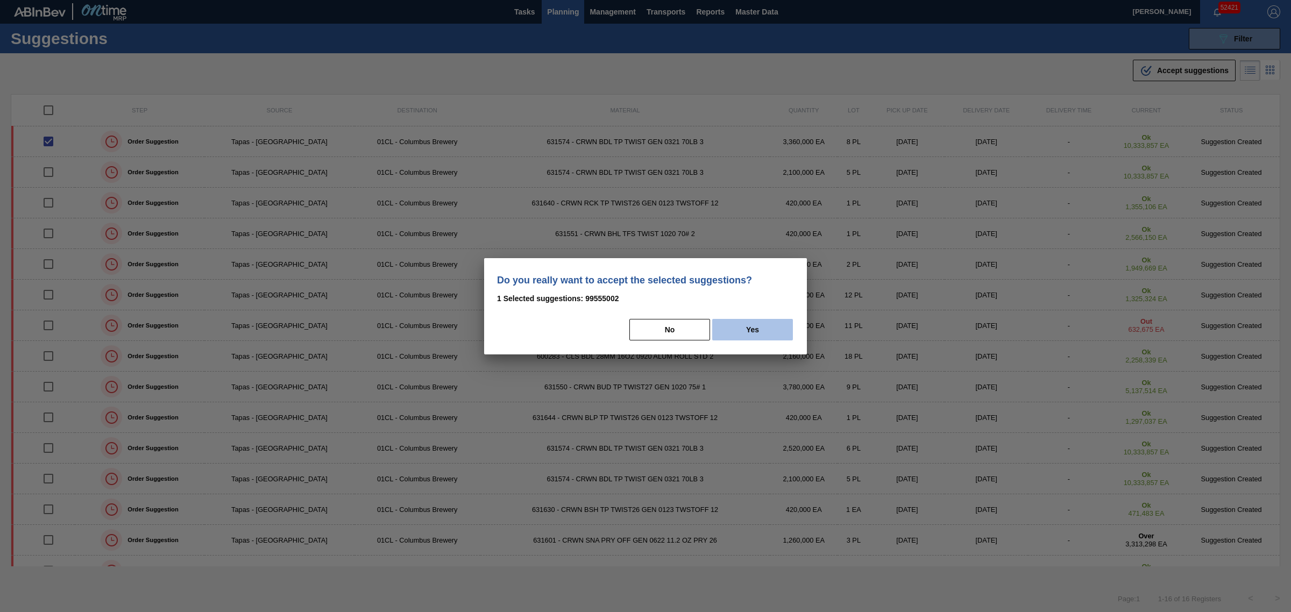
click at [733, 324] on button "Yes" at bounding box center [752, 330] width 81 height 22
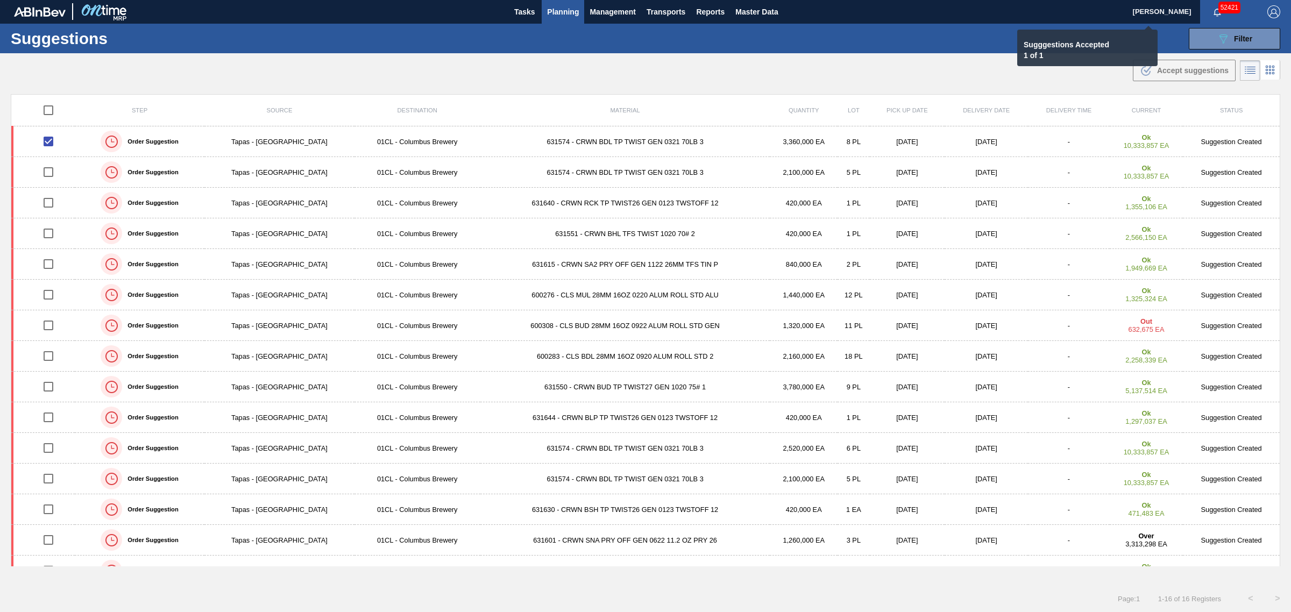
checkbox input "false"
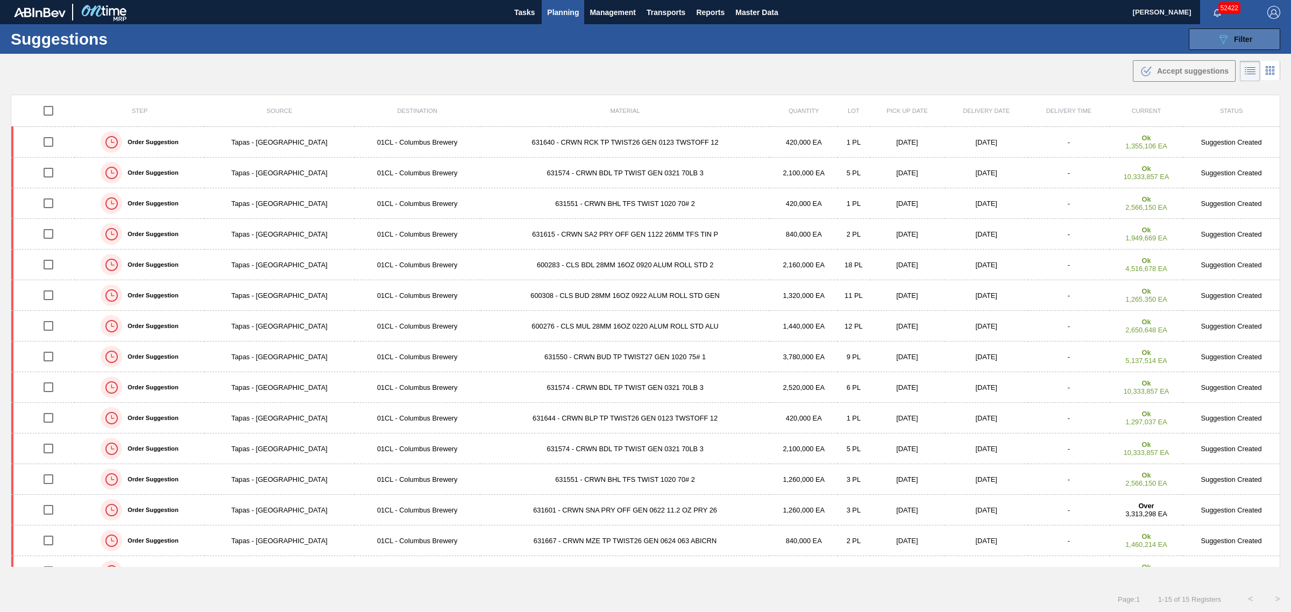
click at [1221, 42] on icon "089F7B8B-B2A5-4AFE-B5C0-19BA573D28AC" at bounding box center [1223, 39] width 13 height 13
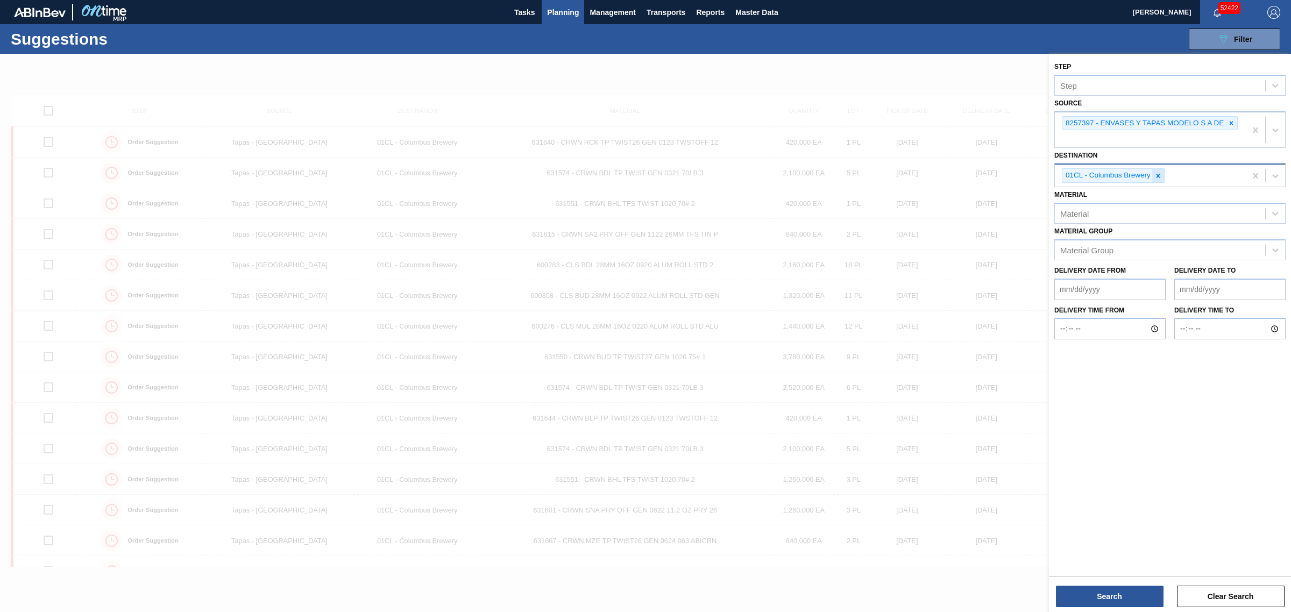
click at [1157, 175] on icon at bounding box center [1159, 176] width 4 height 4
click at [1157, 175] on div "Source" at bounding box center [1160, 175] width 210 height 16
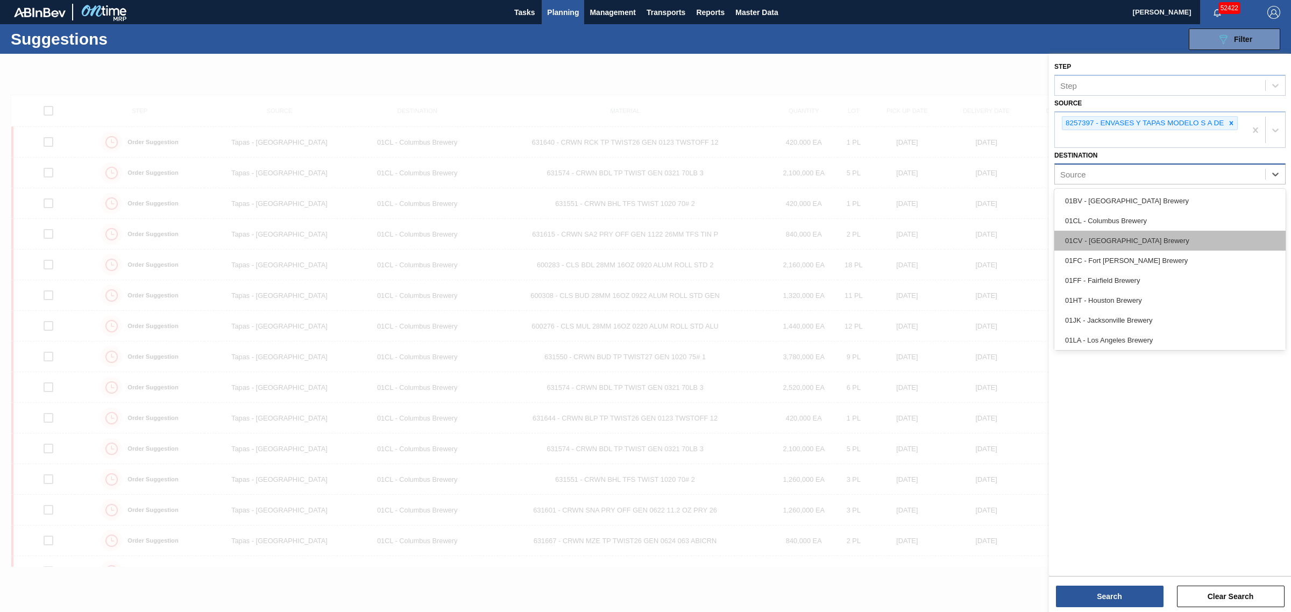
click at [1158, 238] on div "01CV - [GEOGRAPHIC_DATA] Brewery" at bounding box center [1169, 241] width 231 height 20
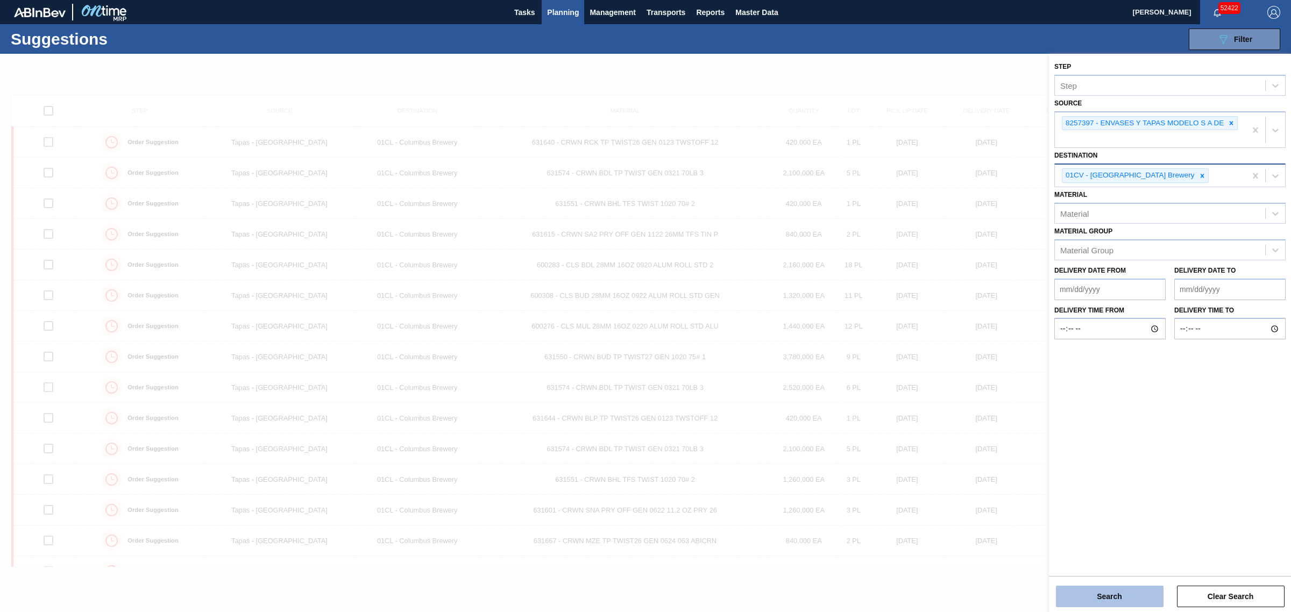
click at [1121, 595] on button "Search" at bounding box center [1110, 597] width 108 height 22
